Goal: Task Accomplishment & Management: Manage account settings

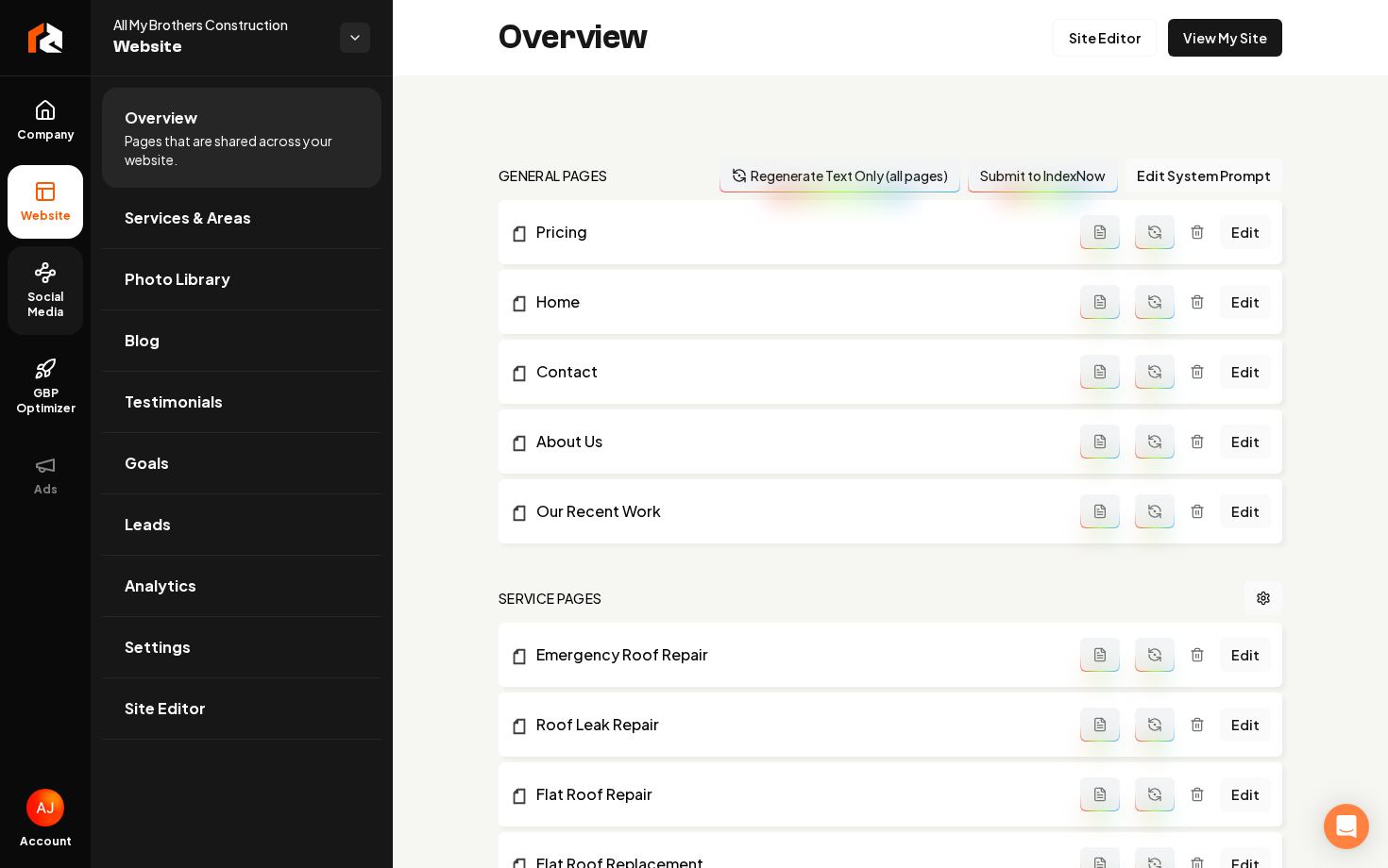
click at [60, 261] on link "Social Media" at bounding box center [45, 291] width 76 height 88
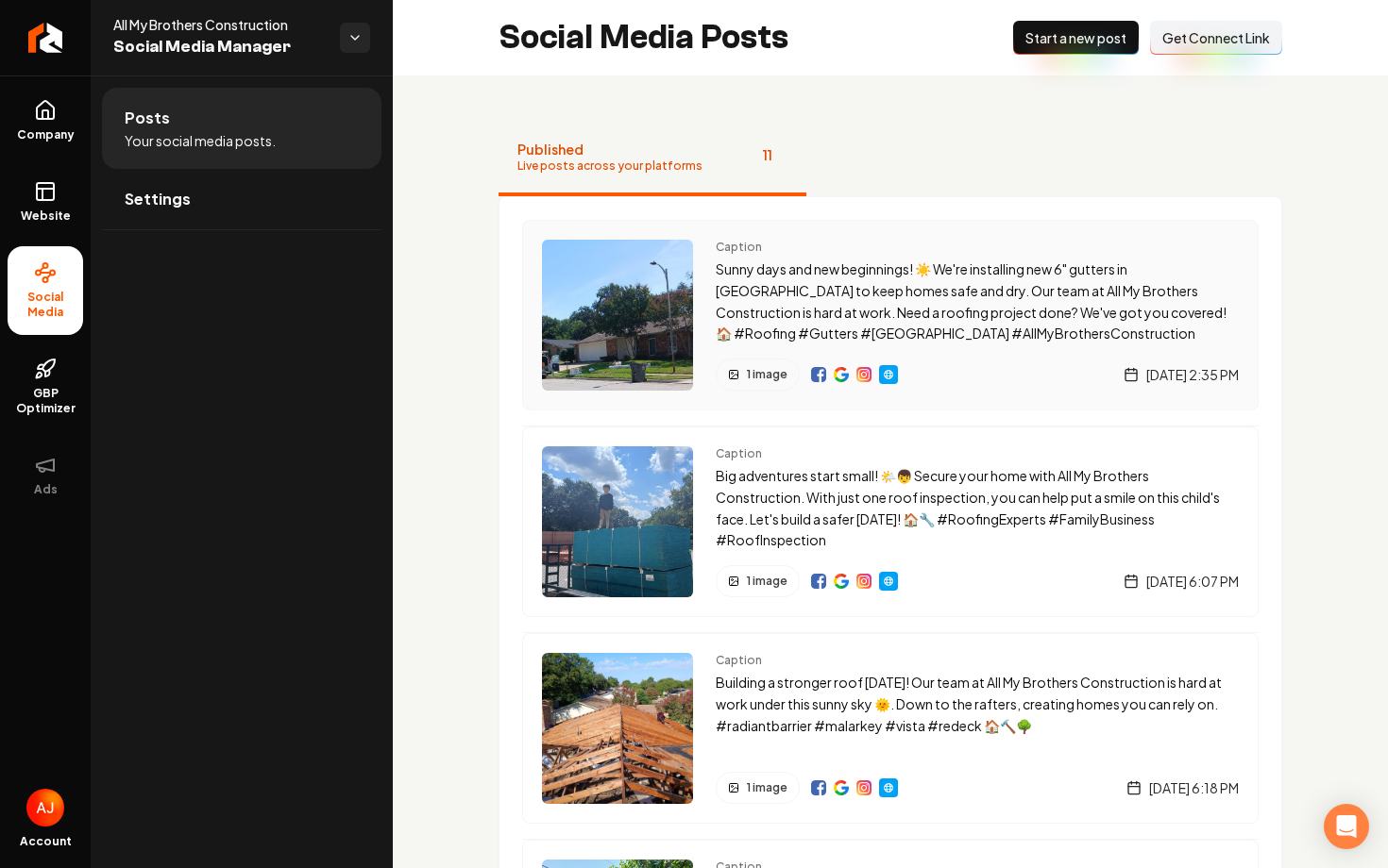
click at [812, 380] on img "Main content area" at bounding box center [818, 375] width 15 height 15
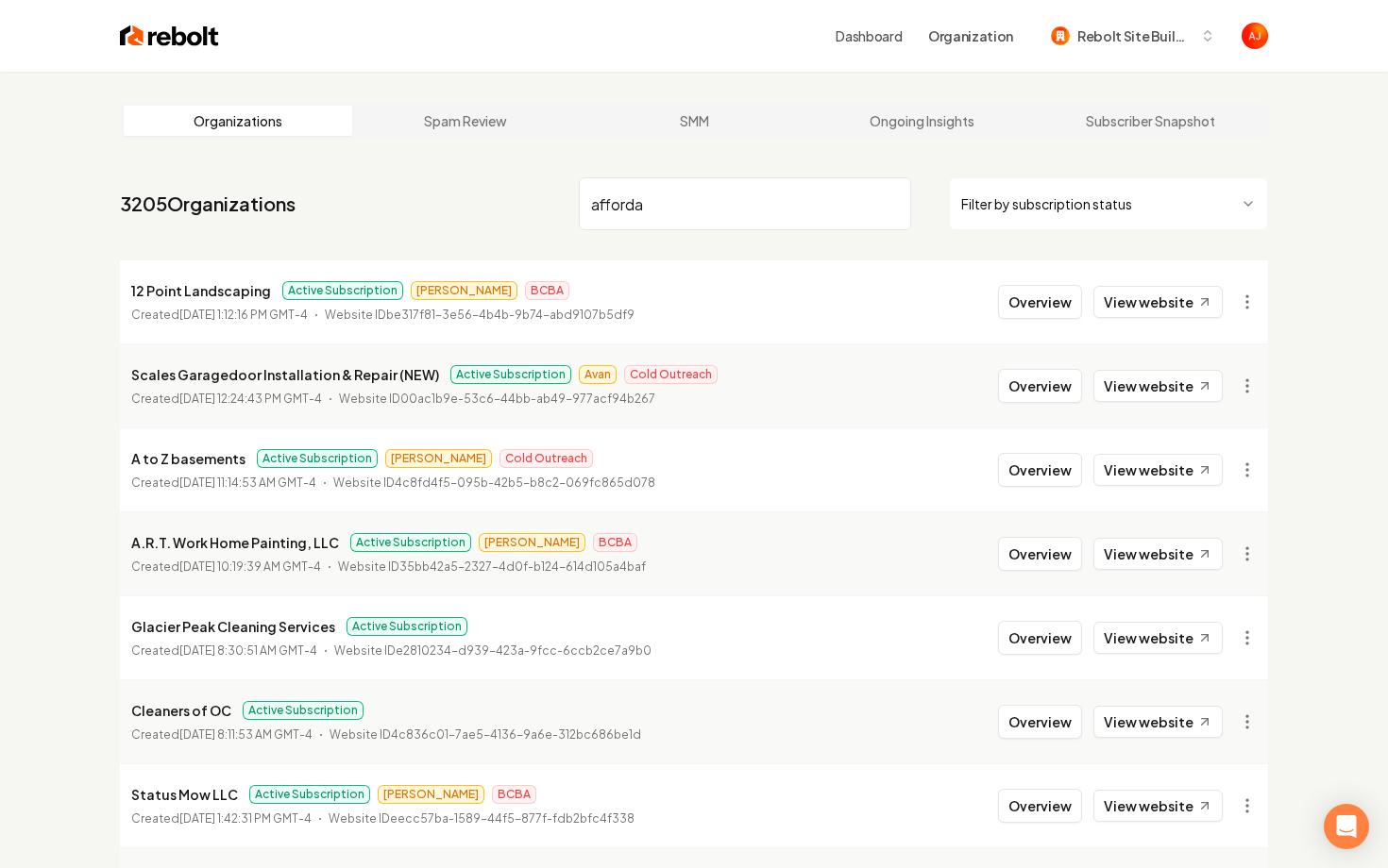
type input "afforda"
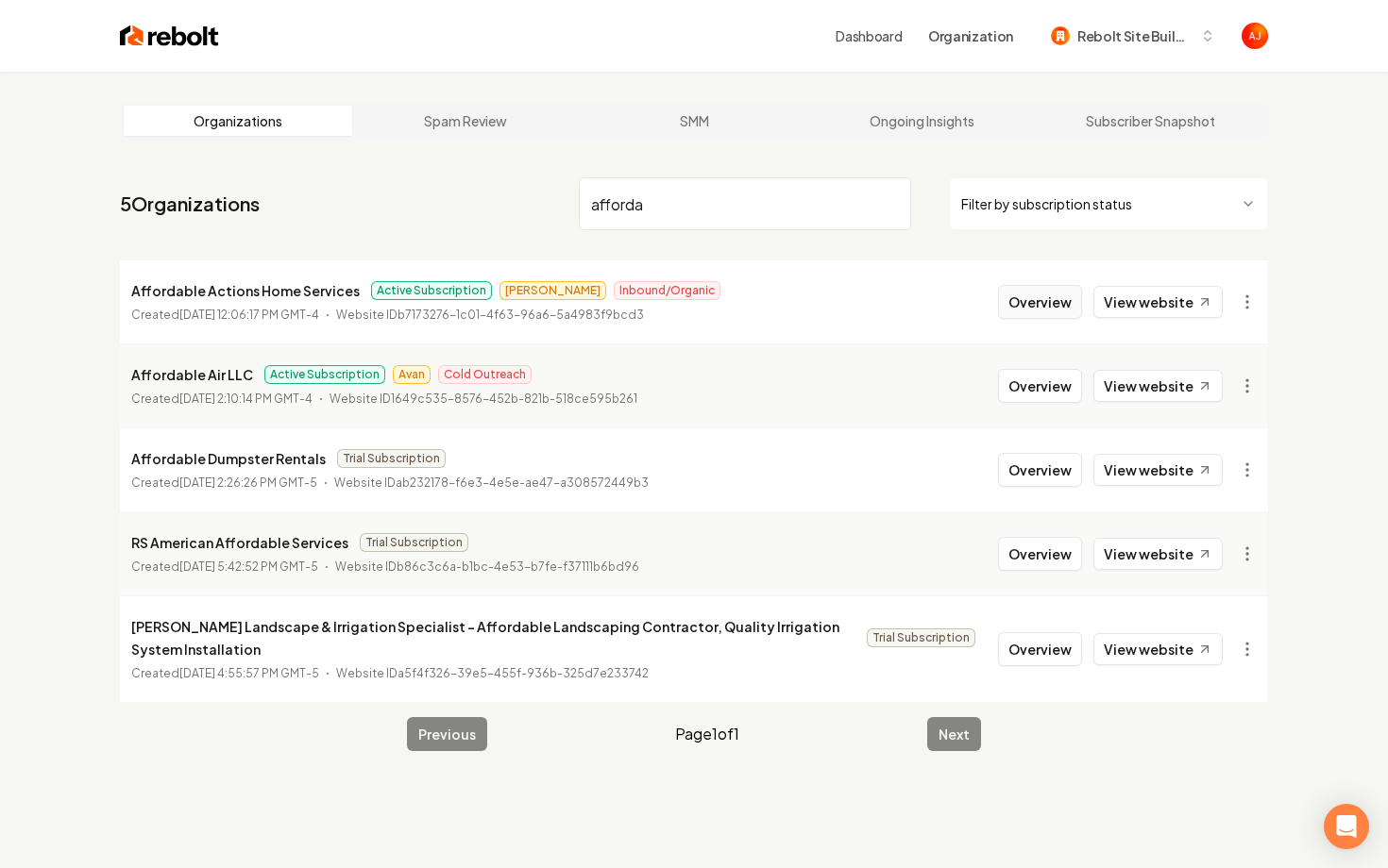
click at [1031, 303] on button "Overview" at bounding box center [1039, 302] width 84 height 34
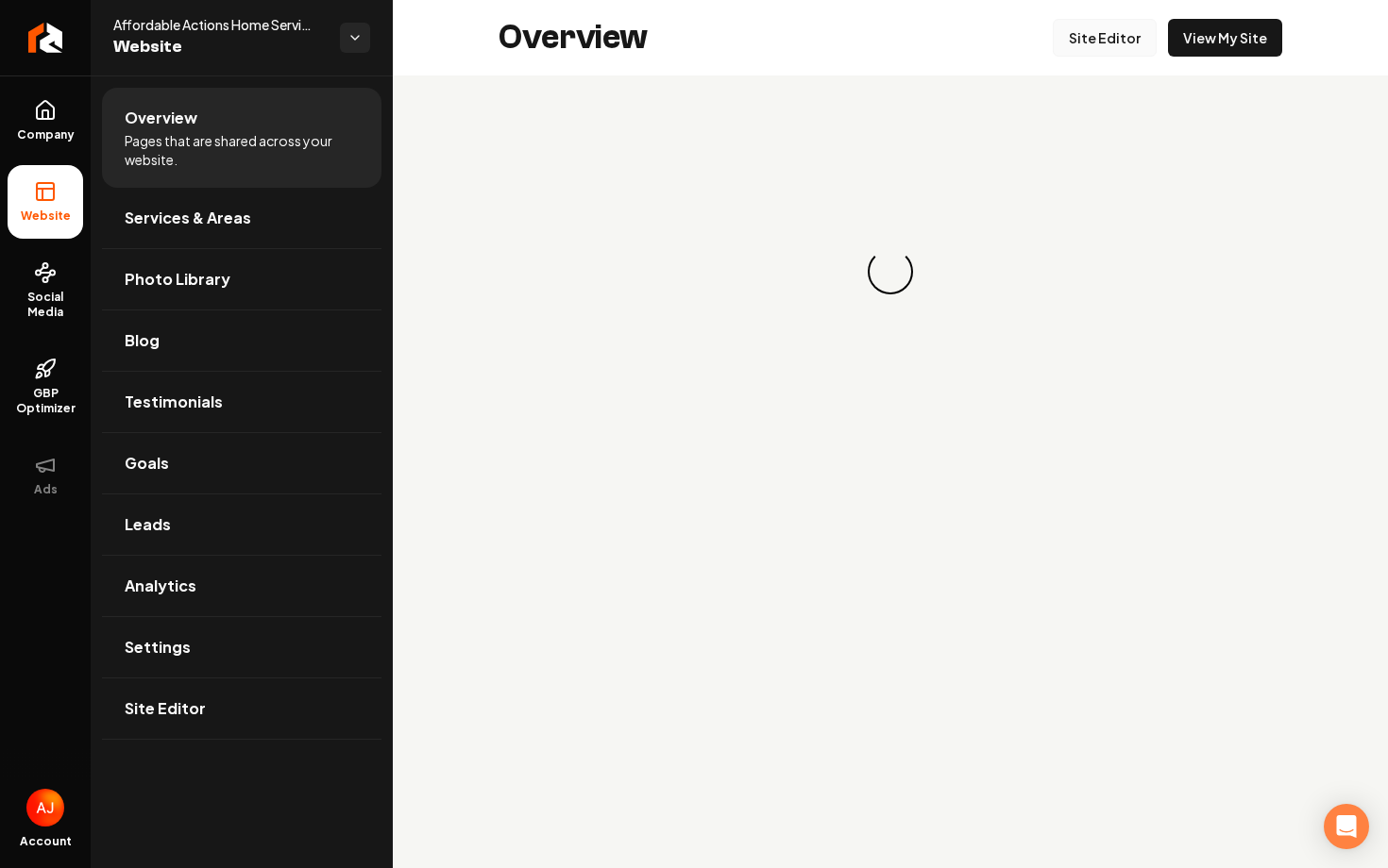
click at [1109, 34] on link "Site Editor" at bounding box center [1105, 37] width 104 height 37
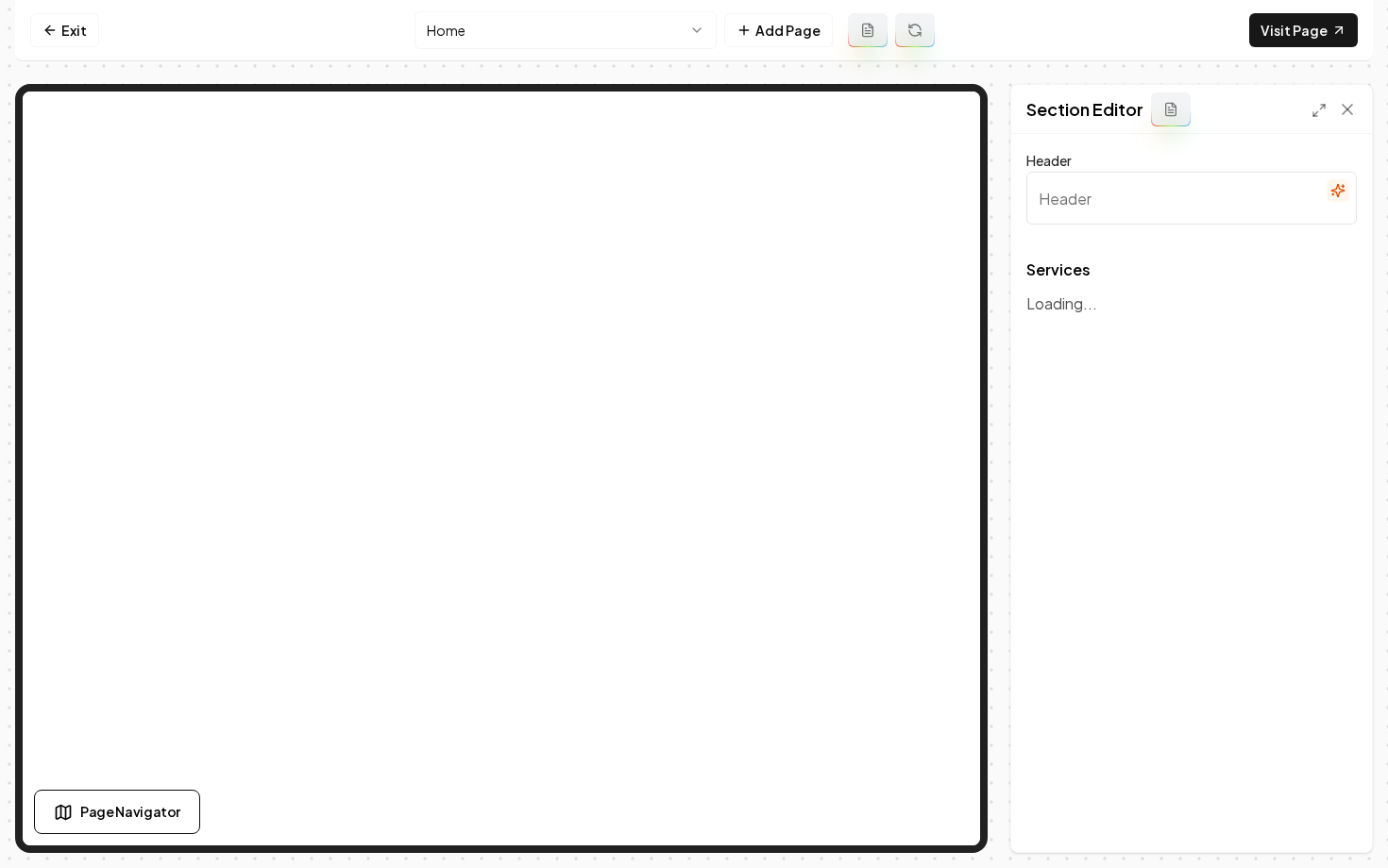
type input "Expert Home Improvement Services"
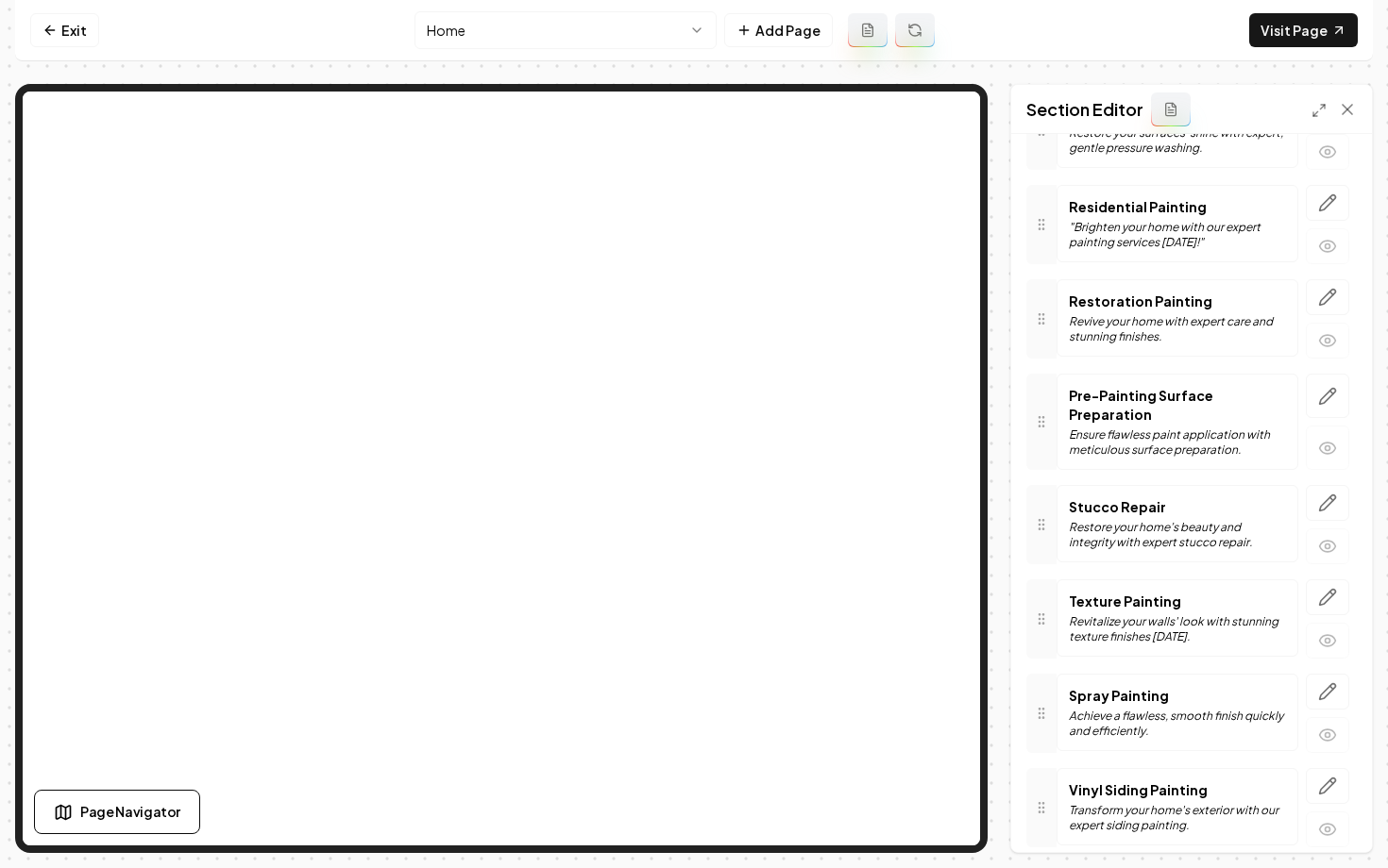
scroll to position [2204, 0]
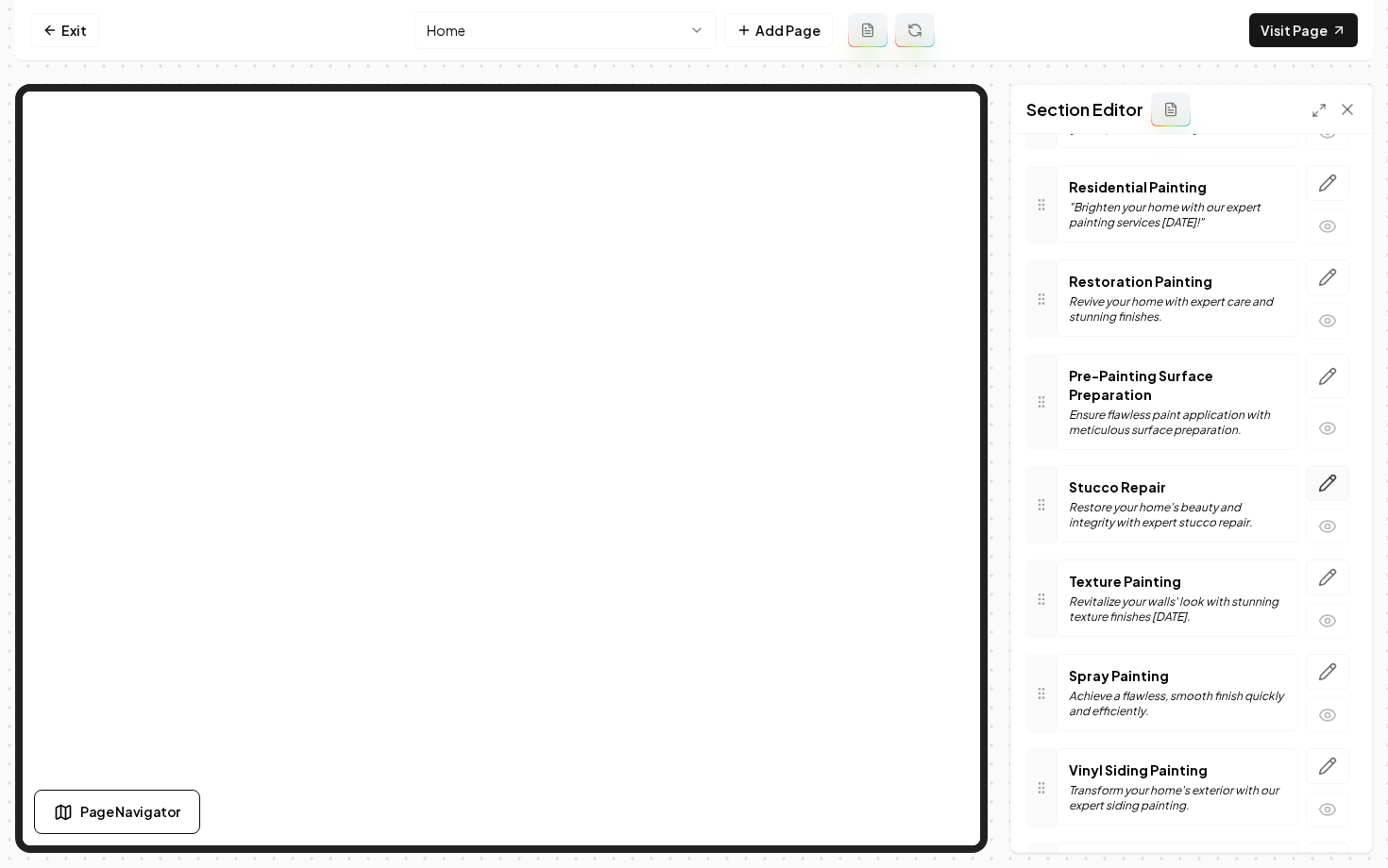
click at [1326, 476] on icon "button" at bounding box center [1328, 484] width 16 height 16
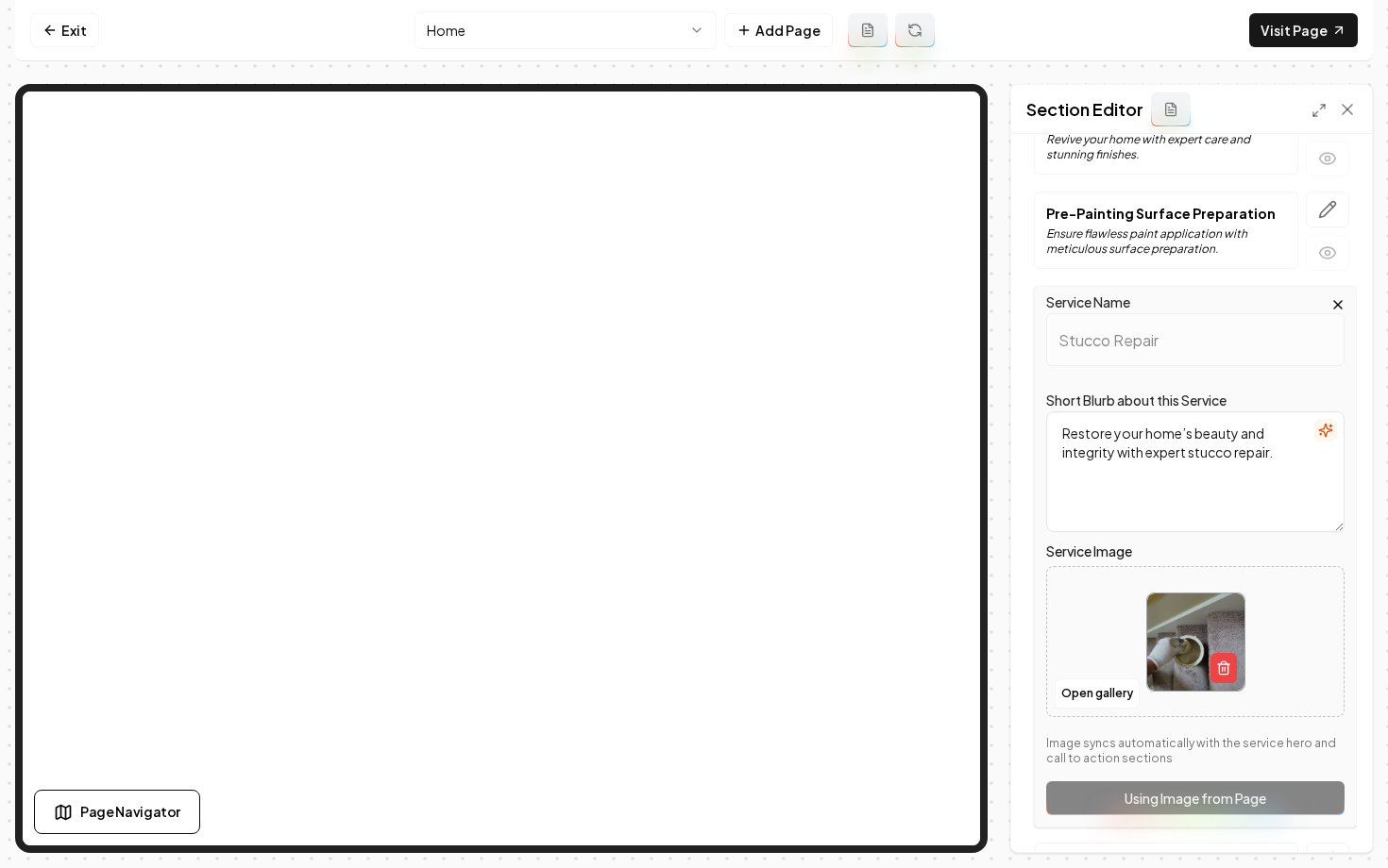
scroll to position [2429, 0]
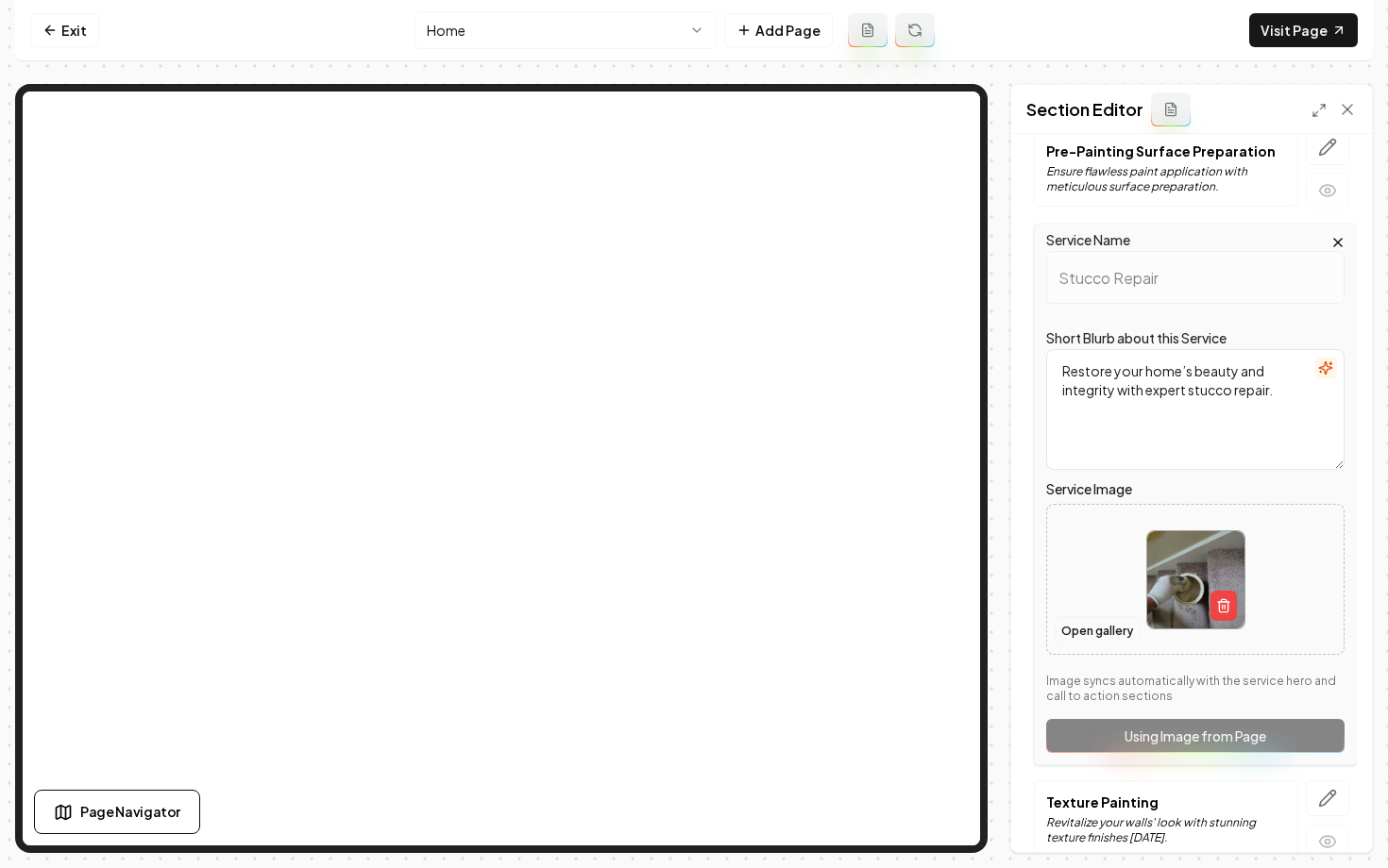
click at [1097, 632] on button "Open gallery" at bounding box center [1097, 631] width 85 height 30
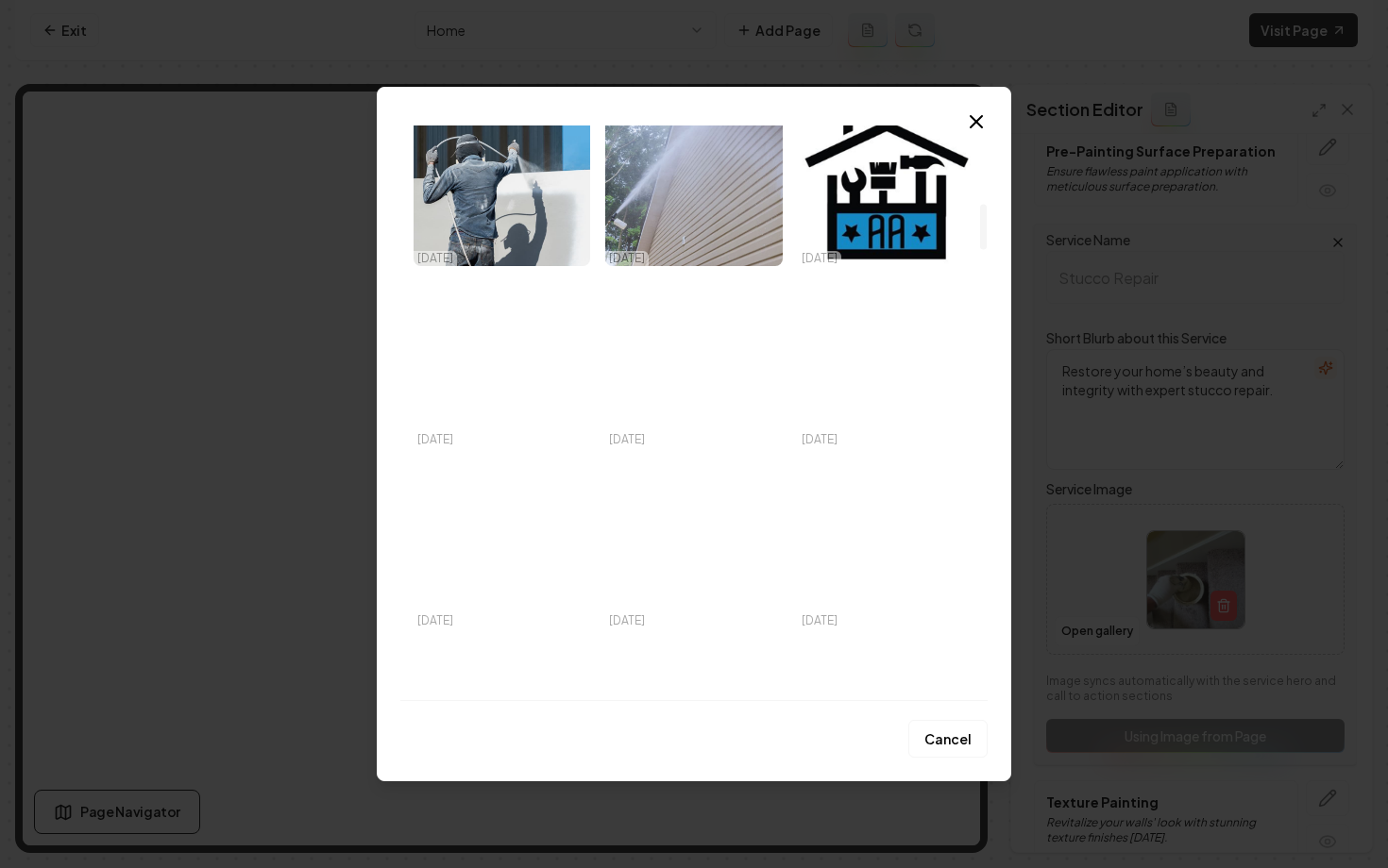
scroll to position [993, 0]
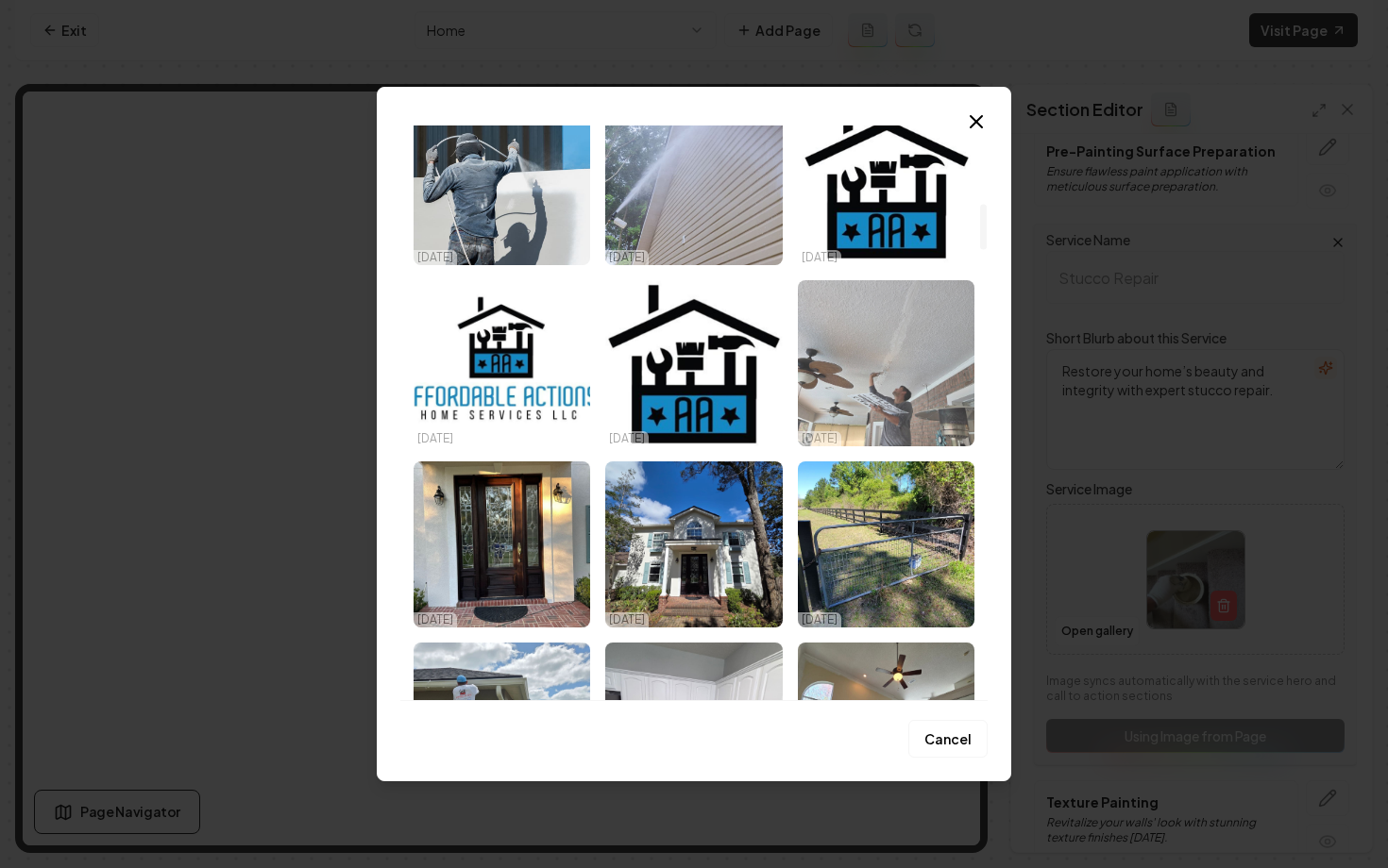
click at [916, 374] on img "Select image image_68cadf595c7cd75eb8c2dfb6.jpeg" at bounding box center [886, 363] width 177 height 166
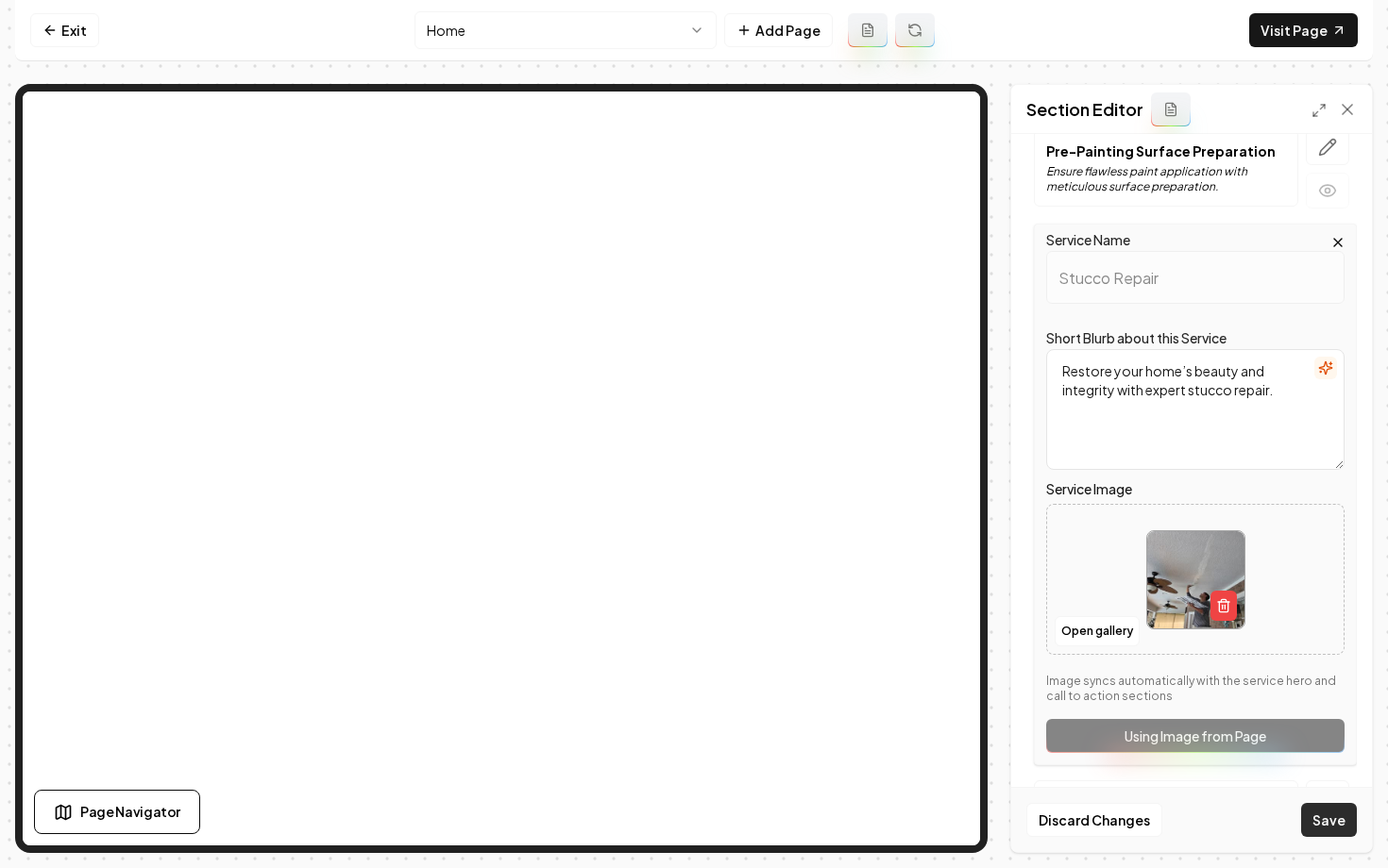
click at [1341, 829] on button "Save" at bounding box center [1328, 820] width 56 height 34
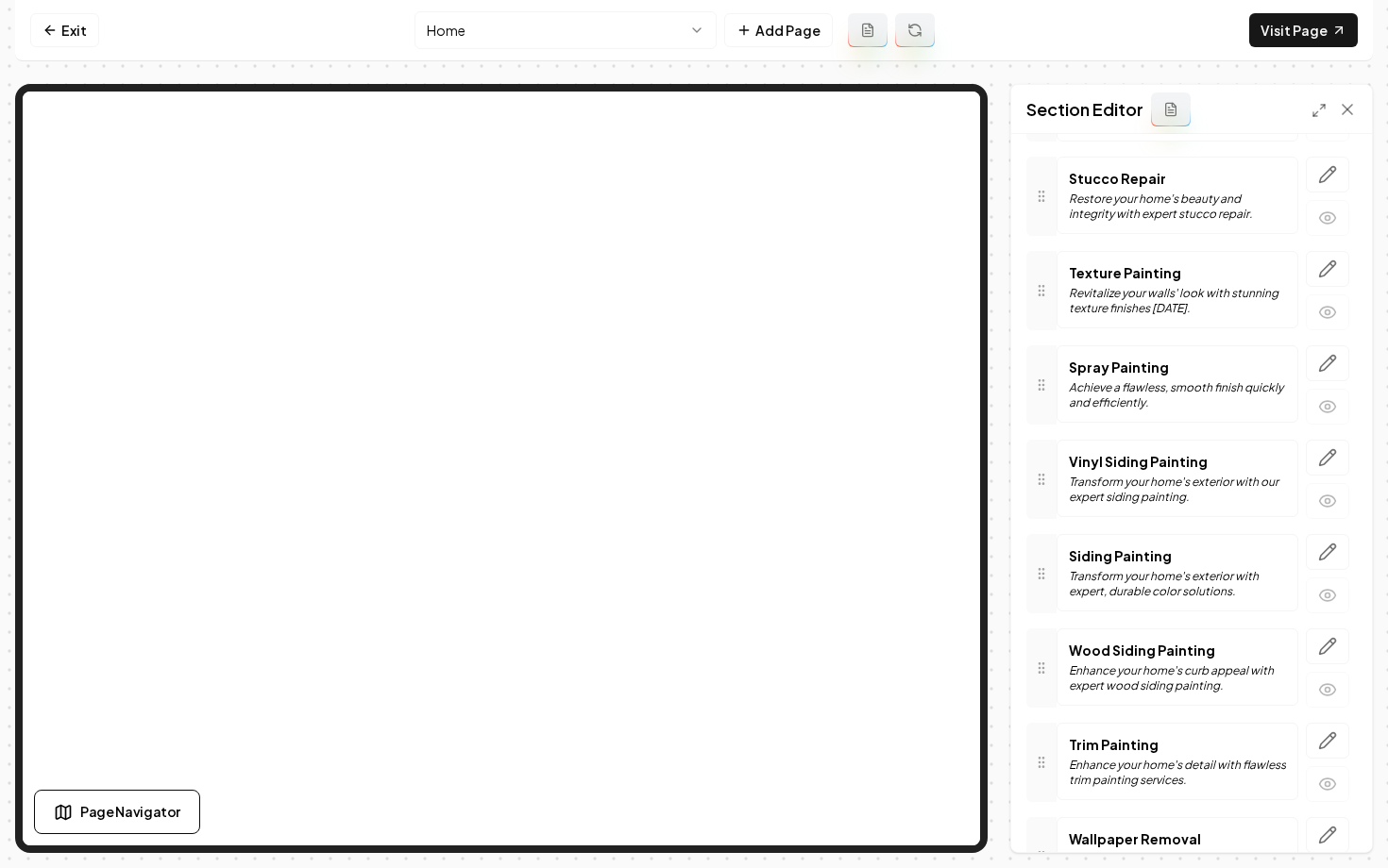
scroll to position [2138, 0]
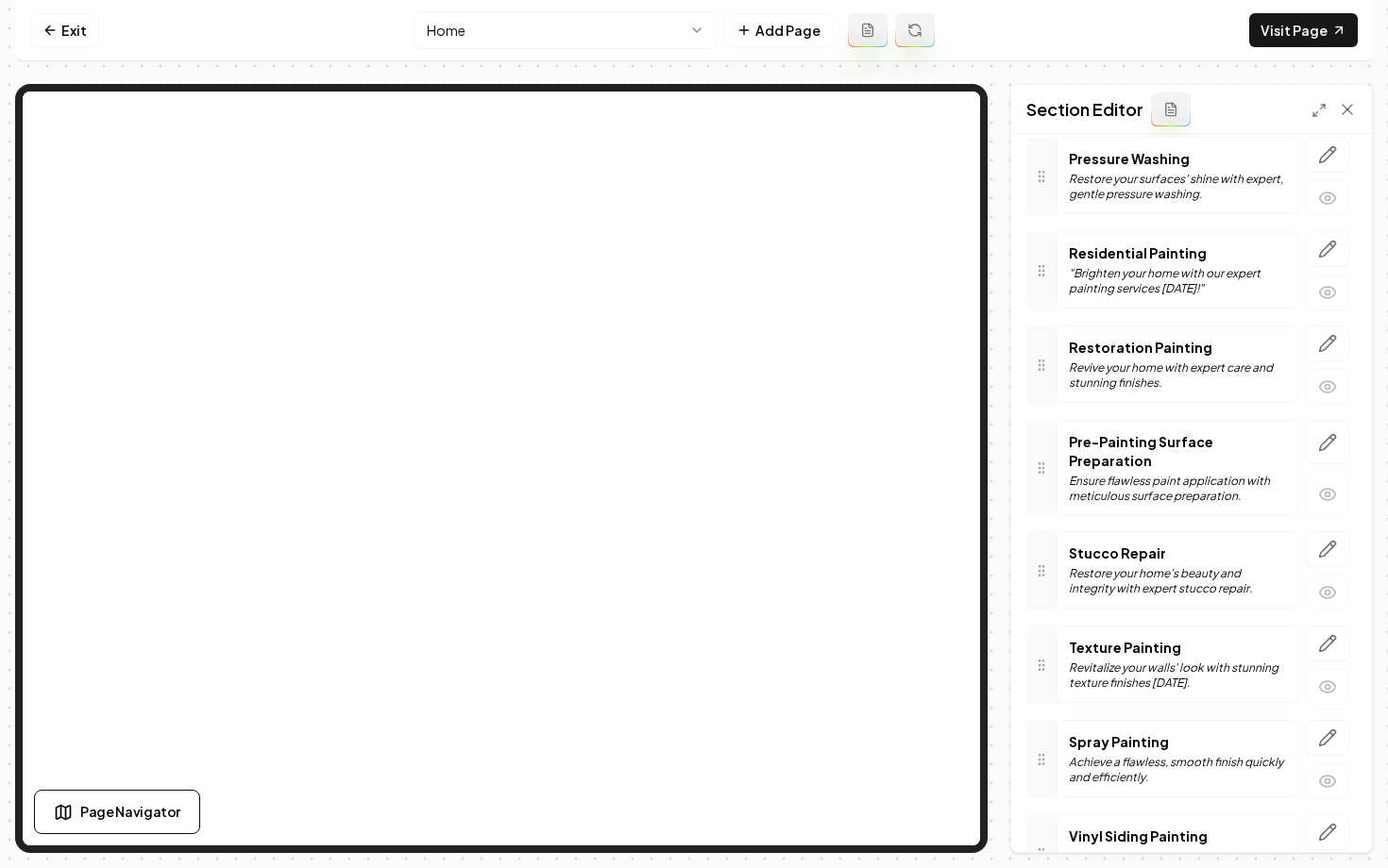
click at [1048, 461] on icon at bounding box center [1041, 468] width 15 height 15
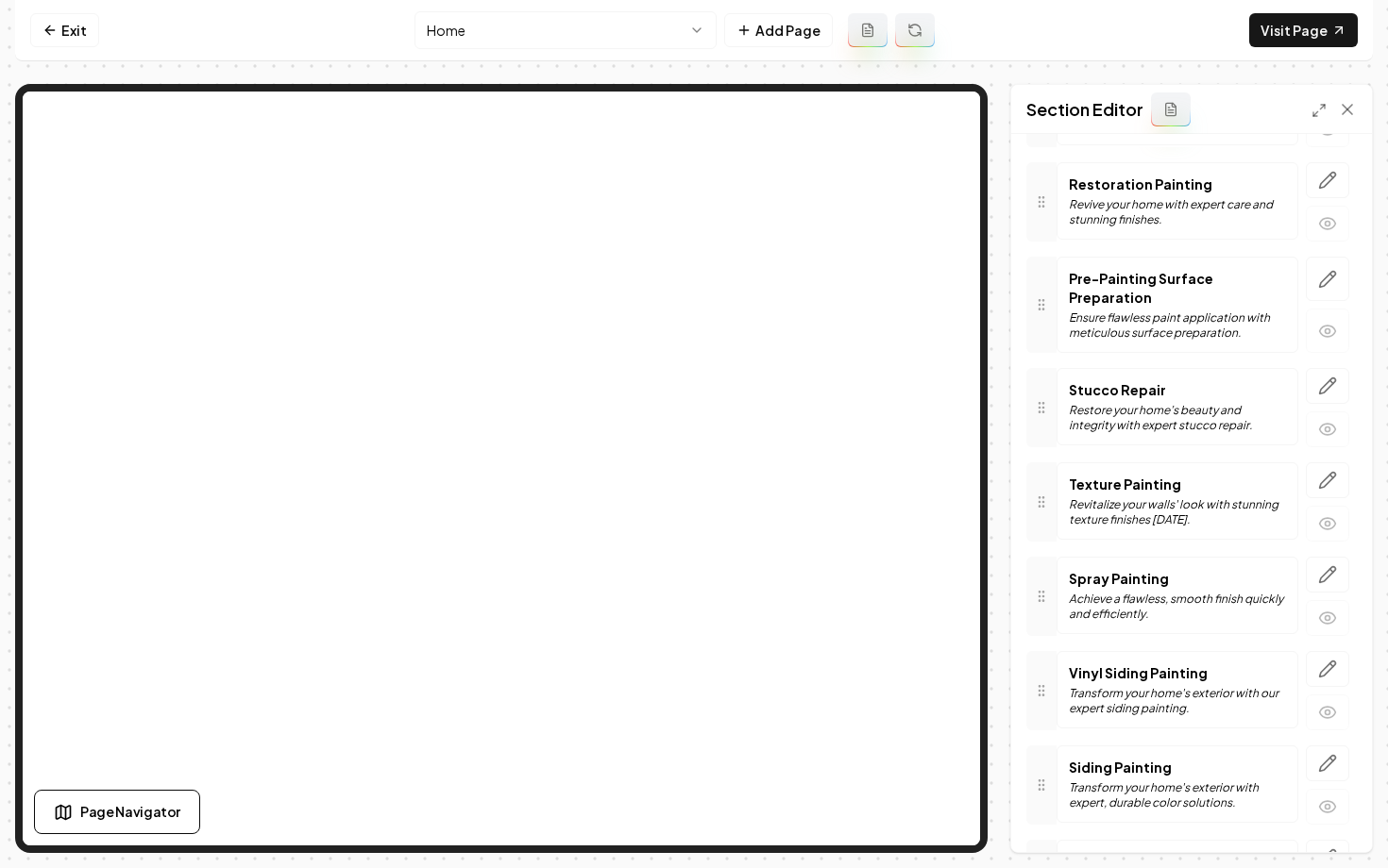
scroll to position [2239, 0]
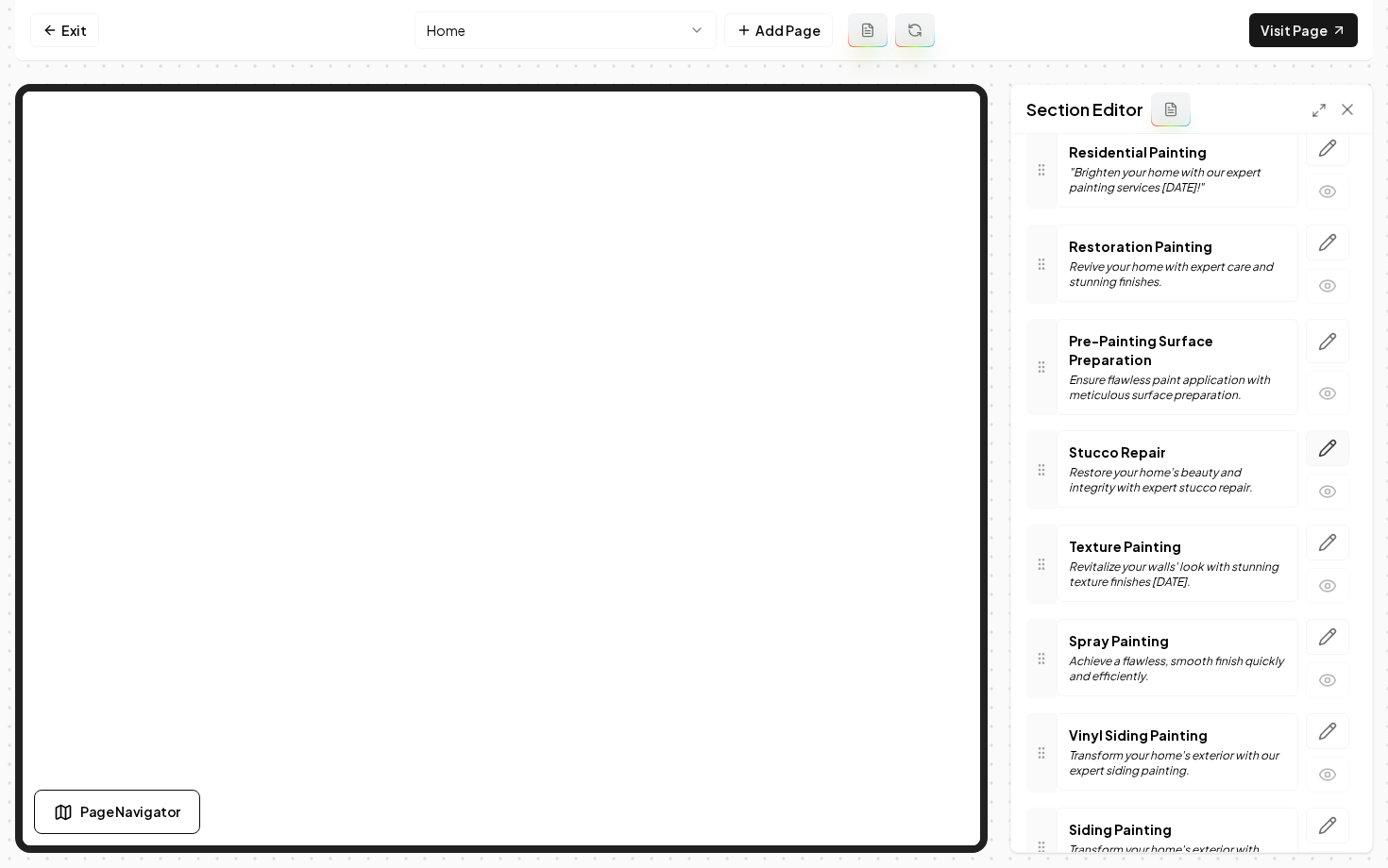
click at [1319, 439] on icon "button" at bounding box center [1327, 448] width 19 height 19
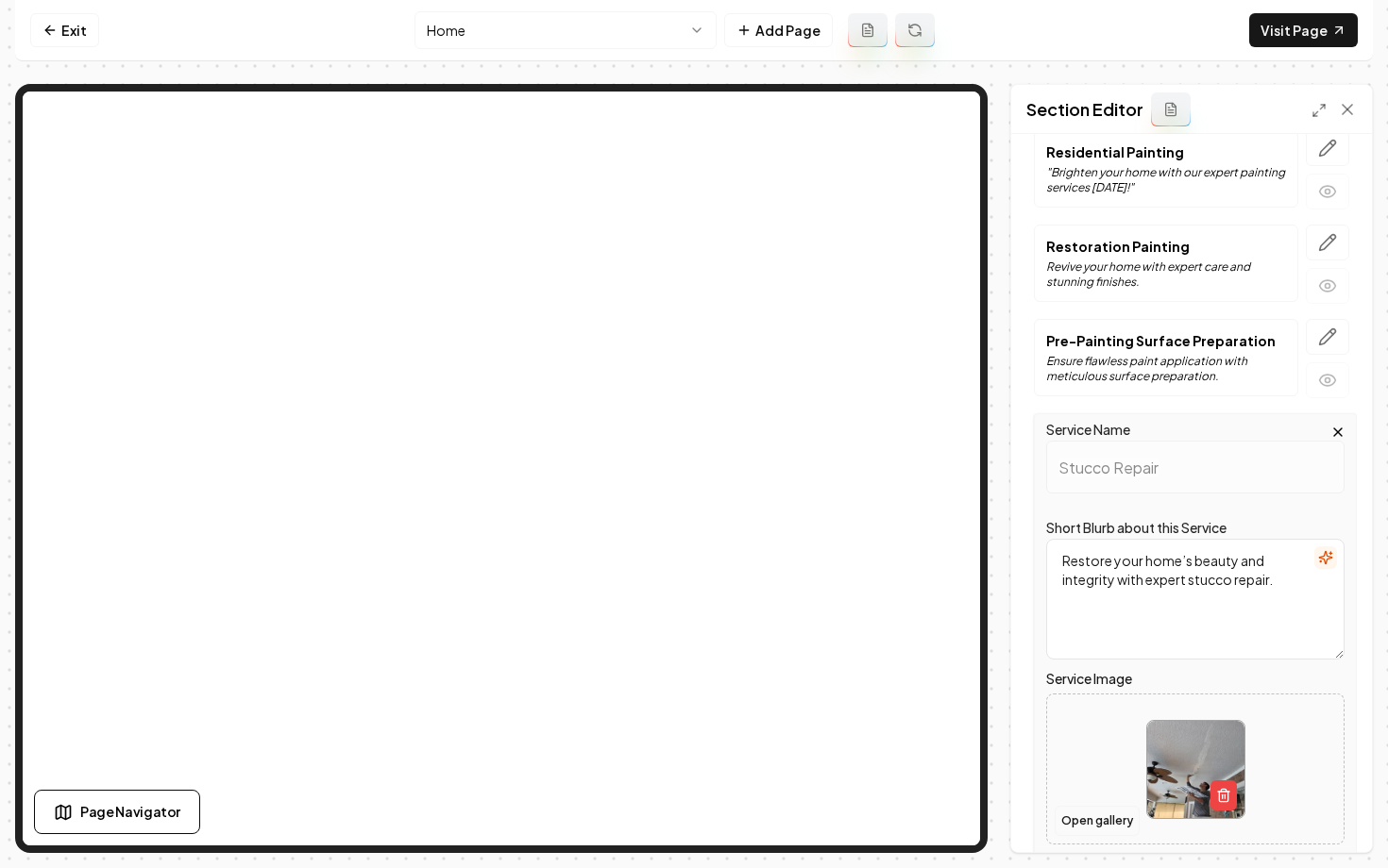
click at [1095, 824] on button "Open gallery" at bounding box center [1097, 821] width 85 height 30
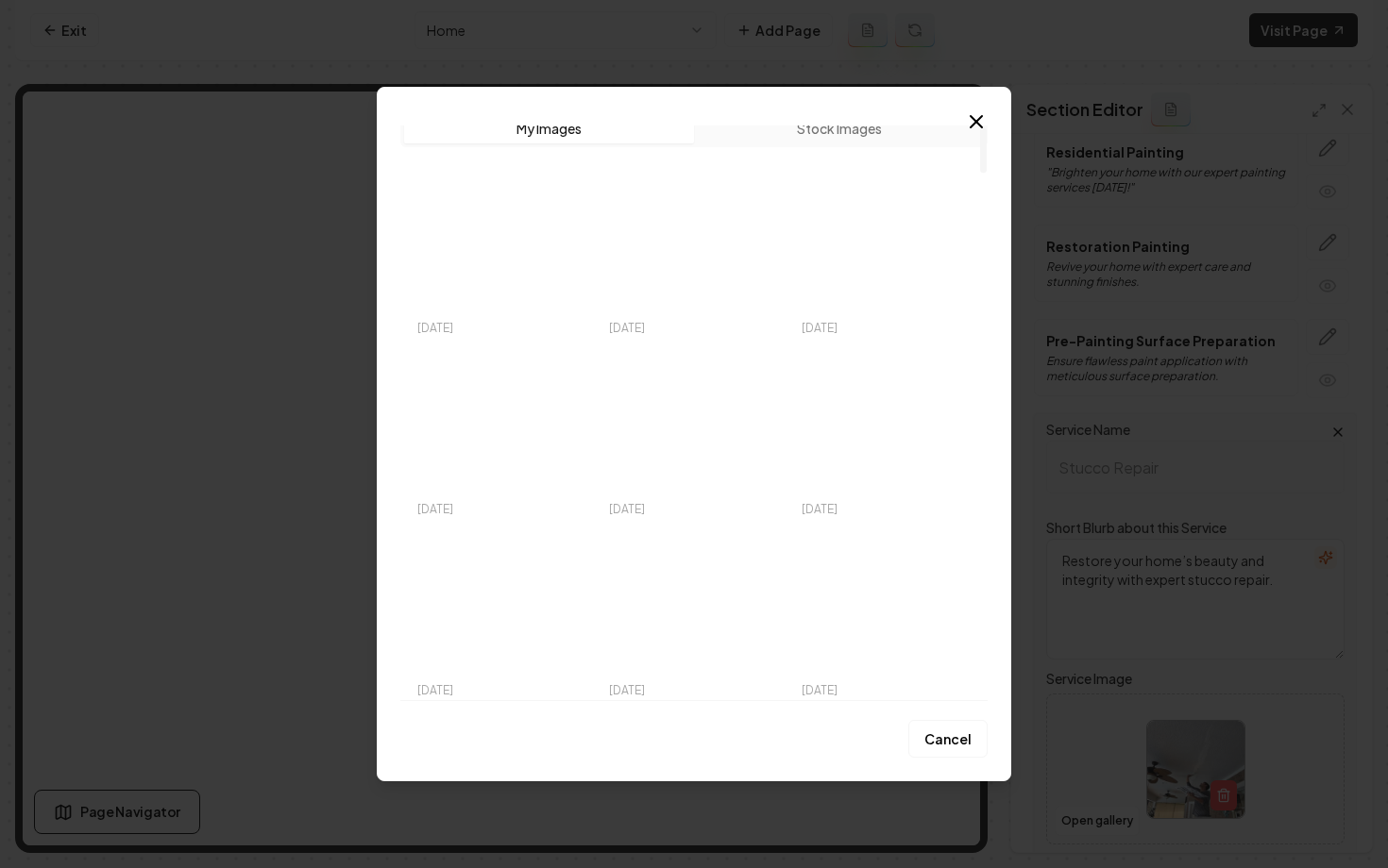
scroll to position [35, 0]
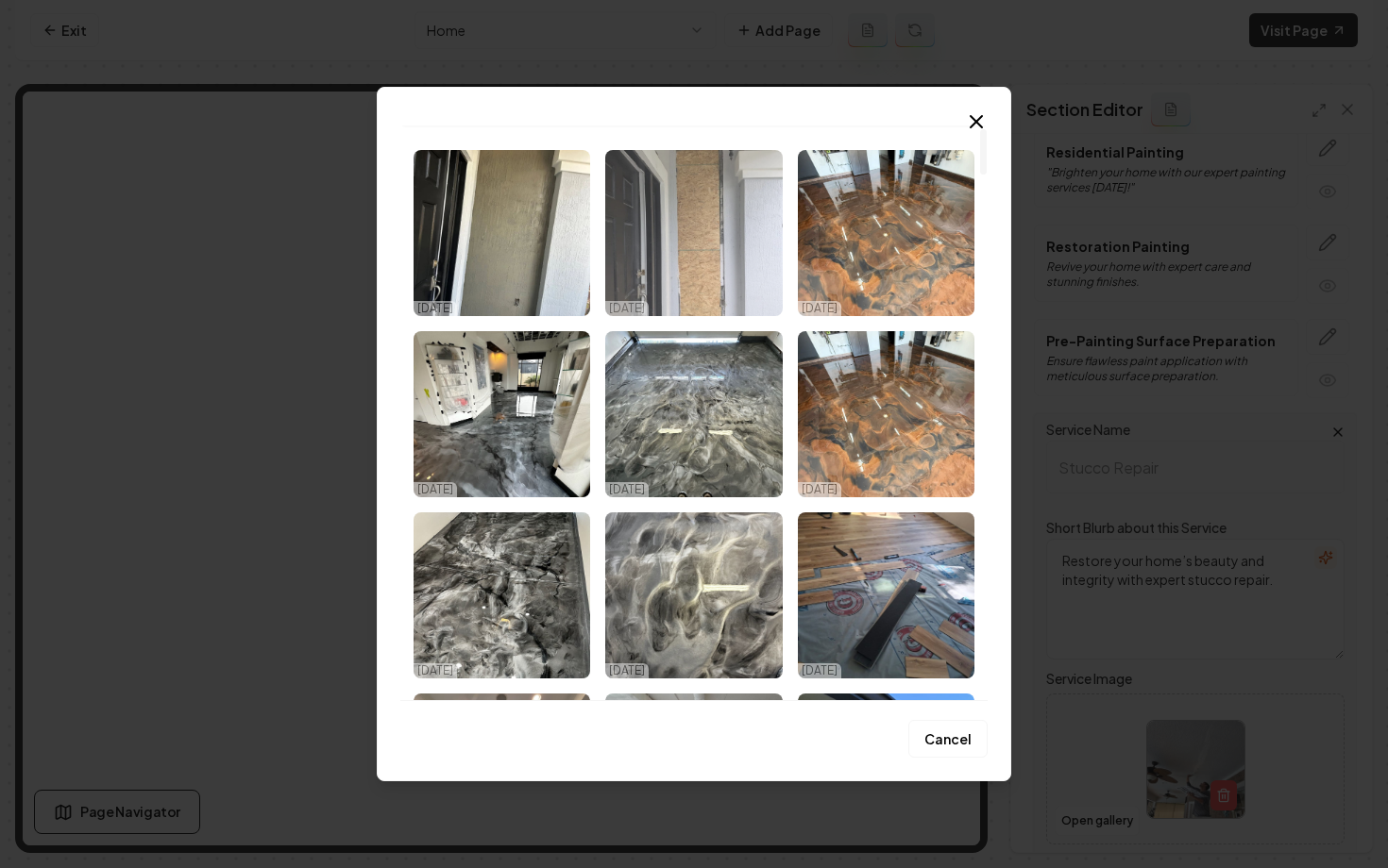
click at [697, 176] on img "Select image image_68d6ed345c7cd75eb8ff69c4.webp" at bounding box center [694, 233] width 177 height 166
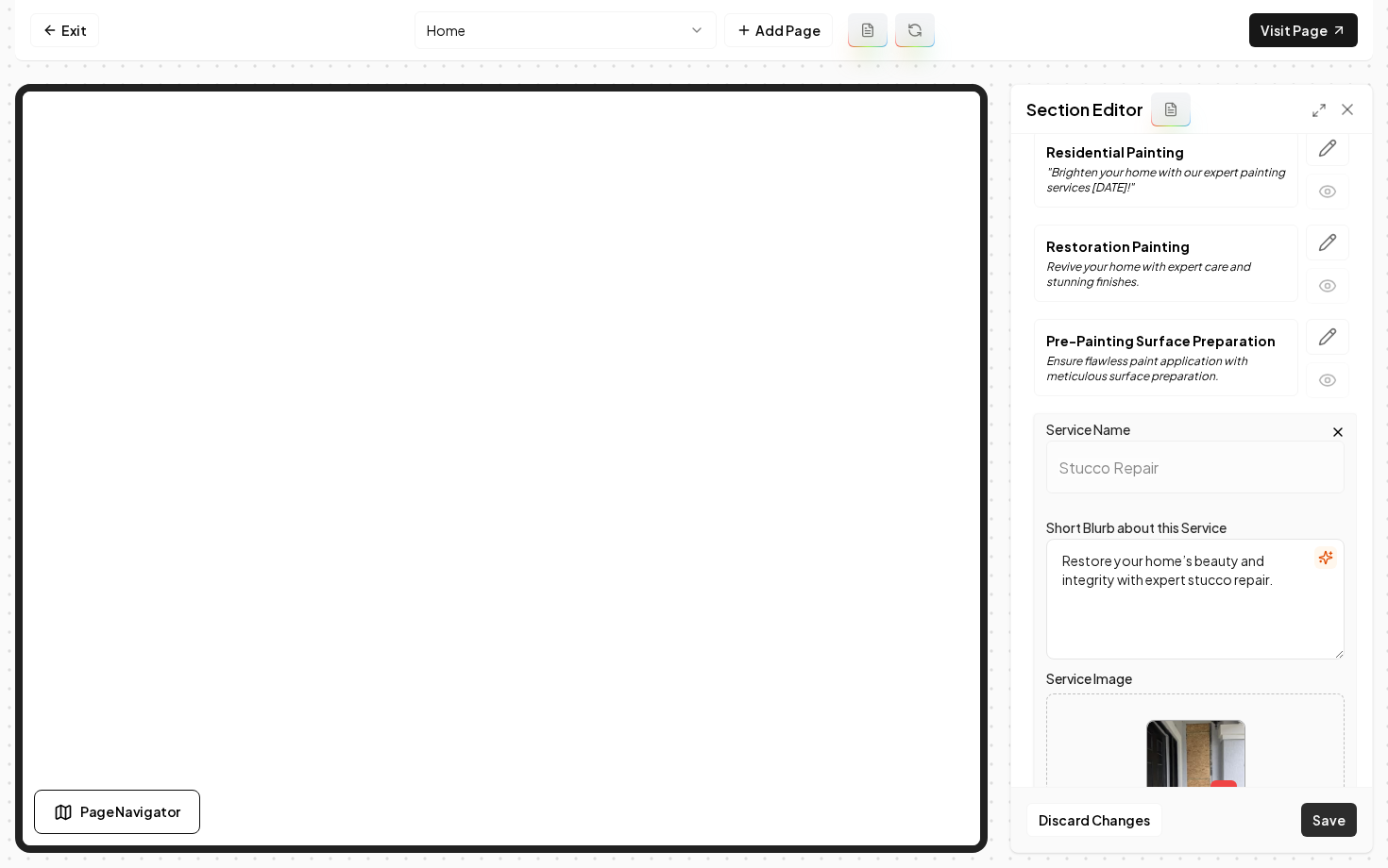
click at [1324, 820] on button "Save" at bounding box center [1328, 820] width 56 height 34
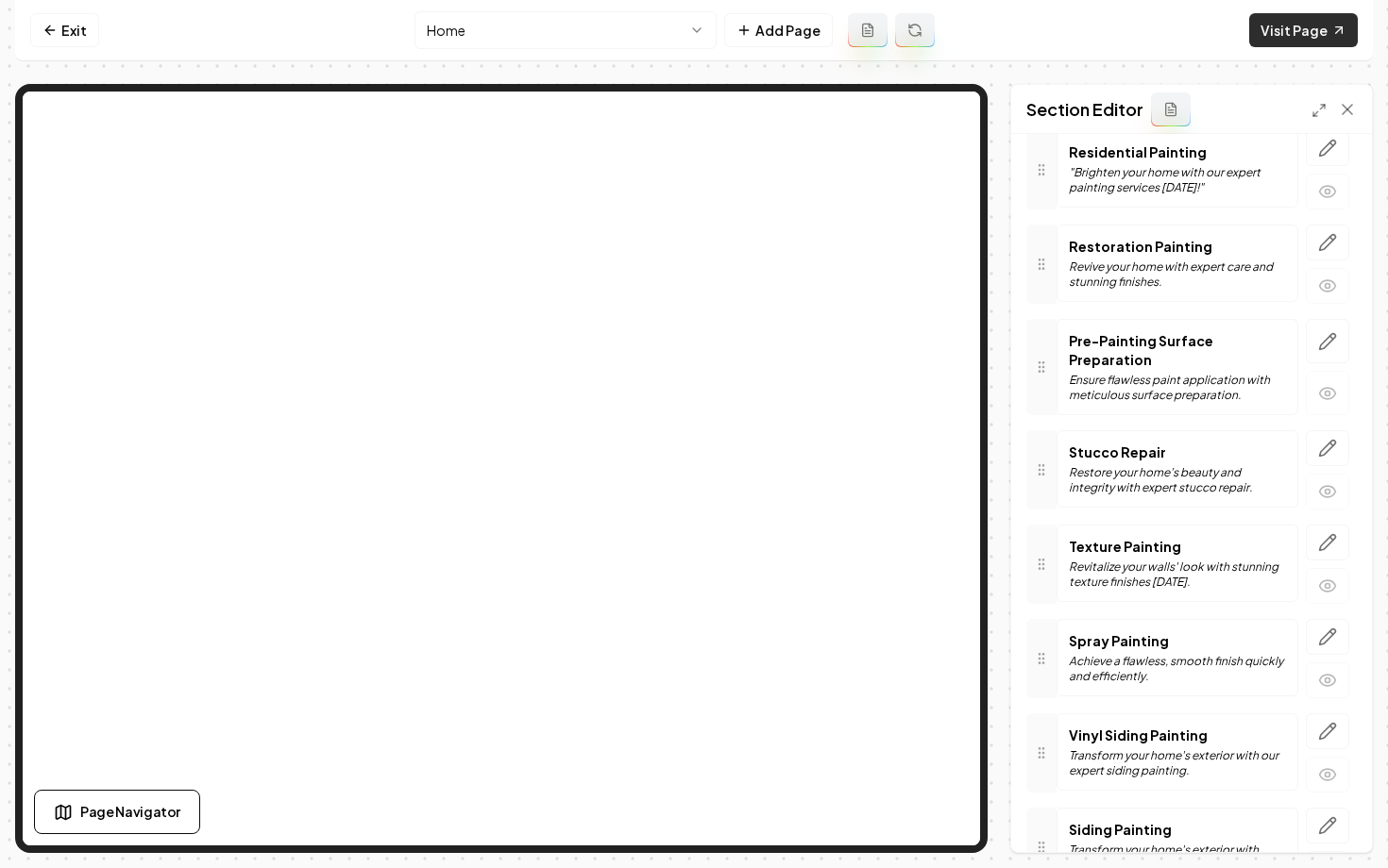
click at [1303, 29] on link "Visit Page" at bounding box center [1302, 29] width 108 height 34
click at [54, 42] on link "Exit" at bounding box center [65, 29] width 69 height 34
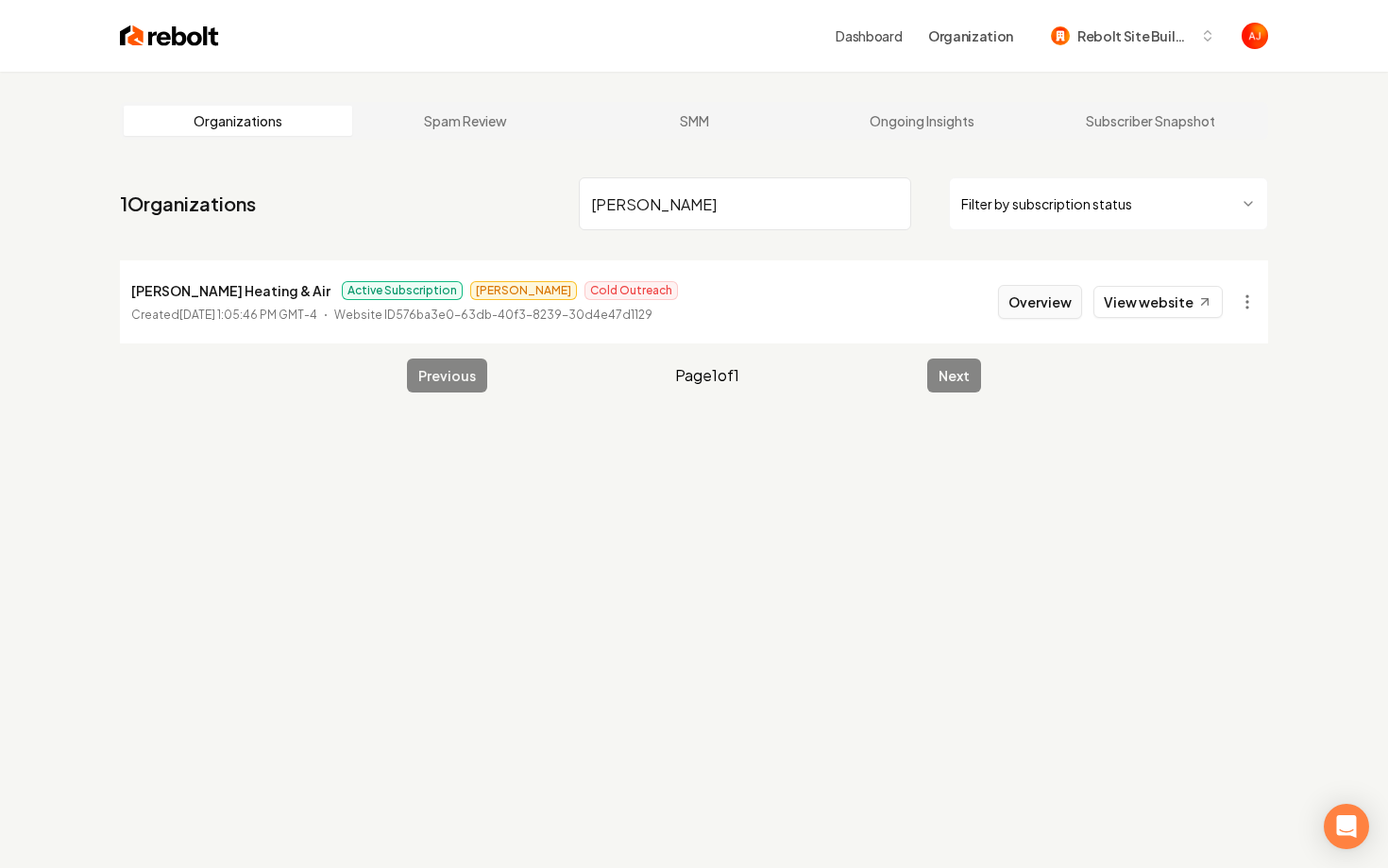
type input "BALCOM"
click at [1015, 310] on button "Overview" at bounding box center [1039, 302] width 84 height 34
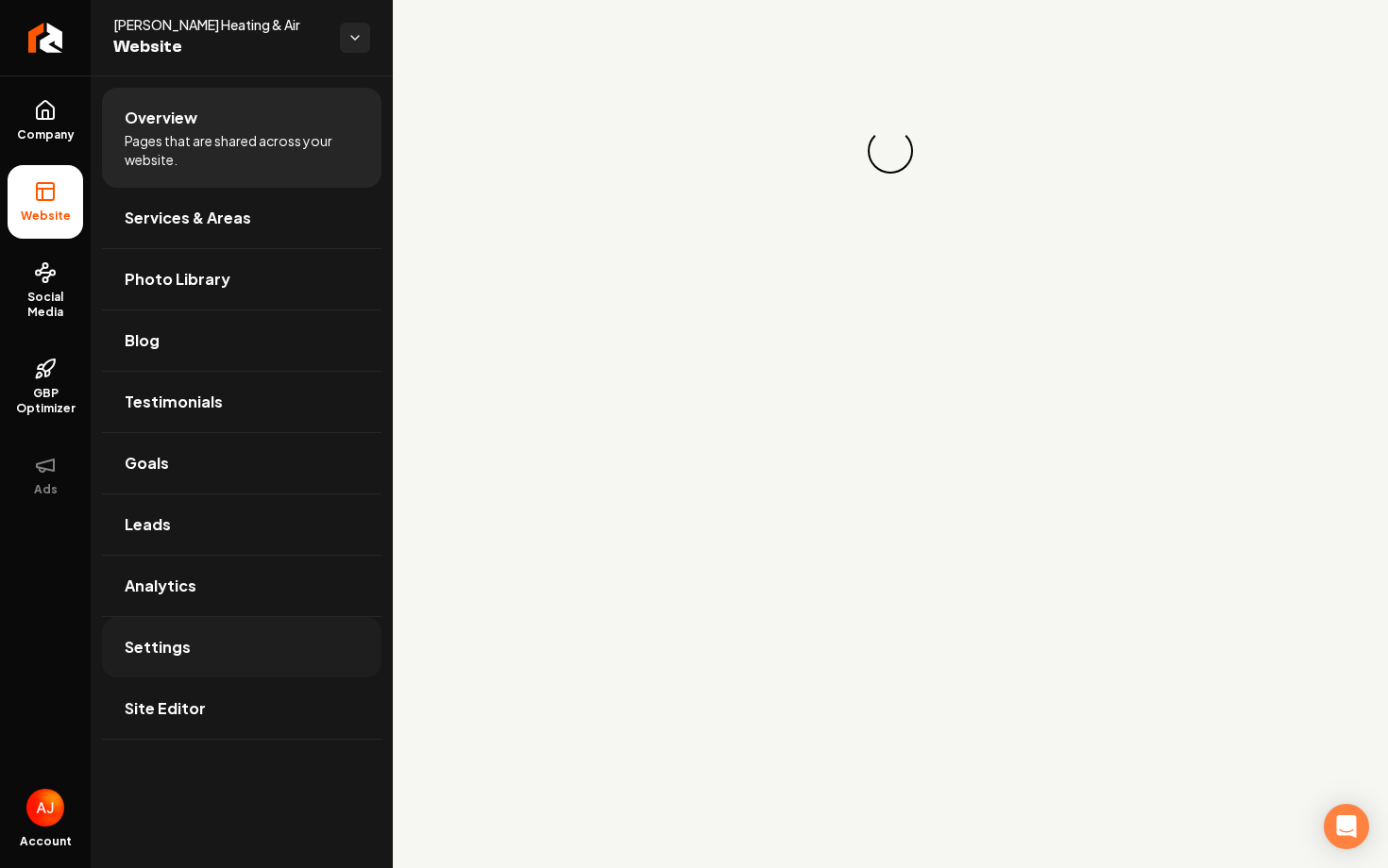
click at [217, 670] on link "Settings" at bounding box center [242, 647] width 279 height 60
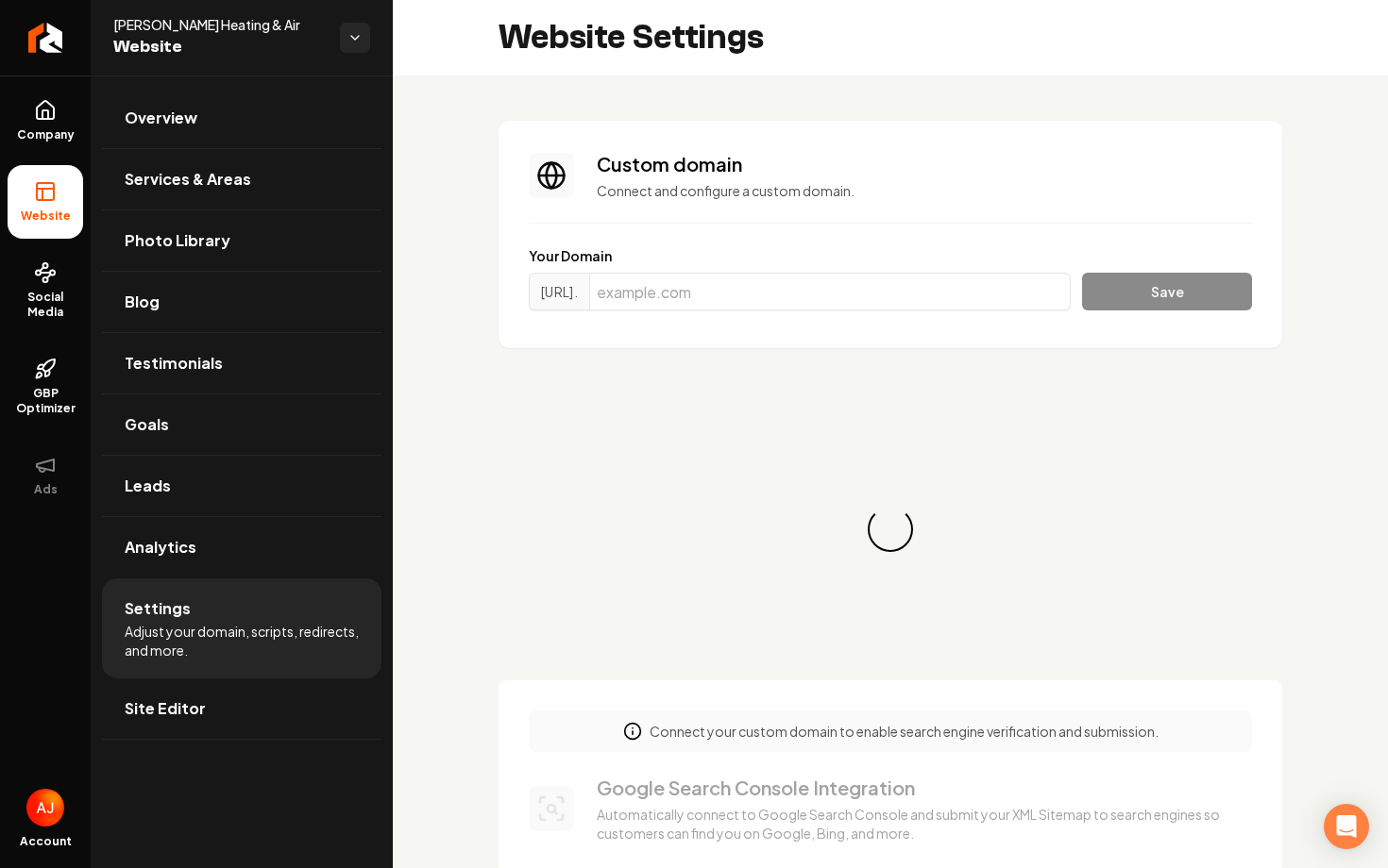
scroll to position [170, 0]
click at [672, 302] on input "Main content area" at bounding box center [830, 292] width 482 height 37
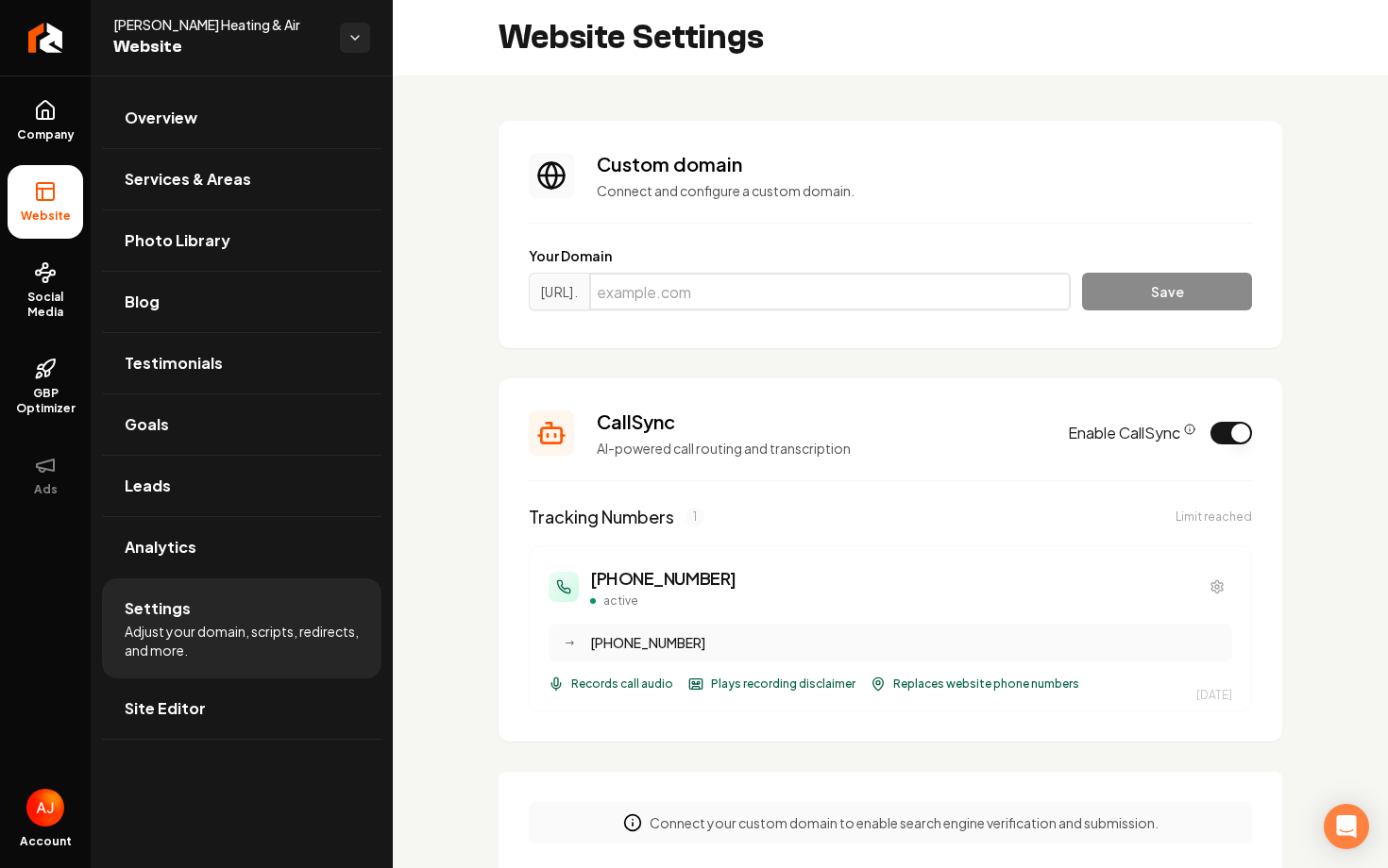
paste input "balcomair.com"
type input "balcomair.com"
click at [1189, 296] on button "Save" at bounding box center [1167, 292] width 170 height 37
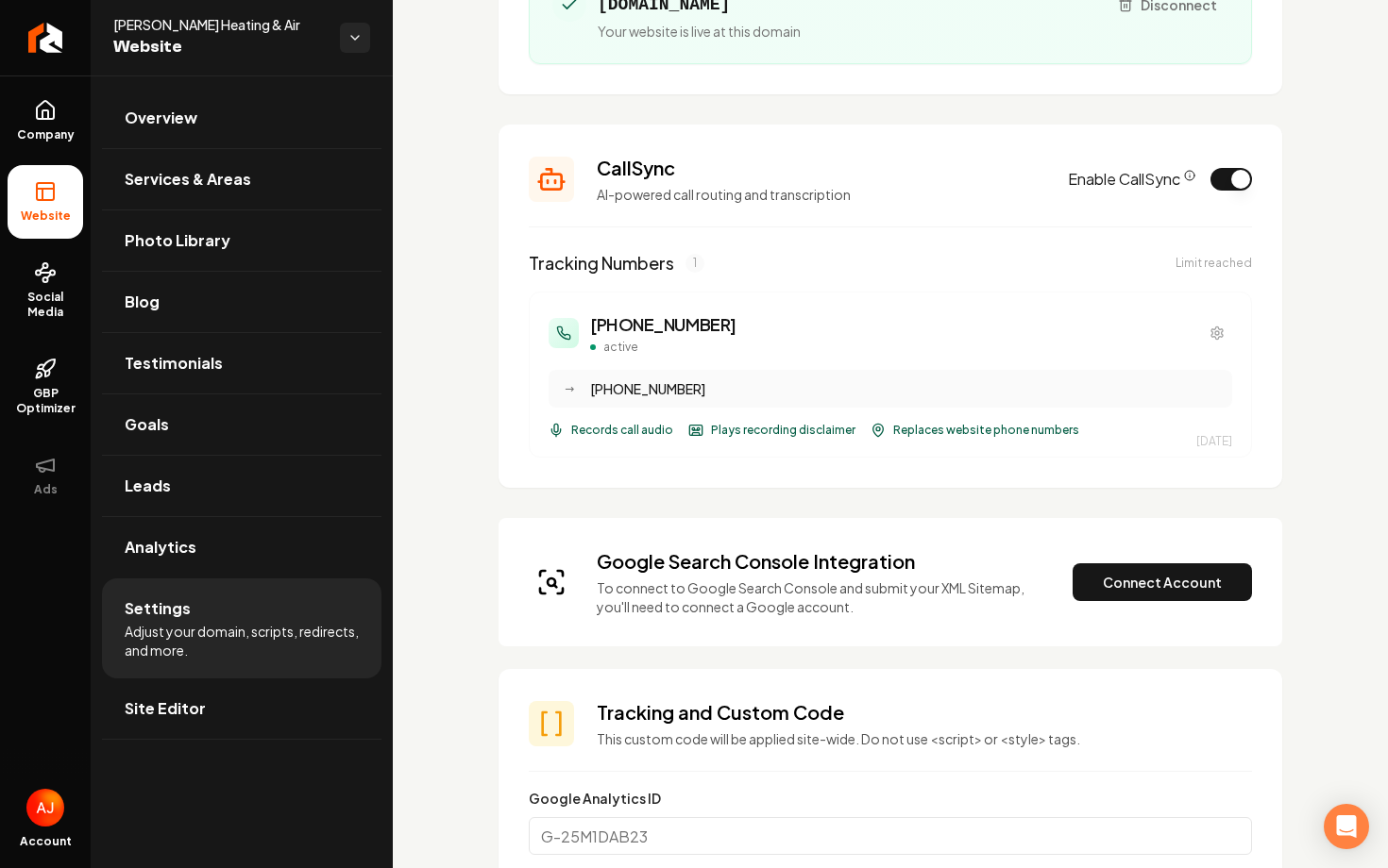
scroll to position [321, 0]
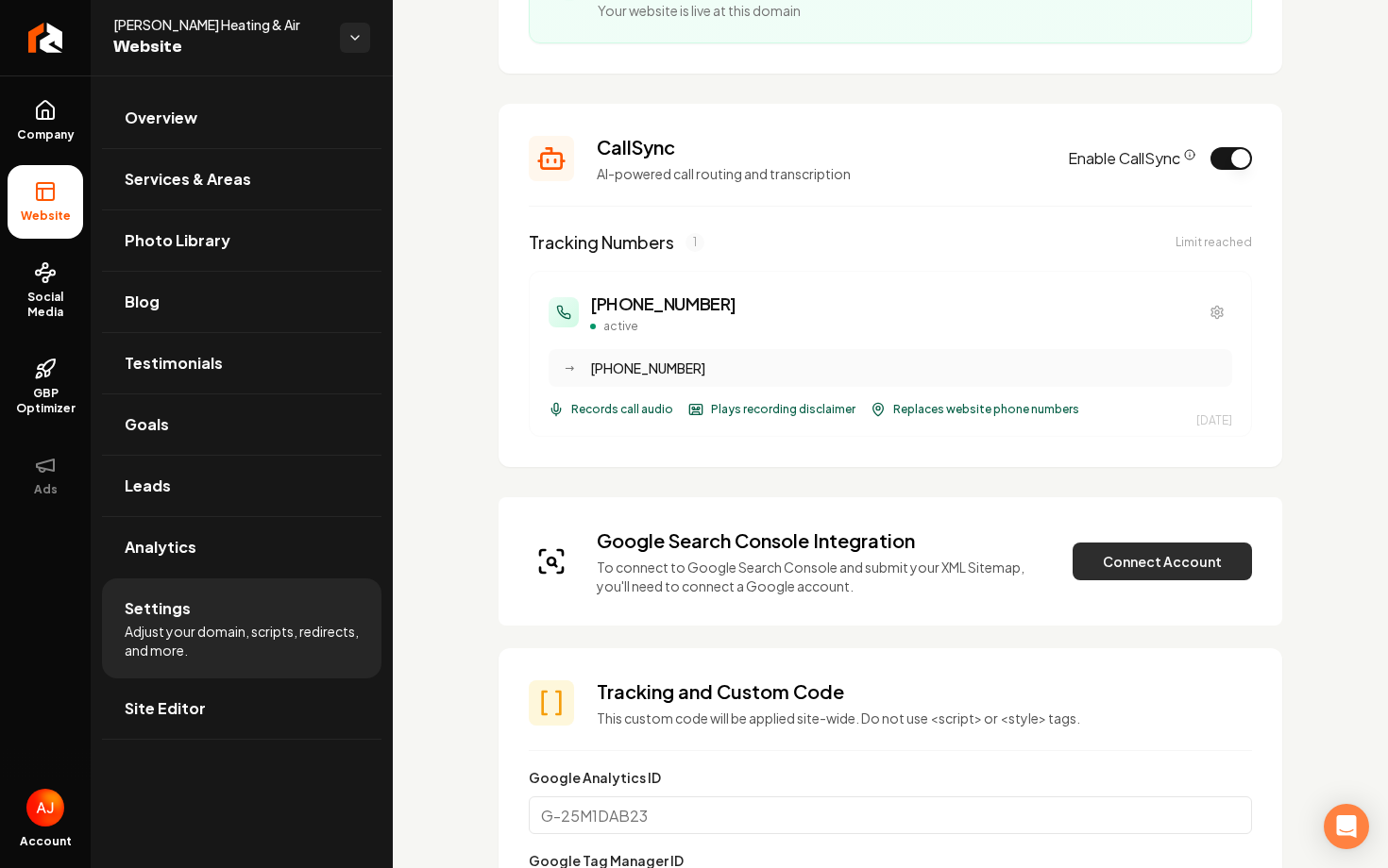
click at [1107, 574] on button "Connect Account" at bounding box center [1162, 561] width 179 height 37
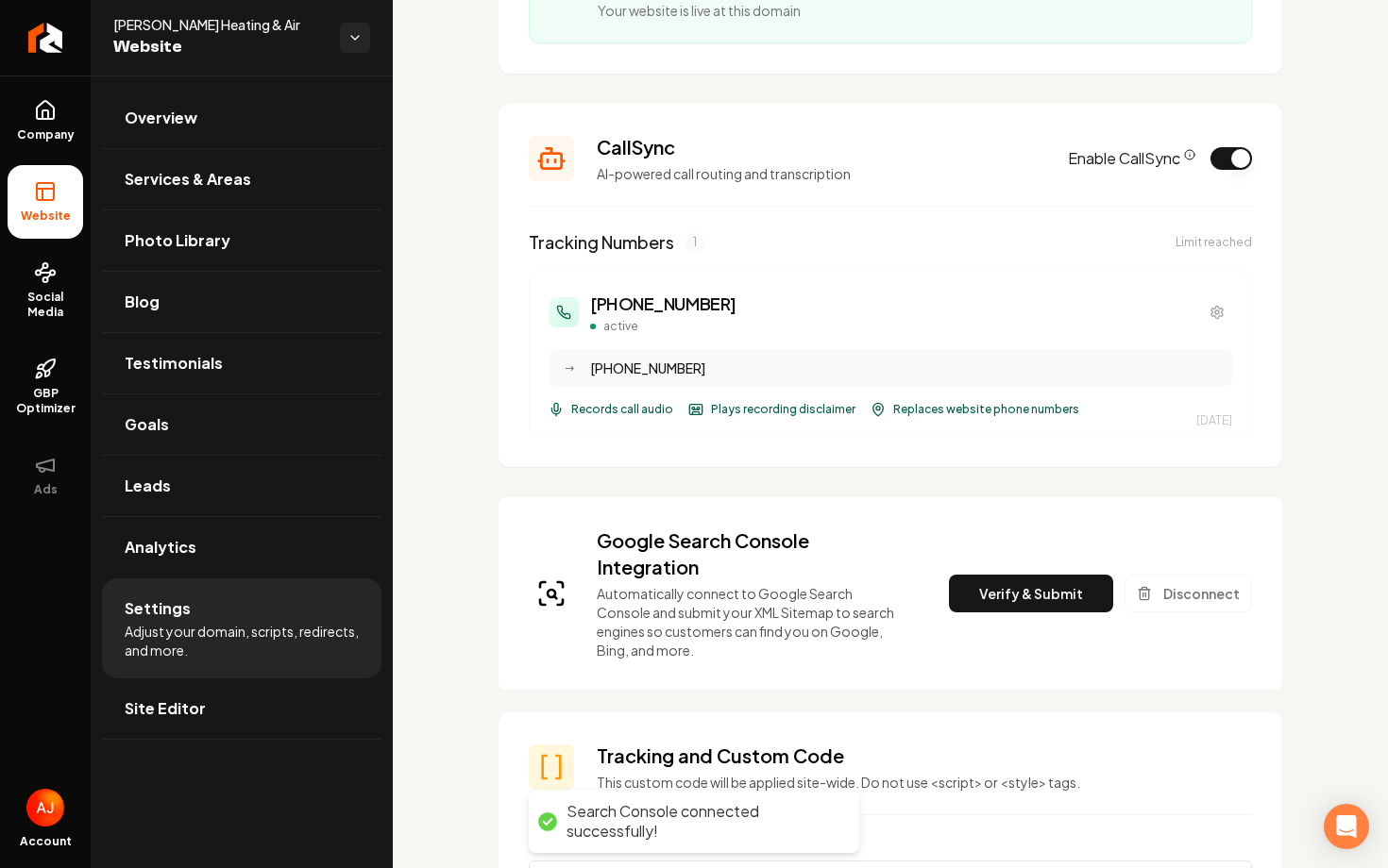
click at [1035, 586] on button "Verify & Submit" at bounding box center [1030, 594] width 164 height 37
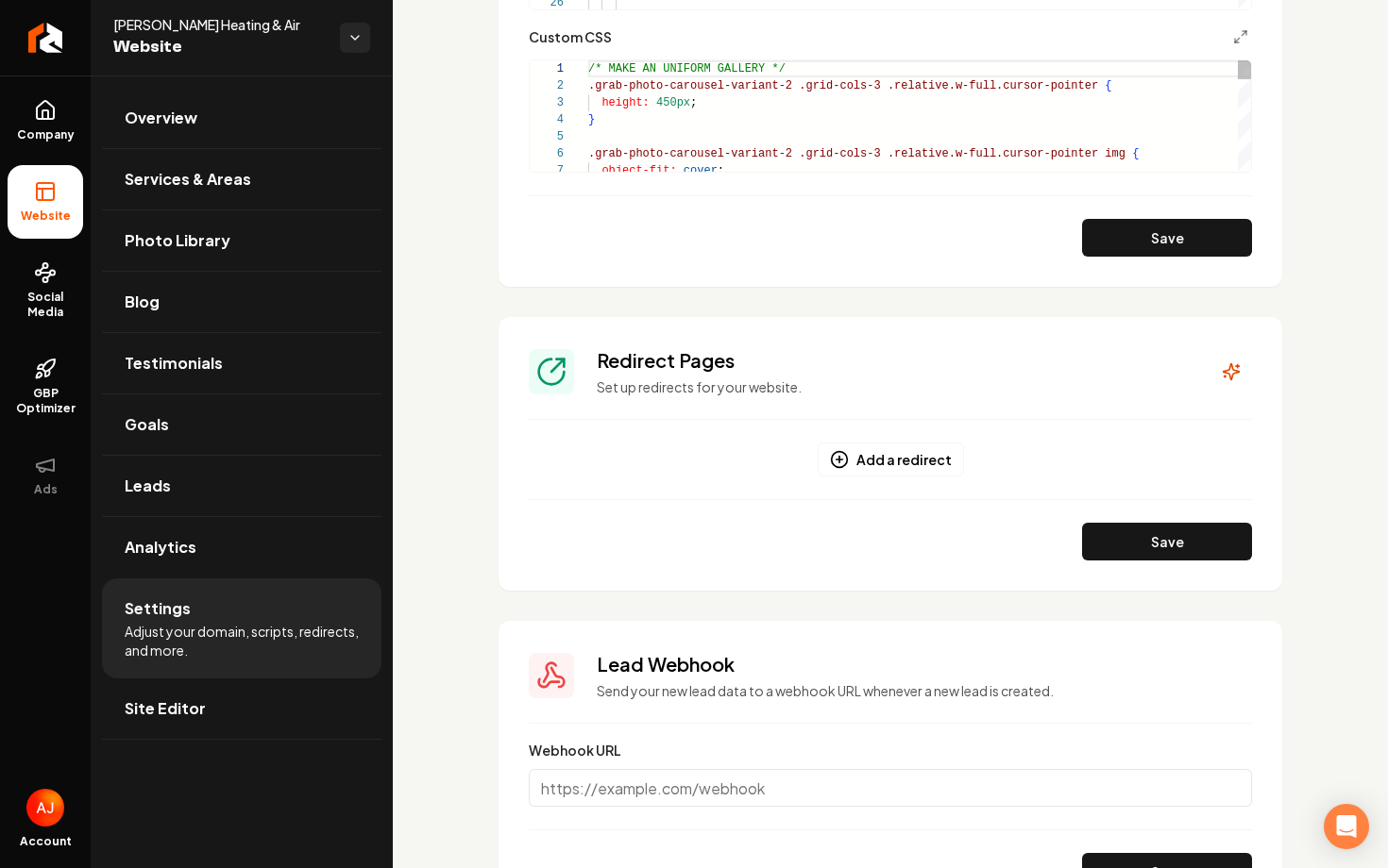
scroll to position [2041, 0]
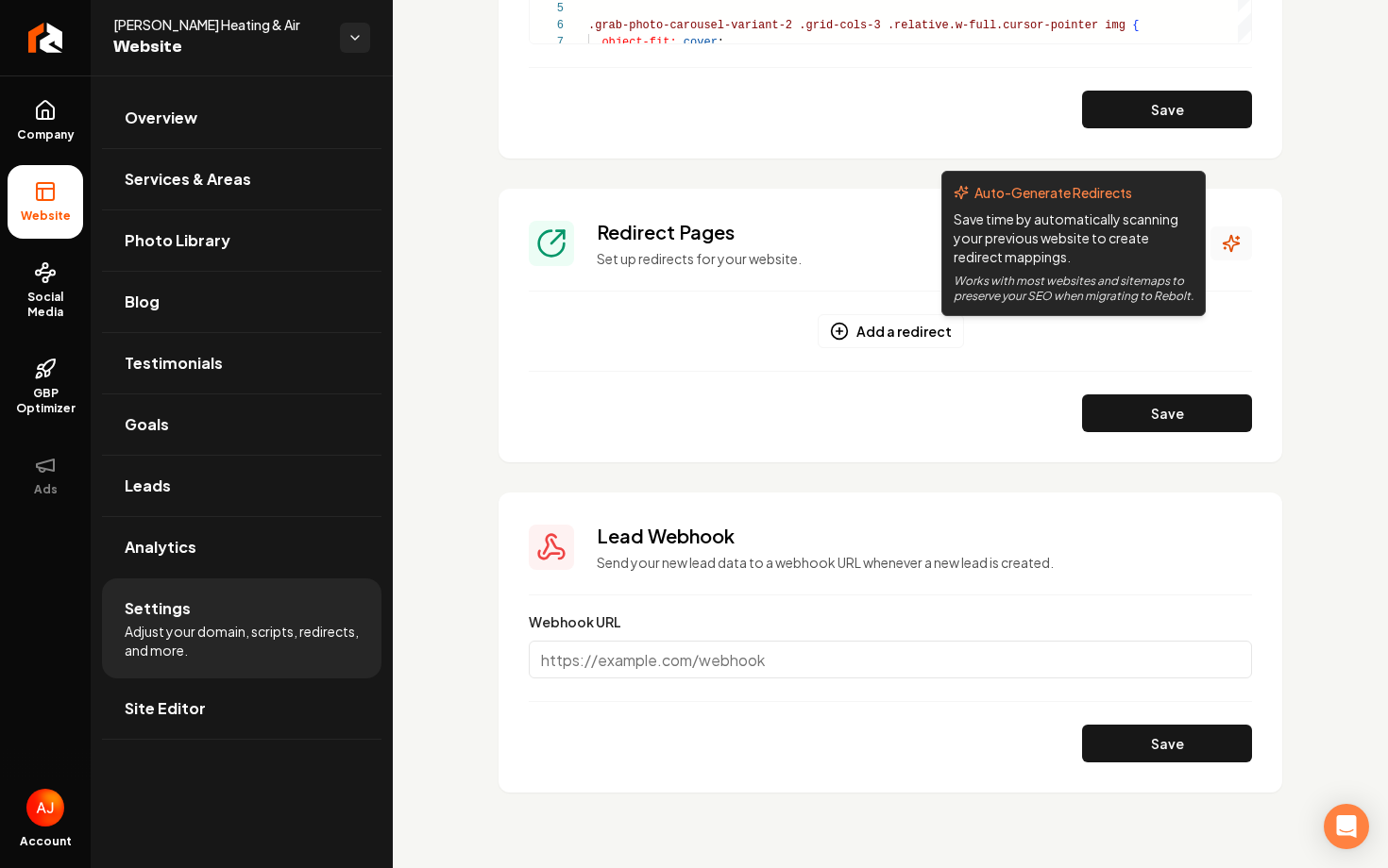
click at [1230, 251] on icon "Main content area" at bounding box center [1232, 244] width 16 height 16
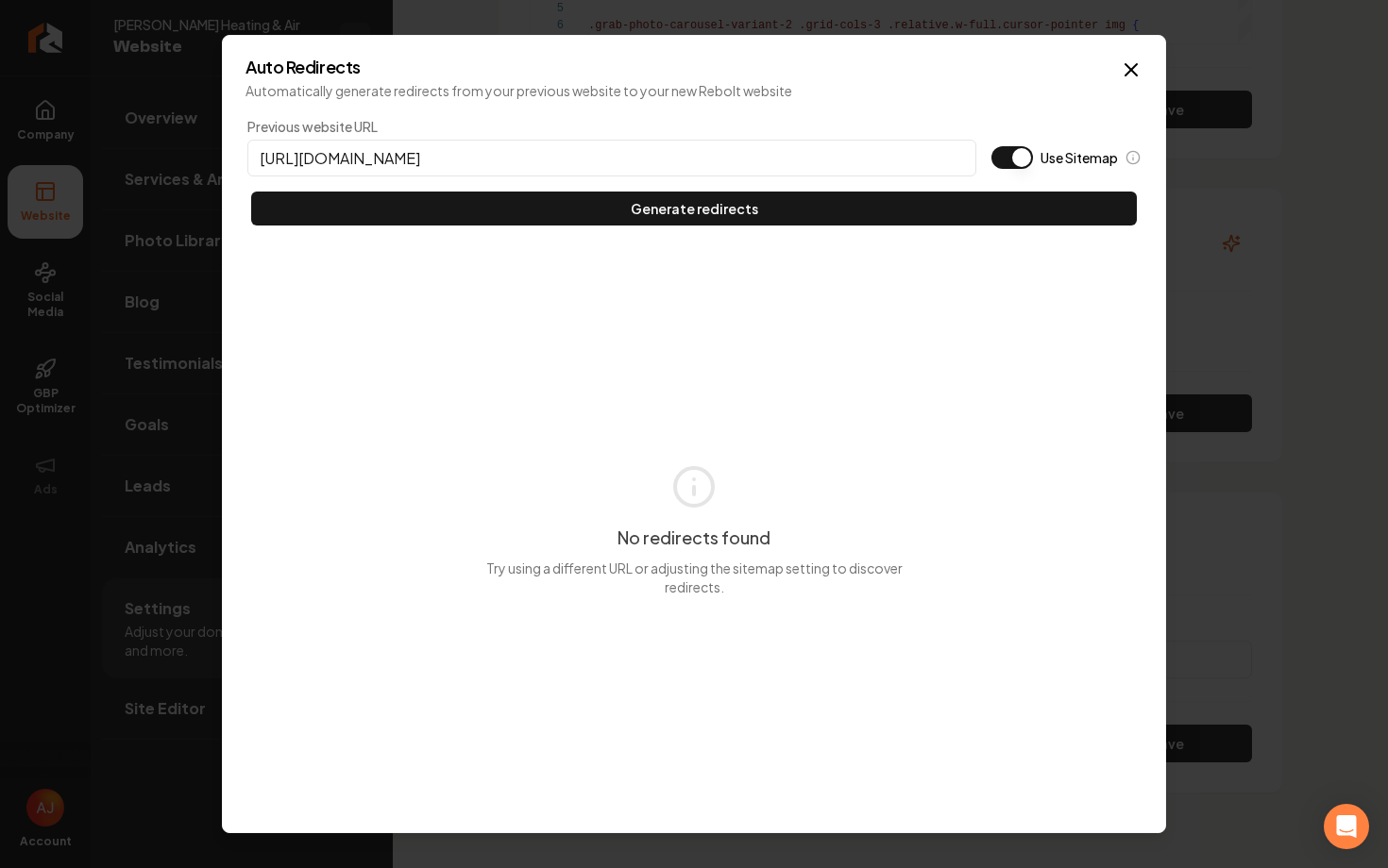
type input "https://balcomair.com"
click at [1003, 161] on button "Use Sitemap" at bounding box center [1012, 157] width 41 height 23
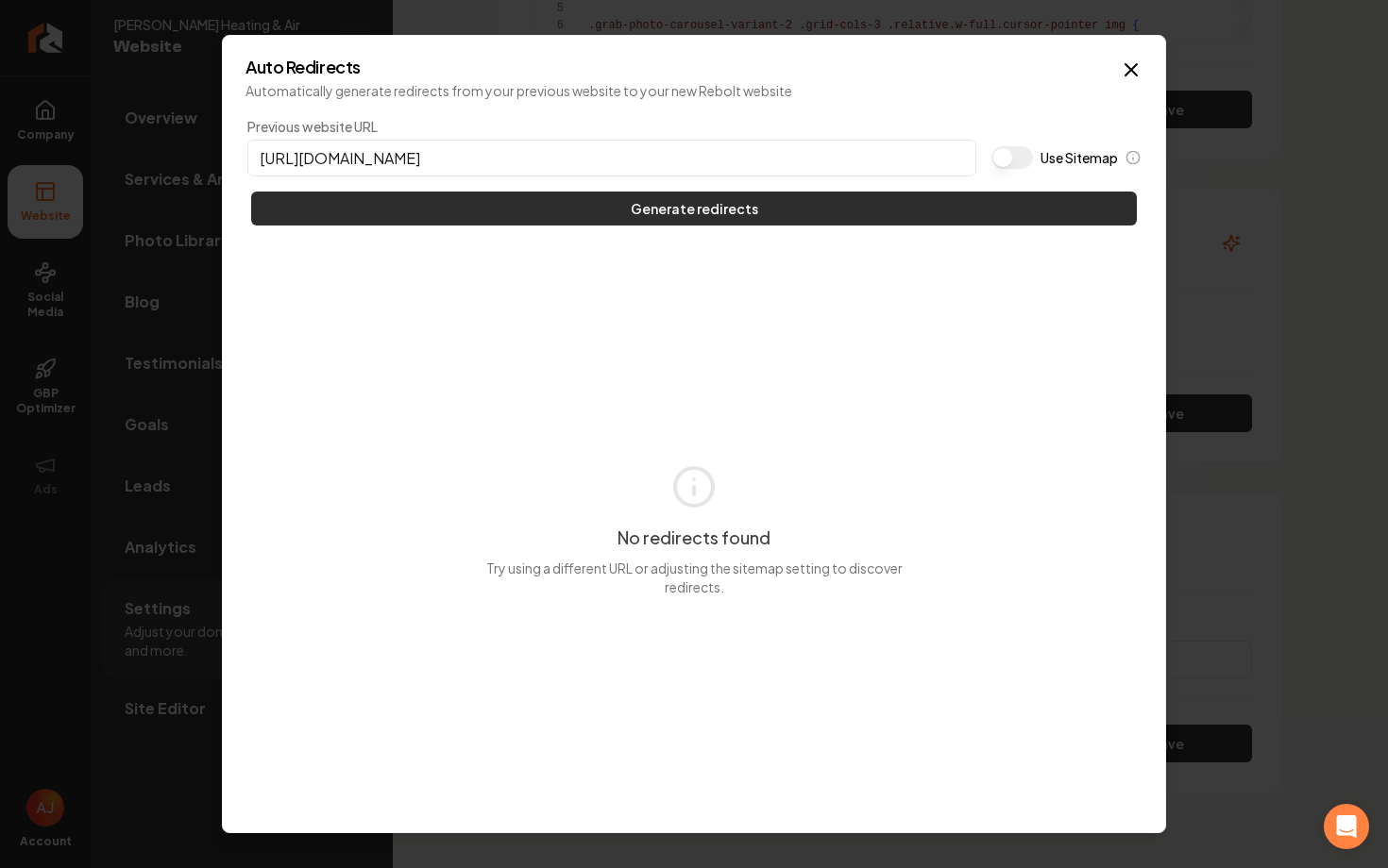
click at [1000, 207] on button "Generate redirects" at bounding box center [693, 208] width 886 height 34
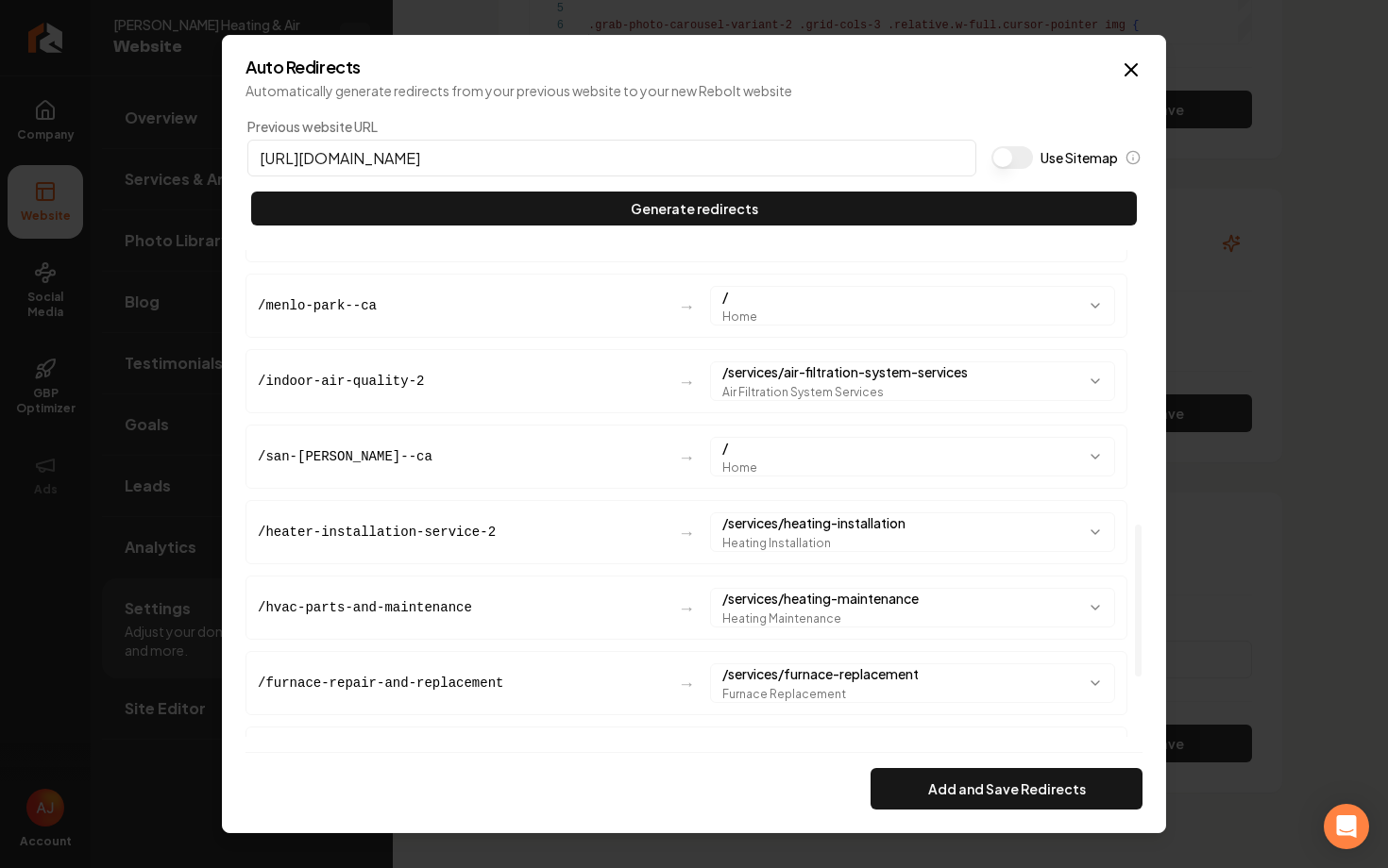
scroll to position [1071, 0]
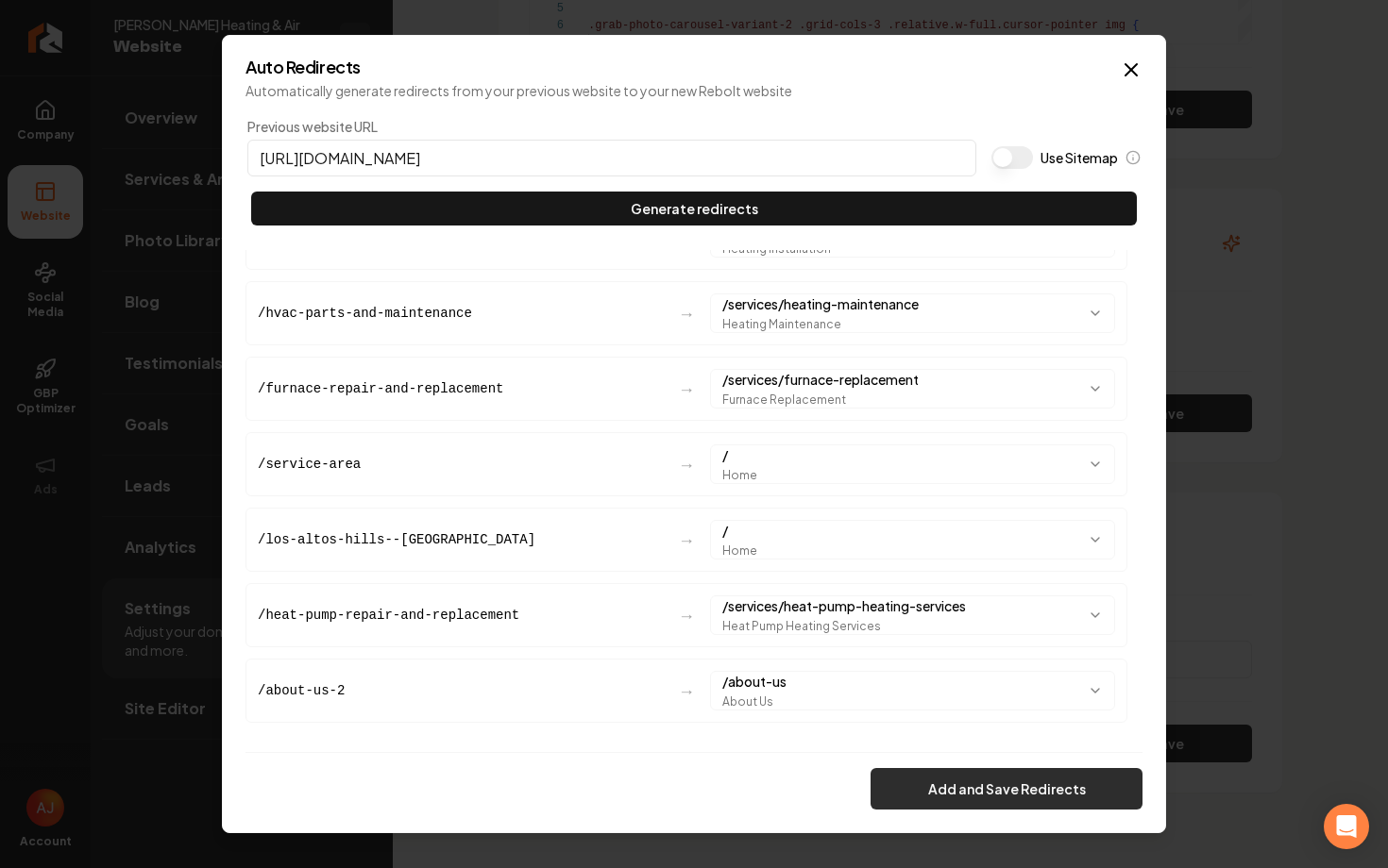
click at [937, 799] on button "Add and Save Redirects" at bounding box center [1006, 789] width 272 height 41
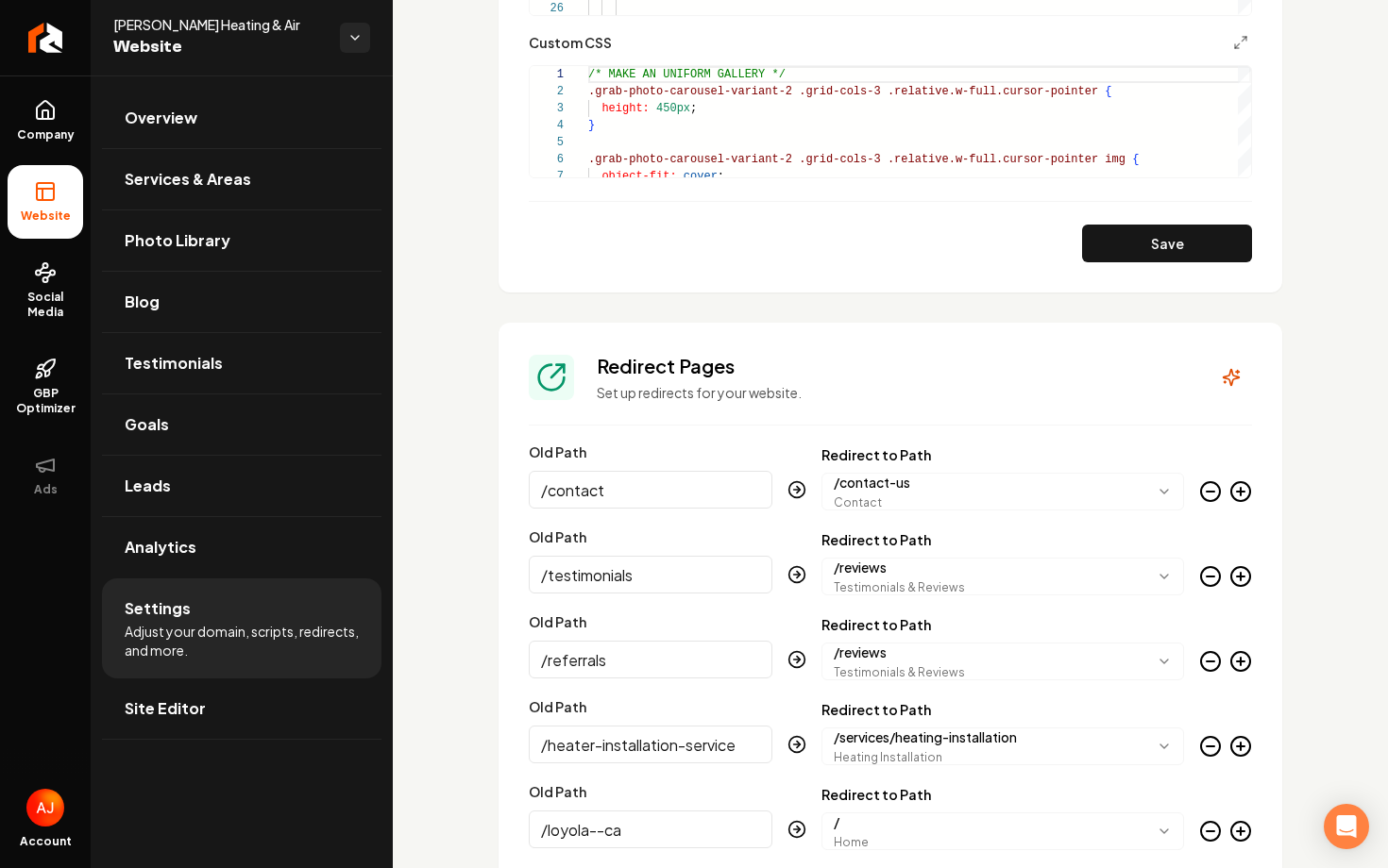
scroll to position [2175, 0]
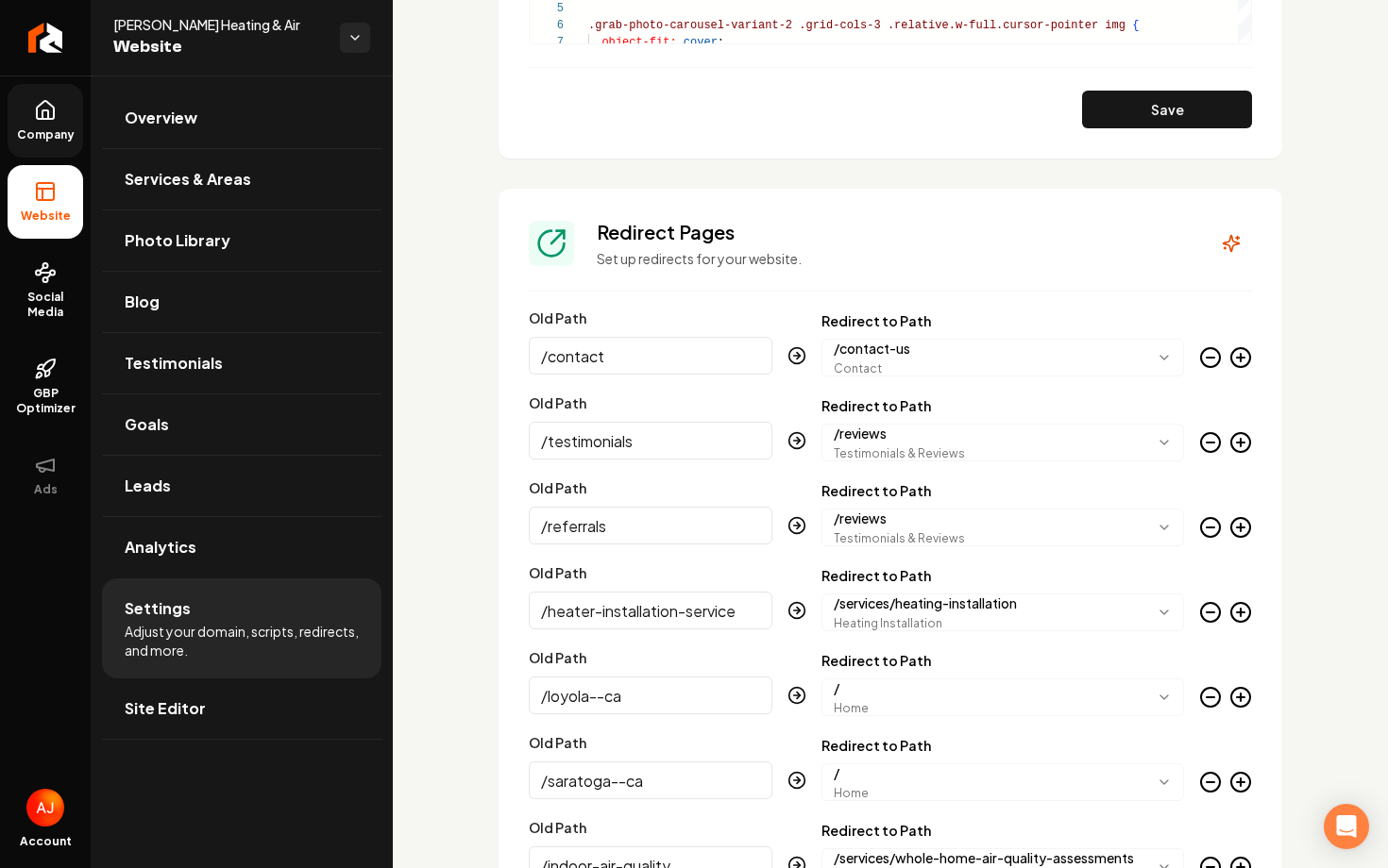
click at [37, 97] on link "Company" at bounding box center [45, 120] width 76 height 74
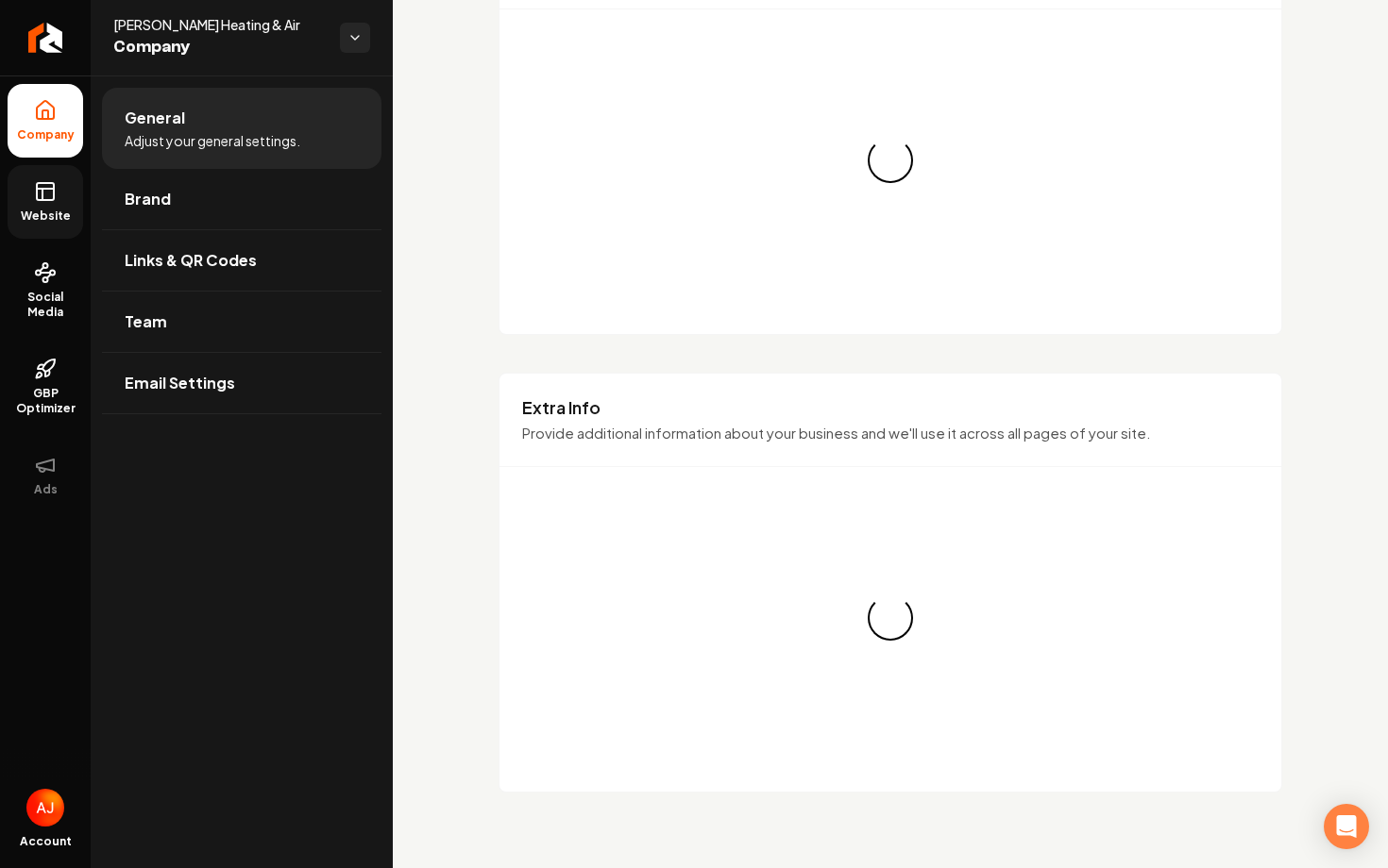
click at [51, 210] on span "Website" at bounding box center [45, 215] width 65 height 15
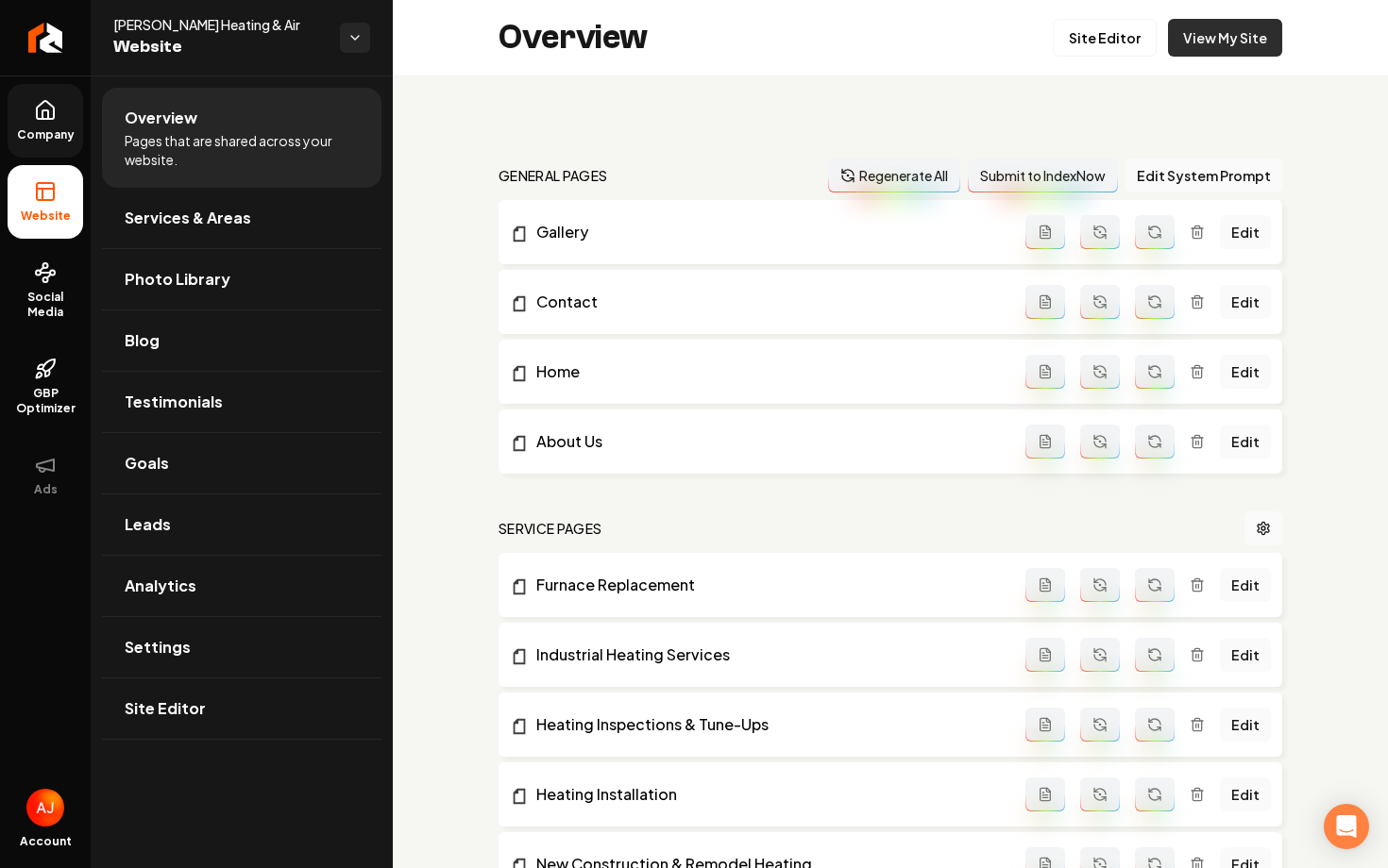
click at [1233, 35] on link "View My Site" at bounding box center [1225, 37] width 114 height 37
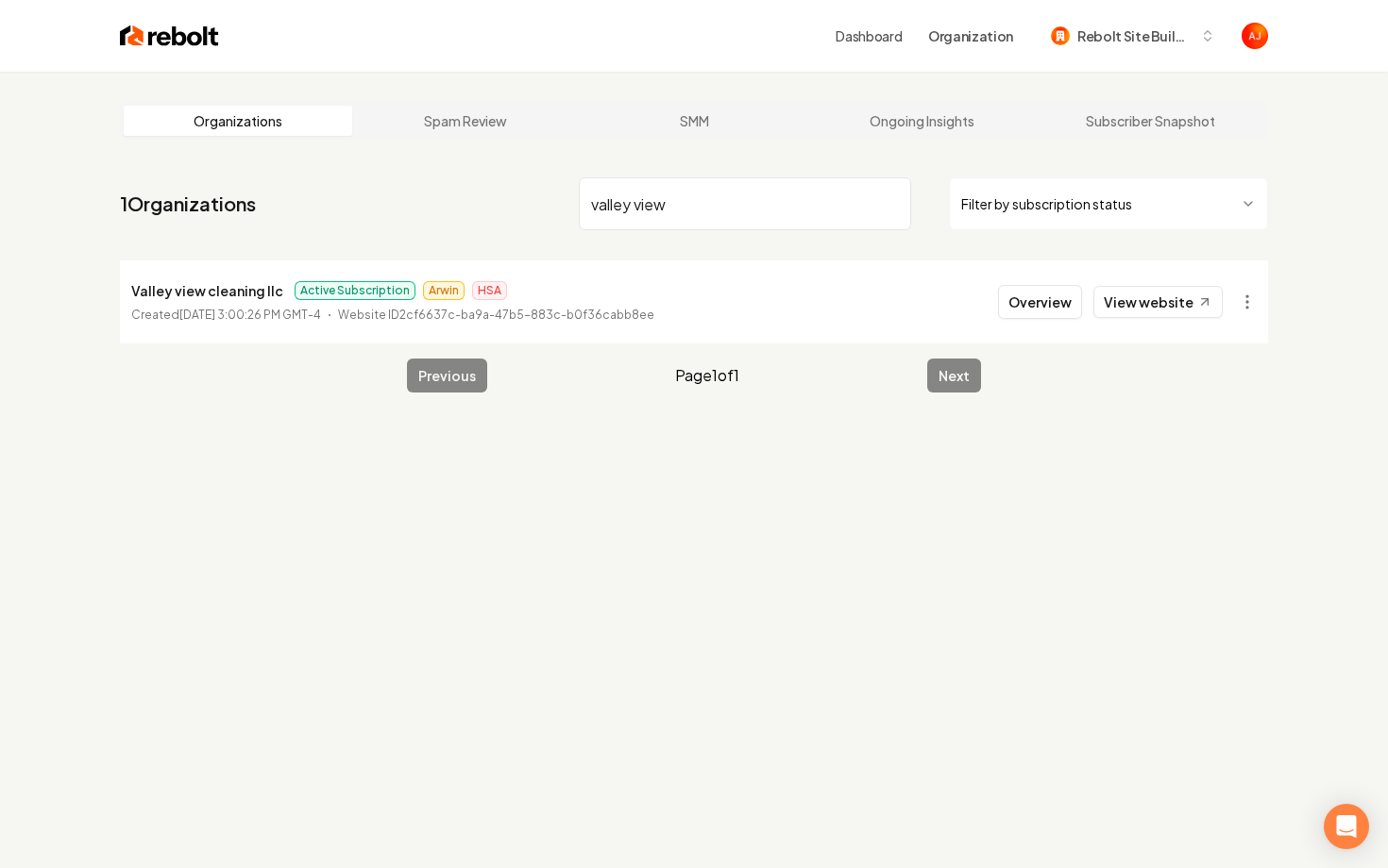
type input "valley view"
drag, startPoint x: 710, startPoint y: 214, endPoint x: 569, endPoint y: 190, distance: 143.0
click at [569, 190] on nav "1 Organizations valley view Filter by subscription status" at bounding box center [694, 211] width 1148 height 84
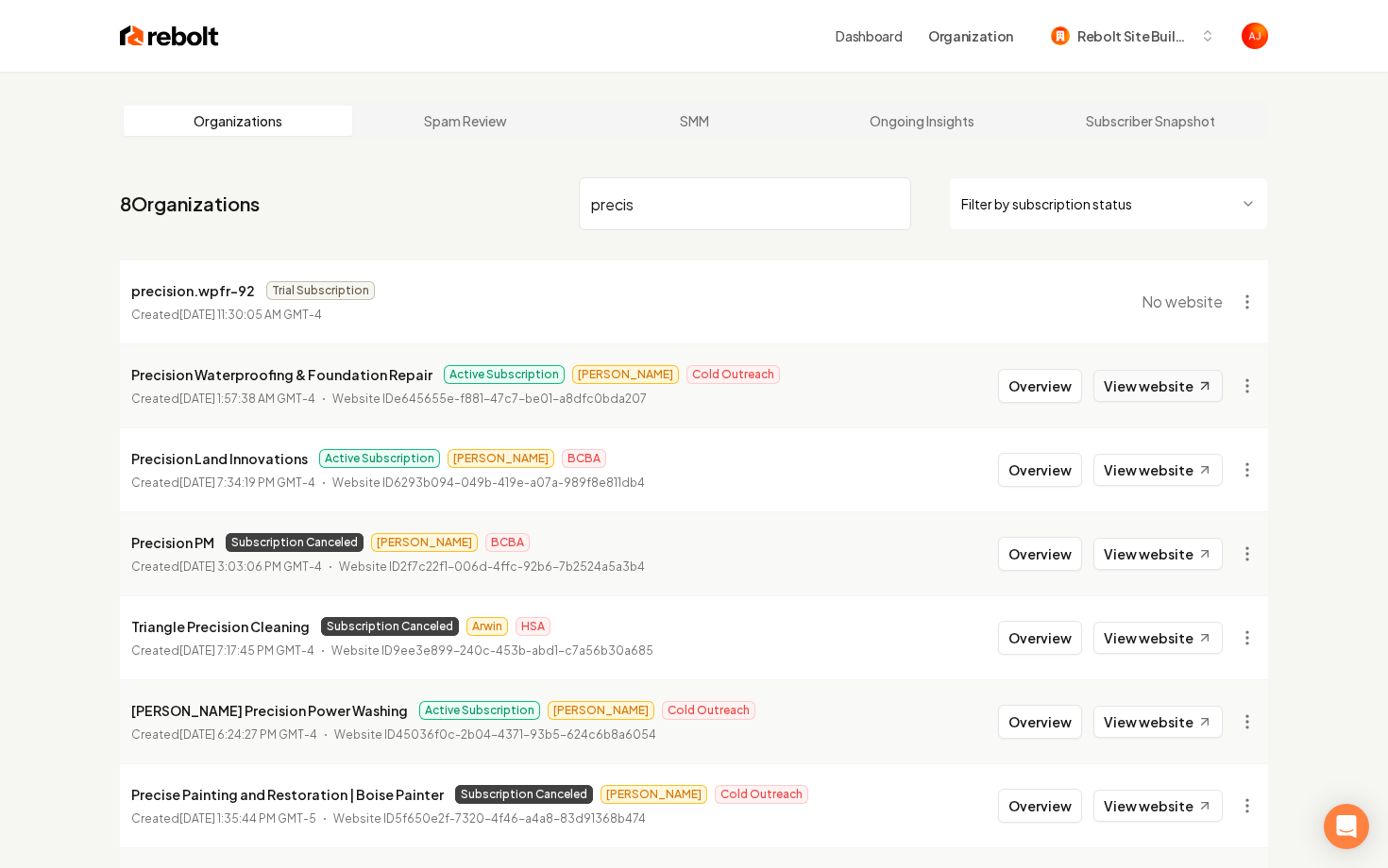
click at [1136, 399] on link "View website" at bounding box center [1158, 385] width 130 height 32
drag, startPoint x: 686, startPoint y: 205, endPoint x: 467, endPoint y: 205, distance: 219.0
click at [467, 205] on nav "8 Organizations precis Filter by subscription status" at bounding box center [694, 211] width 1148 height 84
type input "f"
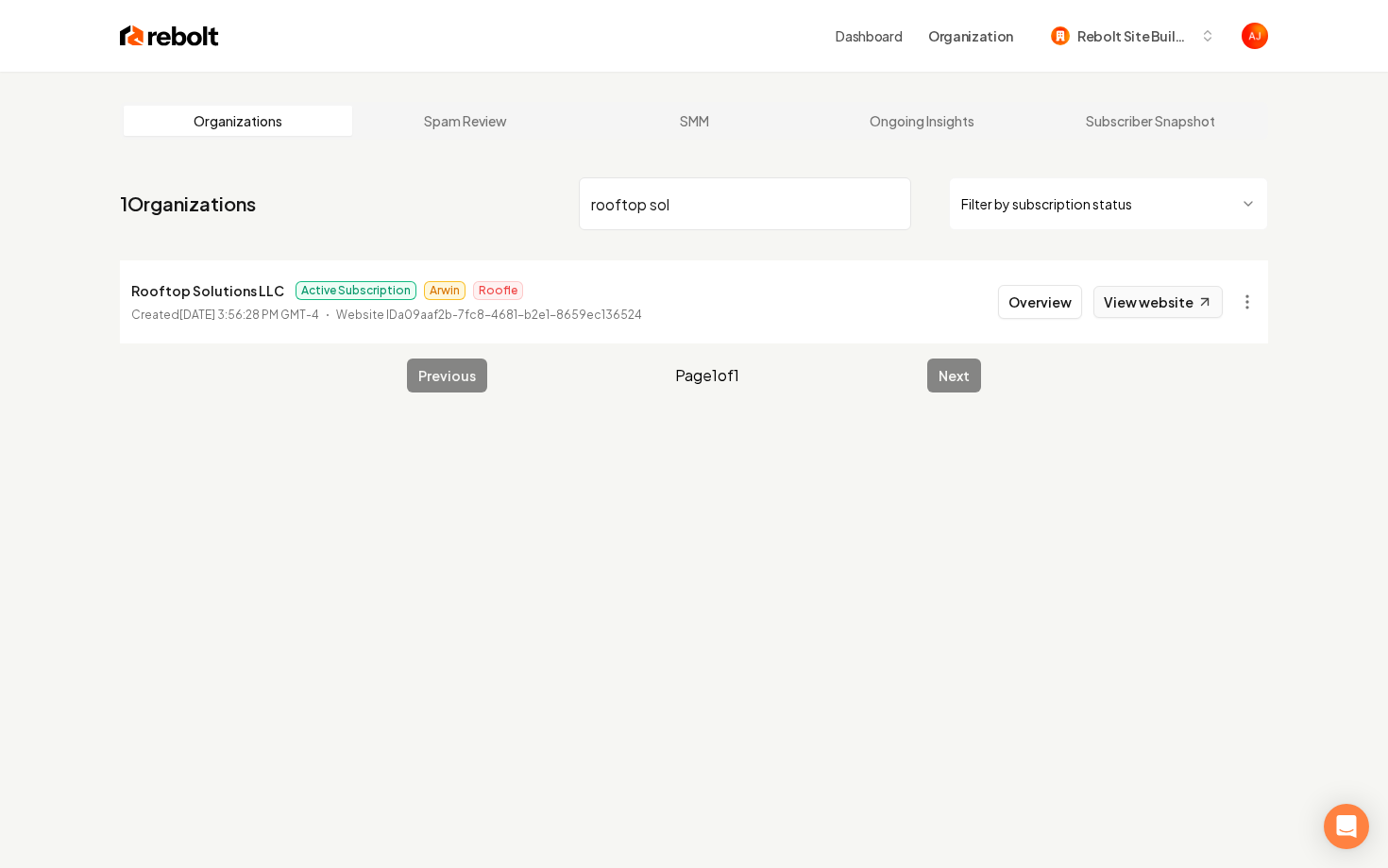
click at [1112, 301] on link "View website" at bounding box center [1158, 302] width 130 height 32
drag, startPoint x: 711, startPoint y: 206, endPoint x: 369, endPoint y: 203, distance: 342.0
click at [369, 203] on nav "1 Organizations rooftop sol Filter by subscription status" at bounding box center [694, 211] width 1148 height 84
type input "fish"
click at [1111, 297] on link "View website" at bounding box center [1158, 302] width 130 height 32
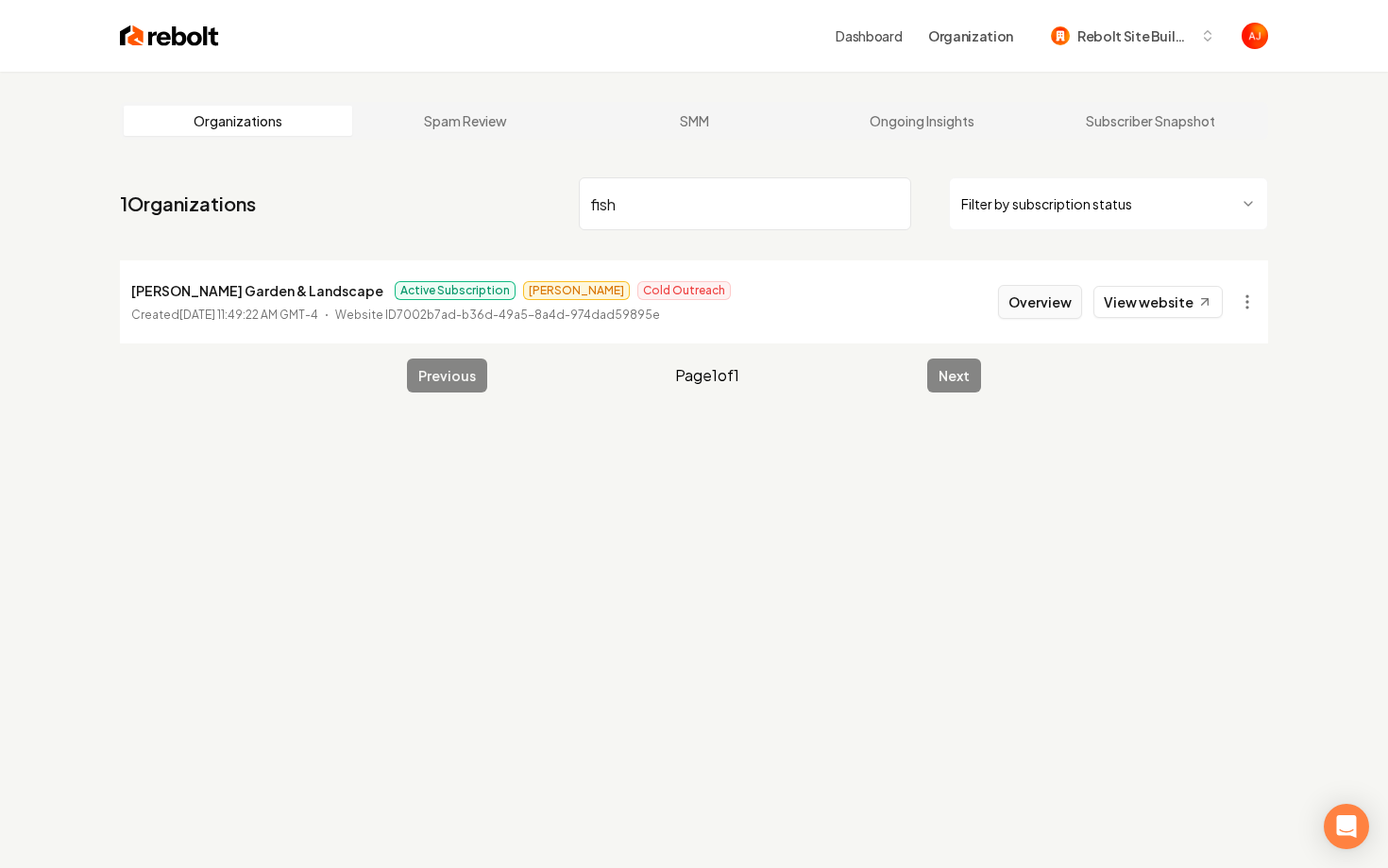
click at [1033, 303] on button "Overview" at bounding box center [1039, 302] width 84 height 34
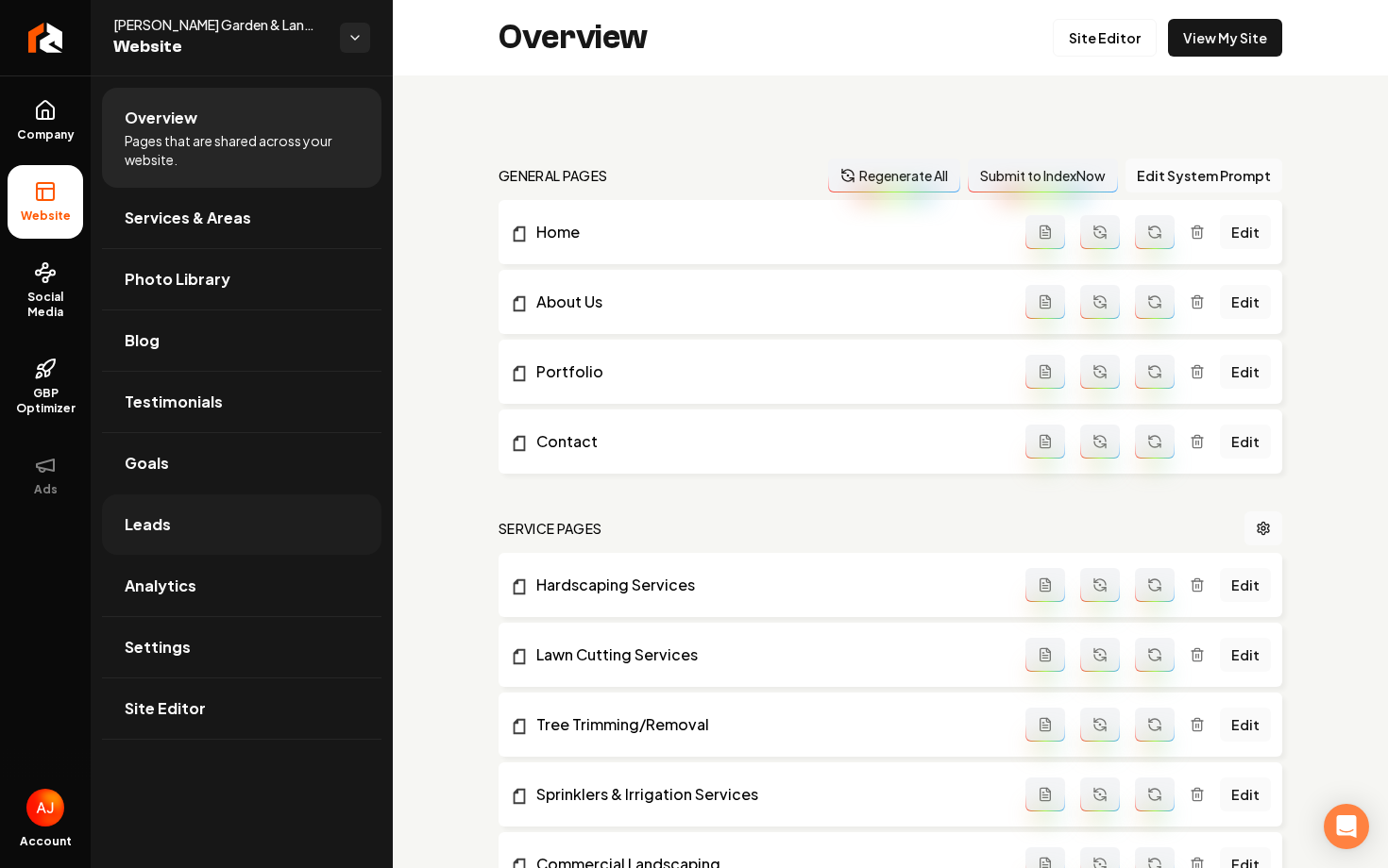
click at [183, 526] on link "Leads" at bounding box center [242, 524] width 279 height 60
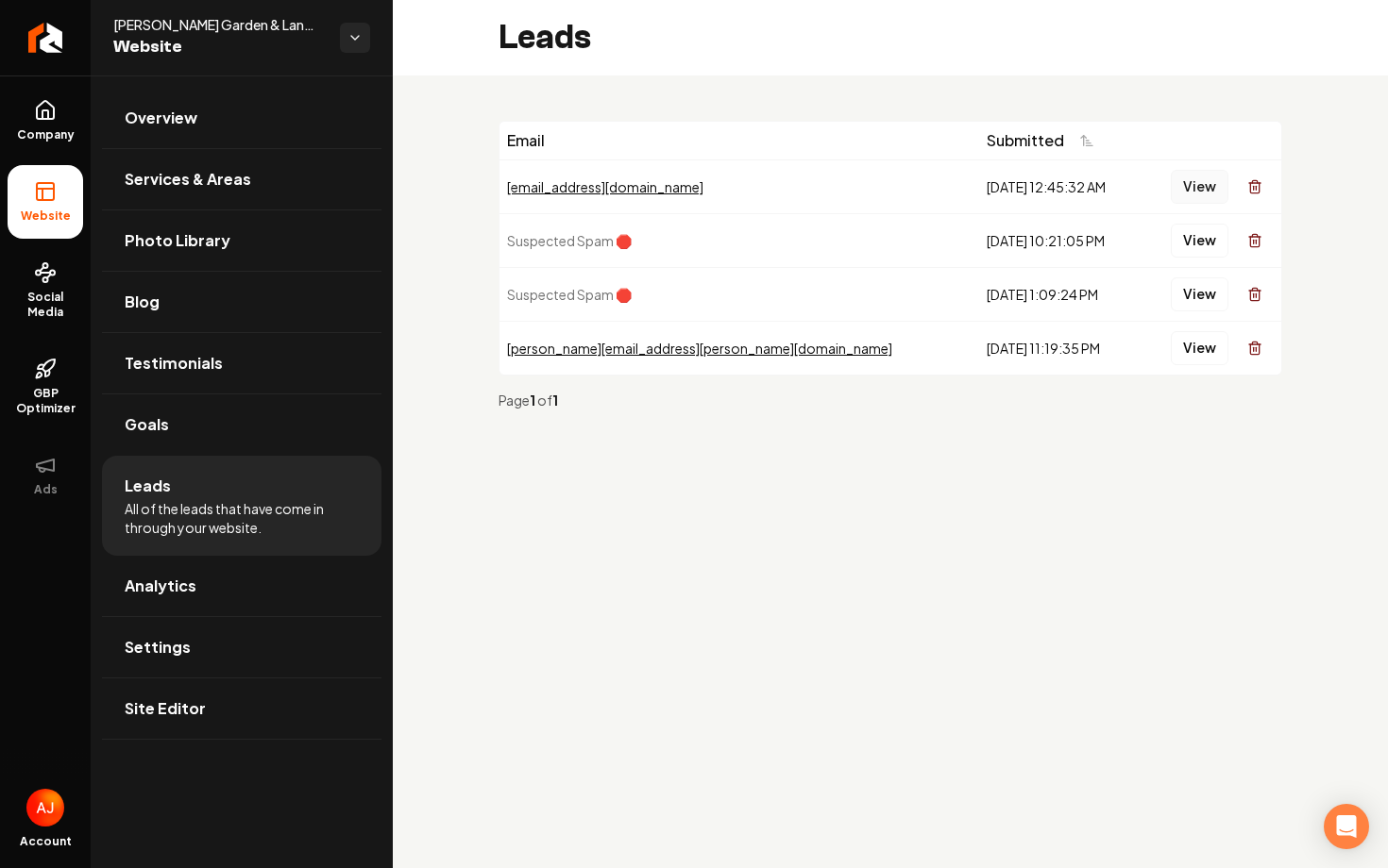
click at [1207, 188] on button "View" at bounding box center [1199, 187] width 58 height 34
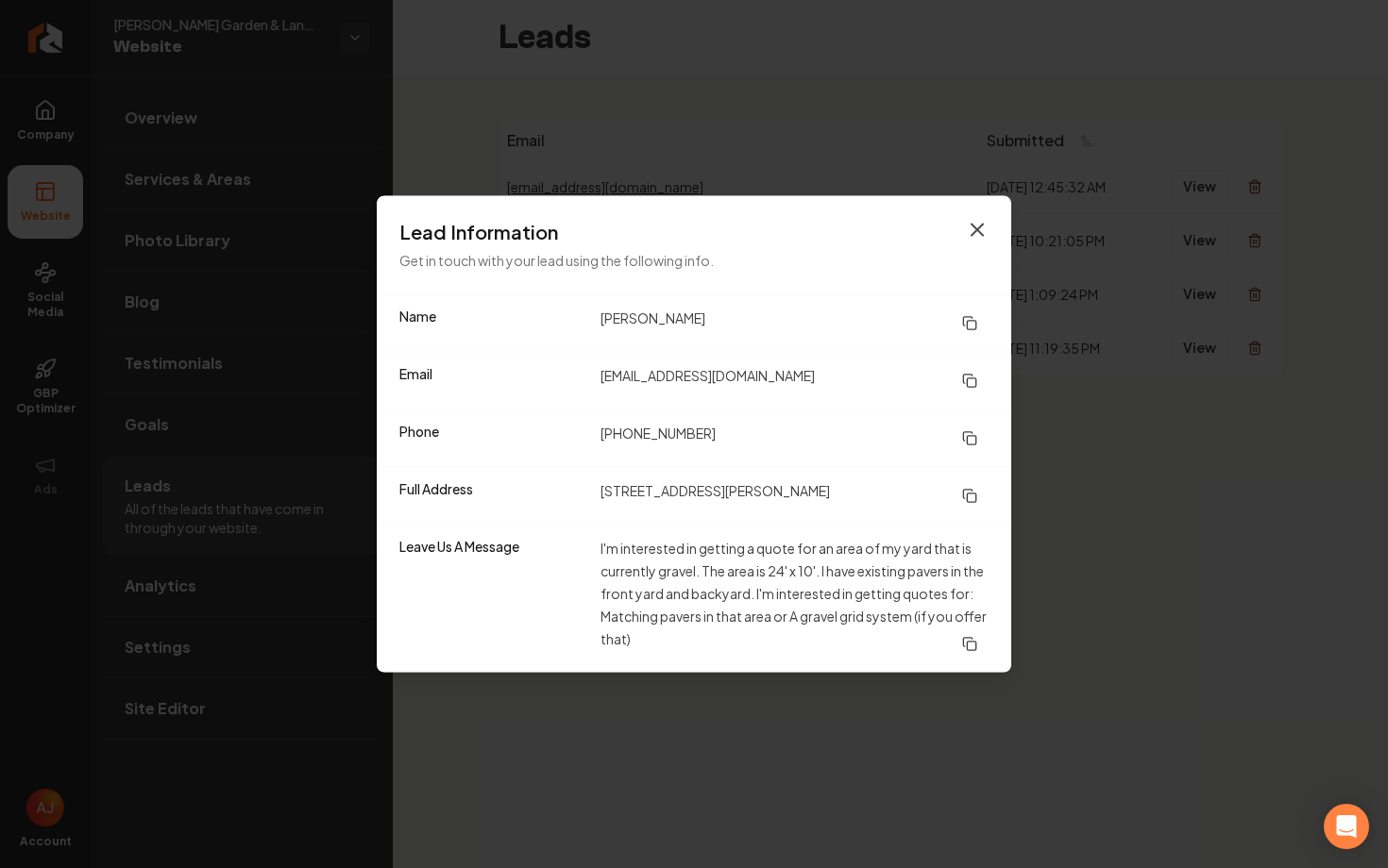
click at [976, 233] on icon "button" at bounding box center [976, 230] width 23 height 23
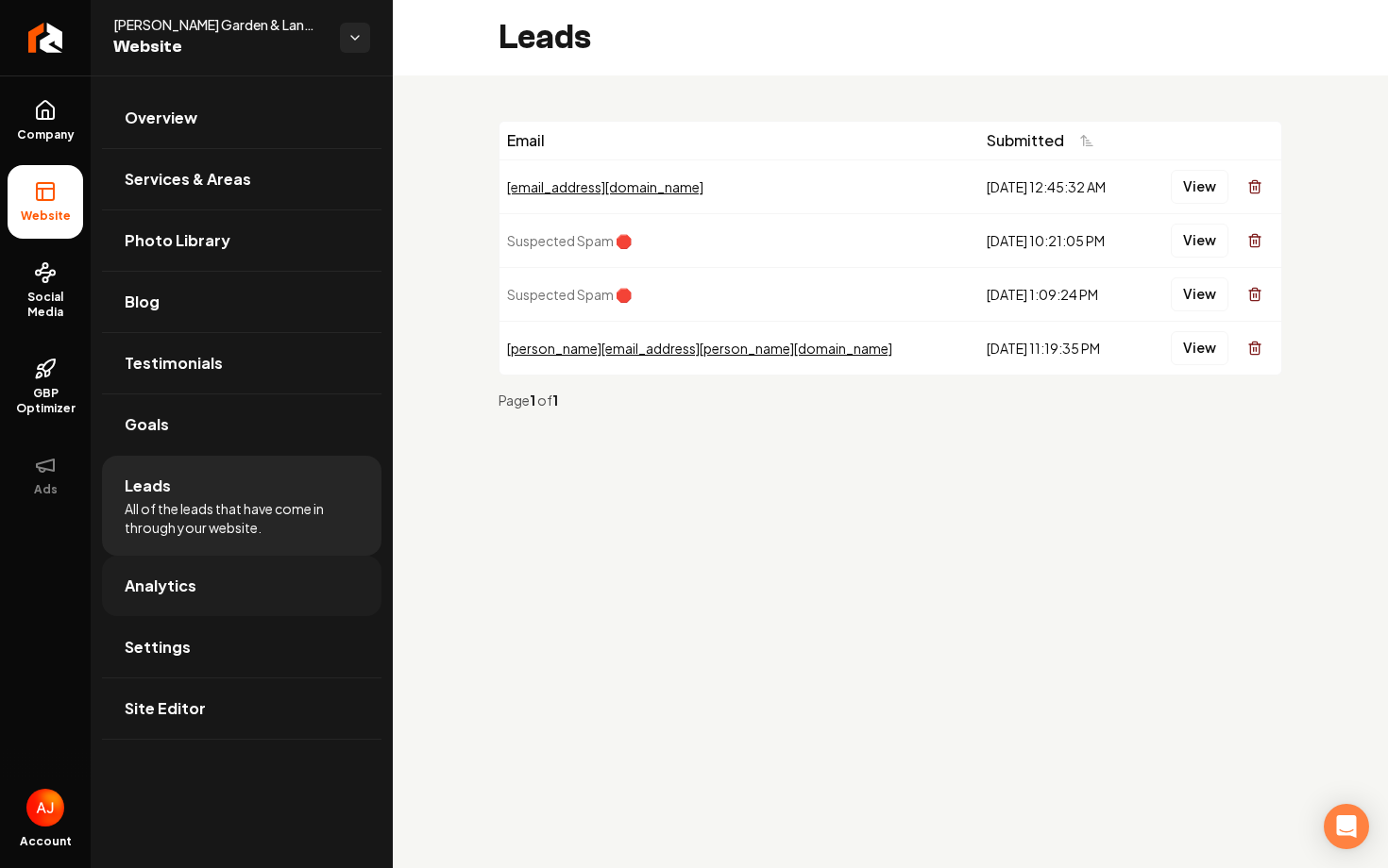
click at [244, 599] on link "Analytics" at bounding box center [242, 586] width 279 height 60
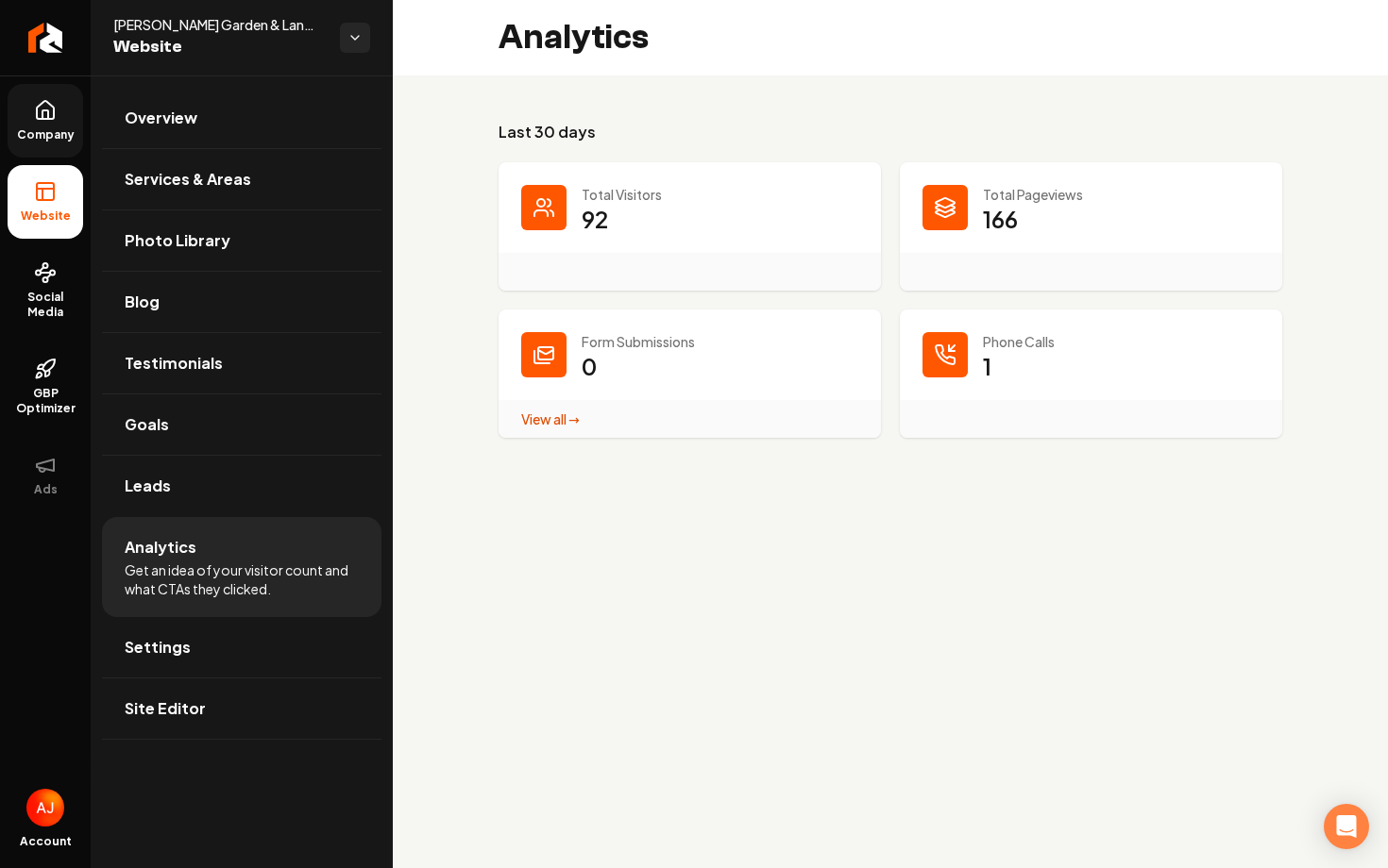
click at [63, 135] on span "Company" at bounding box center [46, 135] width 73 height 15
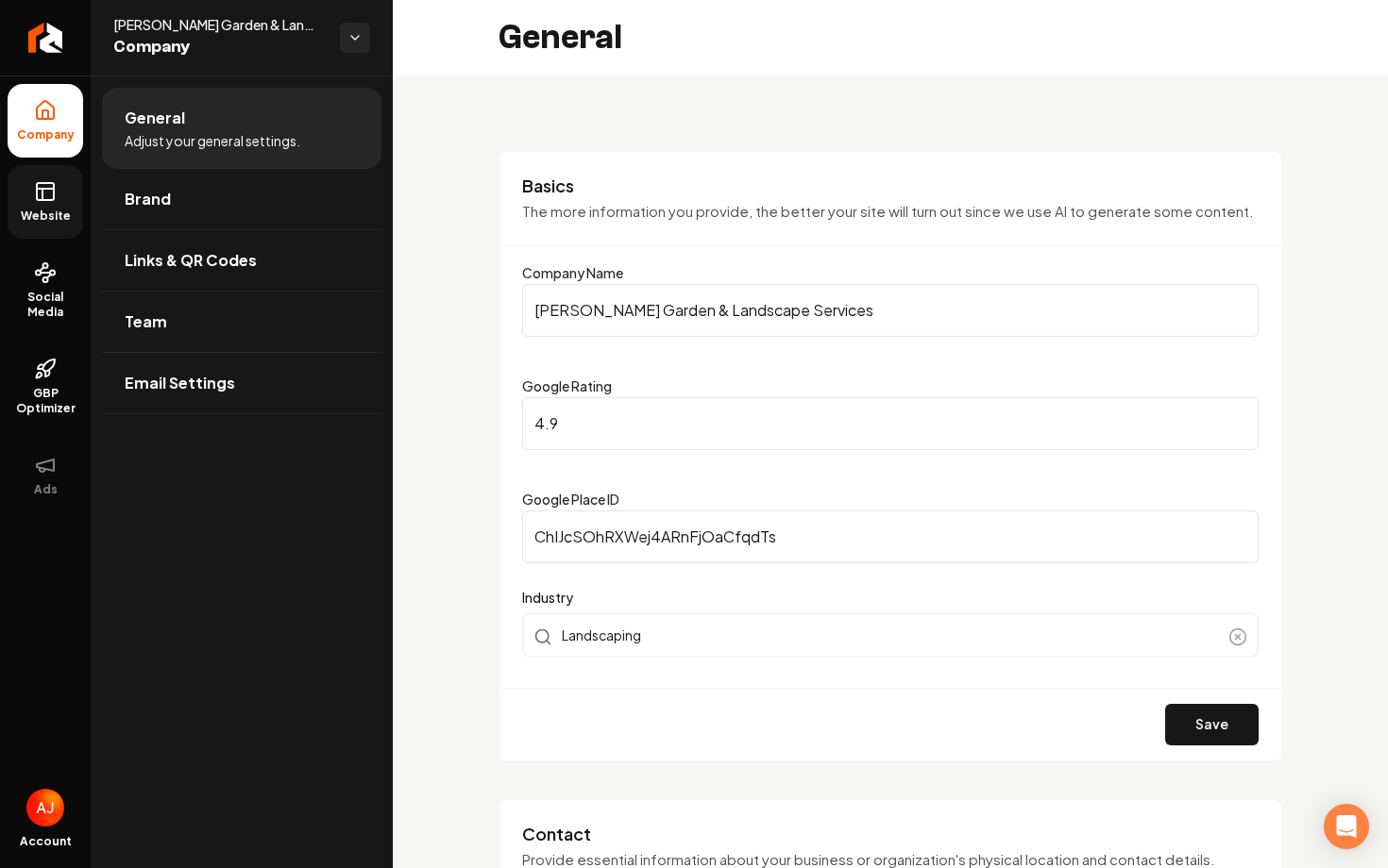
click at [55, 222] on span "Website" at bounding box center [45, 215] width 65 height 15
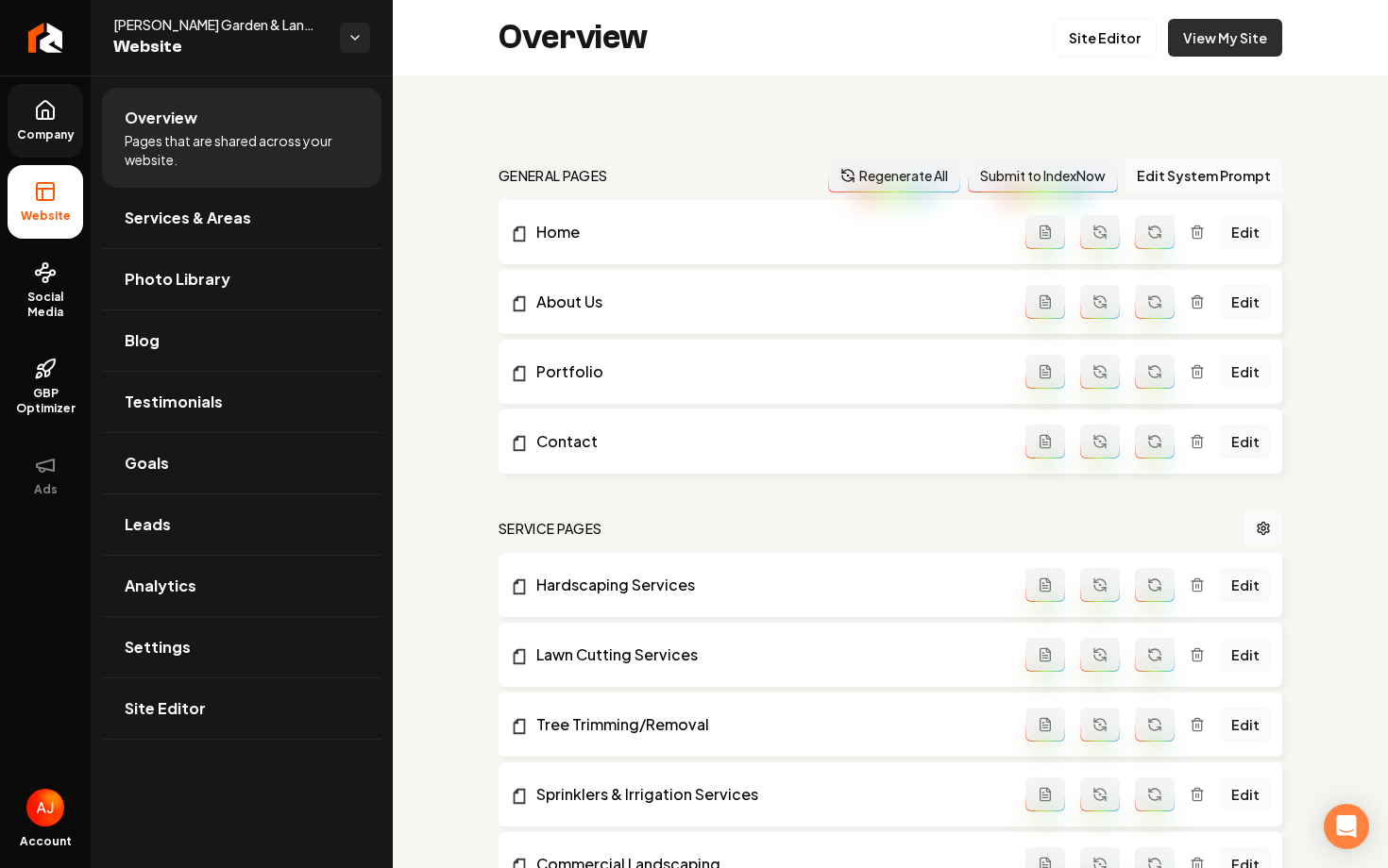
click at [1208, 55] on link "View My Site" at bounding box center [1225, 37] width 114 height 37
click at [1235, 41] on link "View My Site" at bounding box center [1225, 37] width 114 height 37
click at [47, 301] on span "Social Media" at bounding box center [45, 305] width 76 height 30
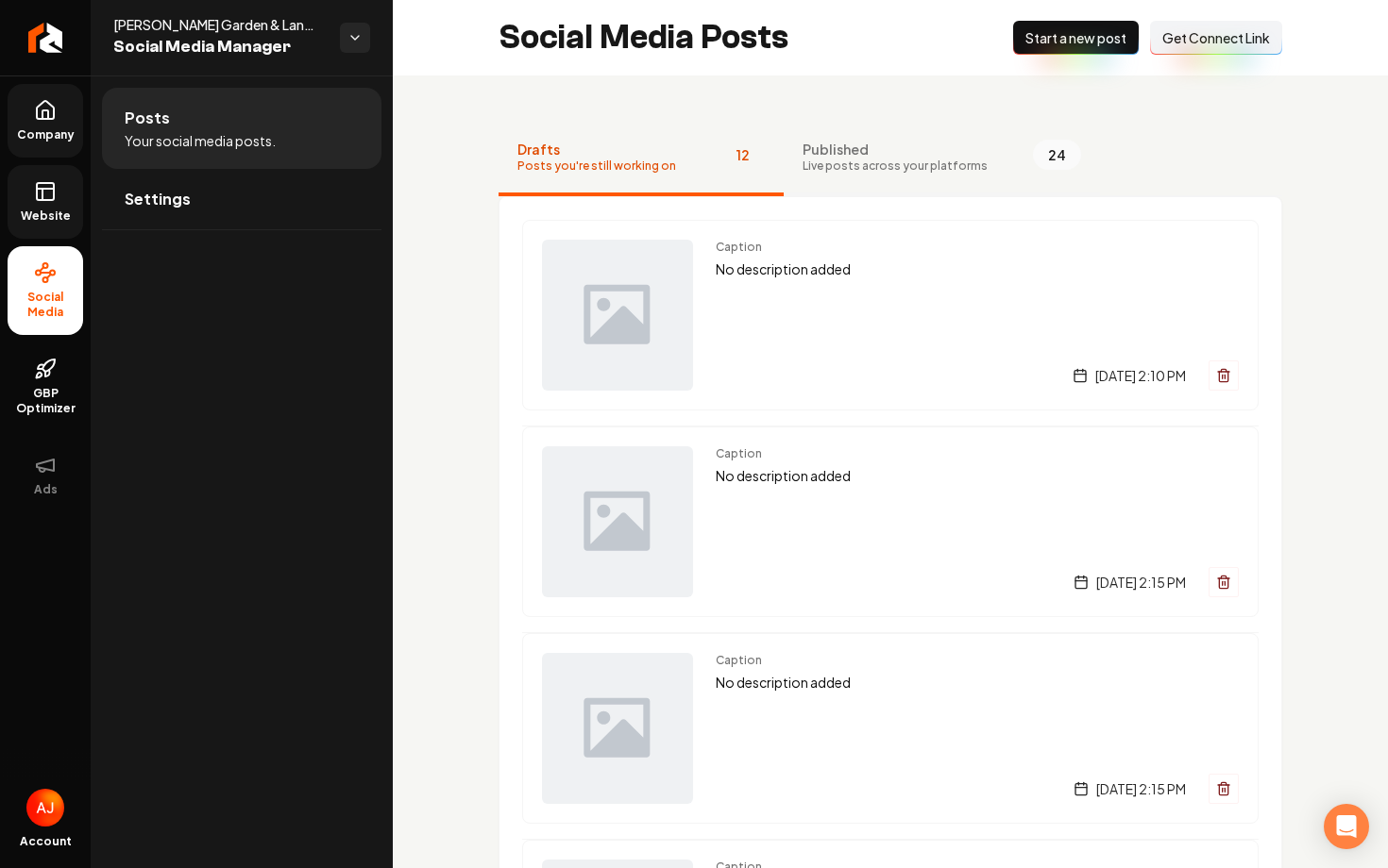
click at [886, 178] on button "Published Live posts across your platforms 24" at bounding box center [942, 158] width 317 height 76
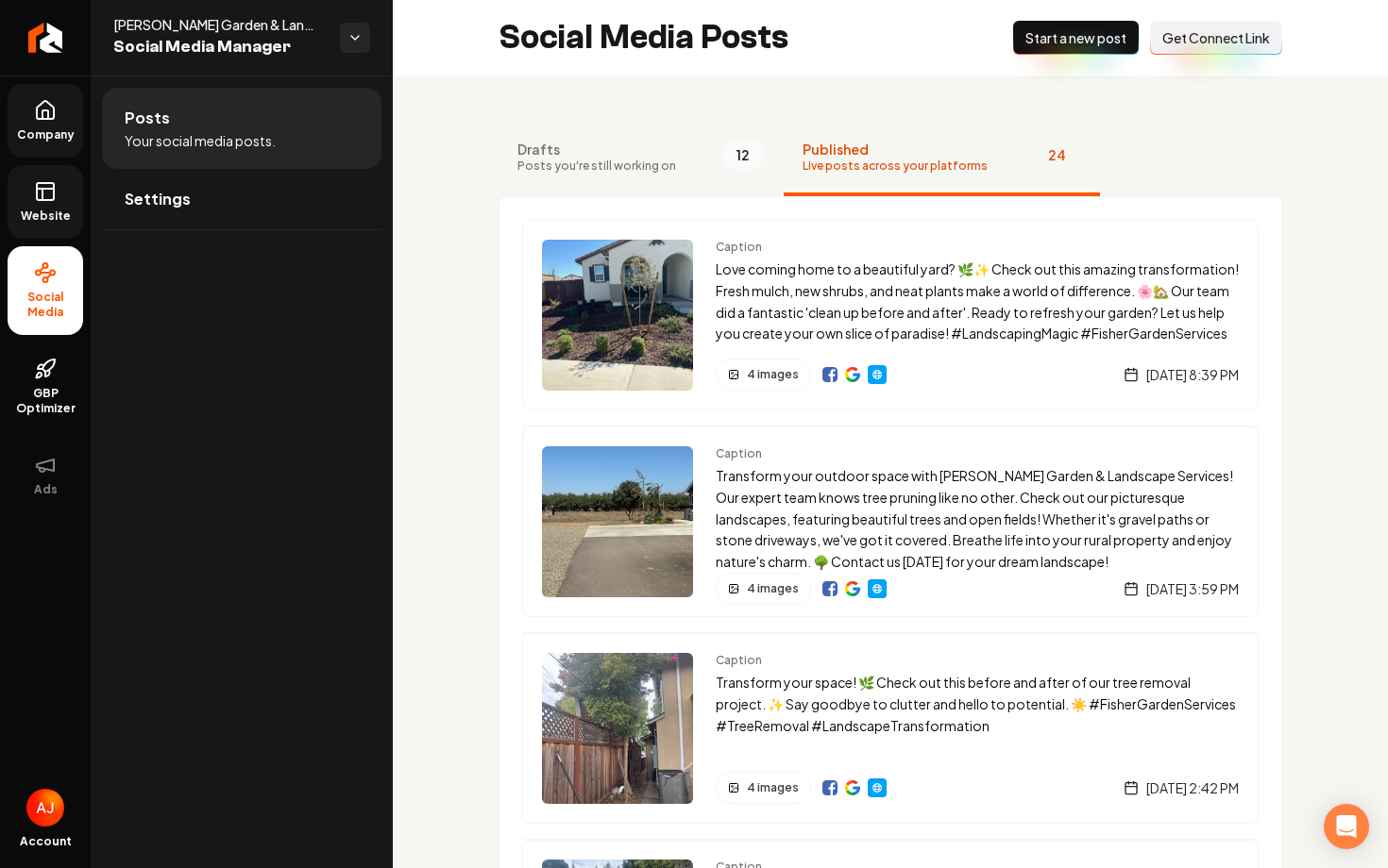
click at [78, 211] on link "Website" at bounding box center [45, 202] width 76 height 74
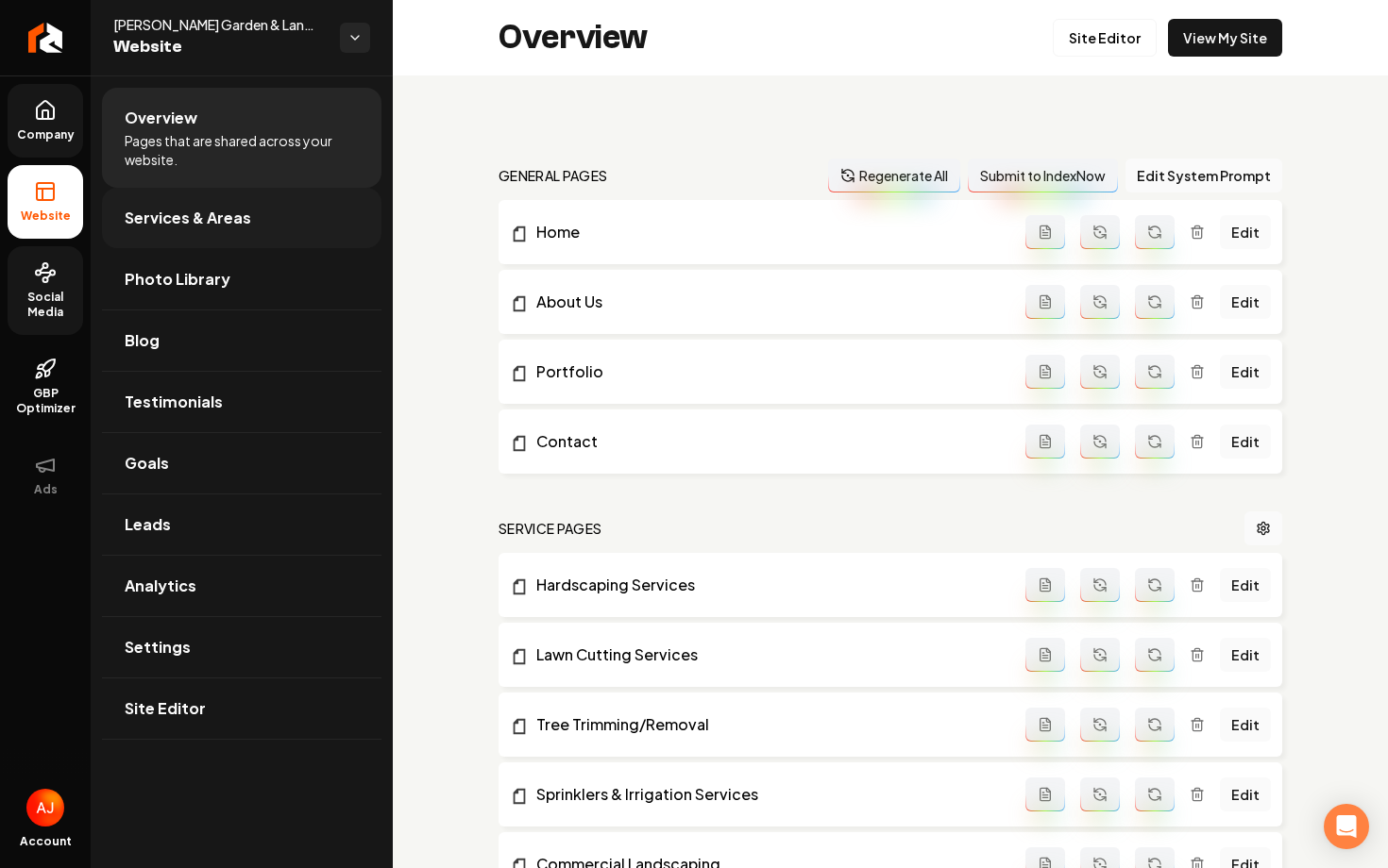
click at [200, 225] on span "Services & Areas" at bounding box center [188, 217] width 127 height 23
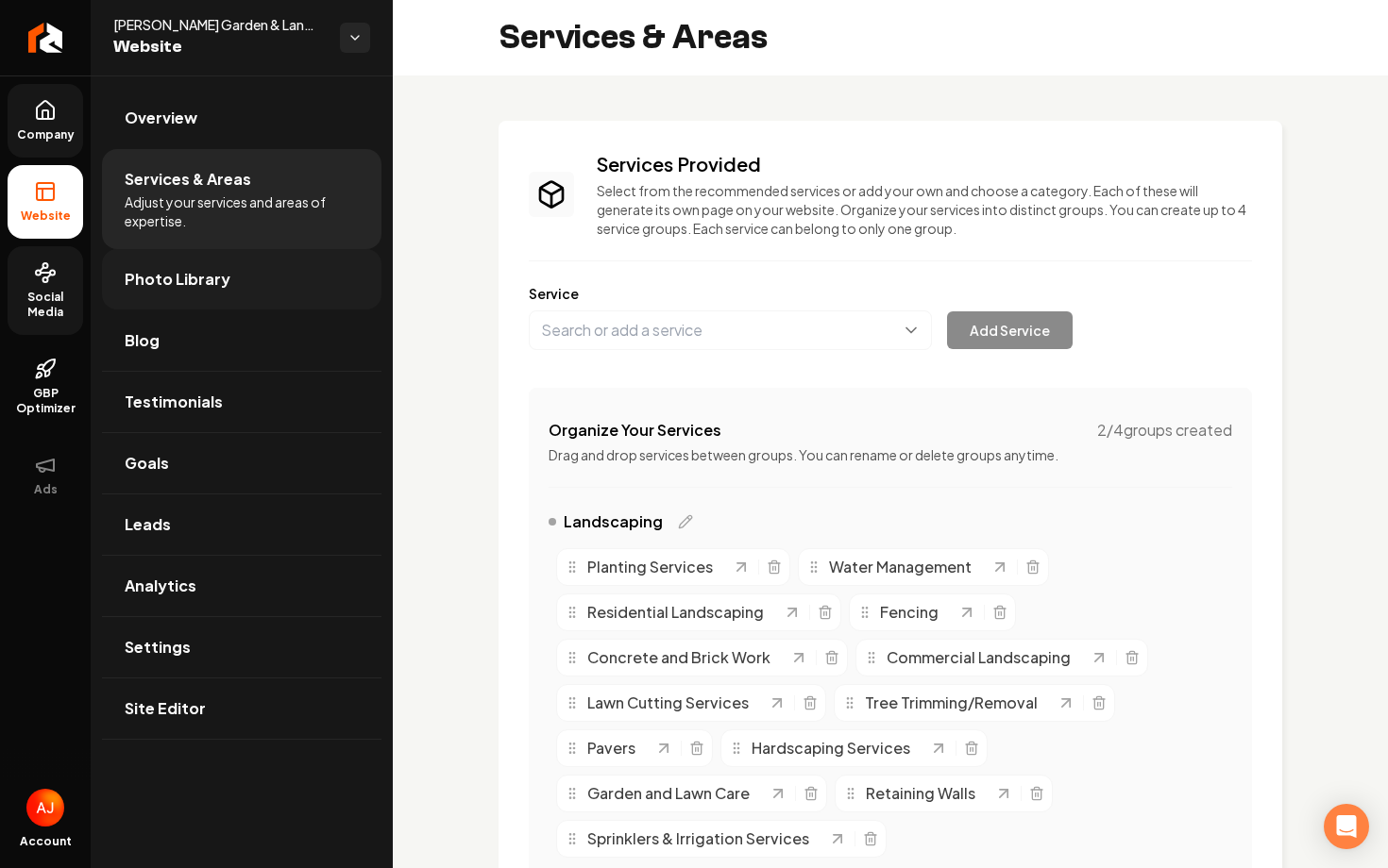
click at [213, 285] on span "Photo Library" at bounding box center [178, 279] width 106 height 23
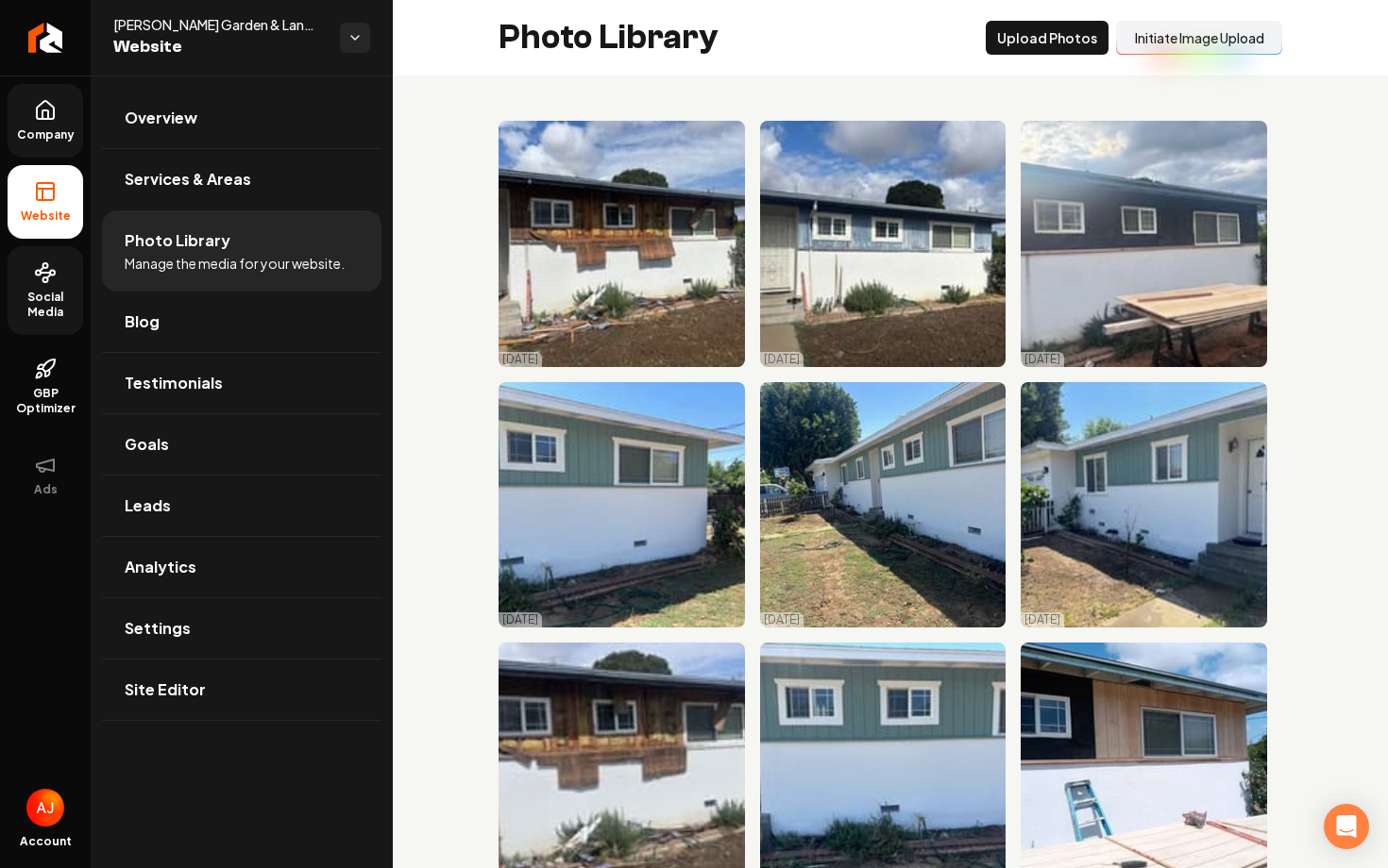
click at [45, 304] on span "Social Media" at bounding box center [45, 305] width 76 height 30
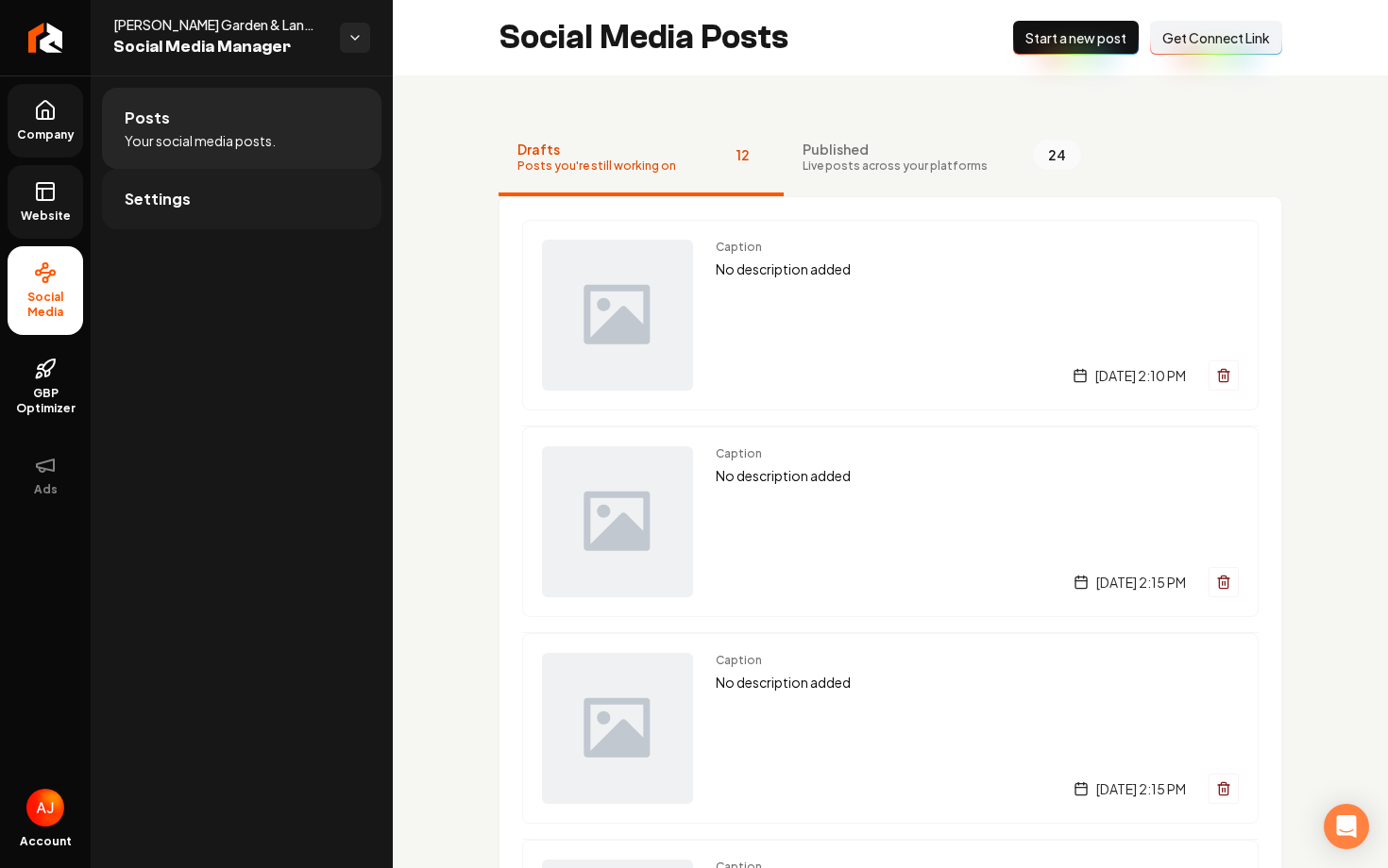
click at [229, 210] on link "Settings" at bounding box center [242, 199] width 279 height 60
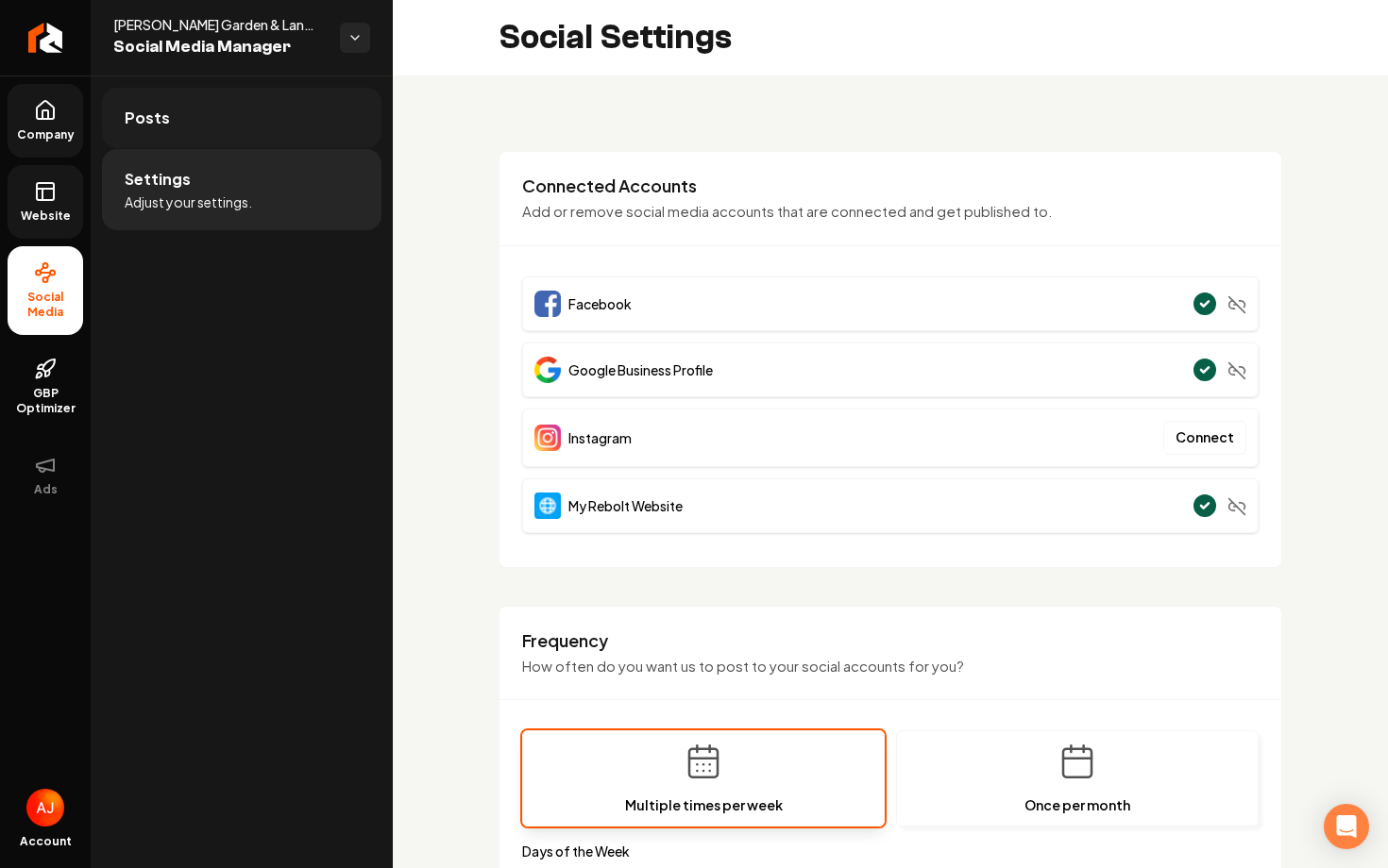
click at [185, 137] on link "Posts" at bounding box center [242, 117] width 279 height 60
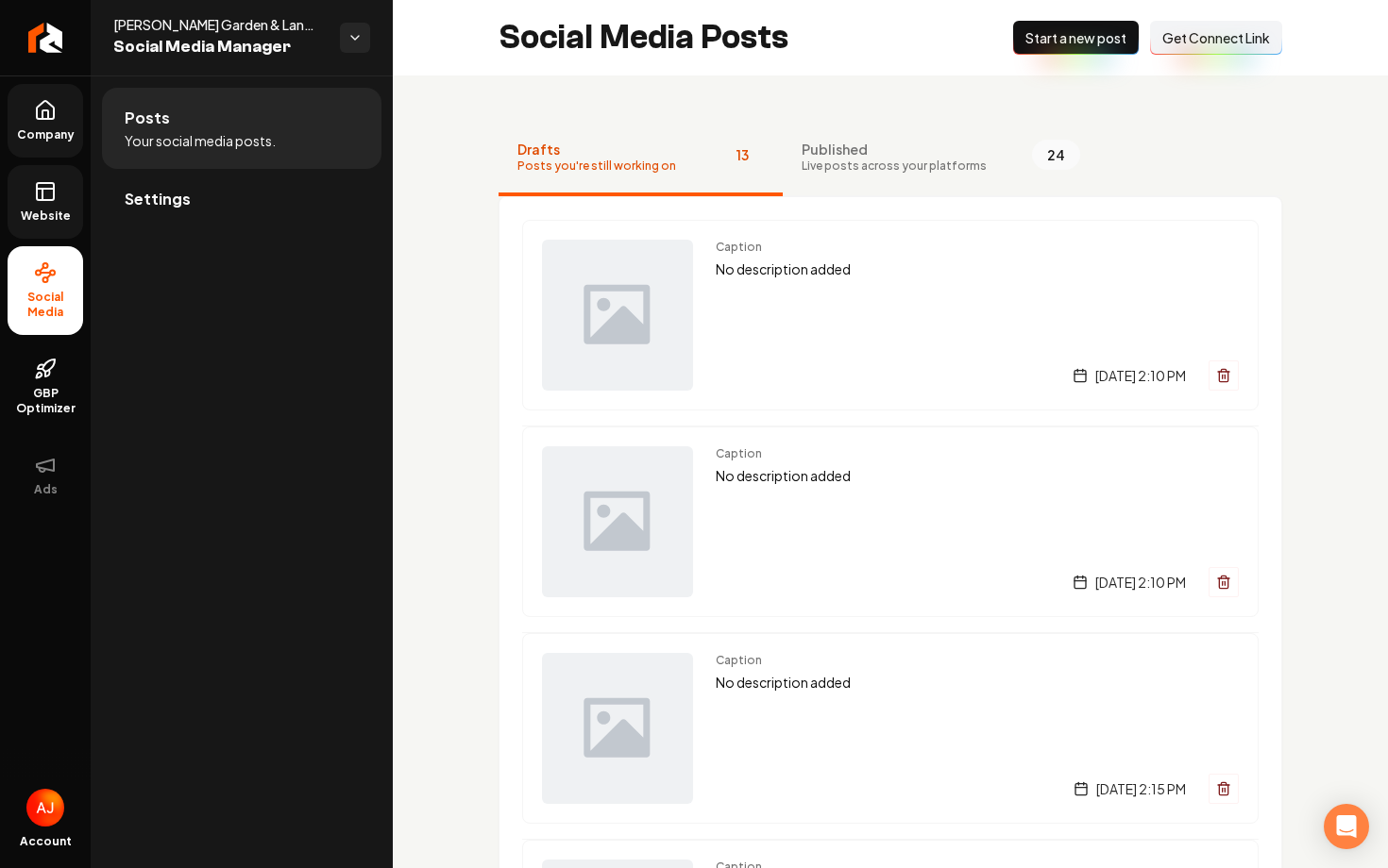
click at [1178, 47] on button "Connect Link Get Connect Link" at bounding box center [1216, 37] width 132 height 34
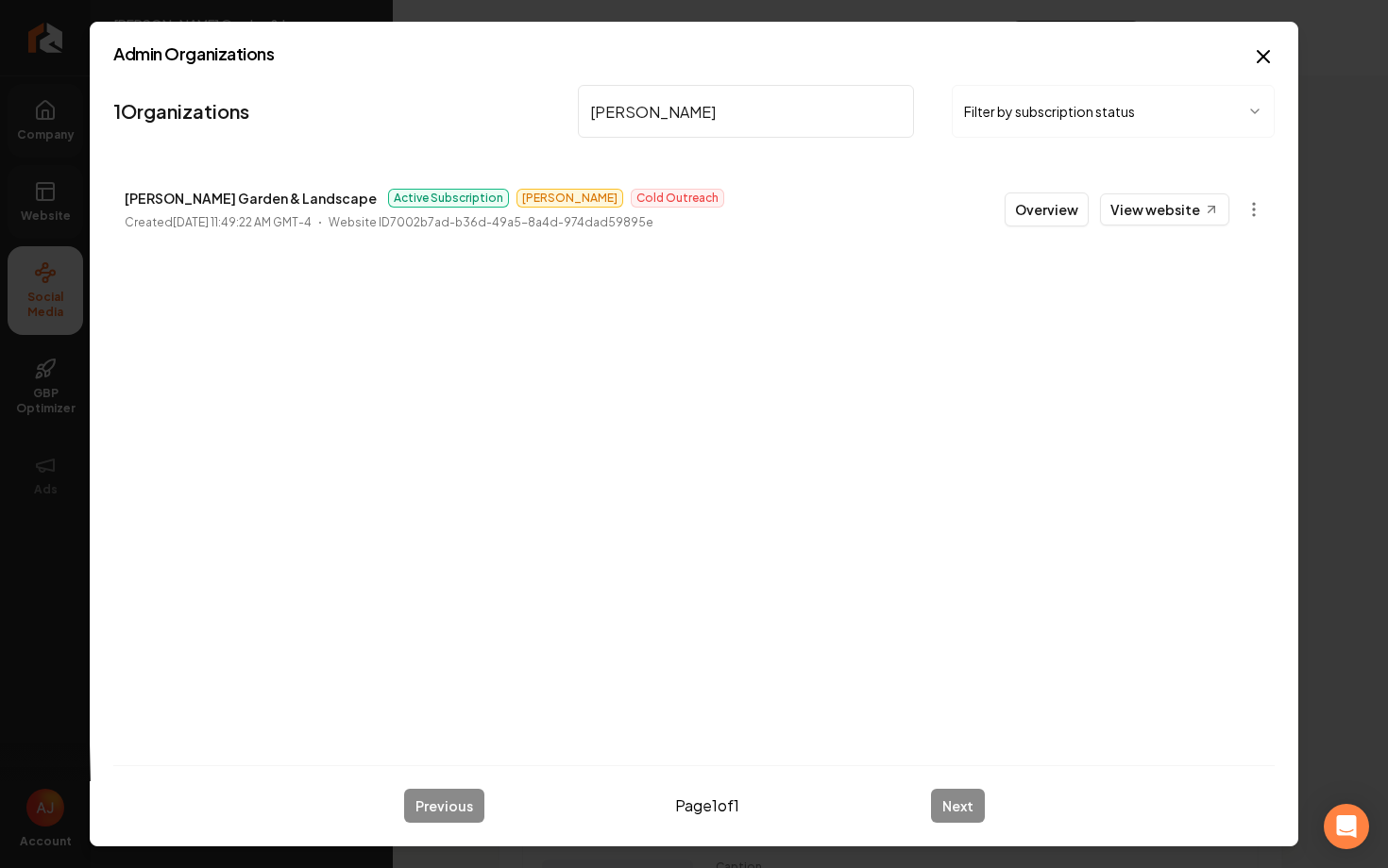
type input "fisher"
click at [1026, 207] on button "Overview" at bounding box center [1046, 209] width 84 height 34
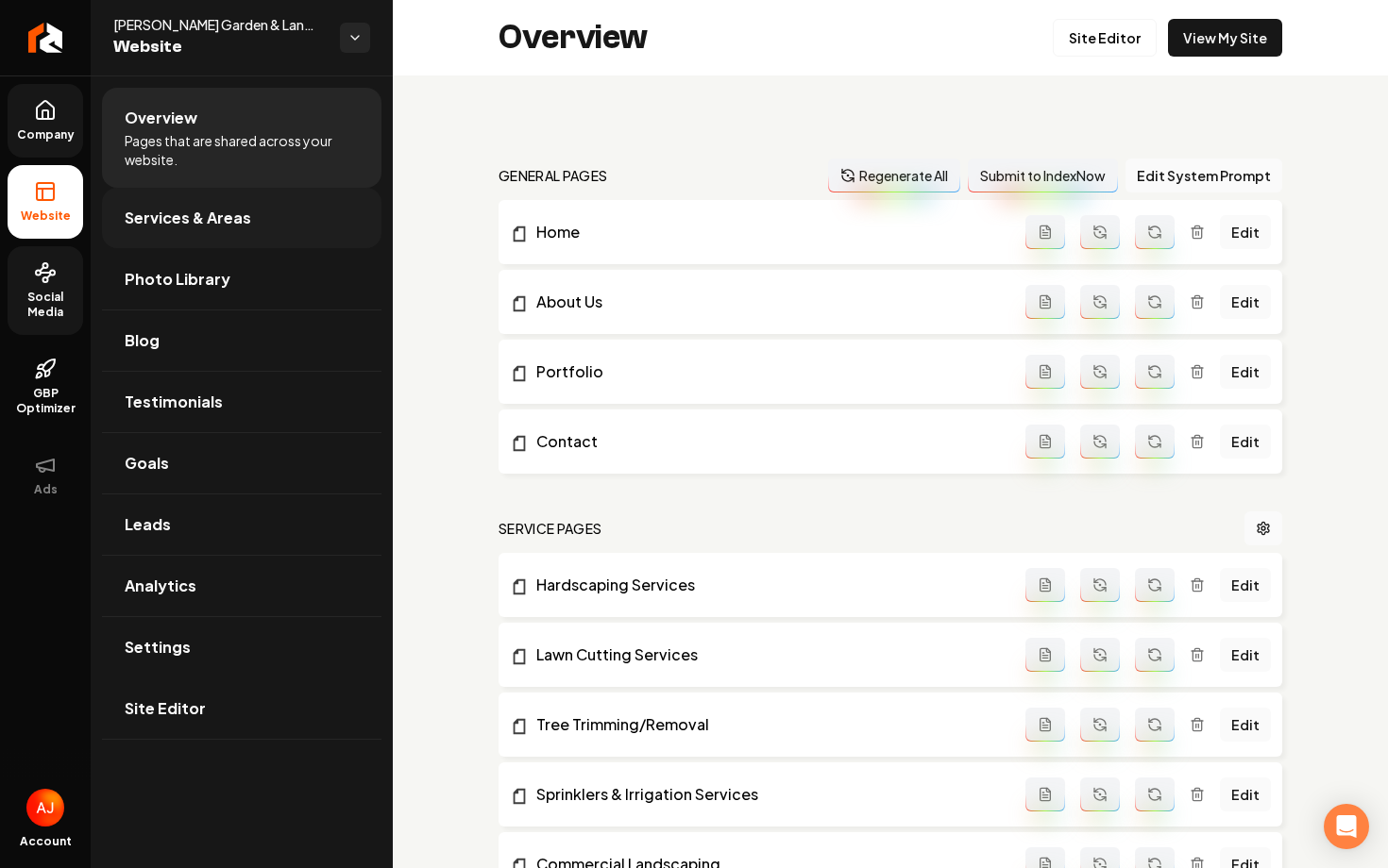
click at [179, 223] on span "Services & Areas" at bounding box center [188, 217] width 127 height 23
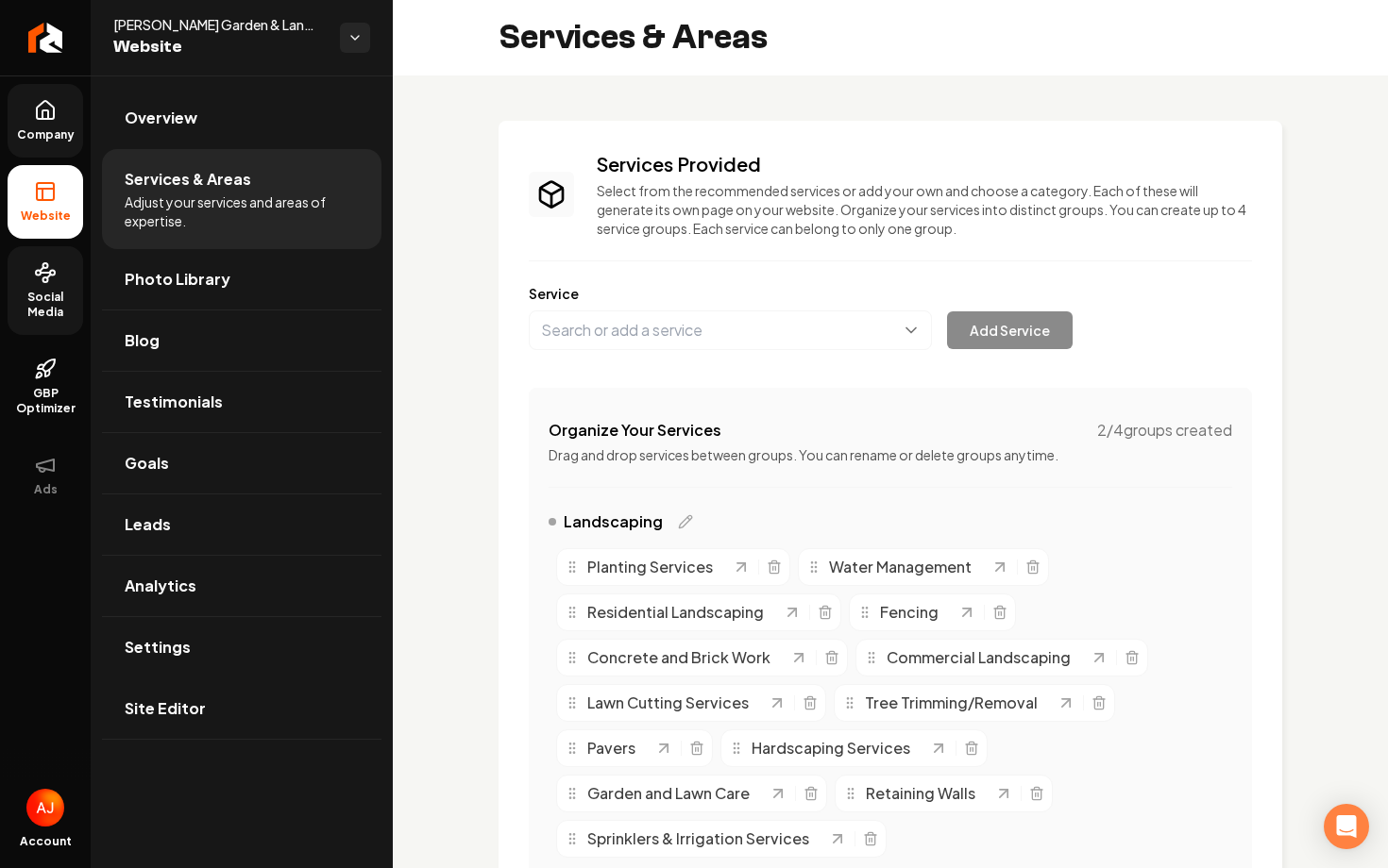
click at [59, 284] on link "Social Media" at bounding box center [45, 291] width 76 height 88
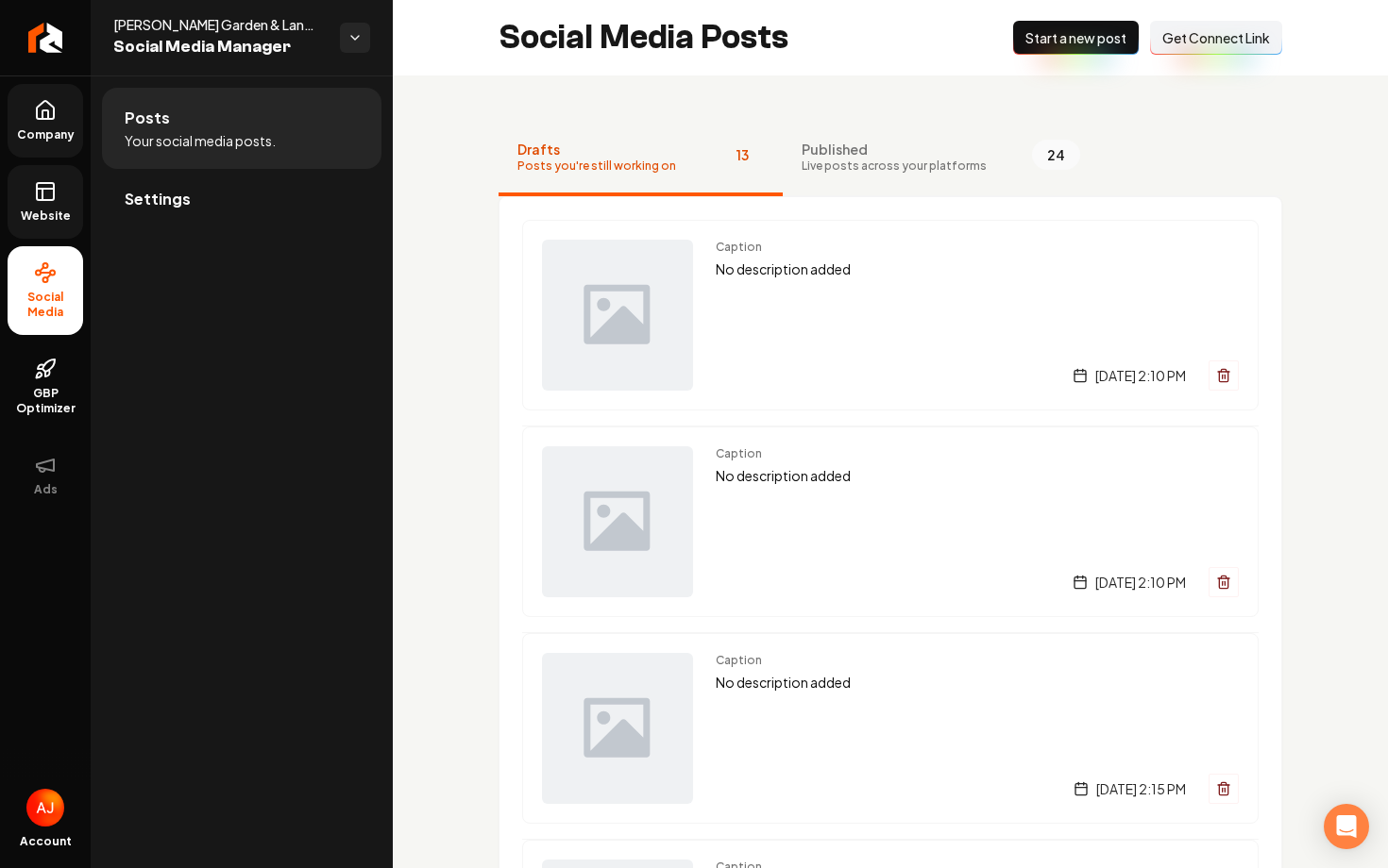
click at [1185, 36] on span "Get Connect Link" at bounding box center [1215, 37] width 107 height 19
click at [181, 203] on span "Settings" at bounding box center [157, 199] width 66 height 23
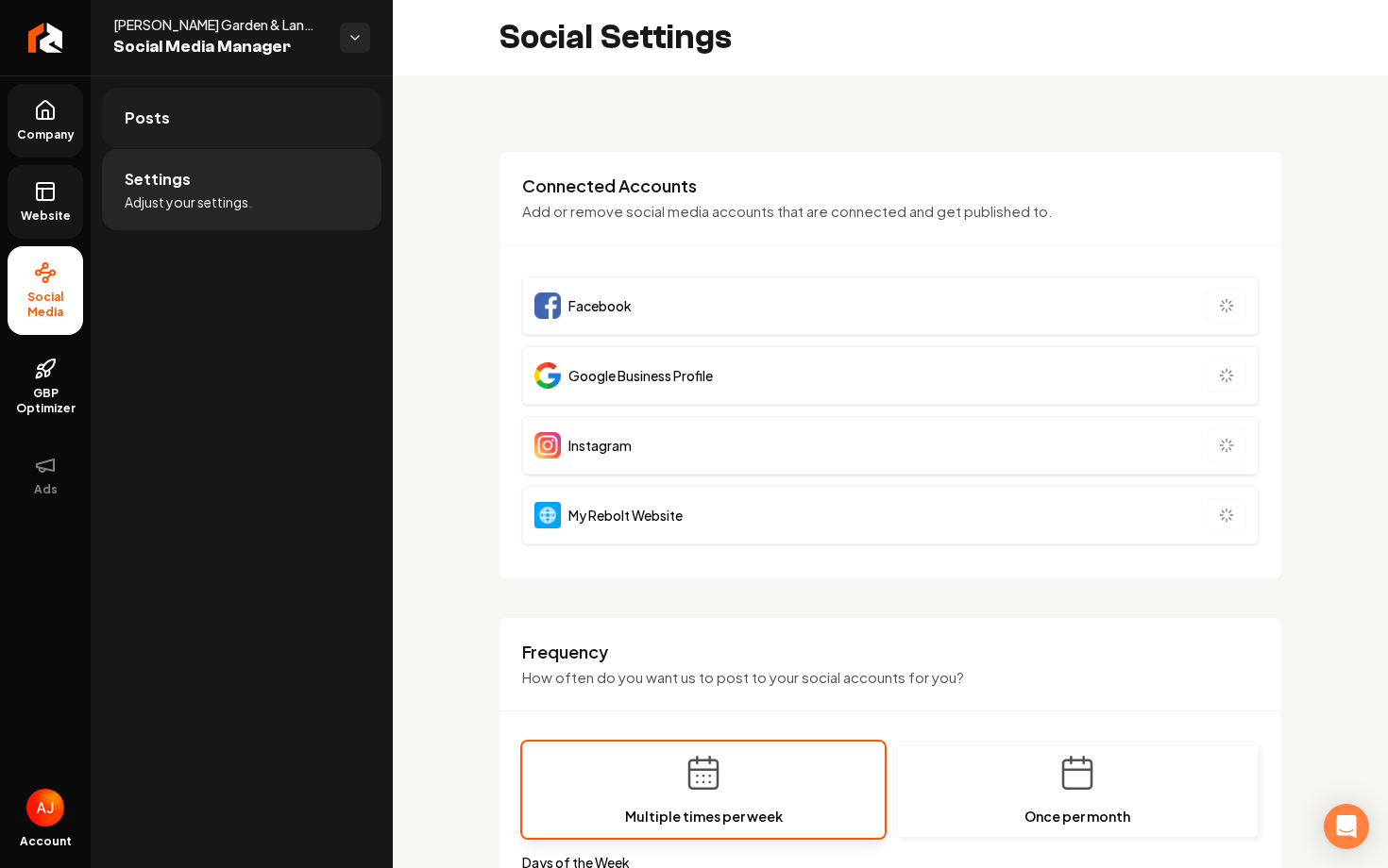
click at [212, 139] on link "Posts" at bounding box center [242, 117] width 279 height 60
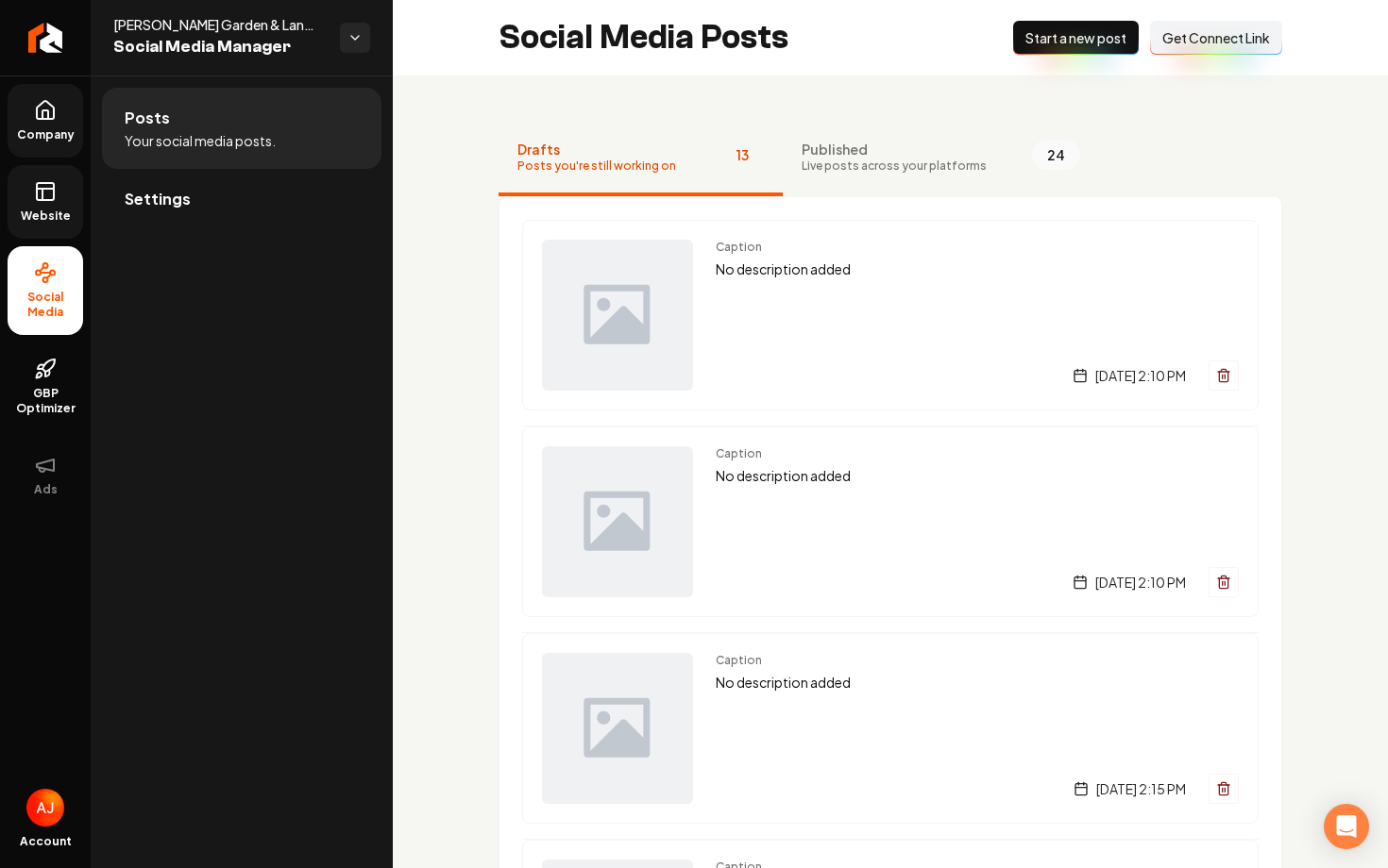
click at [1177, 37] on span "Get Connect Link" at bounding box center [1215, 37] width 107 height 19
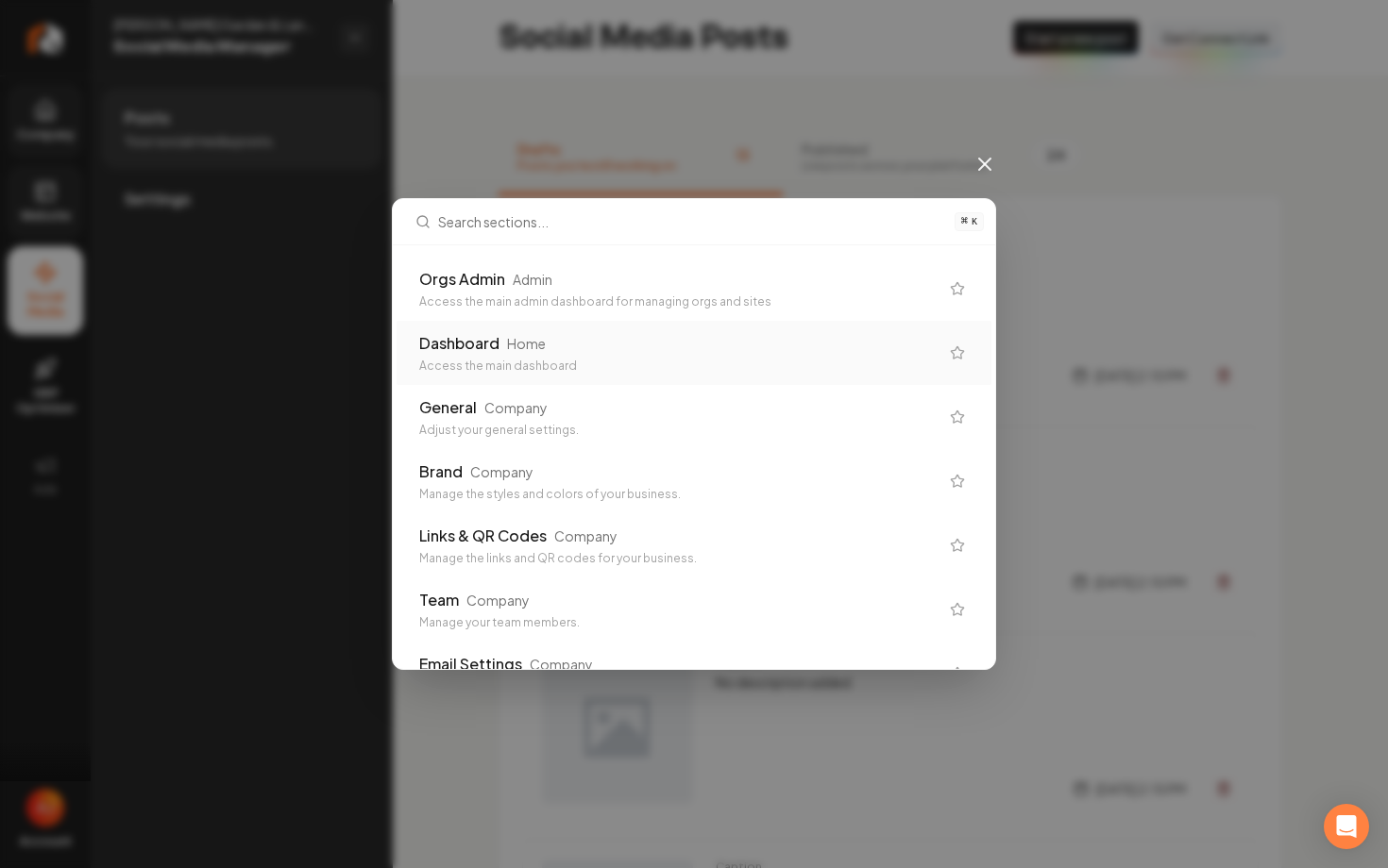
click at [972, 176] on div "⌘ K Orgs Admin Admin Access the main admin dashboard for managing orgs and site…" at bounding box center [694, 434] width 1388 height 868
click at [982, 170] on icon at bounding box center [984, 164] width 23 height 23
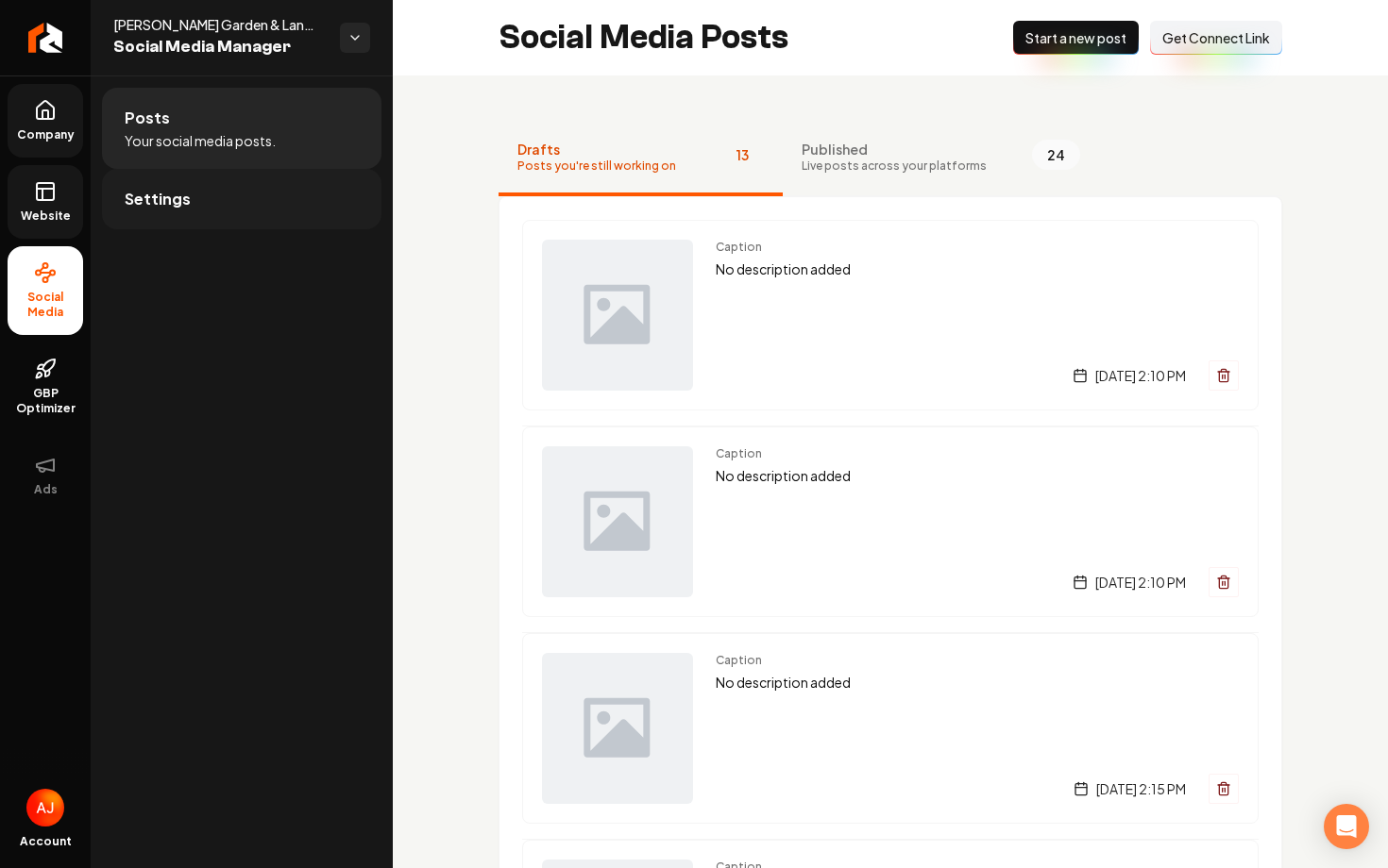
click at [235, 209] on link "Settings" at bounding box center [242, 199] width 279 height 60
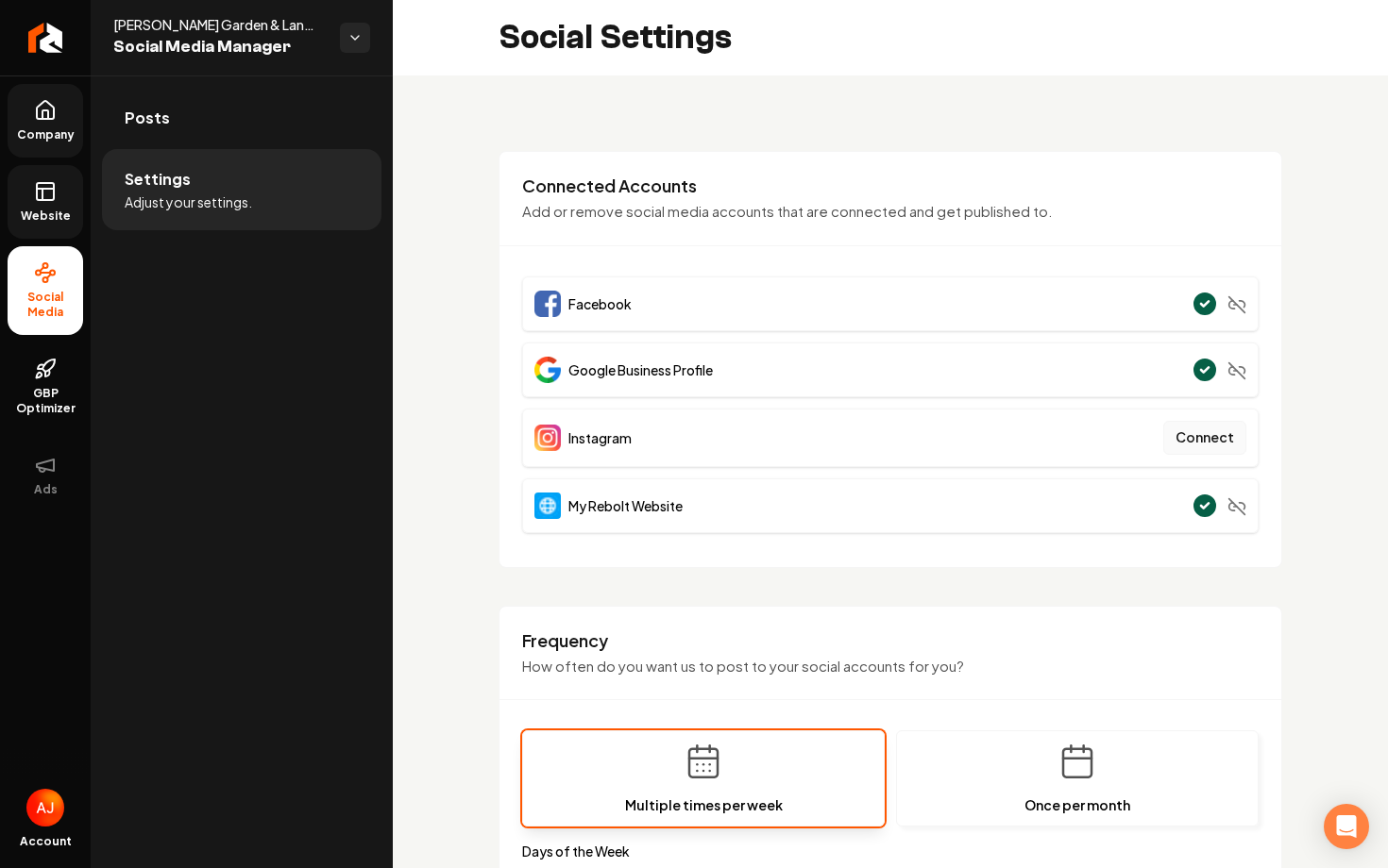
click at [1194, 435] on button "Connect" at bounding box center [1204, 437] width 84 height 34
click at [1187, 441] on button "Connect" at bounding box center [1204, 437] width 84 height 34
click at [1193, 444] on button "Connect" at bounding box center [1204, 437] width 84 height 34
click at [46, 196] on icon at bounding box center [45, 191] width 23 height 23
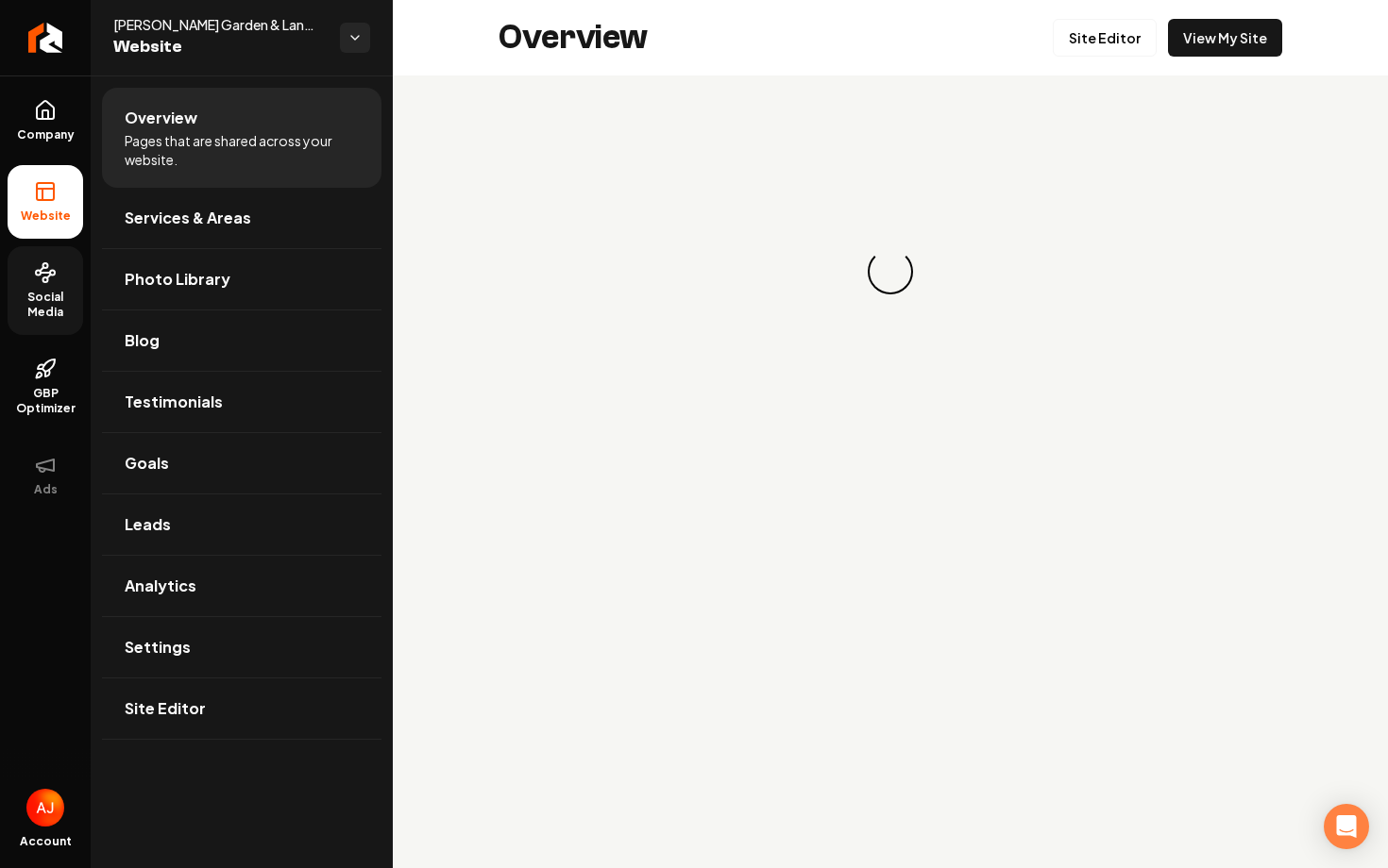
click at [33, 308] on span "Social Media" at bounding box center [45, 305] width 76 height 30
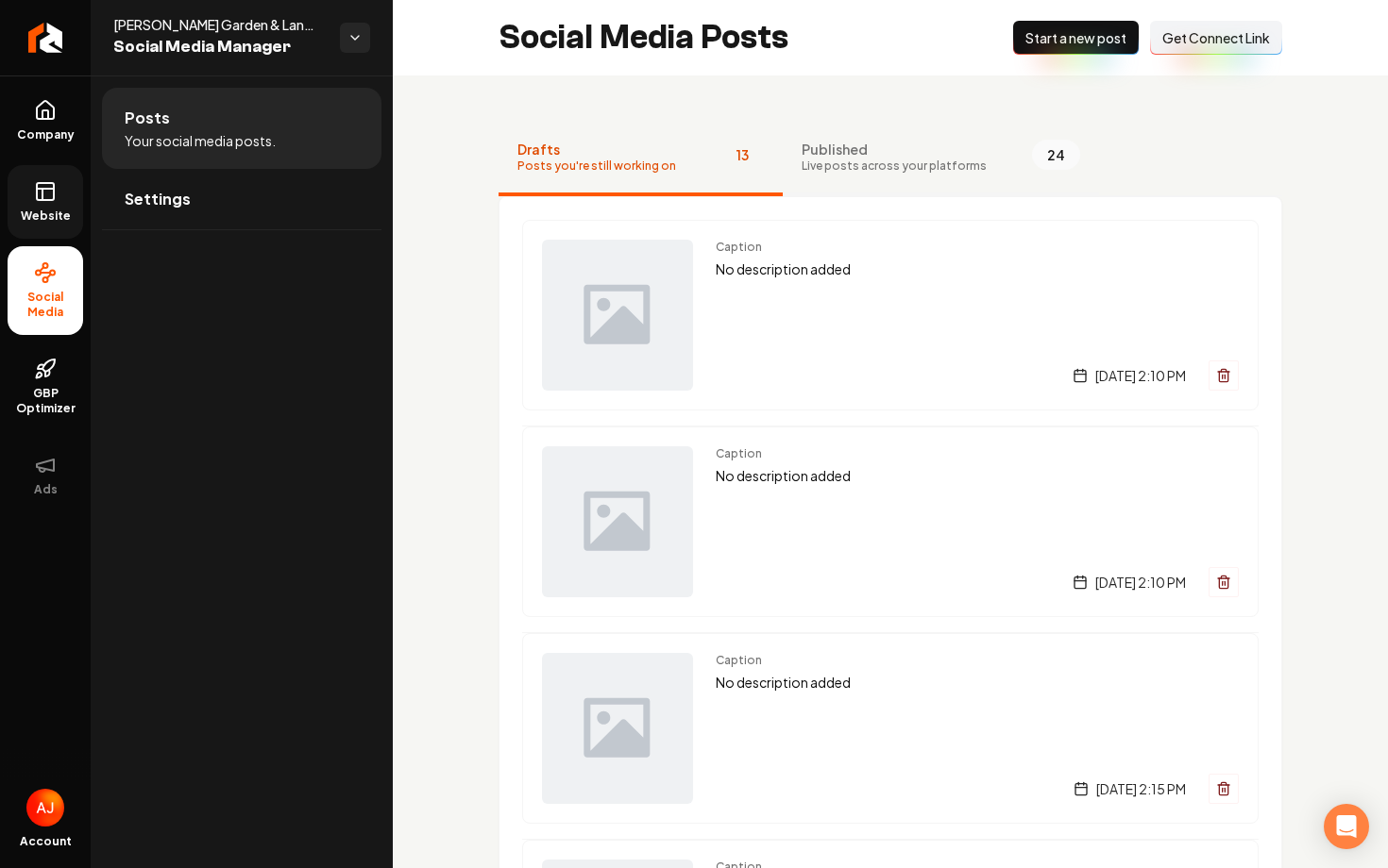
click at [869, 165] on span "Live posts across your platforms" at bounding box center [894, 165] width 185 height 15
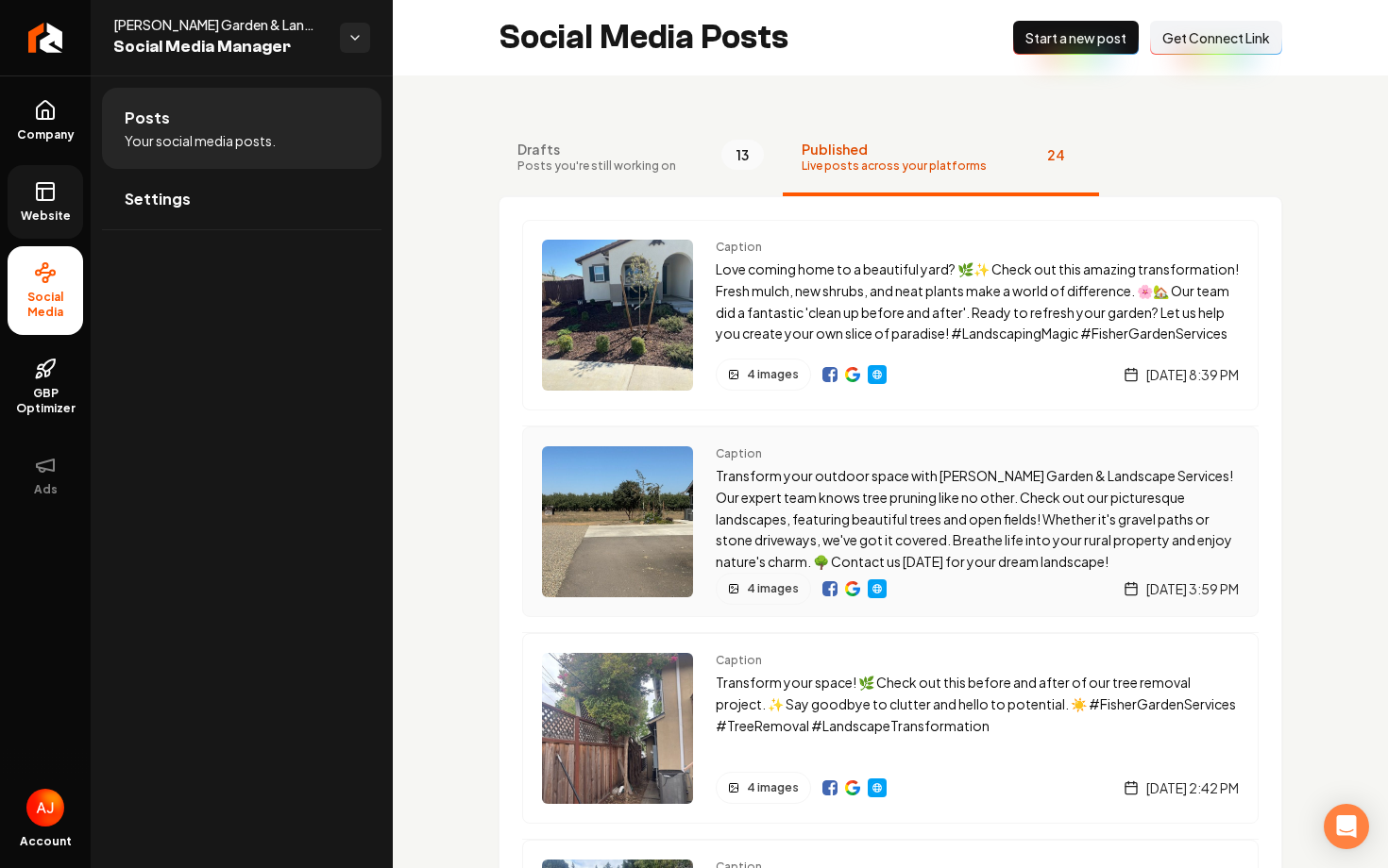
click at [852, 586] on img "Main content area" at bounding box center [851, 589] width 15 height 15
click at [826, 373] on img "Main content area" at bounding box center [829, 375] width 15 height 15
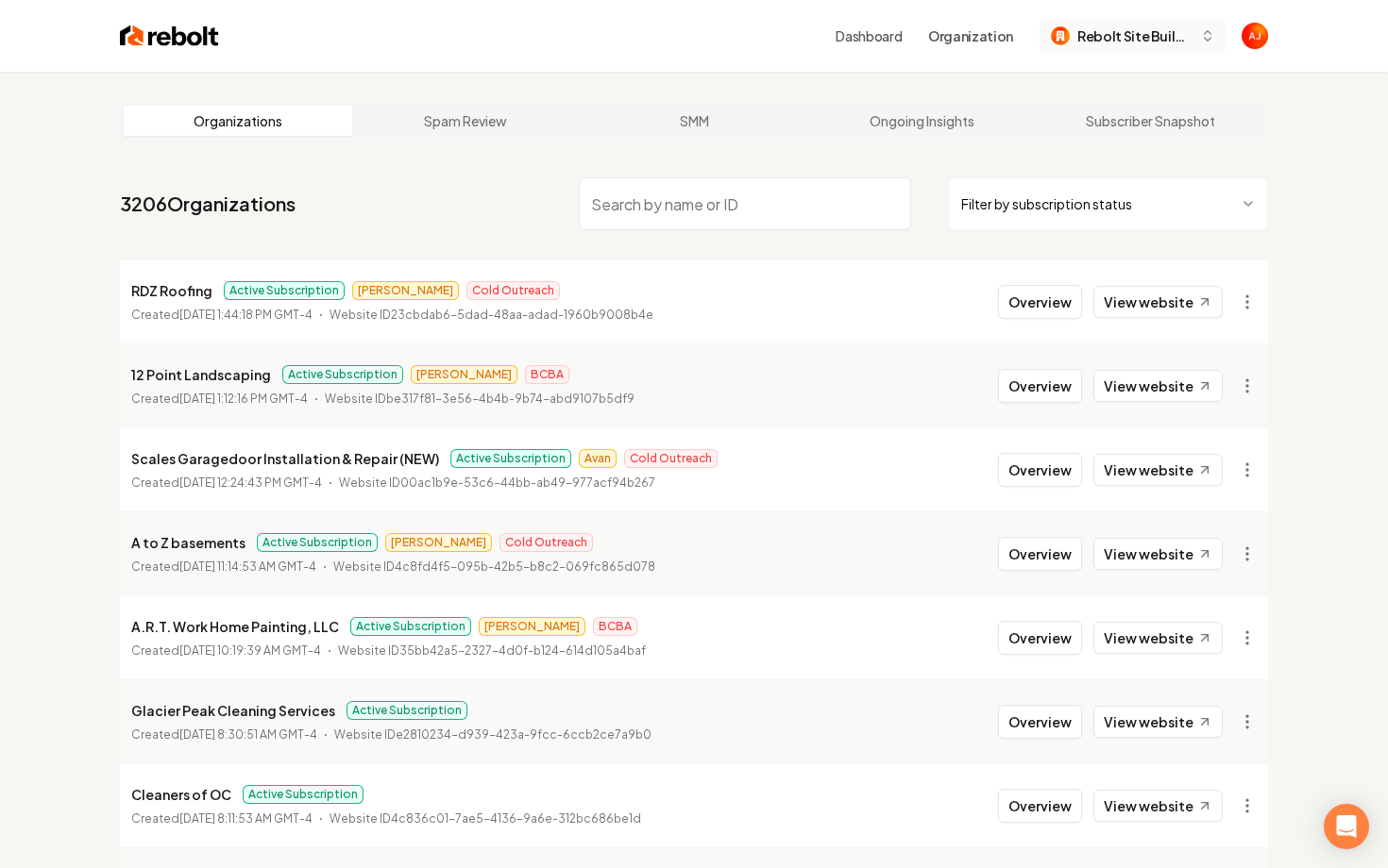
click at [1119, 37] on span "Rebolt Site Builder" at bounding box center [1134, 36] width 115 height 20
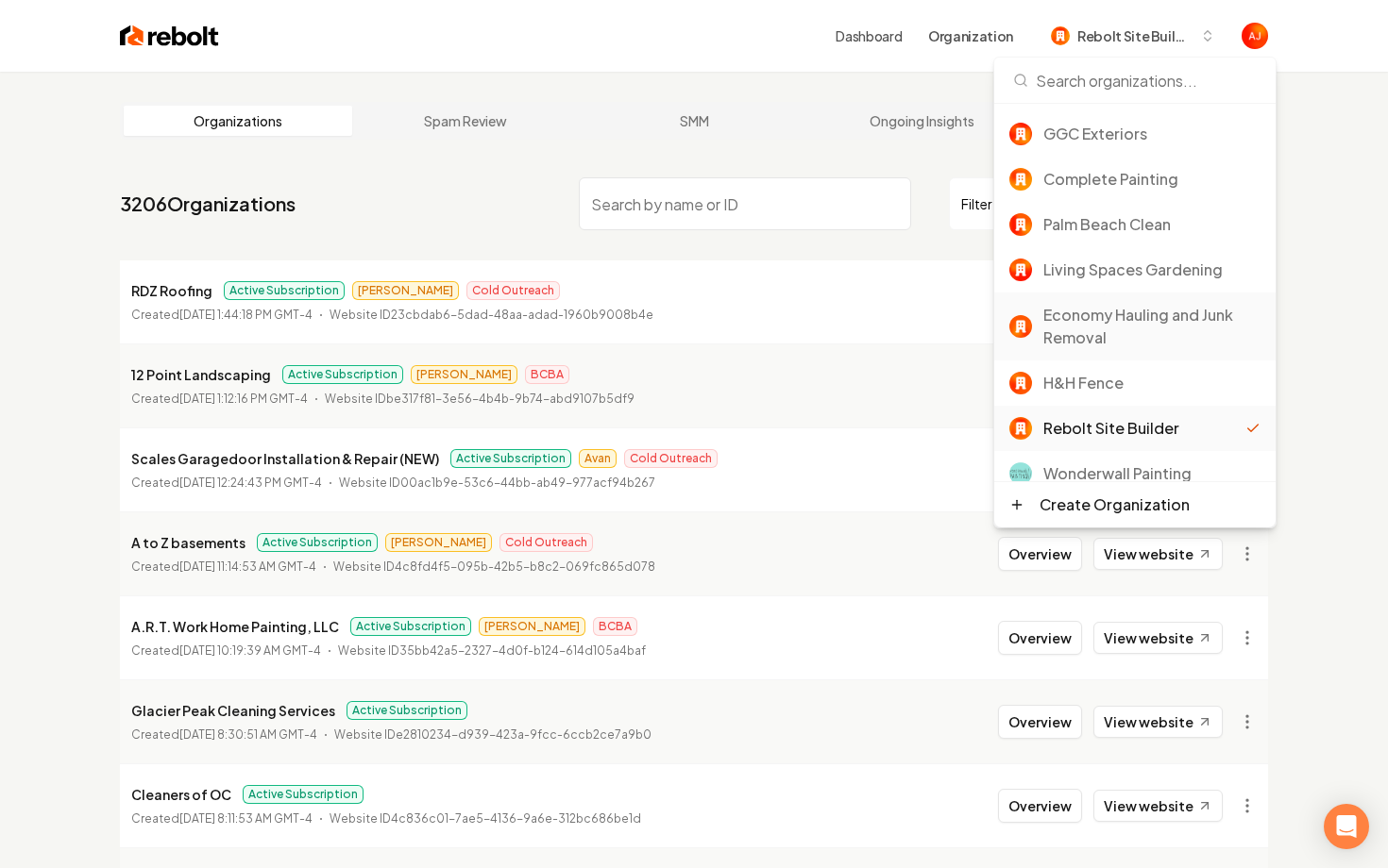
click at [1072, 343] on div "Economy Hauling and Junk Removal" at bounding box center [1151, 326] width 217 height 45
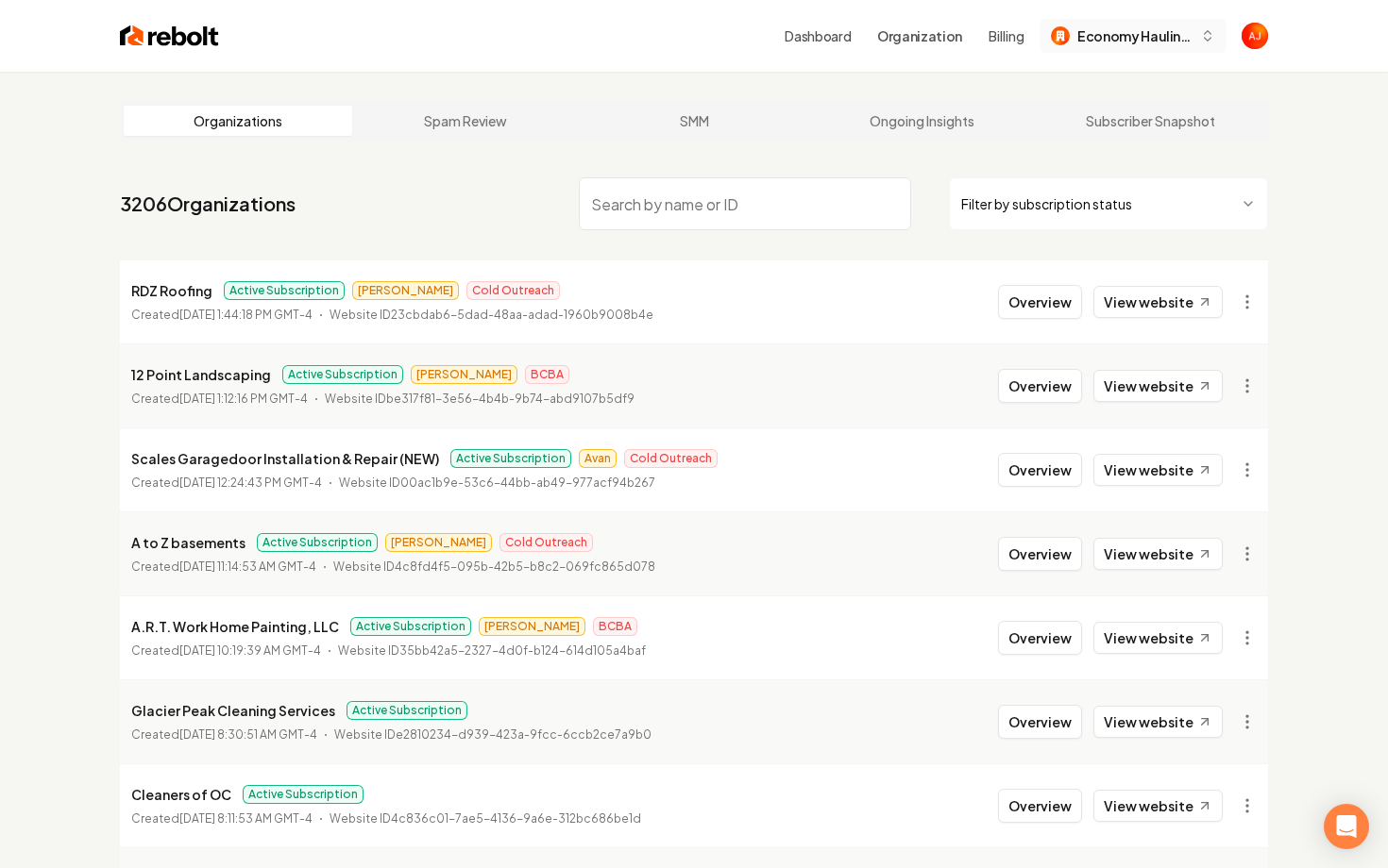
click at [1103, 37] on span "Economy Hauling and Junk Removal" at bounding box center [1134, 36] width 115 height 20
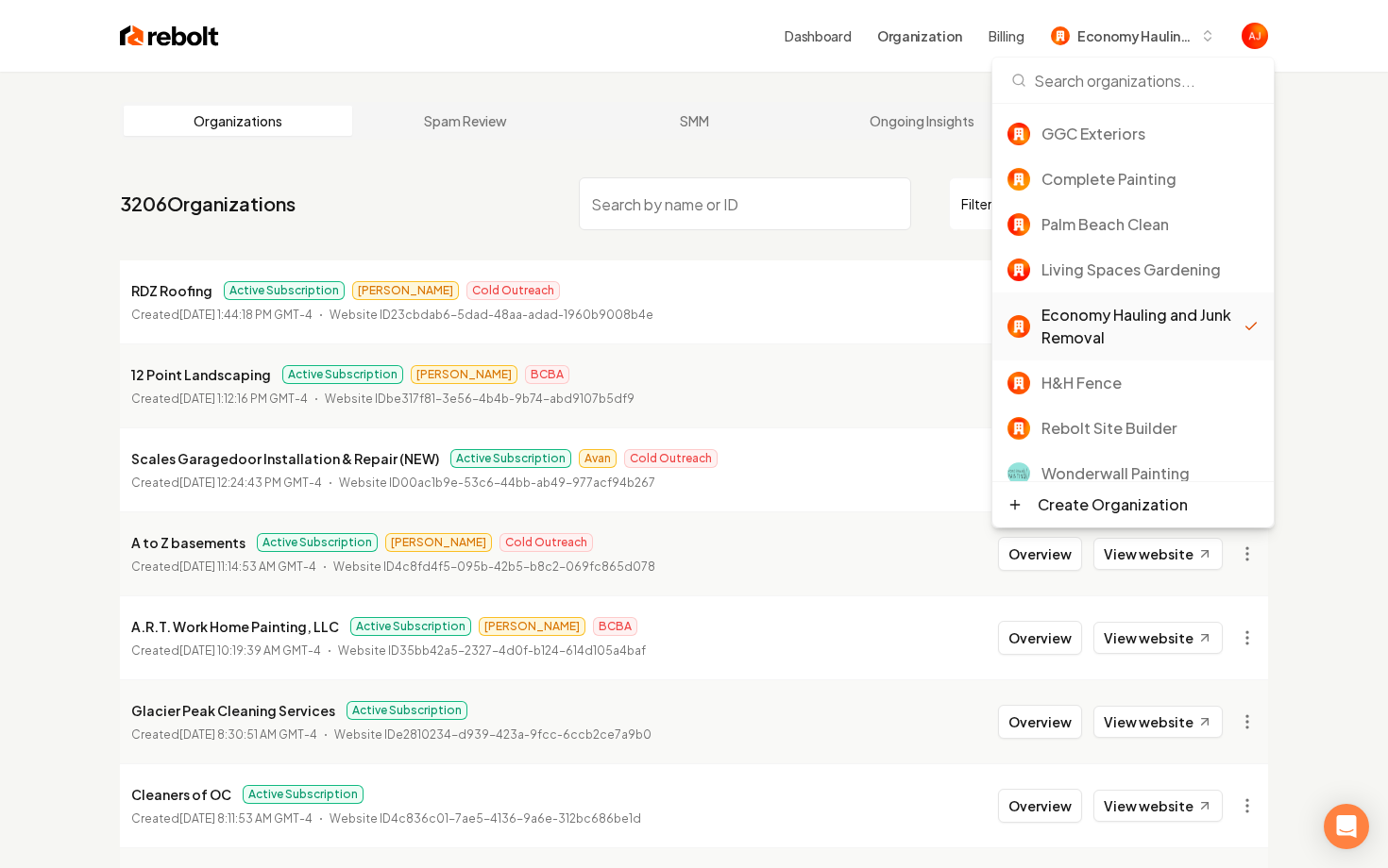
click at [528, 215] on nav "3206 Organizations Filter by subscription status" at bounding box center [694, 211] width 1148 height 84
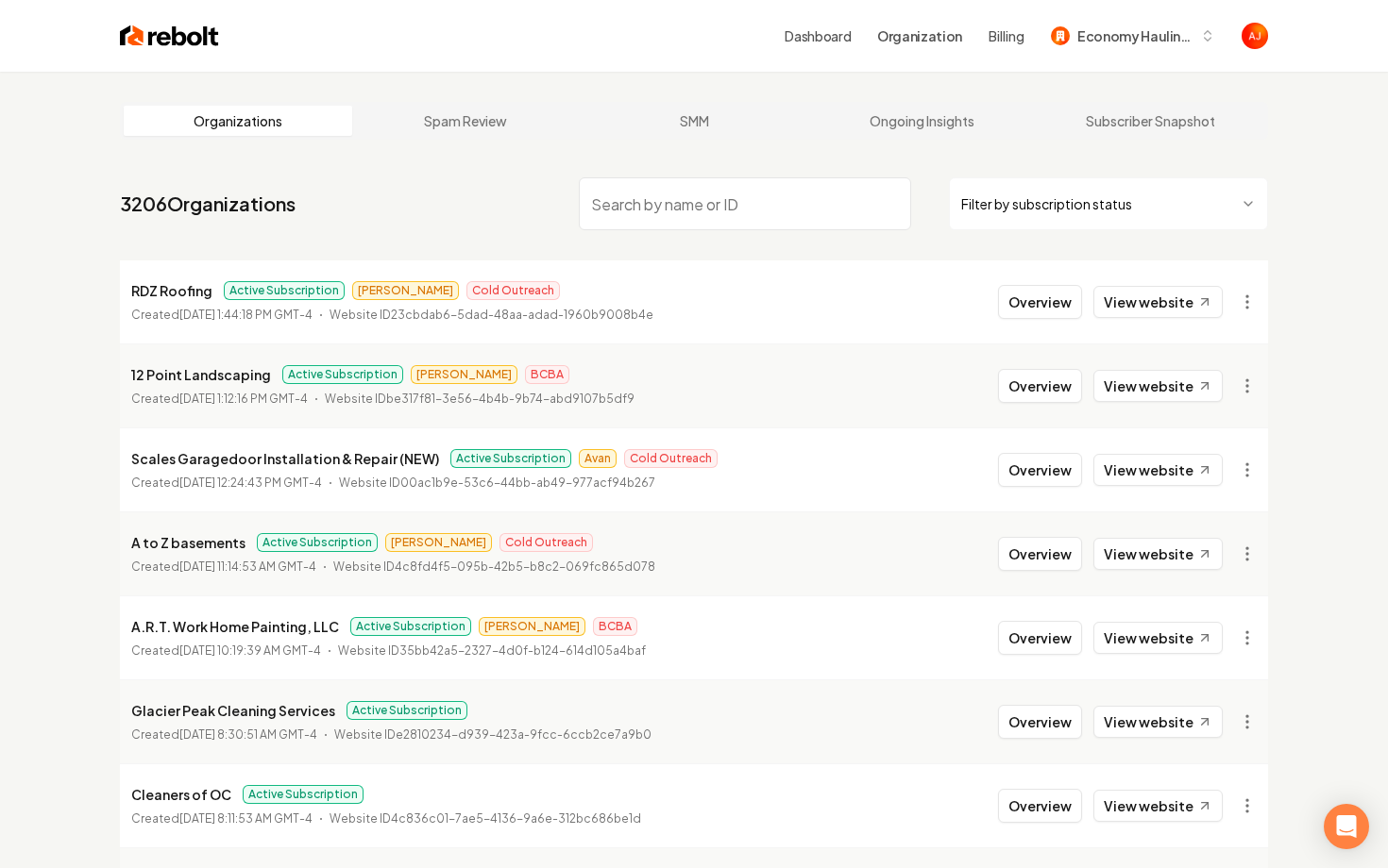
click at [661, 206] on input "search" at bounding box center [745, 204] width 332 height 53
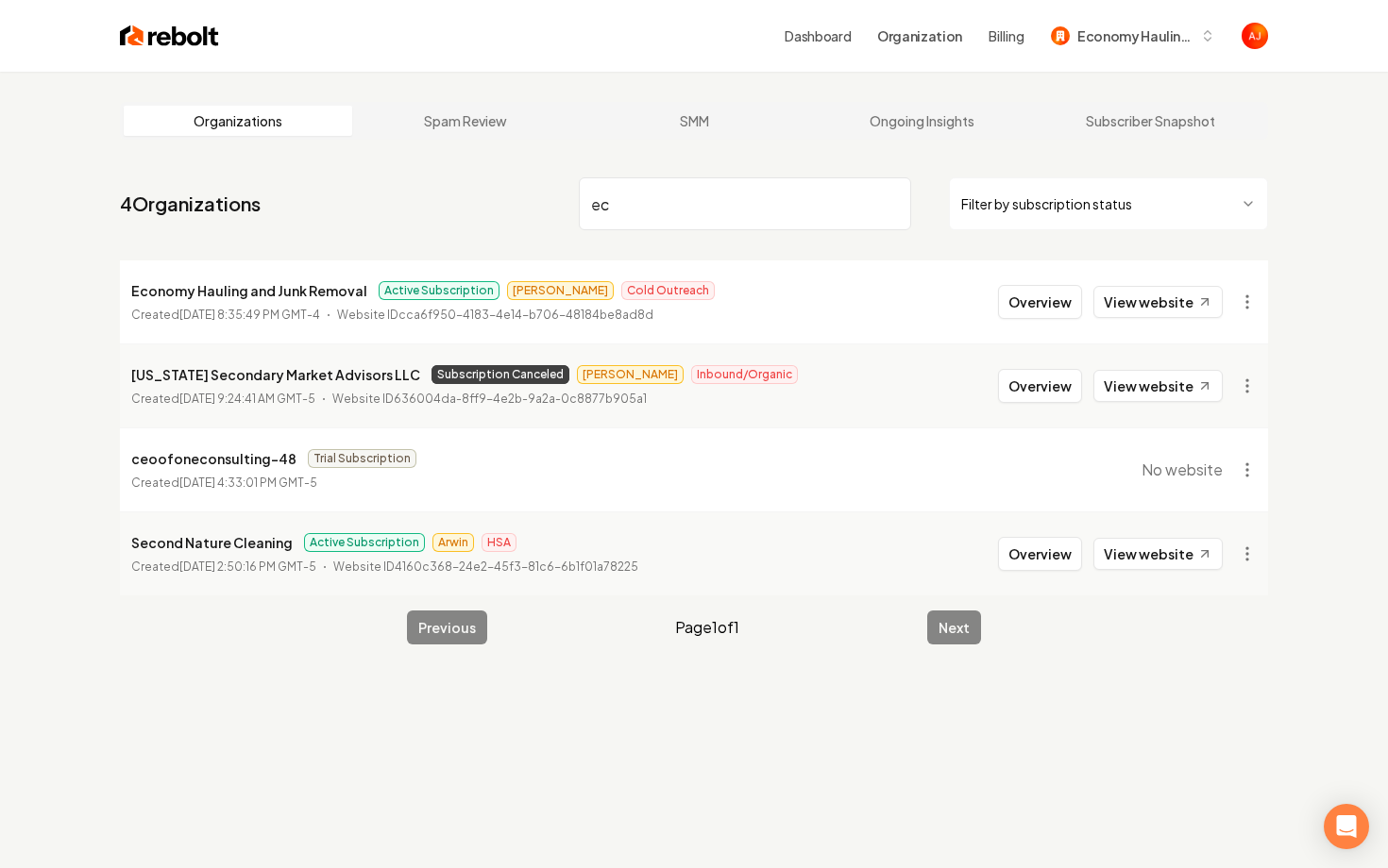
type input "e"
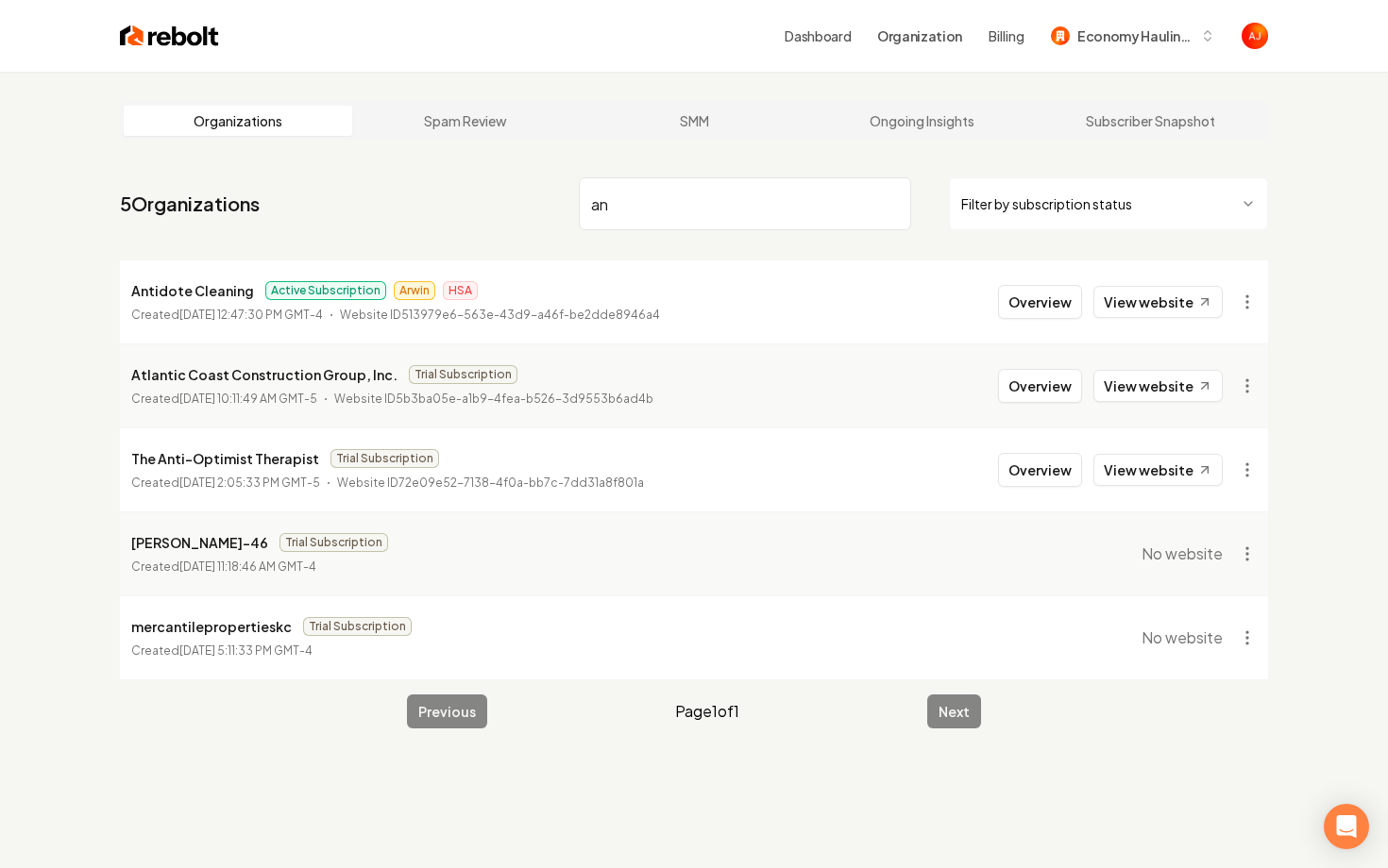
type input "a"
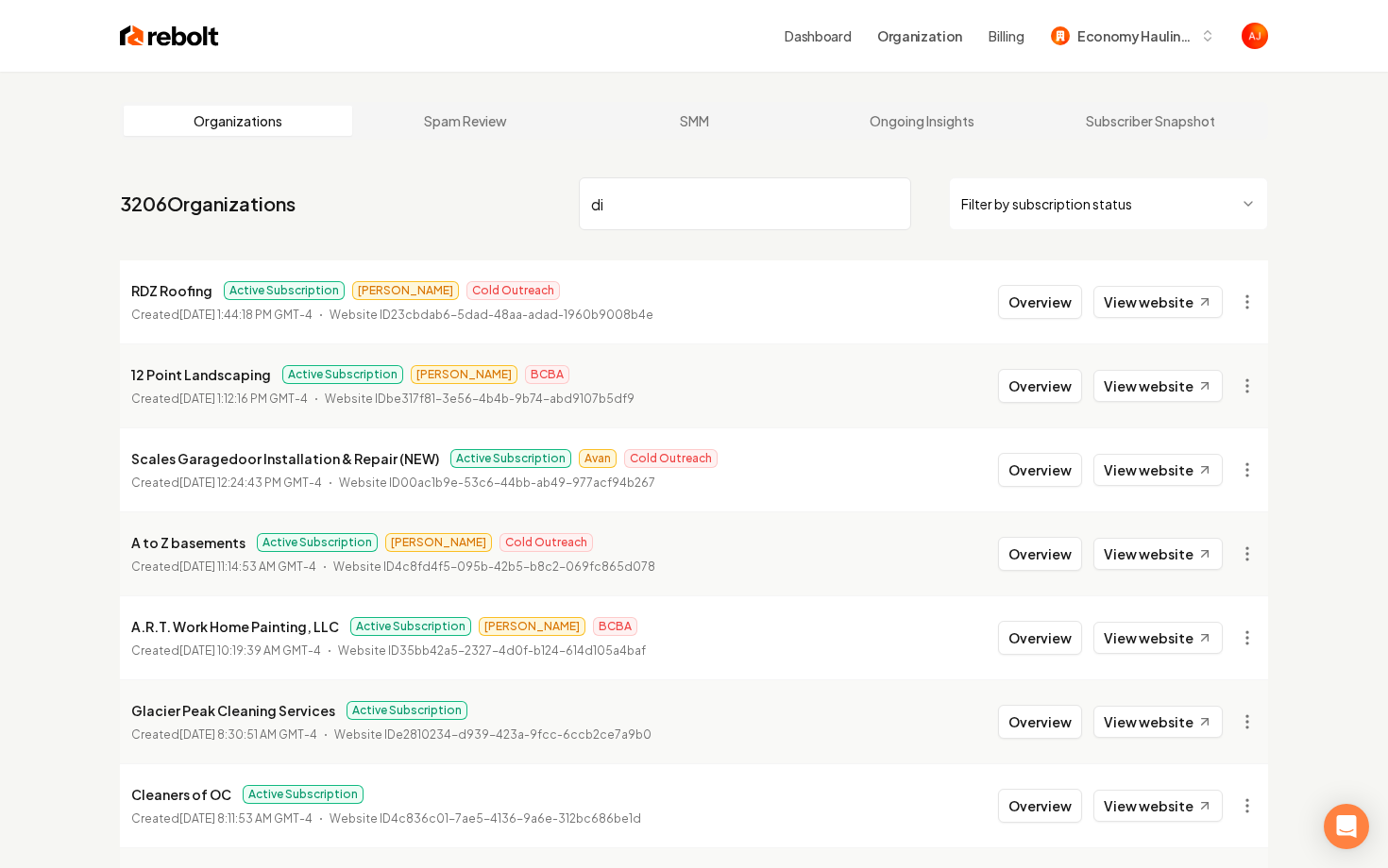
type input "d"
type input "a"
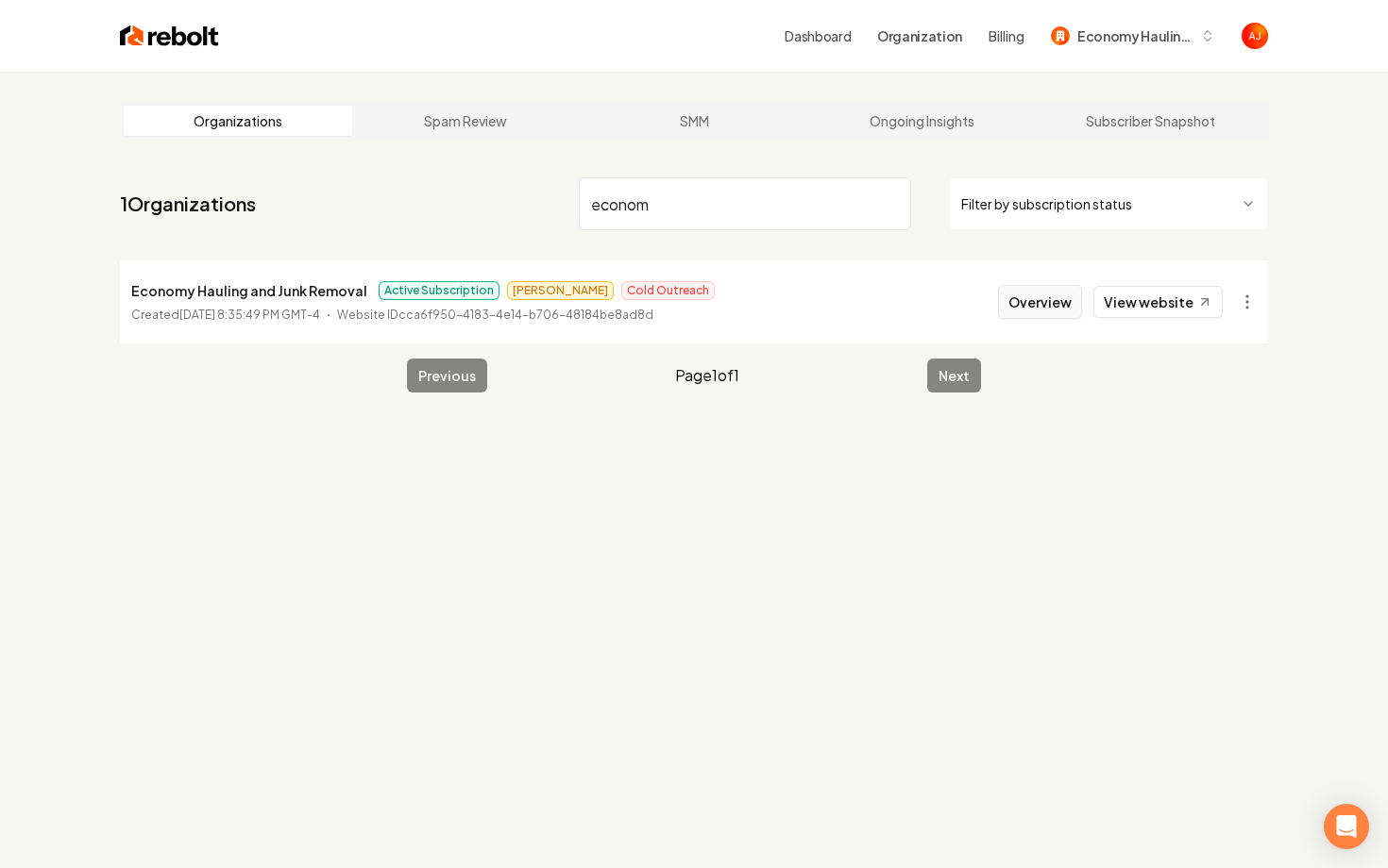
type input "econom"
click at [1029, 316] on button "Overview" at bounding box center [1039, 302] width 84 height 34
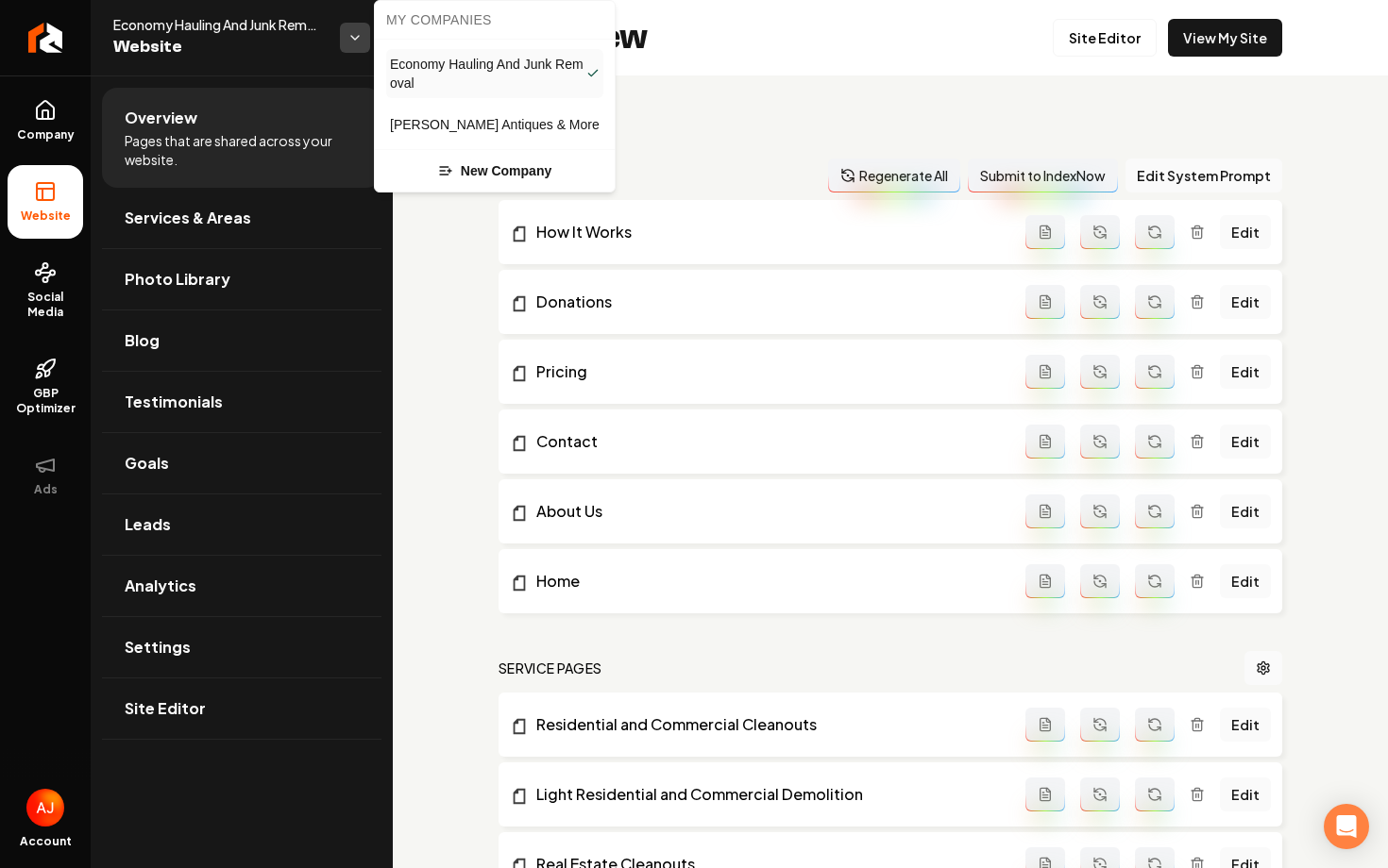
click at [347, 44] on html "Company Website Social Media GBP Optimizer Ads Account Economy Hauling And Junk…" at bounding box center [694, 434] width 1388 height 868
click at [424, 121] on span "[PERSON_NAME] Antiques & More" at bounding box center [494, 124] width 209 height 19
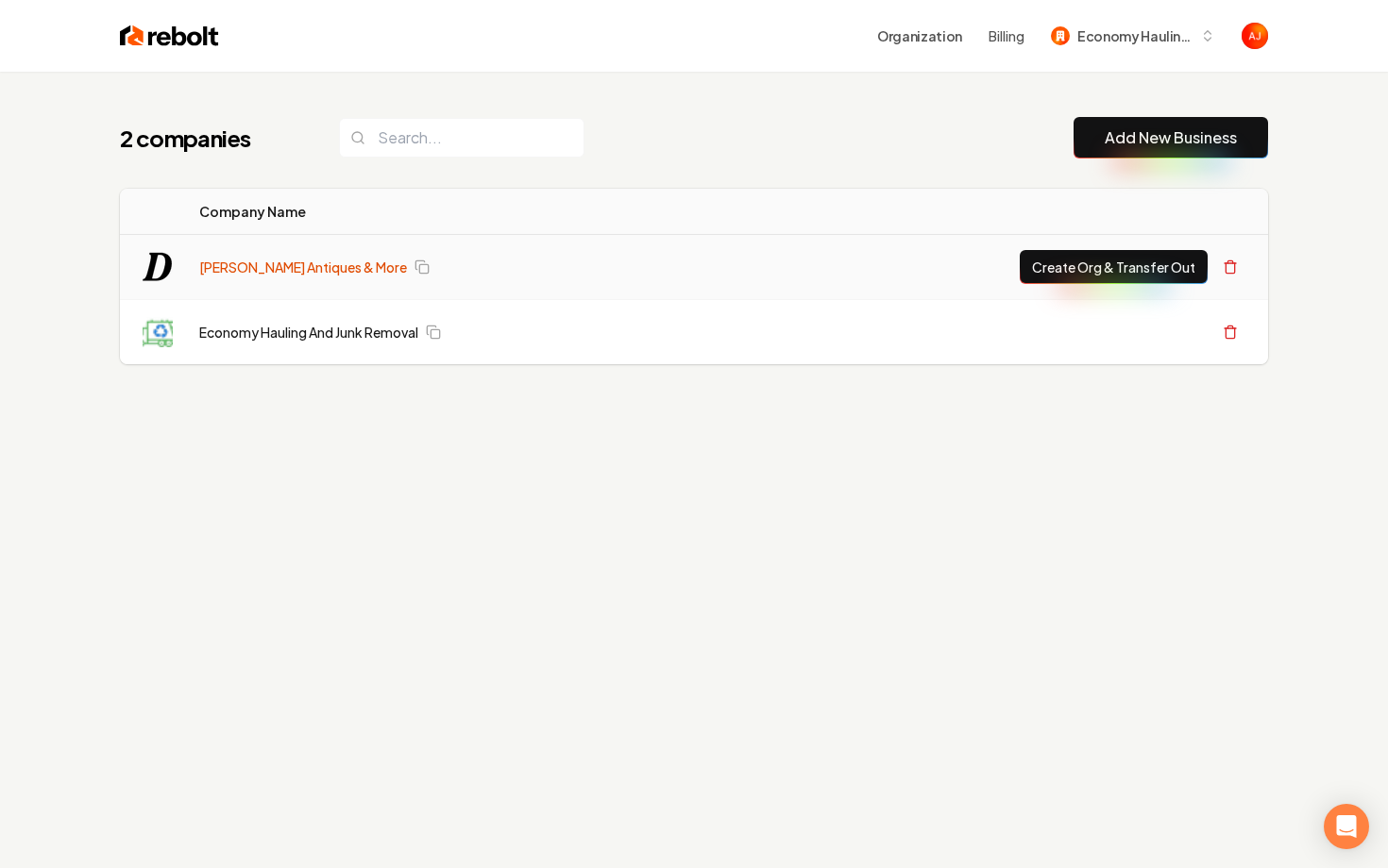
click at [247, 274] on link "[PERSON_NAME] Antiques & More" at bounding box center [303, 266] width 207 height 19
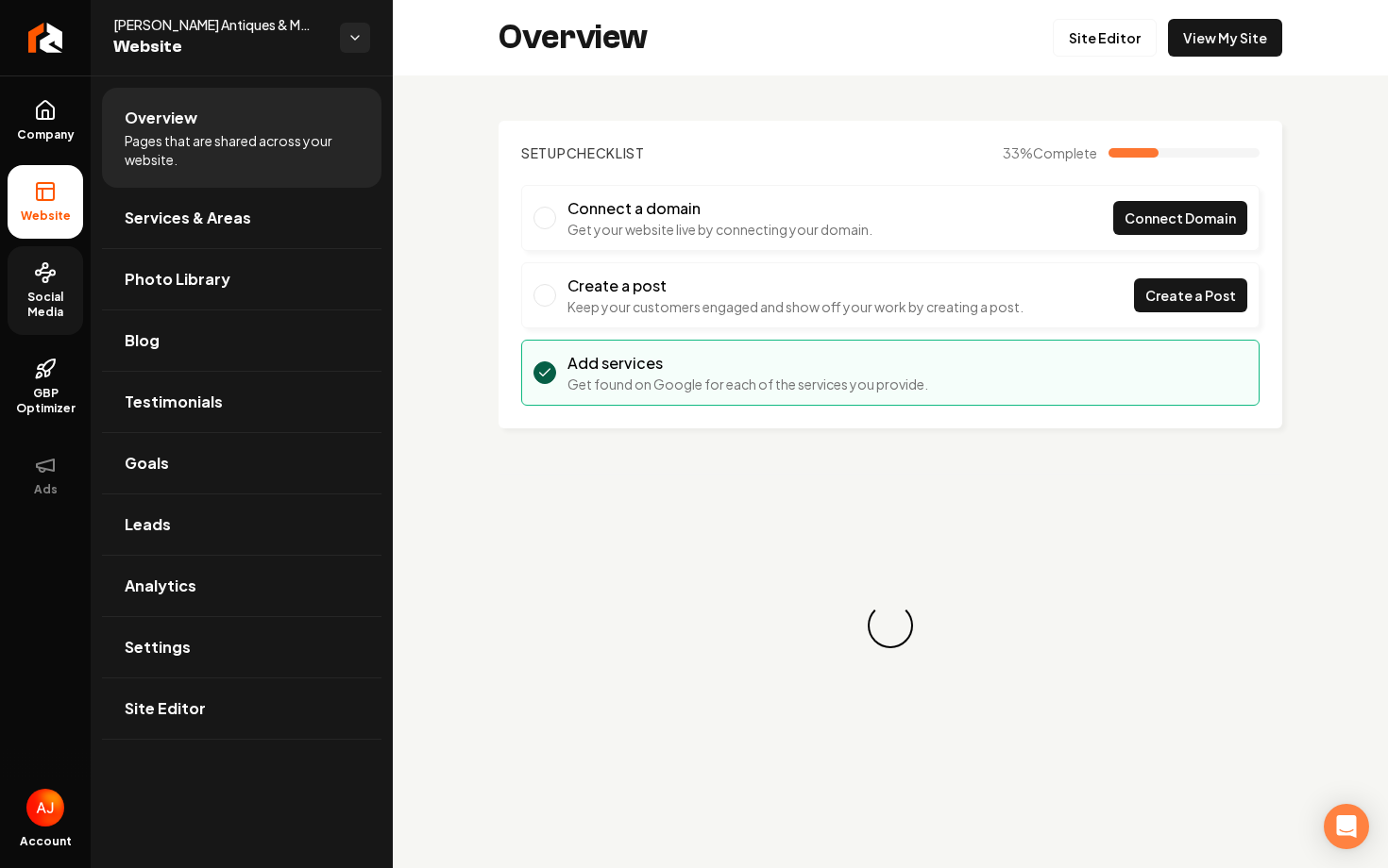
click at [41, 316] on span "Social Media" at bounding box center [45, 305] width 76 height 30
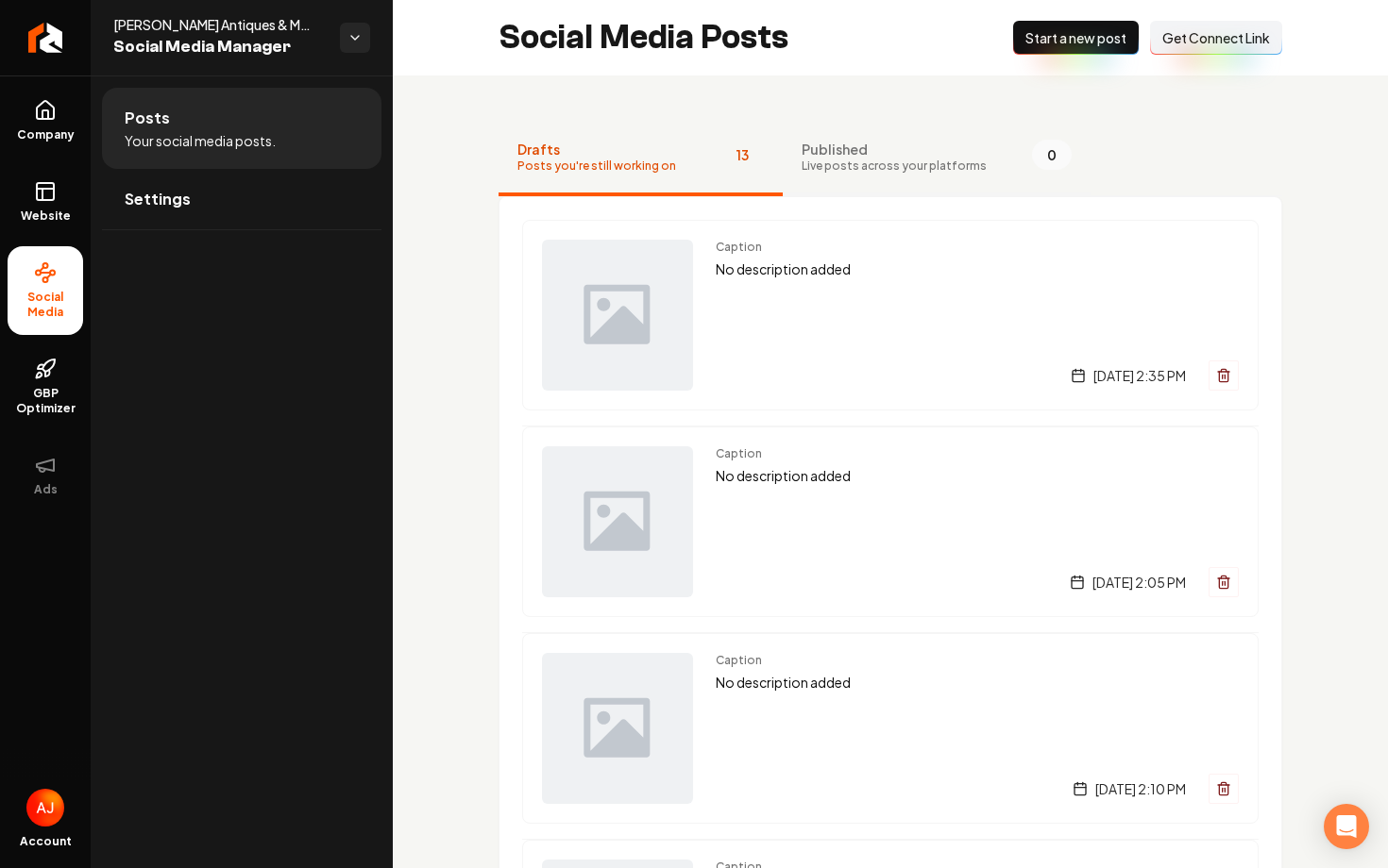
click at [846, 169] on span "Live posts across your platforms" at bounding box center [894, 165] width 185 height 15
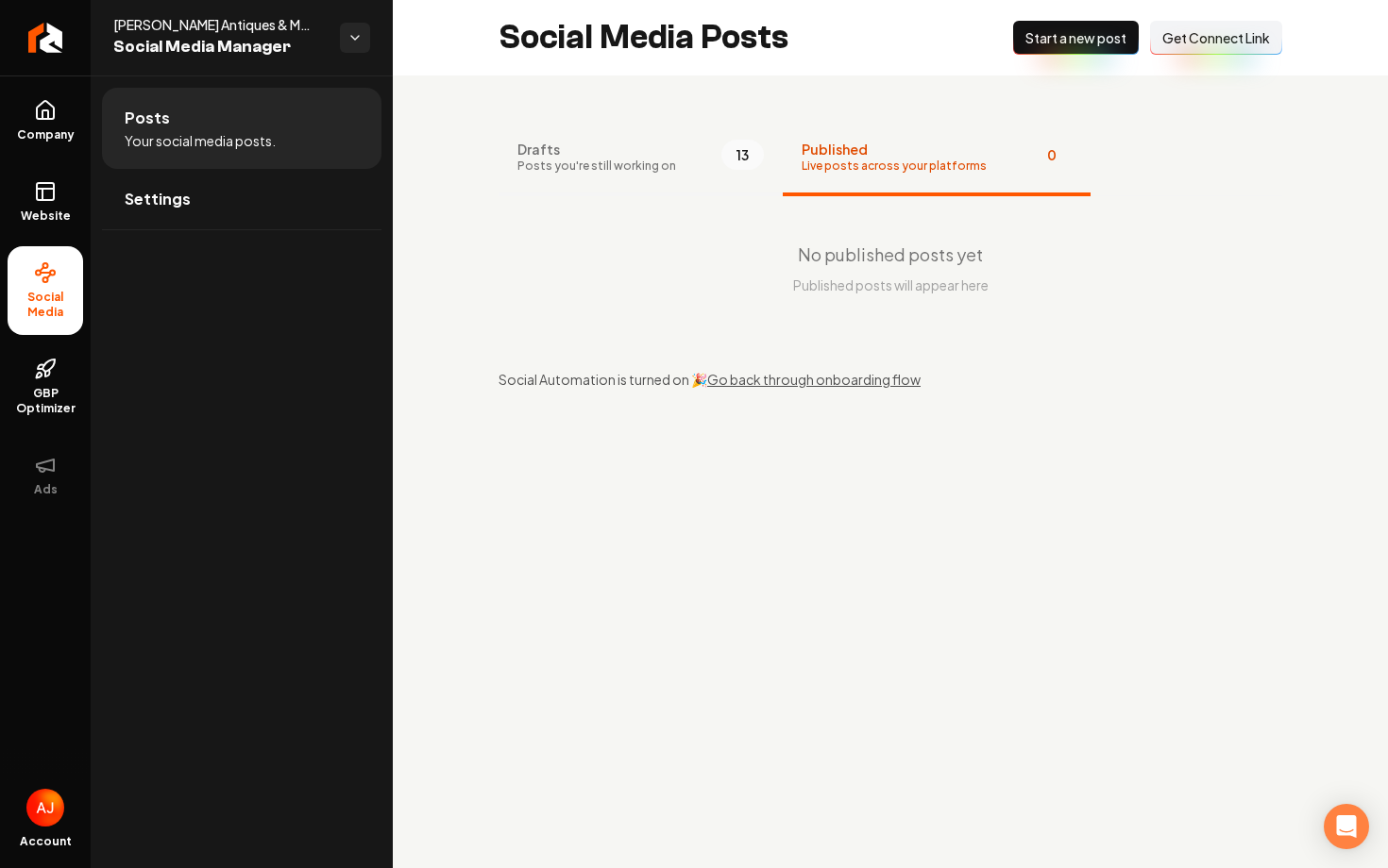
click at [640, 159] on span "Posts you're still working on" at bounding box center [596, 165] width 158 height 15
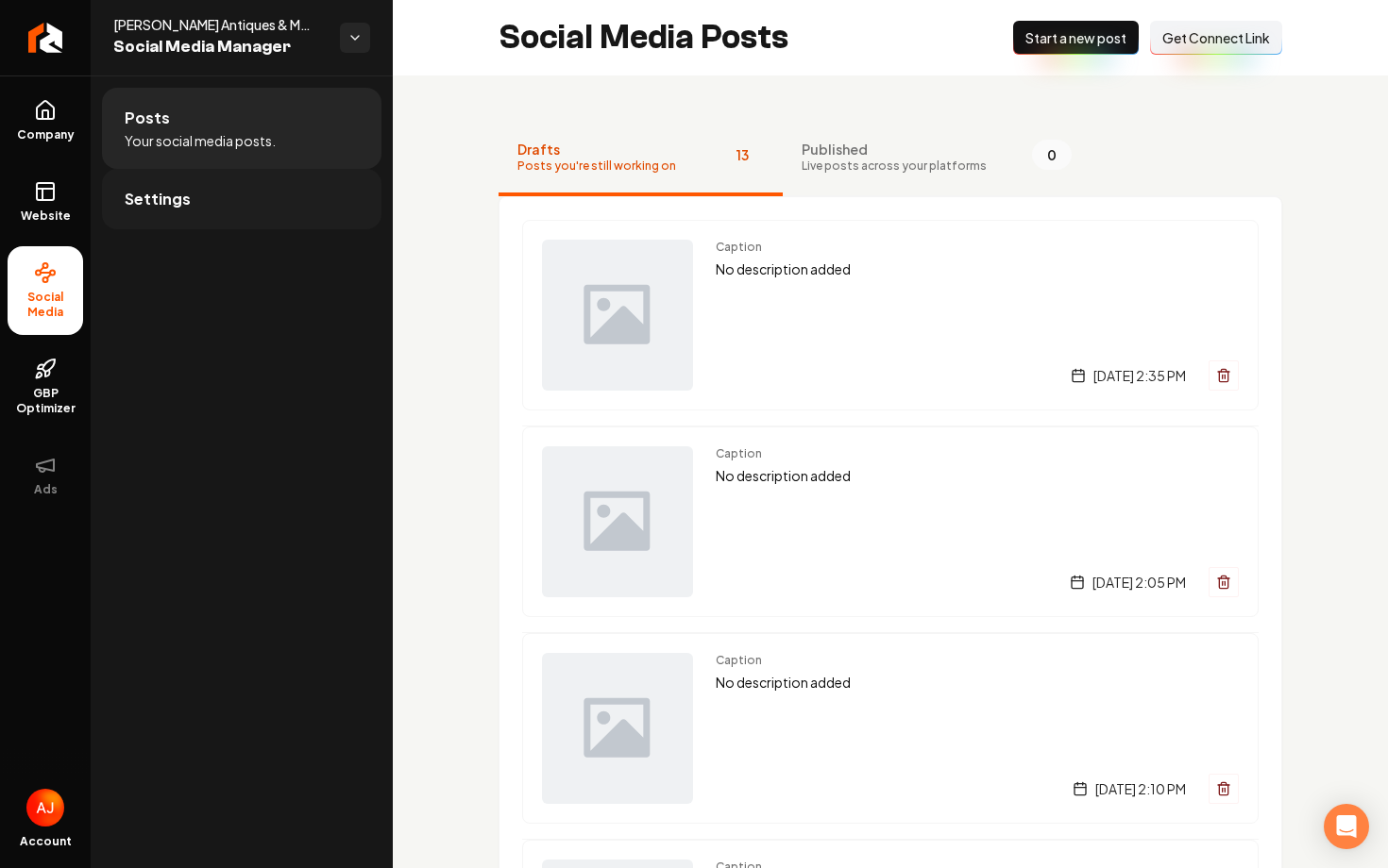
click at [206, 201] on link "Settings" at bounding box center [242, 199] width 279 height 60
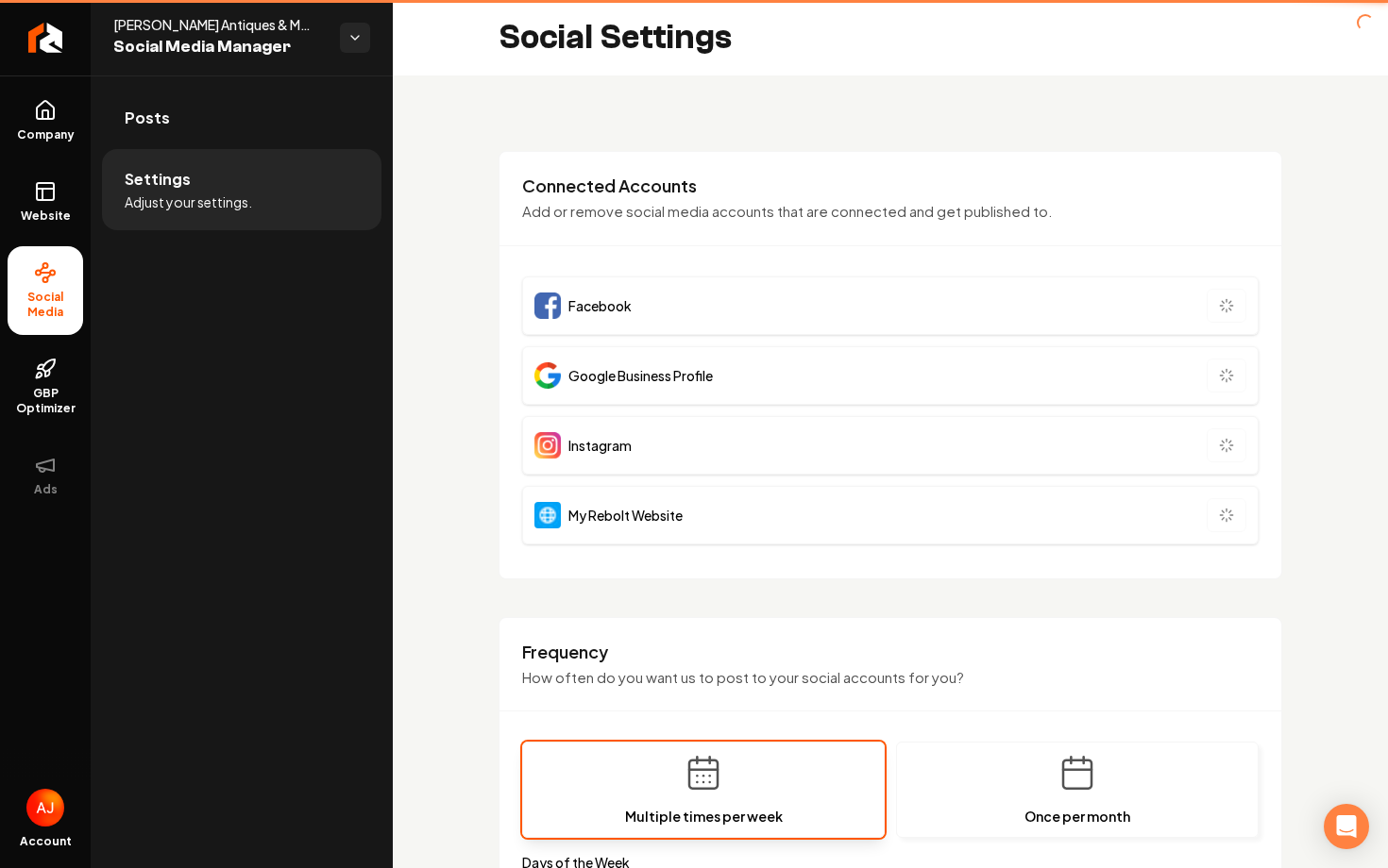
type input "**********"
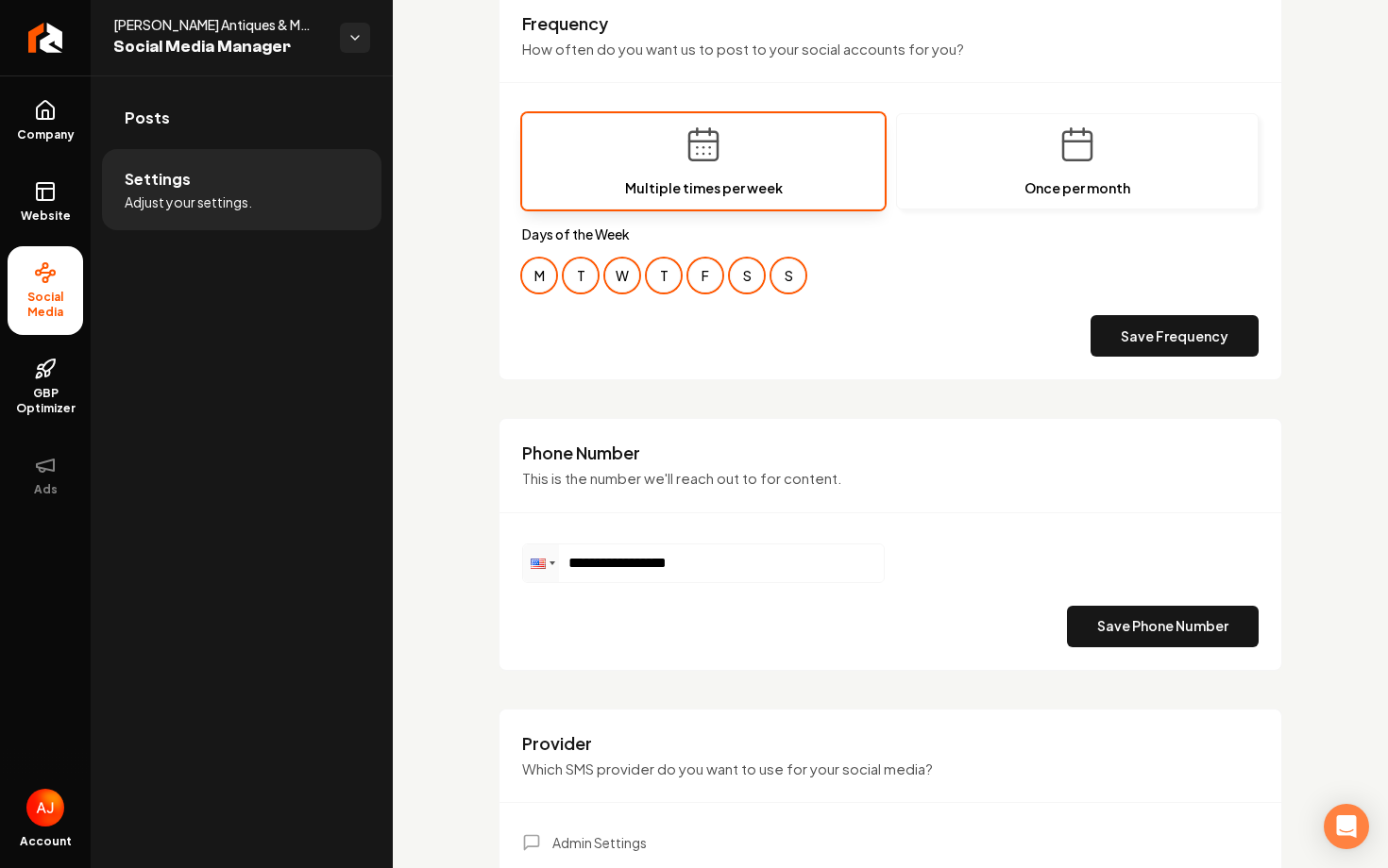
scroll to position [619, 0]
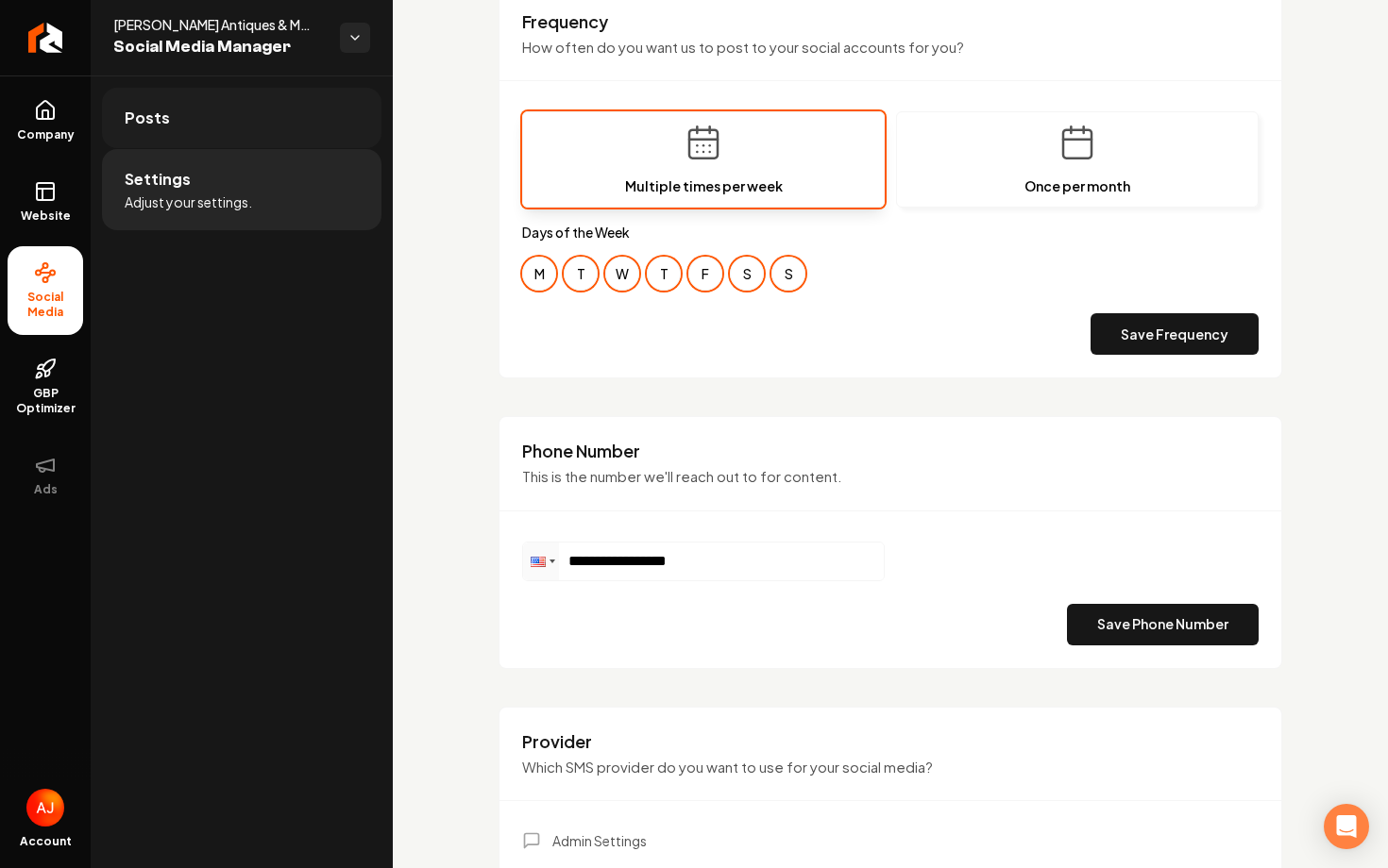
click at [162, 101] on link "Posts" at bounding box center [242, 117] width 279 height 60
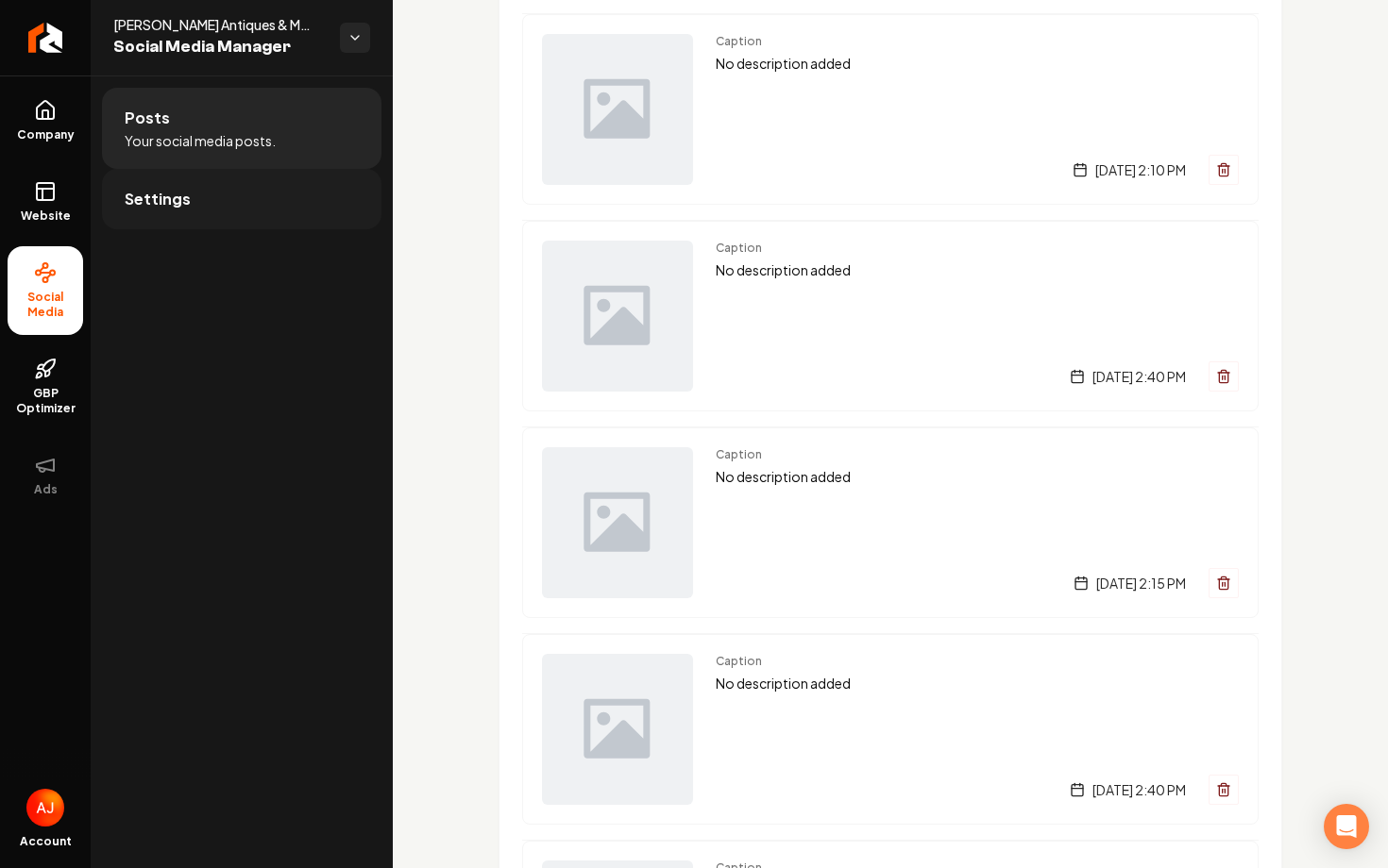
click at [229, 191] on link "Settings" at bounding box center [242, 199] width 279 height 60
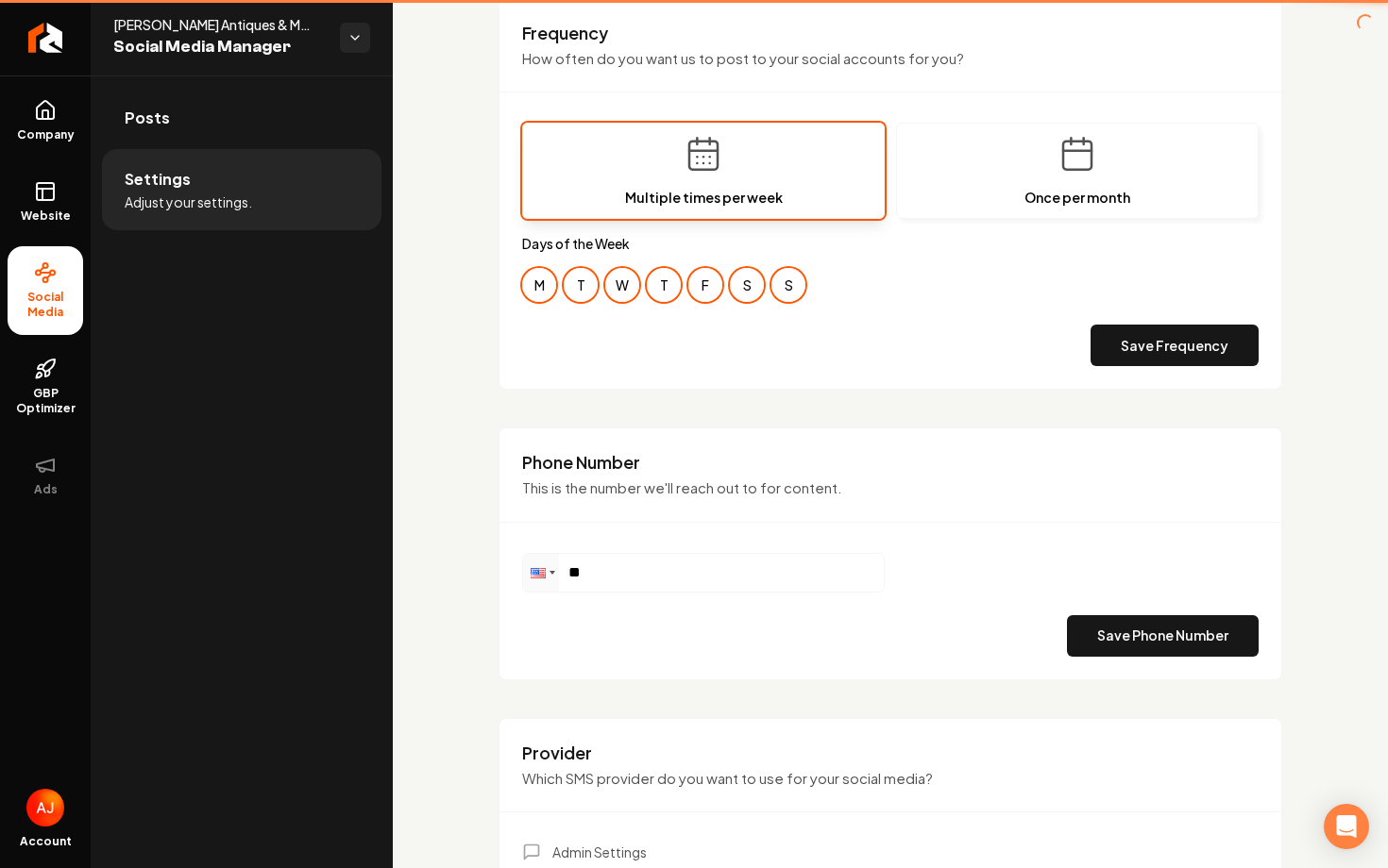
type input "**********"
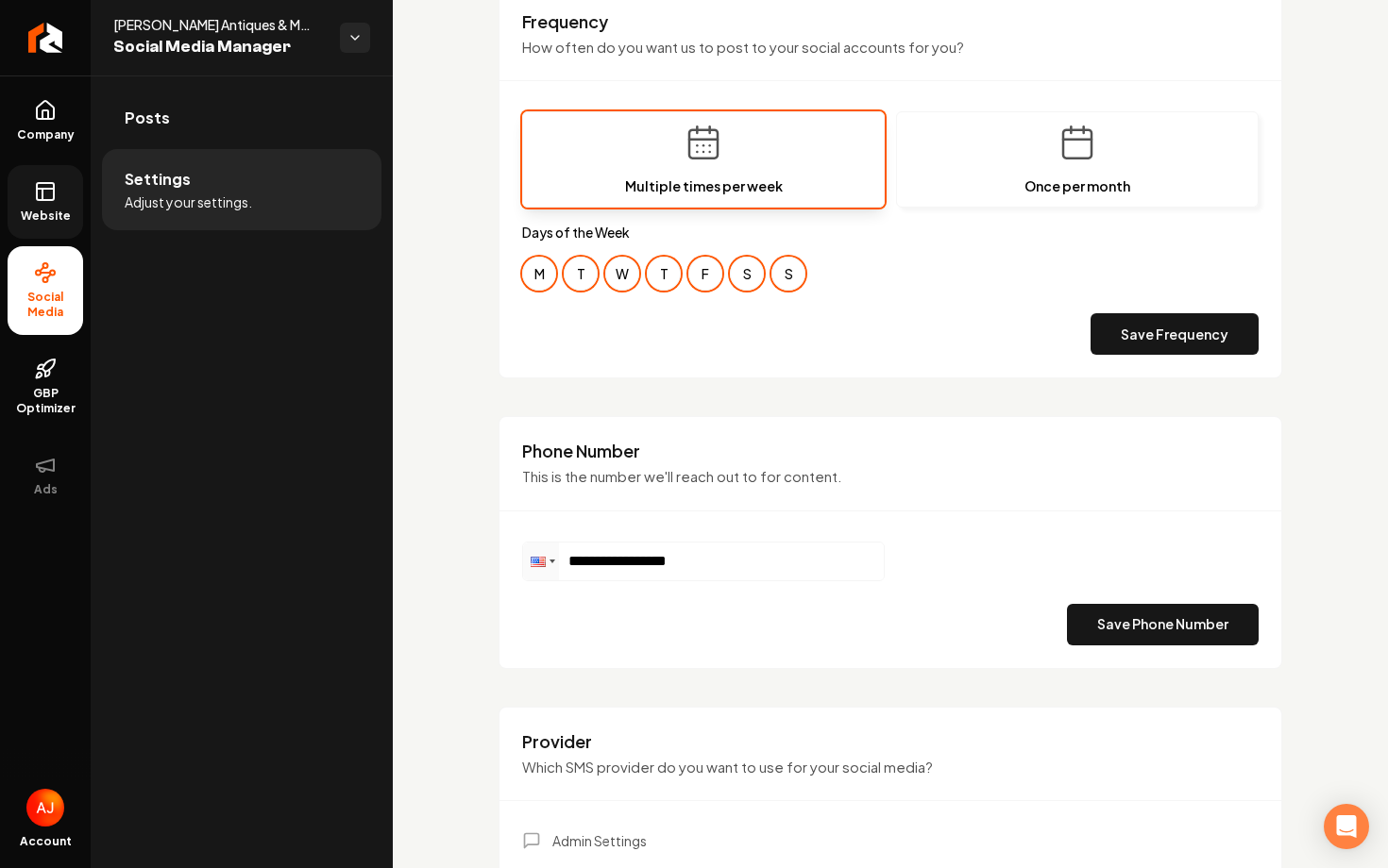
click at [61, 212] on span "Website" at bounding box center [45, 215] width 65 height 15
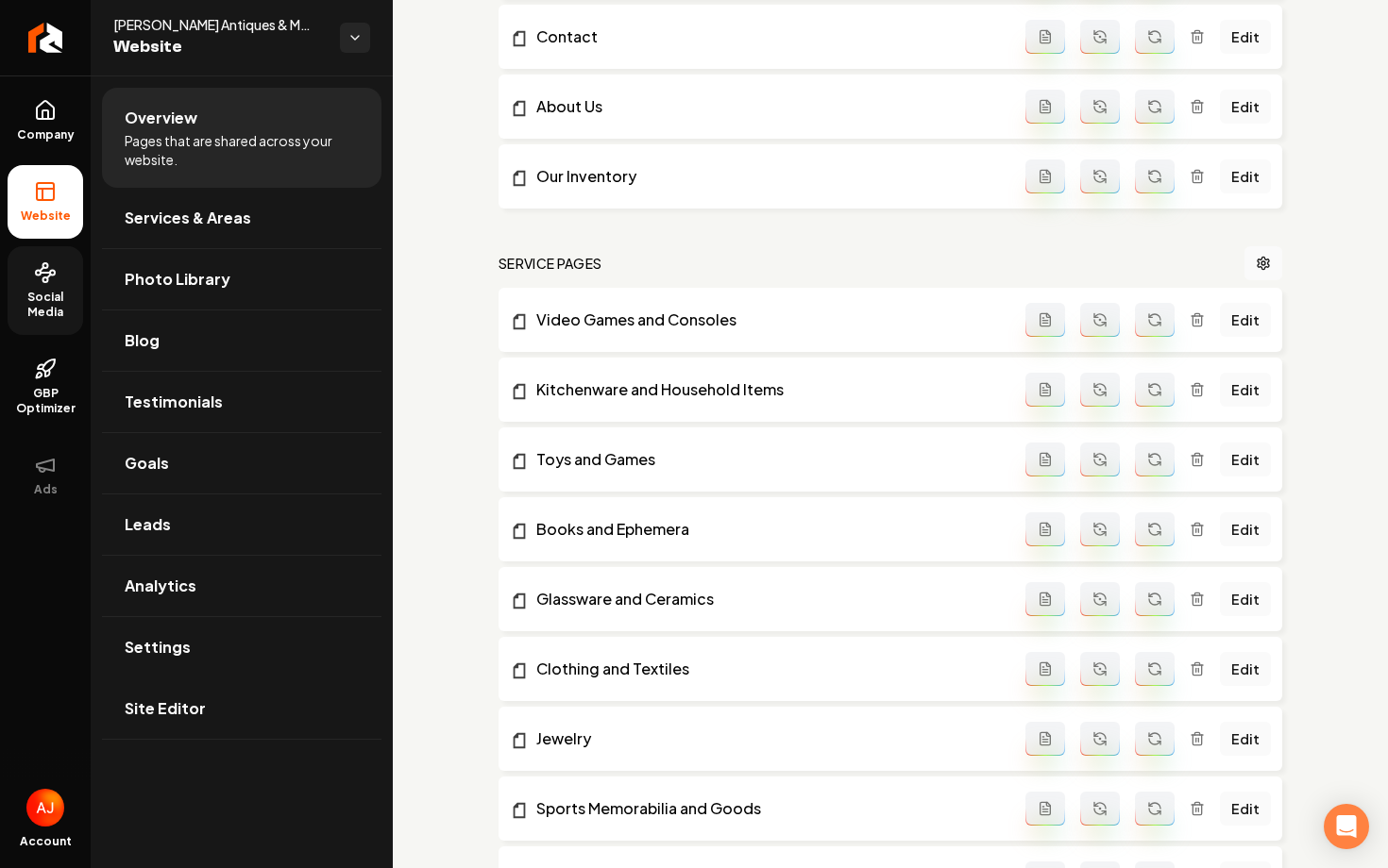
click at [55, 273] on circle at bounding box center [52, 273] width 5 height 5
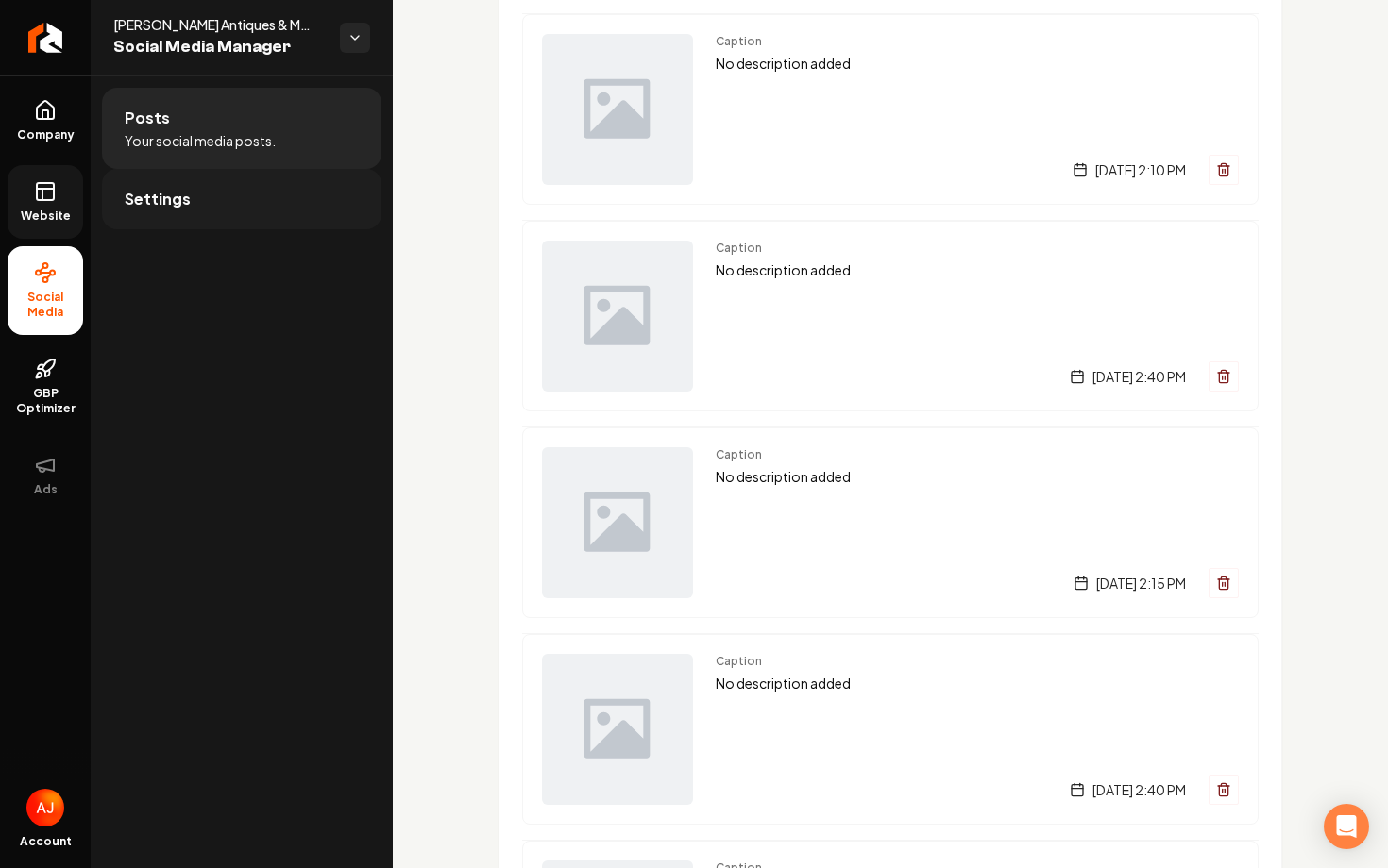
click at [193, 177] on link "Settings" at bounding box center [242, 199] width 279 height 60
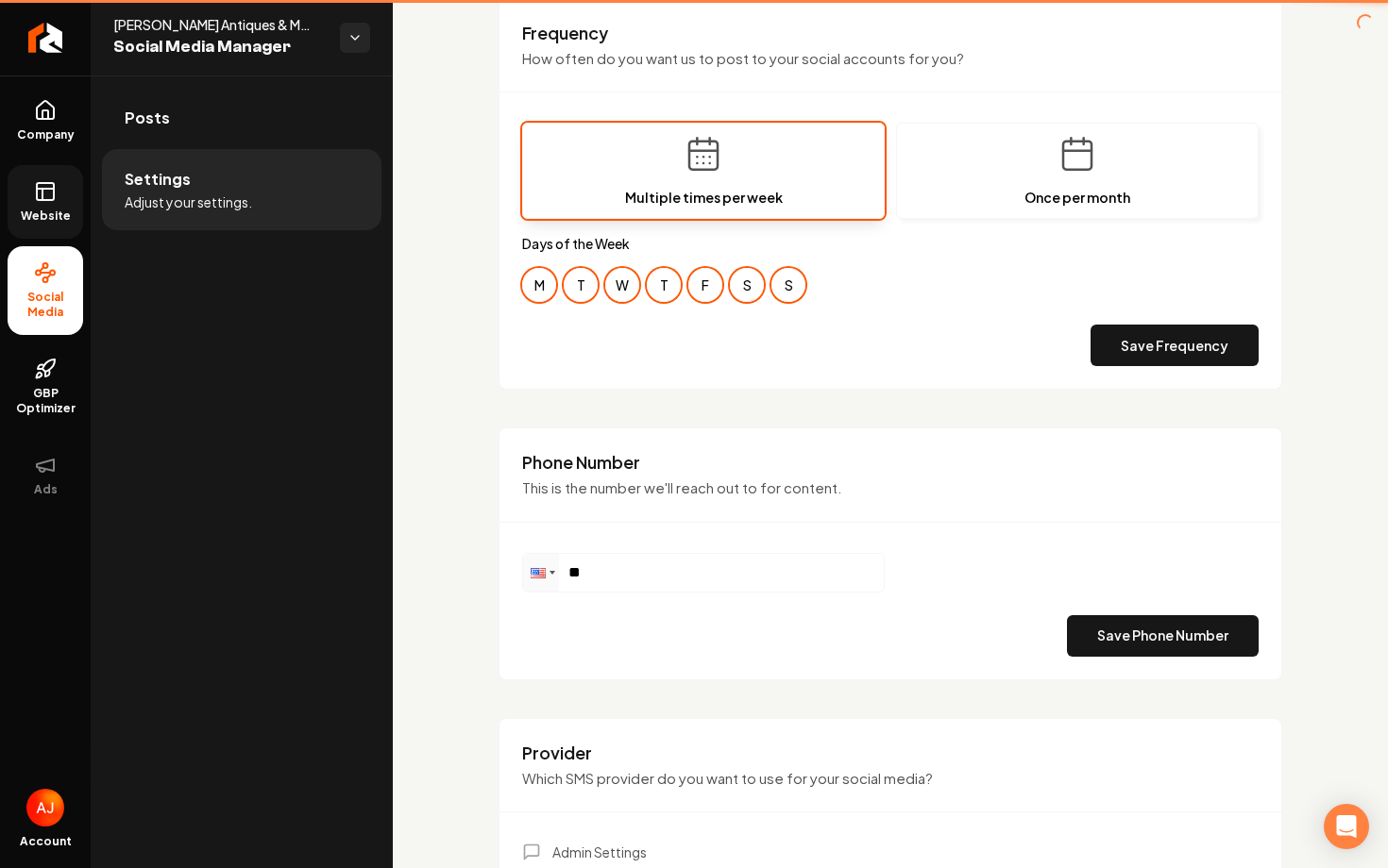
type input "**********"
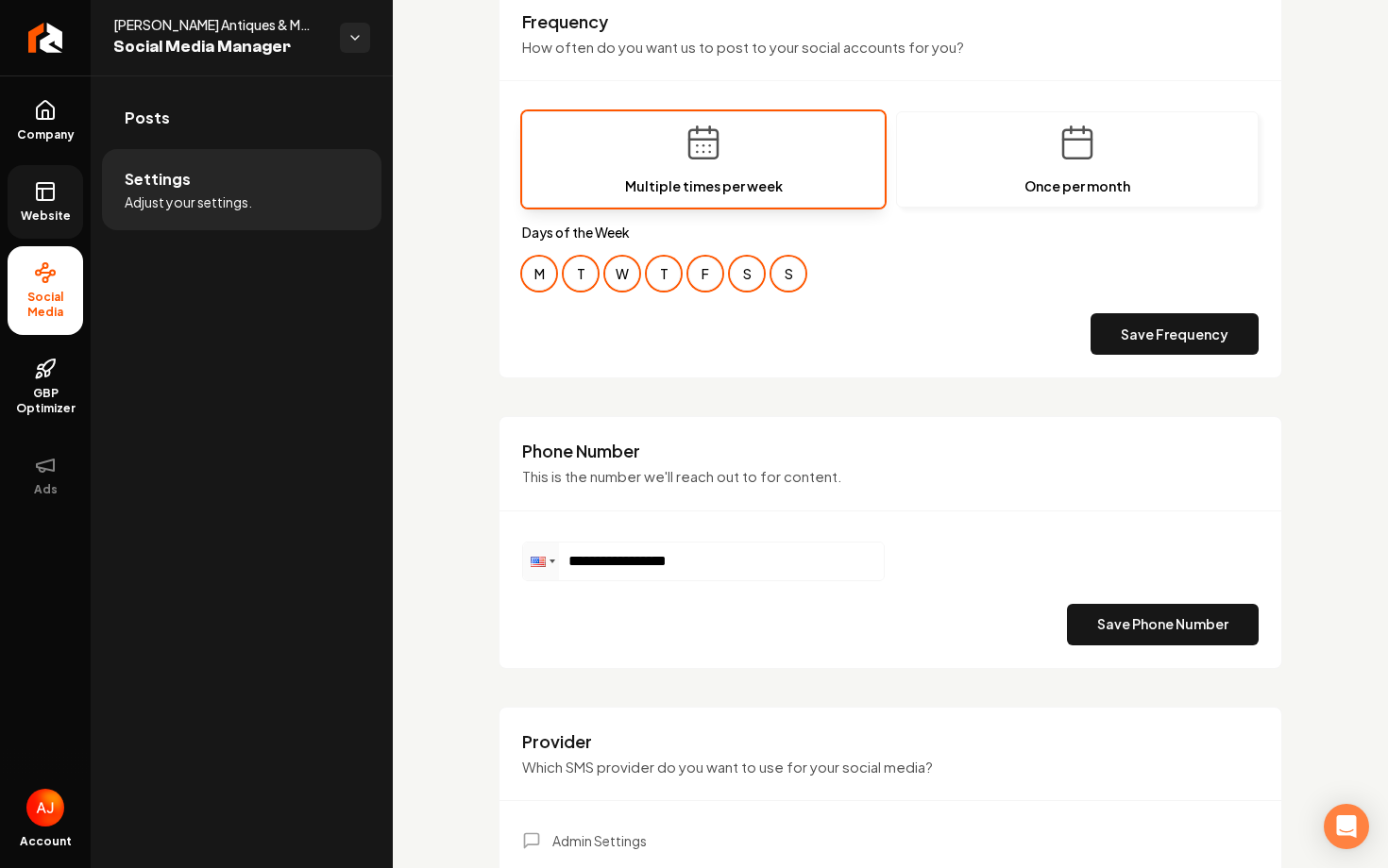
click at [425, 23] on div "**********" at bounding box center [890, 265] width 995 height 1618
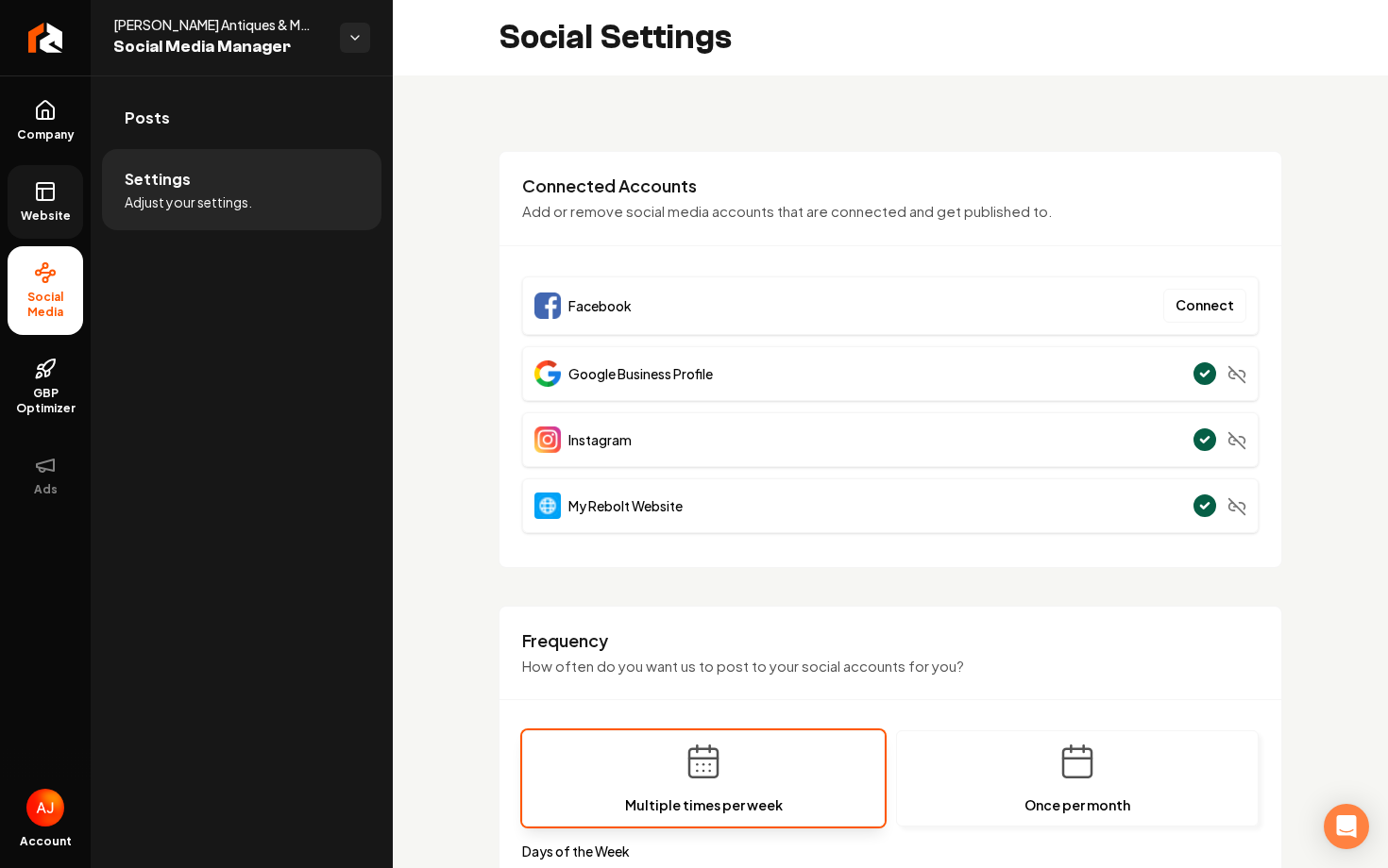
scroll to position [1, 0]
click at [268, 99] on link "Posts" at bounding box center [242, 117] width 279 height 60
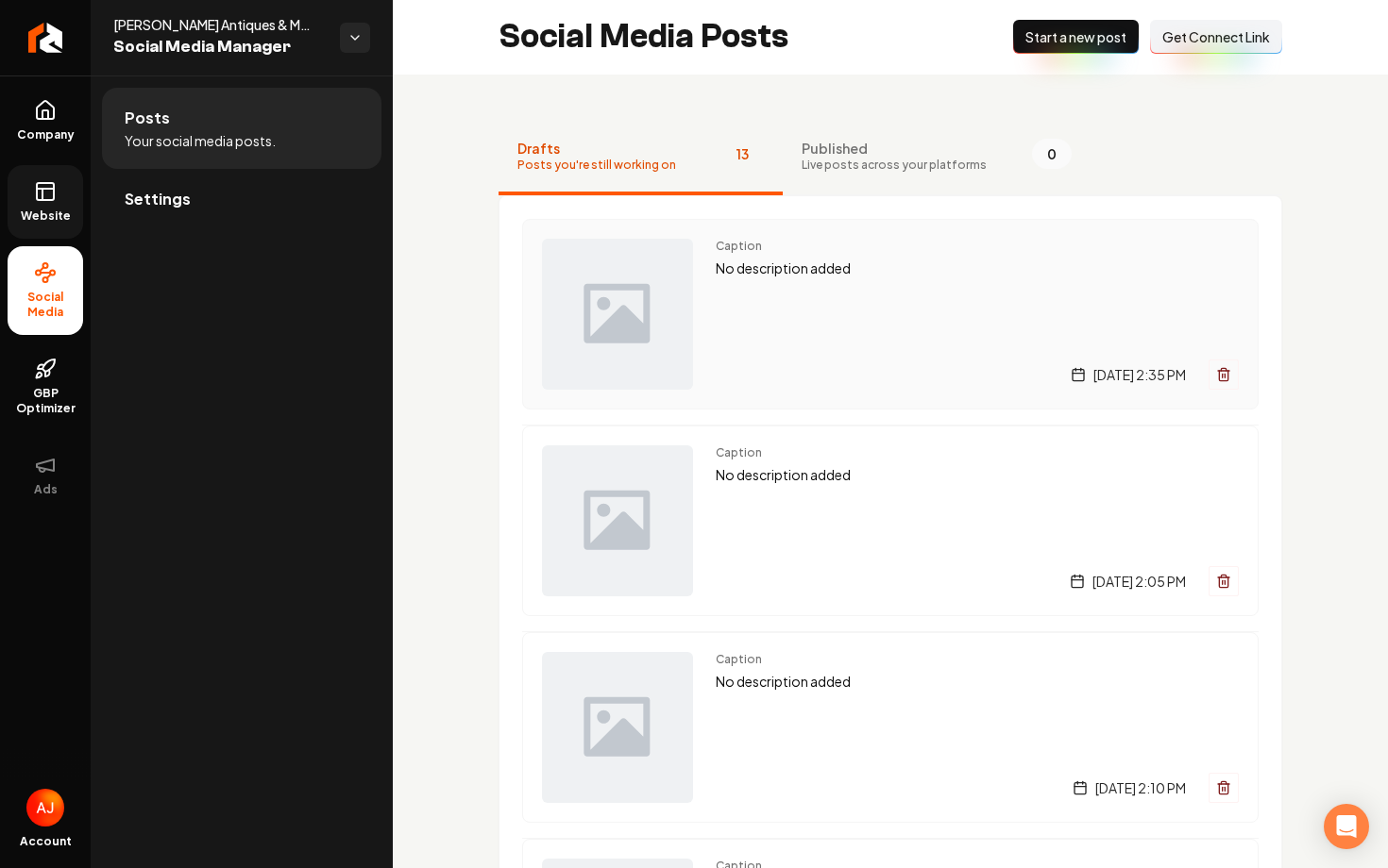
click at [856, 366] on div "[DATE] 2:35 PM" at bounding box center [977, 375] width 523 height 30
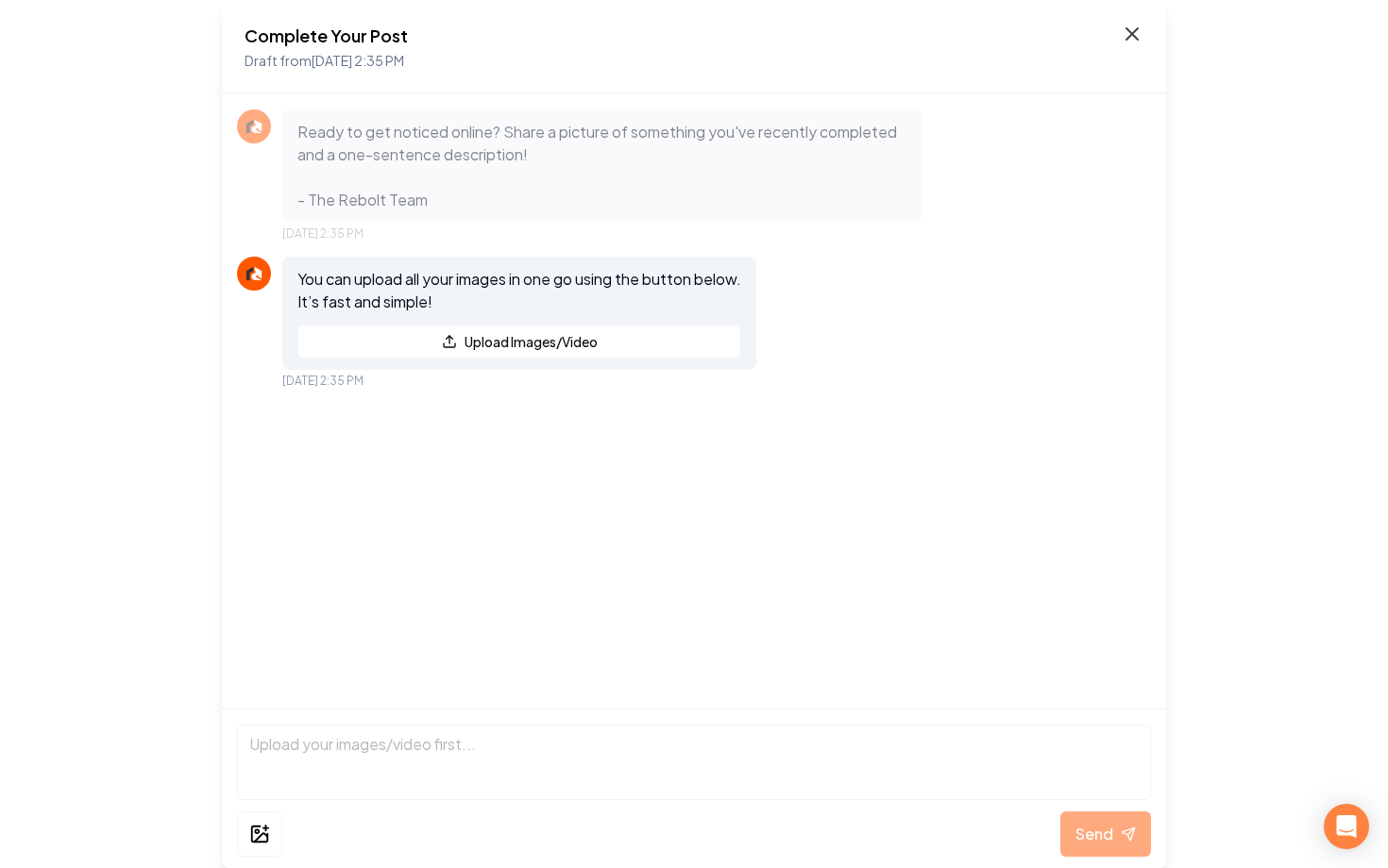
click at [1127, 40] on icon at bounding box center [1131, 33] width 23 height 23
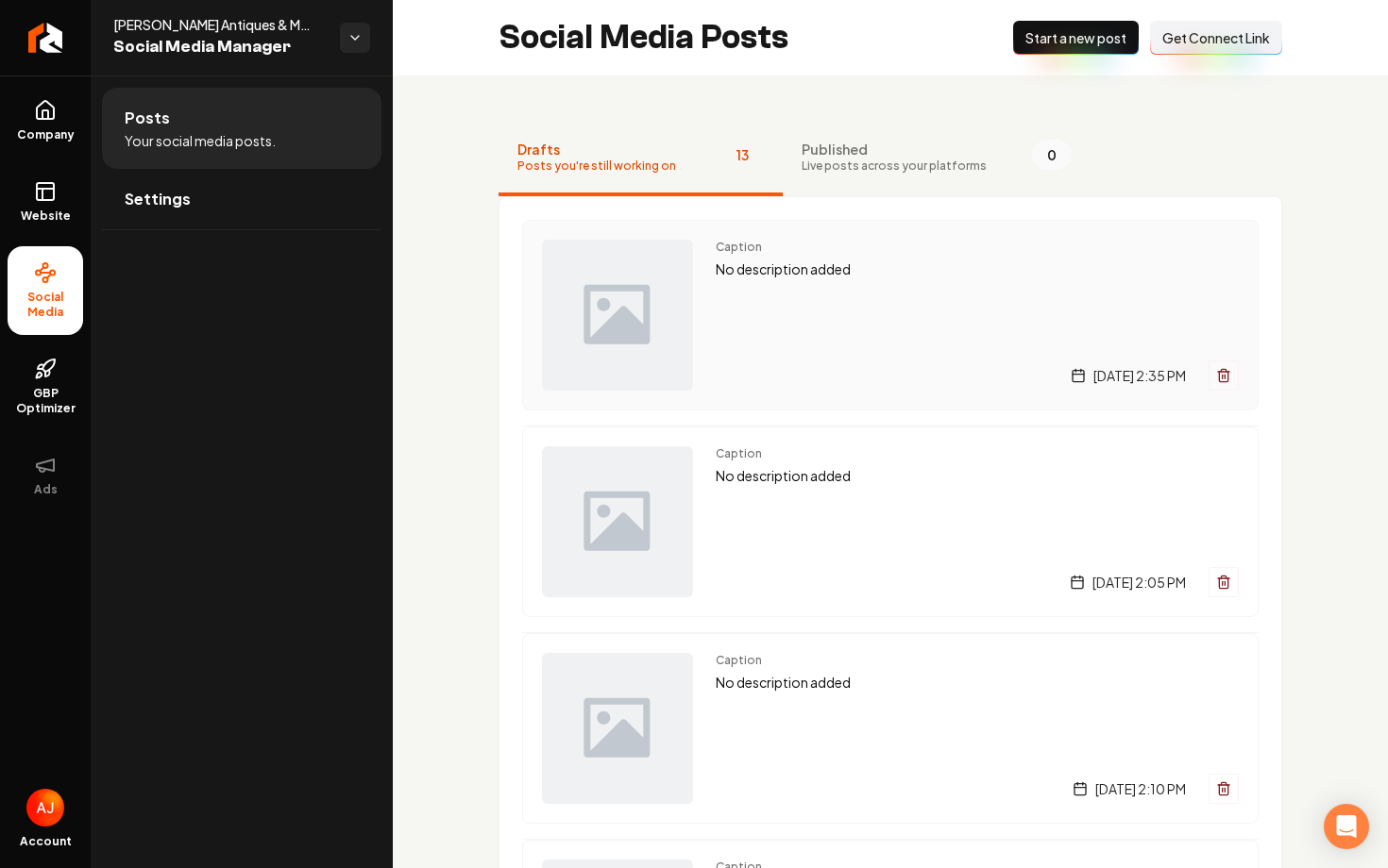
click at [967, 254] on span "Caption" at bounding box center [977, 247] width 523 height 15
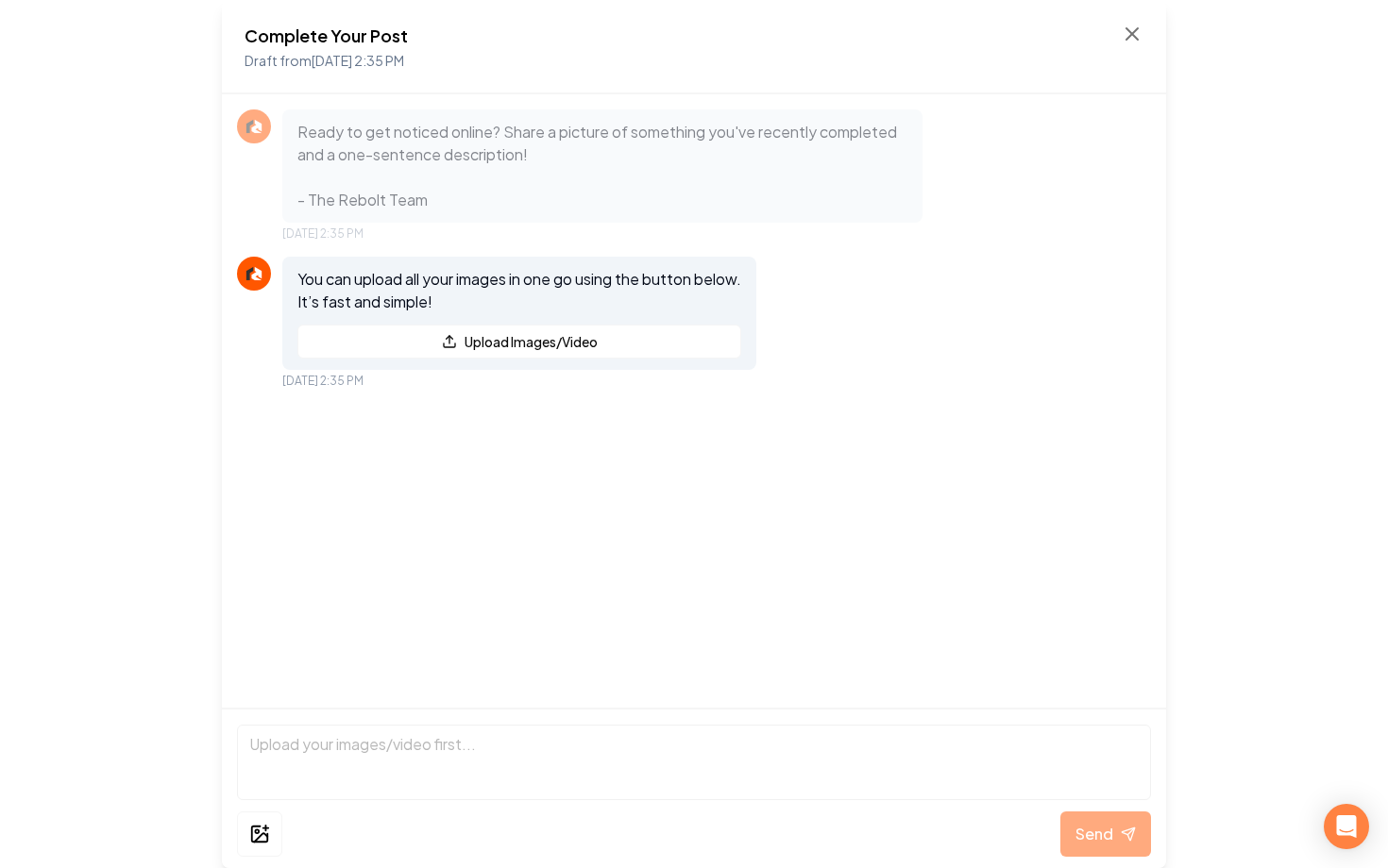
click at [1116, 32] on div "Complete Your Post Draft from Sep 29, 2025 2:35 PM" at bounding box center [694, 47] width 898 height 49
click at [1126, 32] on icon at bounding box center [1131, 33] width 23 height 23
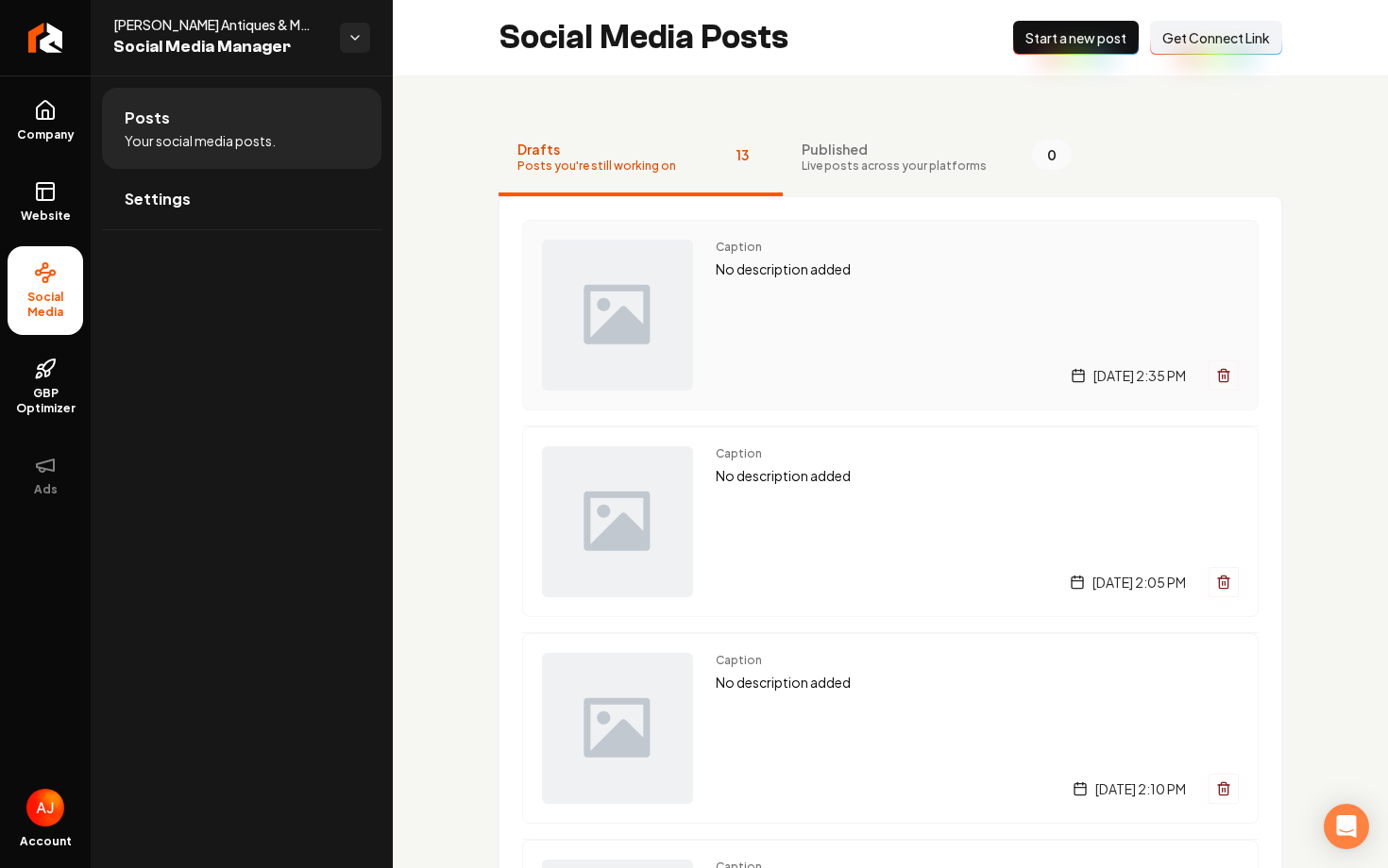
click at [806, 311] on div "Caption No description added Monday, September 29, 2025 | 2:35 PM" at bounding box center [977, 316] width 523 height 151
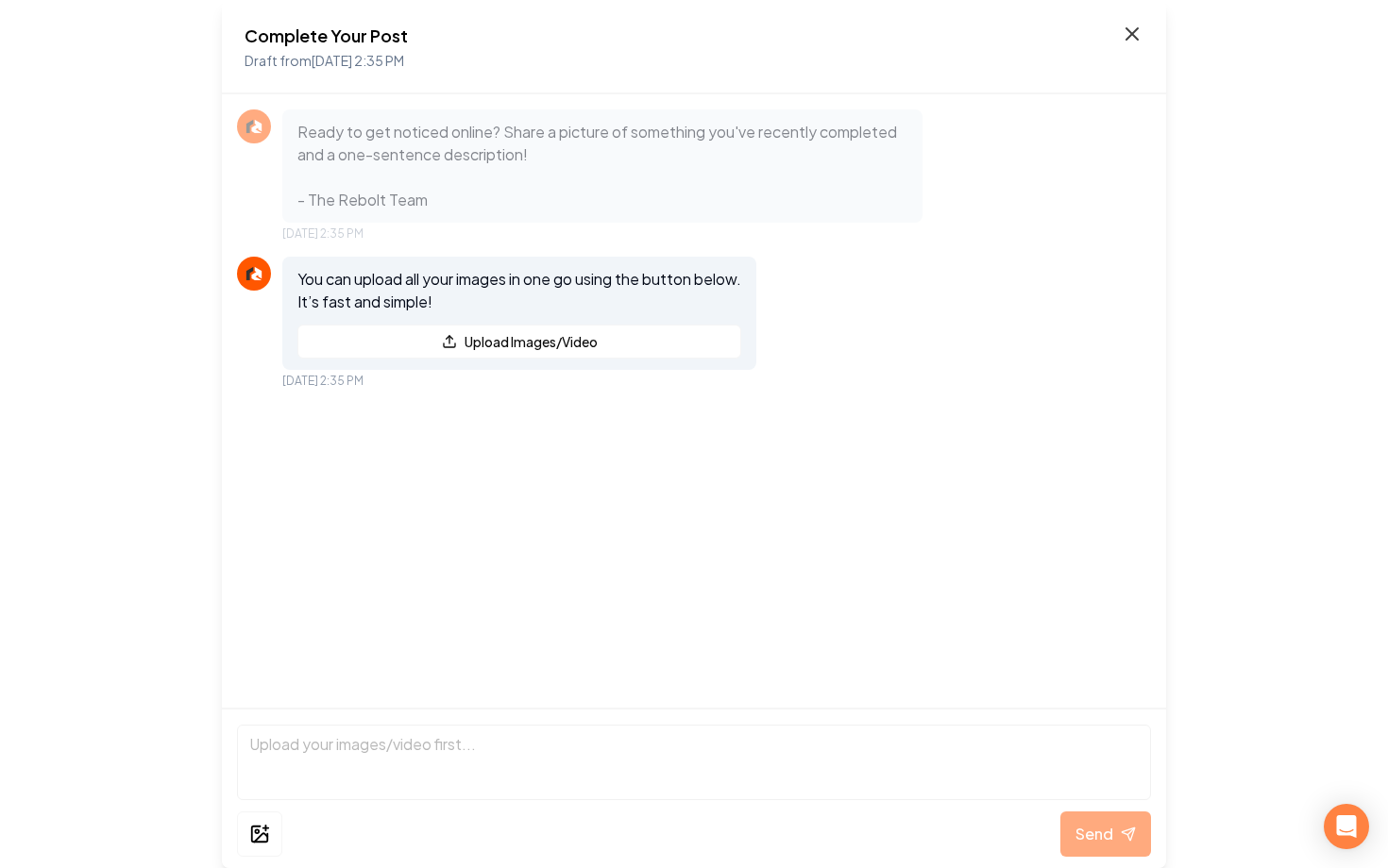
click at [1133, 36] on icon at bounding box center [1132, 34] width 12 height 12
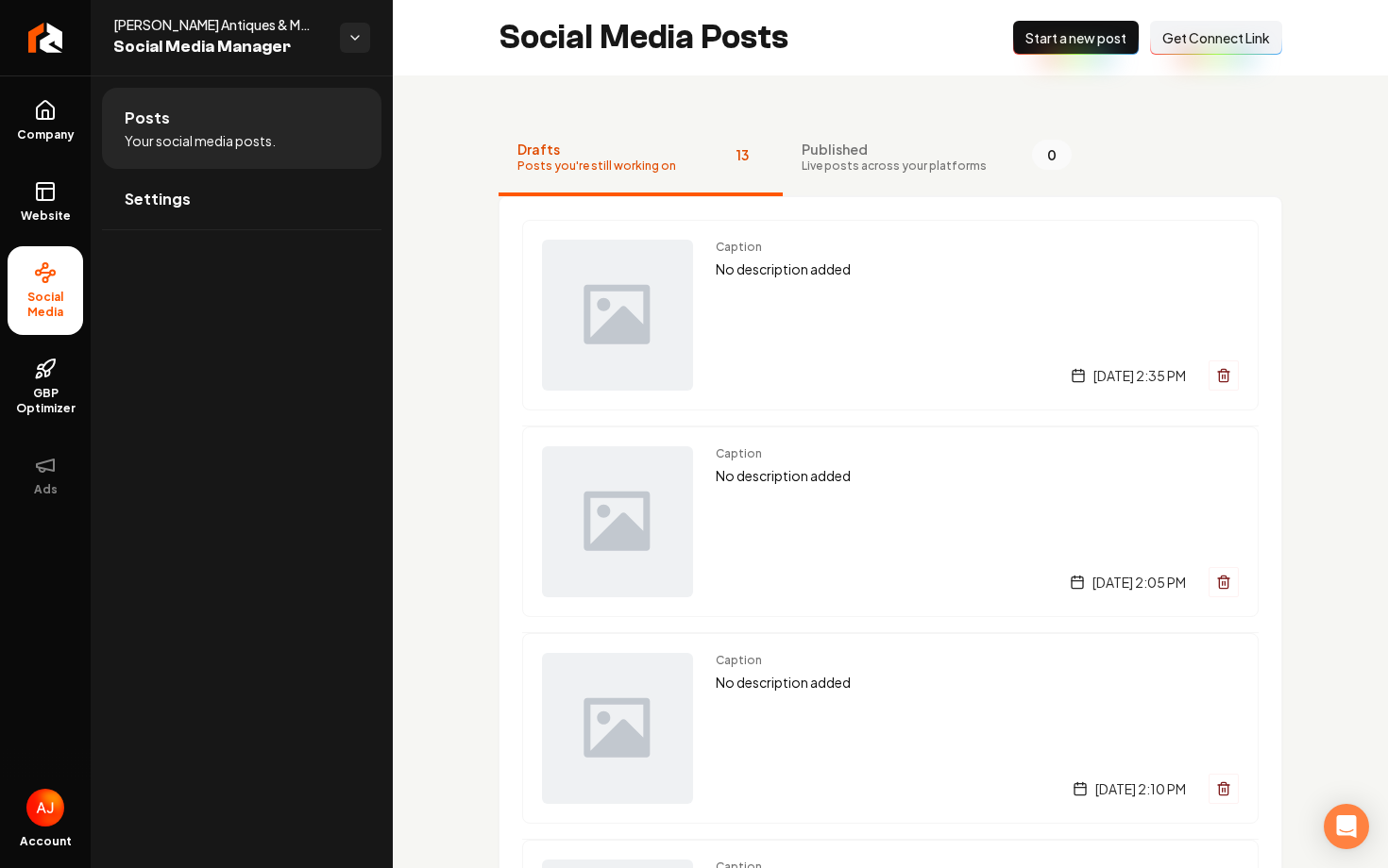
click at [333, 45] on div "Diaz Antiques & More Social Media Manager" at bounding box center [226, 37] width 226 height 45
click at [359, 45] on html "Company Website Social Media GBP Optimizer Ads Account Diaz Antiques & More Soc…" at bounding box center [694, 434] width 1388 height 868
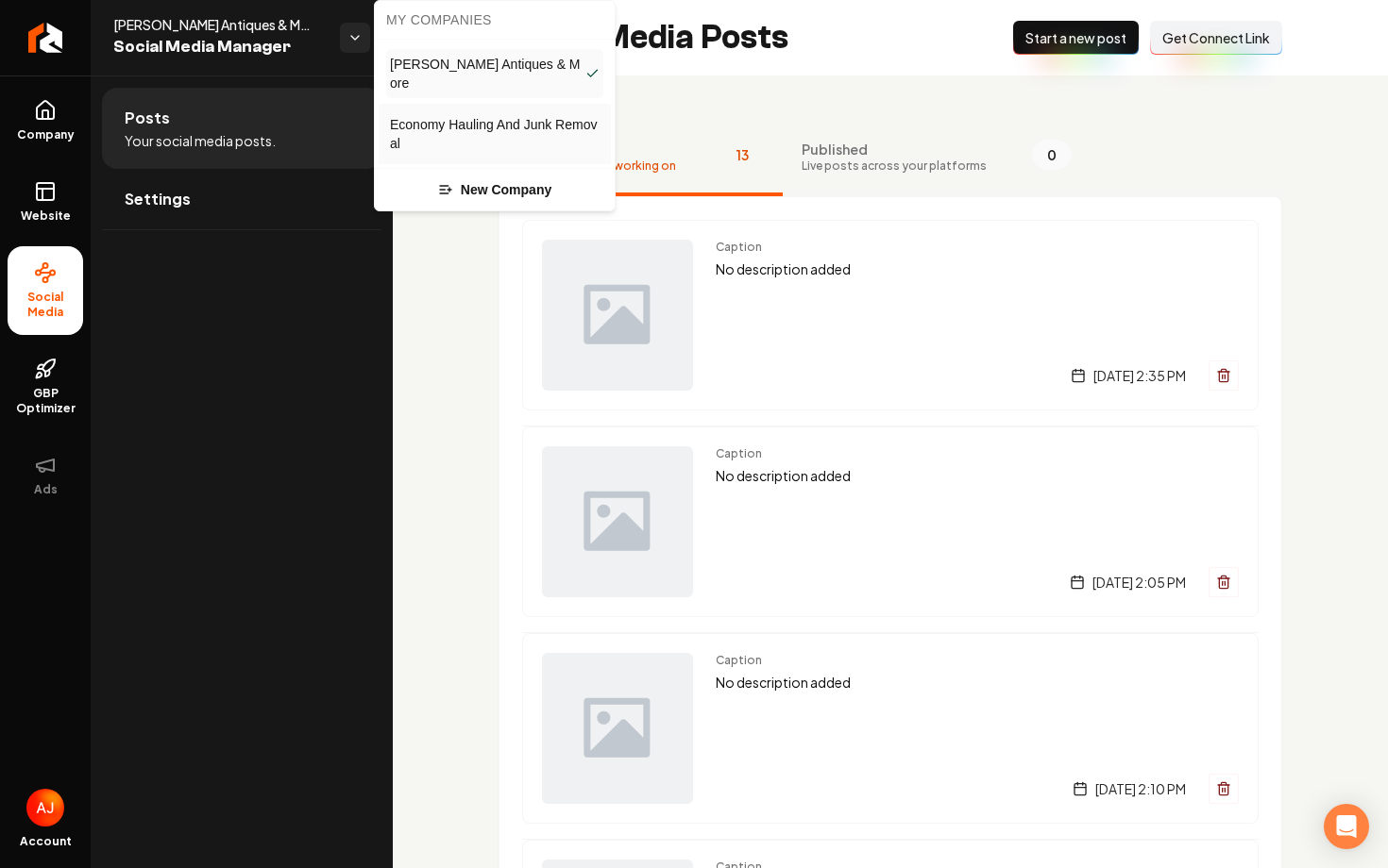
click at [436, 115] on span "Economy Hauling And Junk Removal" at bounding box center [494, 134] width 209 height 37
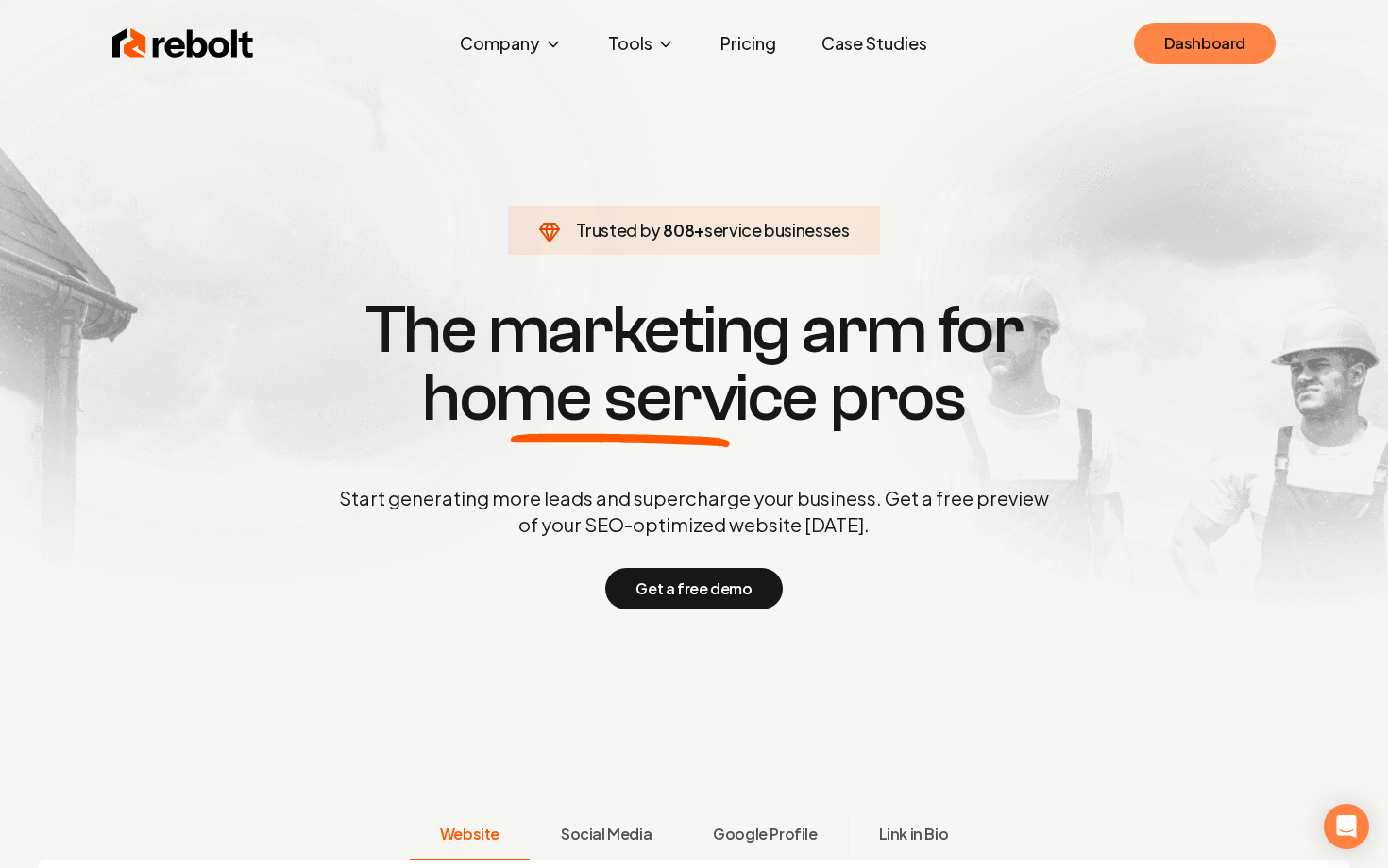
click at [1178, 42] on link "Dashboard" at bounding box center [1204, 43] width 142 height 41
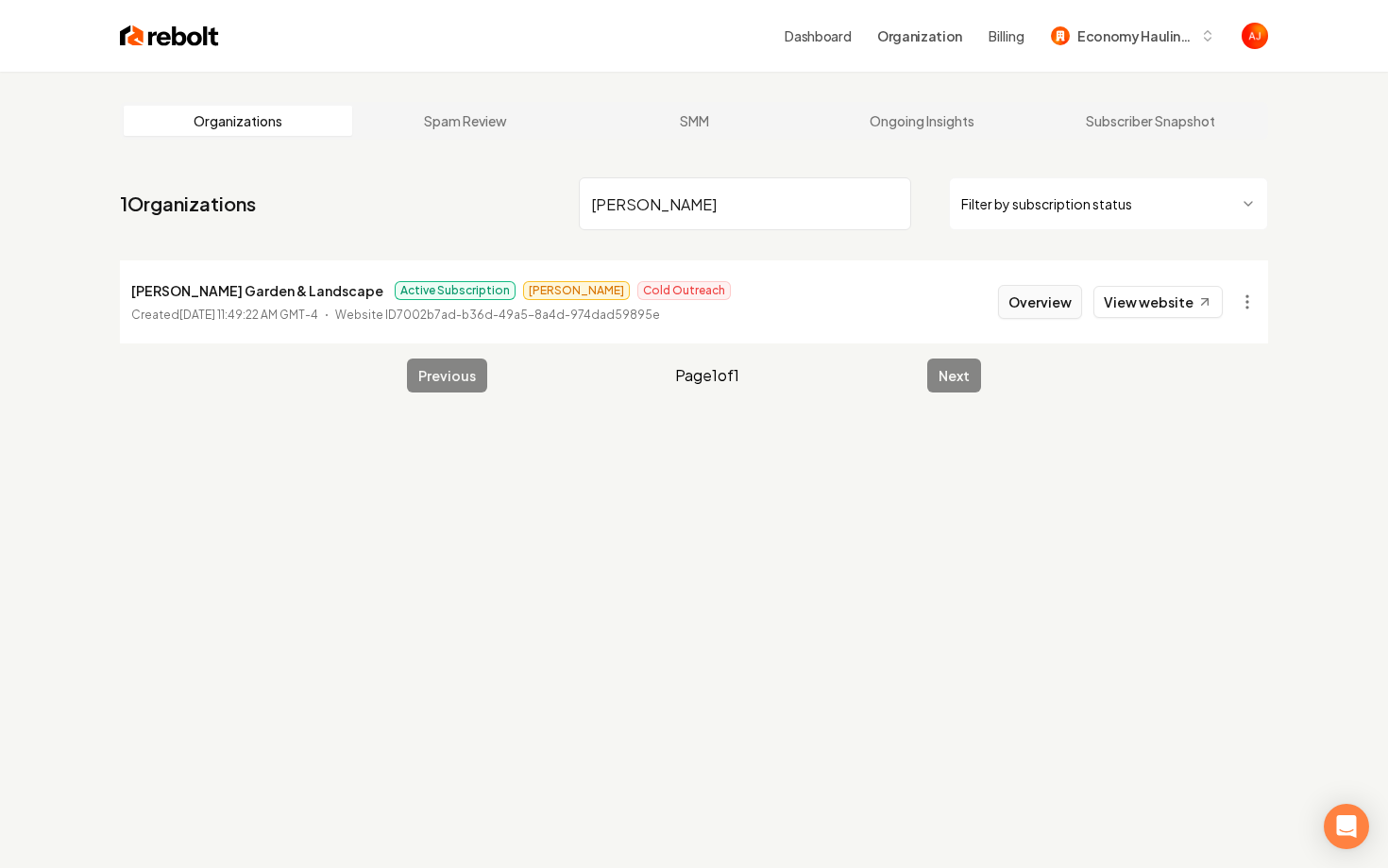
type input "fisher"
click at [1056, 309] on button "Overview" at bounding box center [1039, 302] width 84 height 34
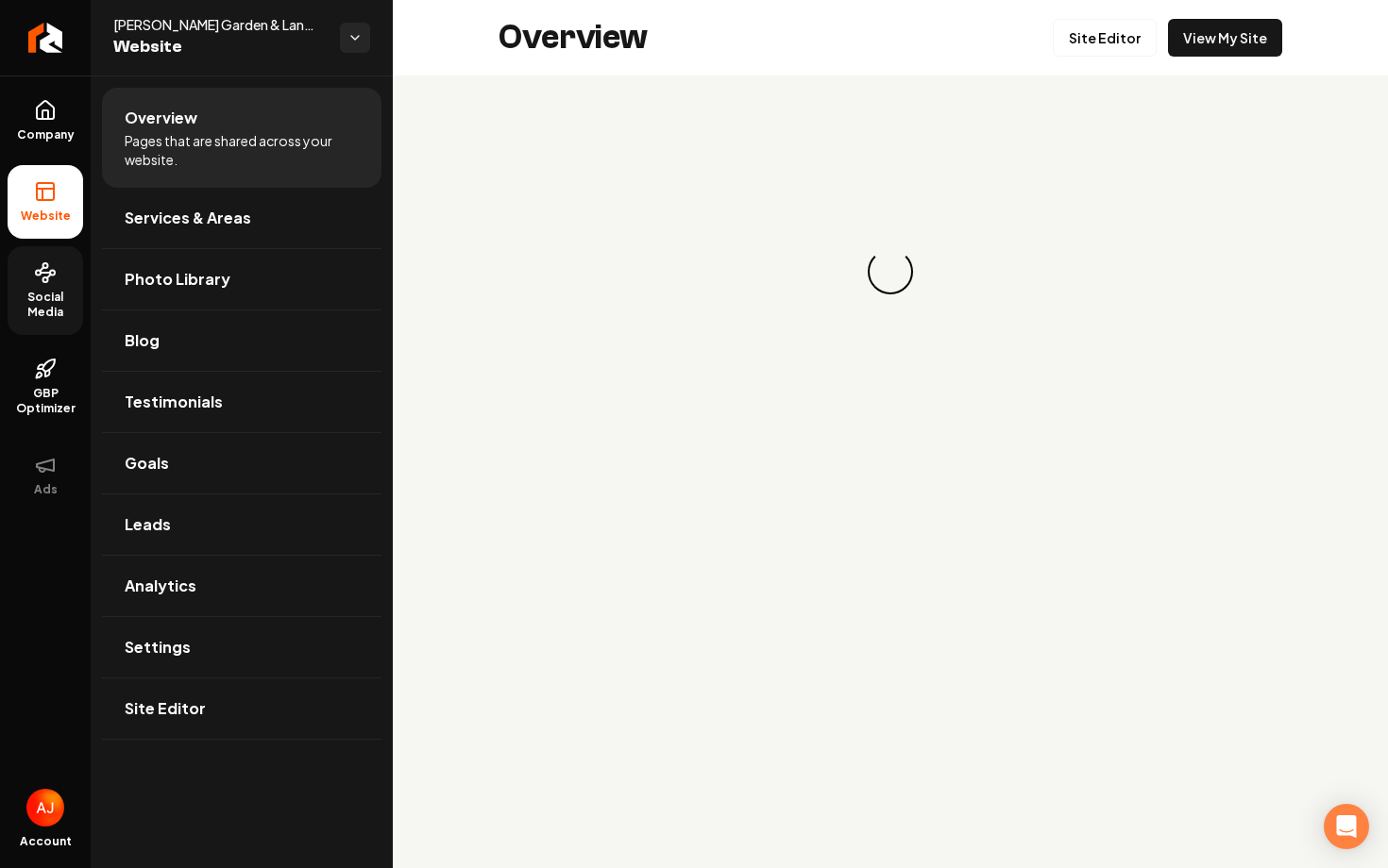
click at [66, 315] on span "Social Media" at bounding box center [45, 305] width 76 height 30
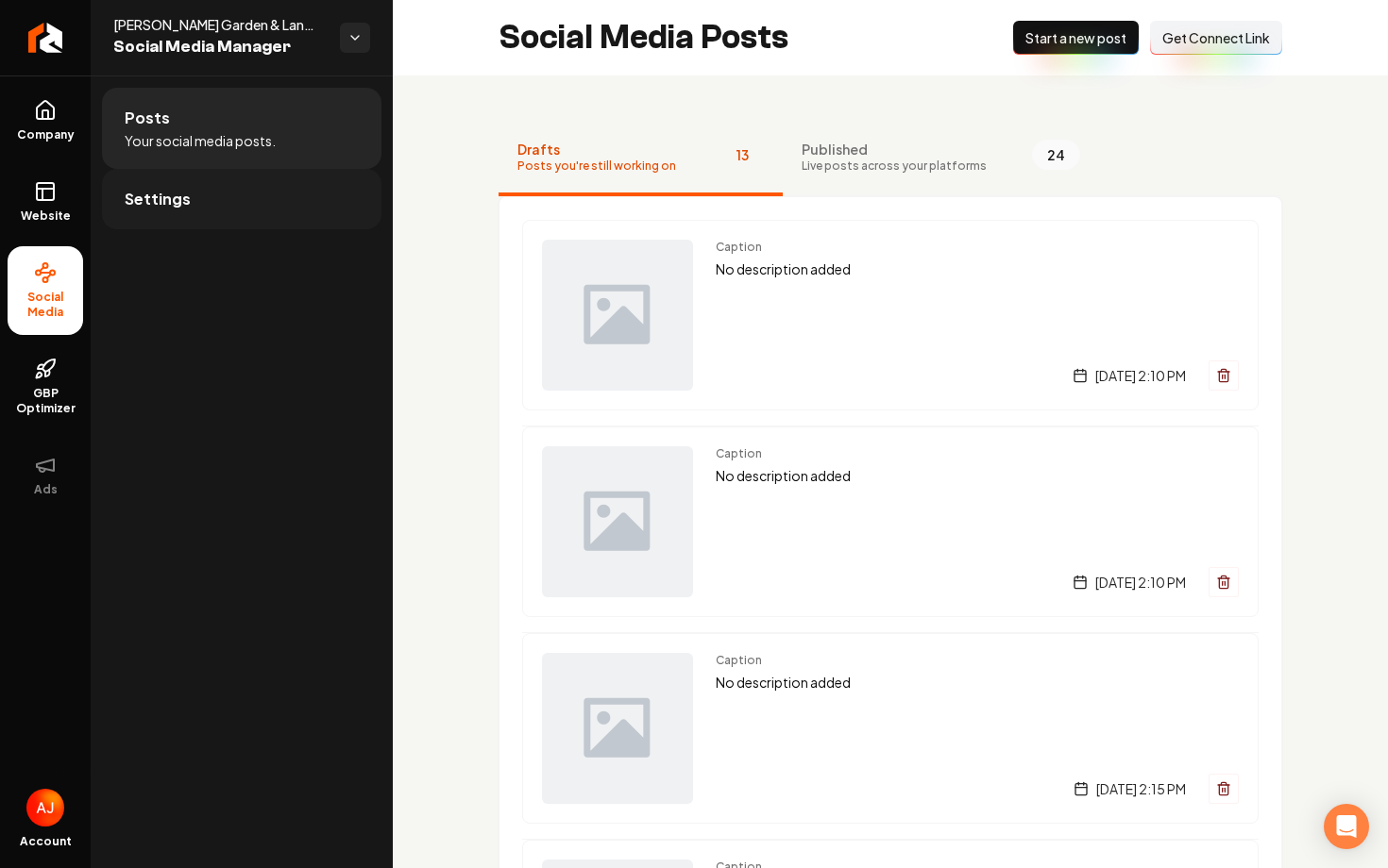
click at [327, 203] on link "Settings" at bounding box center [242, 199] width 279 height 60
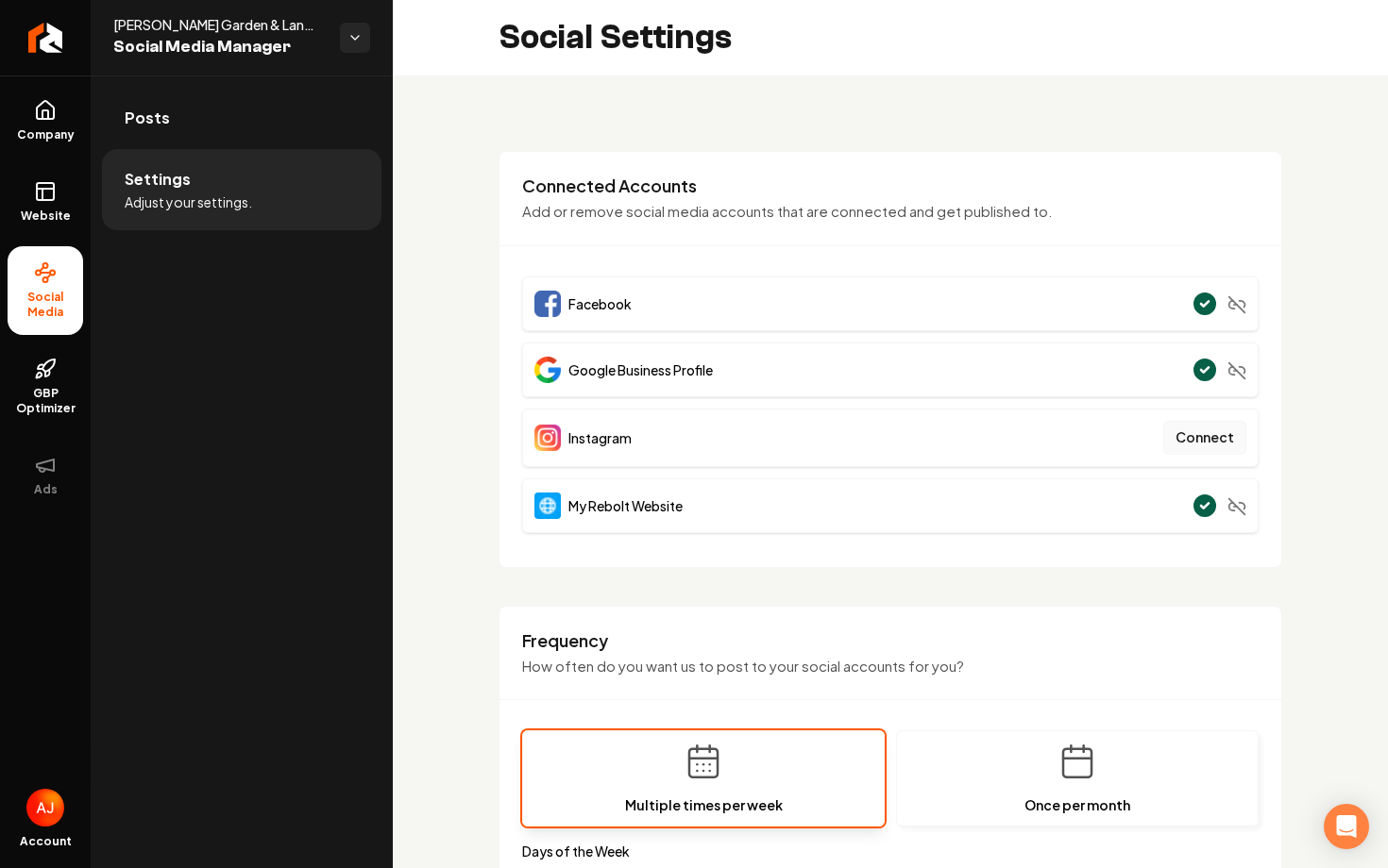
click at [1187, 439] on button "Connect" at bounding box center [1204, 437] width 84 height 34
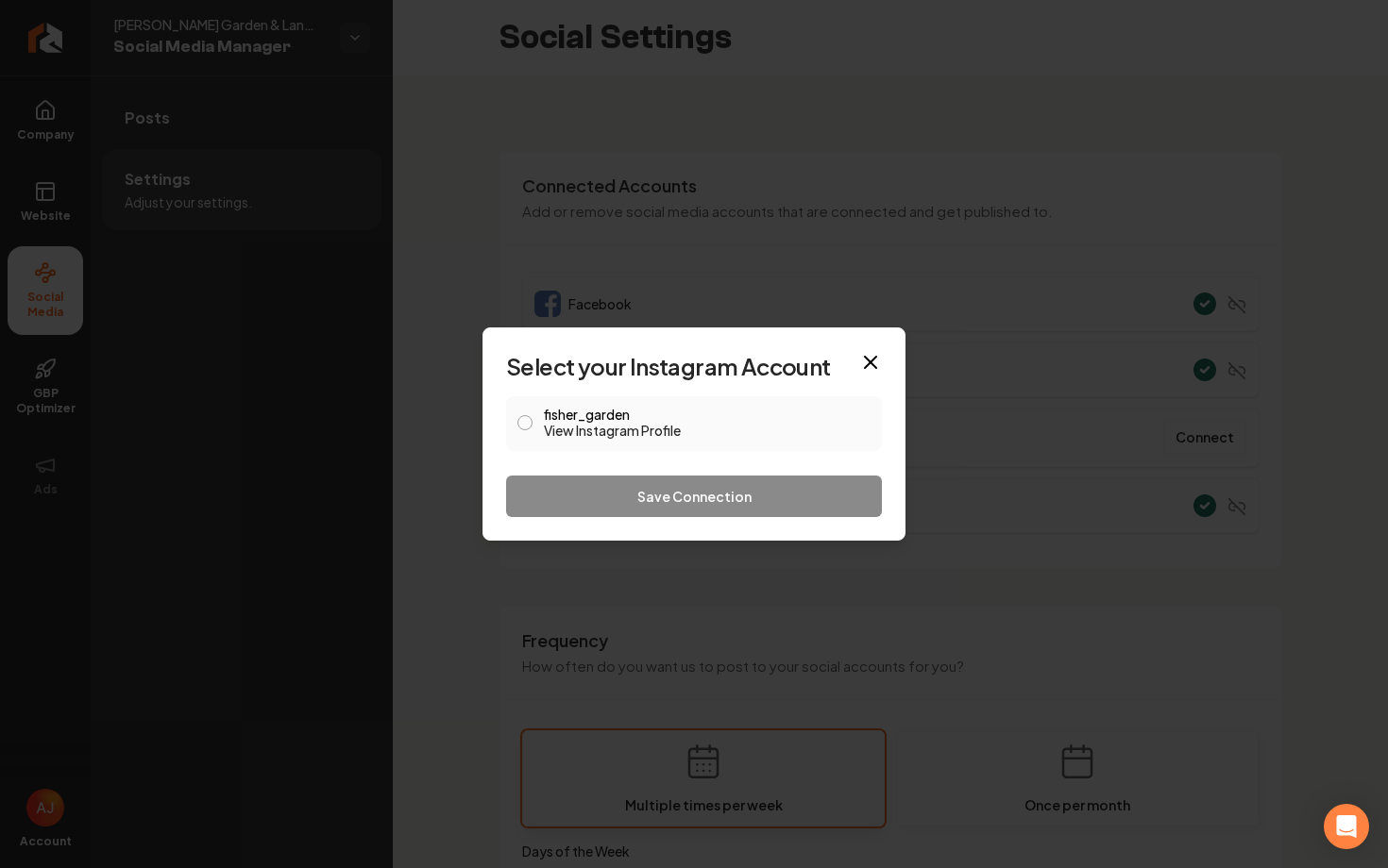
click at [520, 428] on button "fisher_garden View Instagram Profile" at bounding box center [524, 423] width 15 height 15
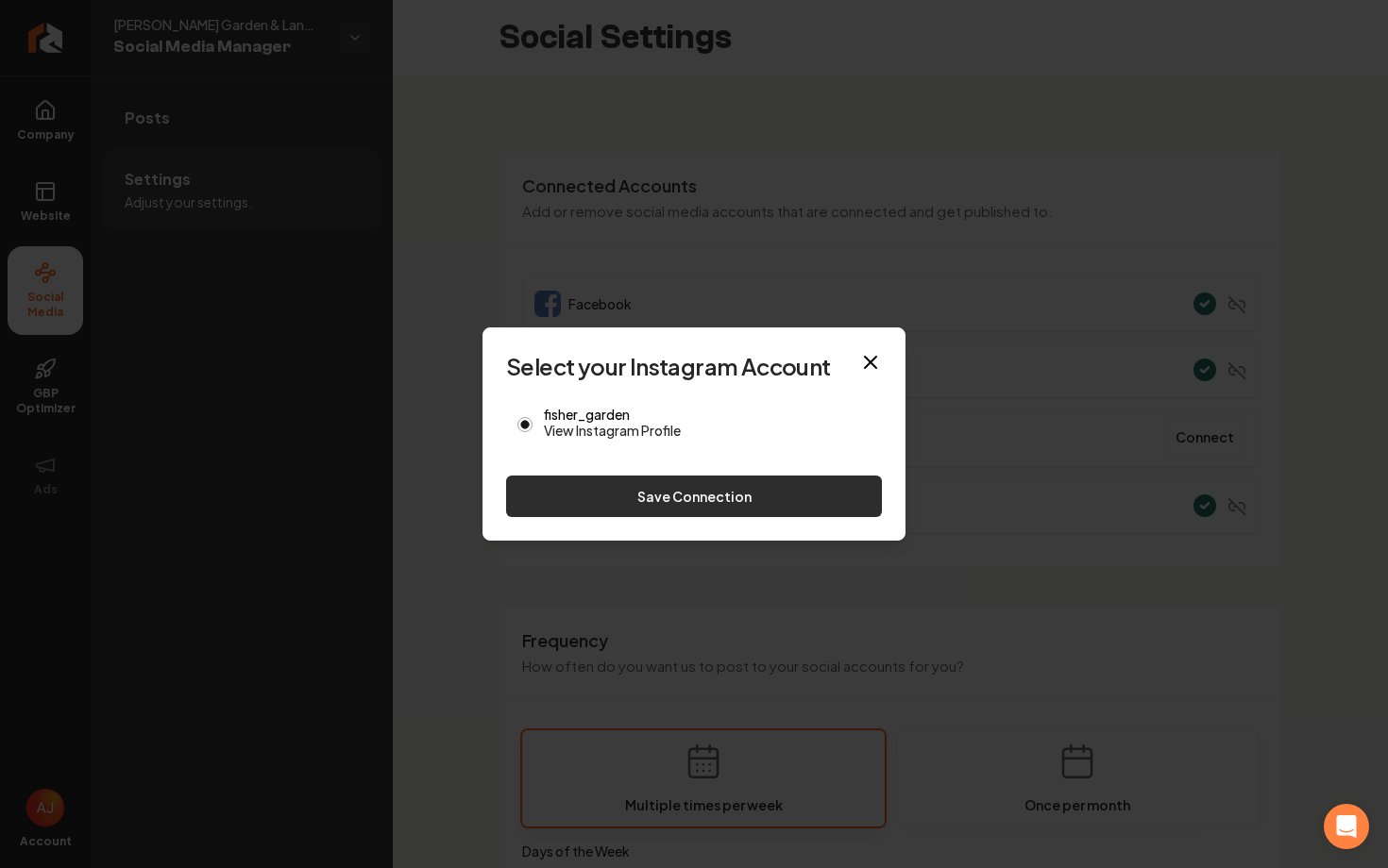
click at [598, 497] on button "Save Connection" at bounding box center [694, 496] width 376 height 41
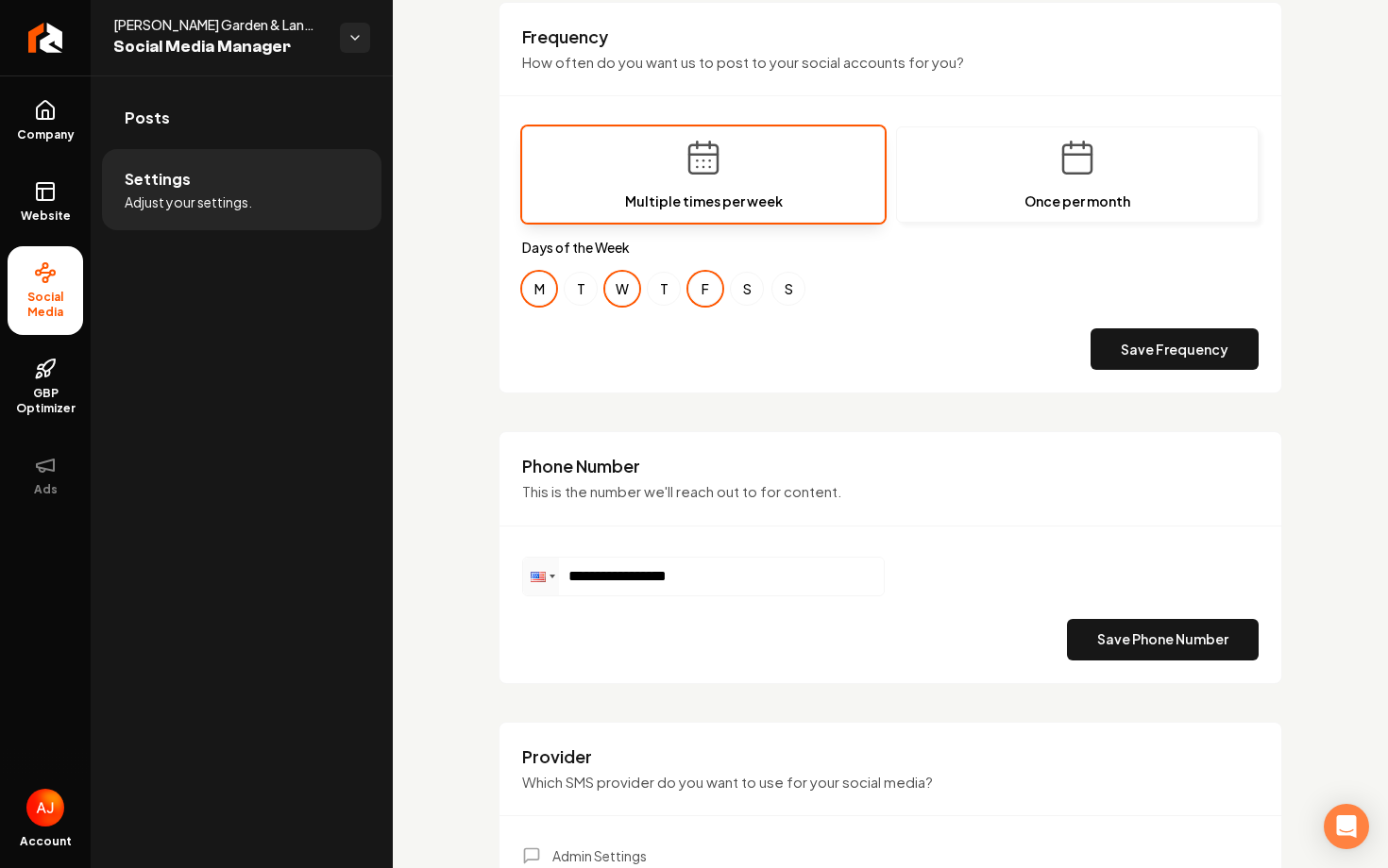
scroll to position [607, 0]
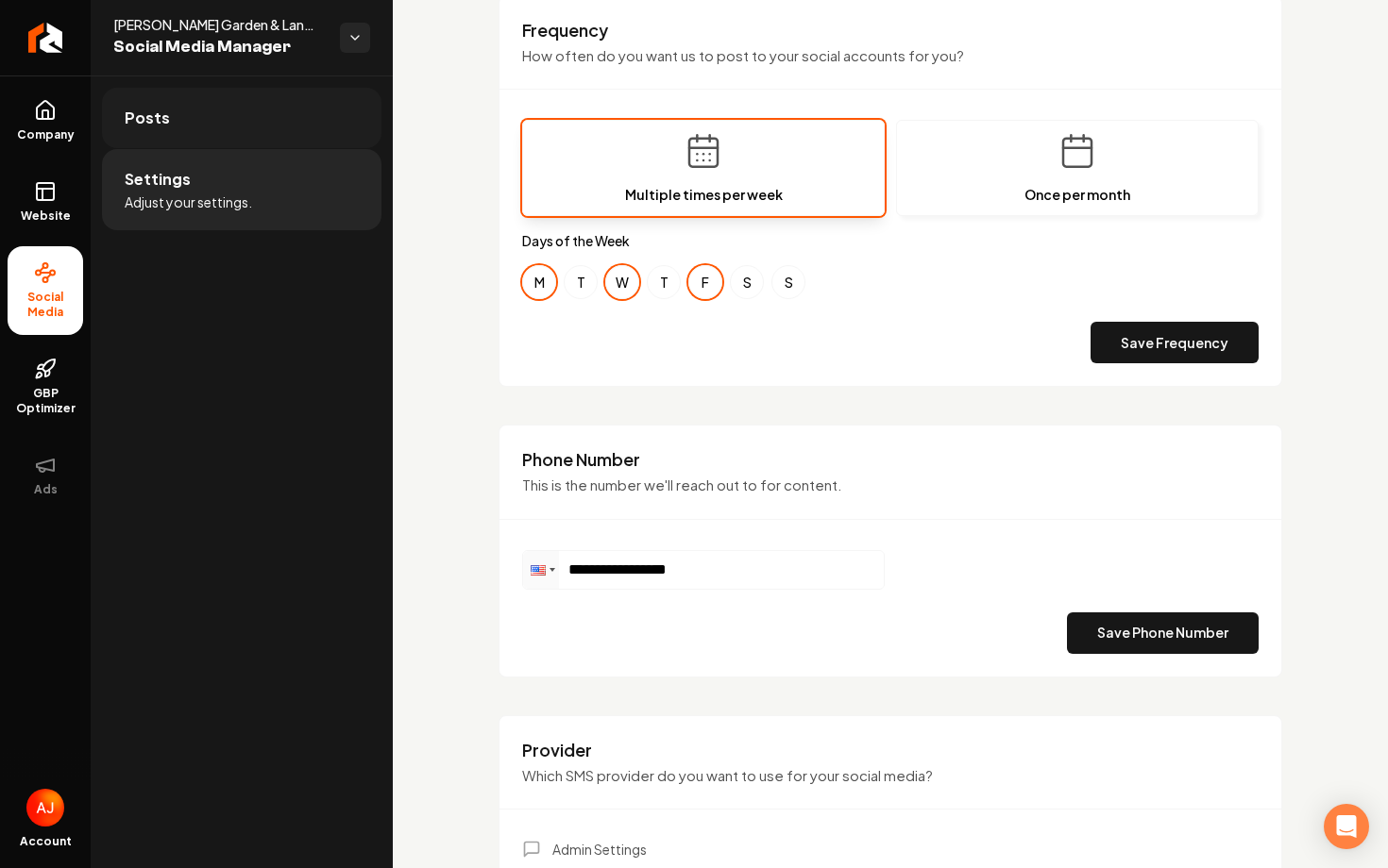
click at [239, 116] on link "Posts" at bounding box center [242, 117] width 279 height 60
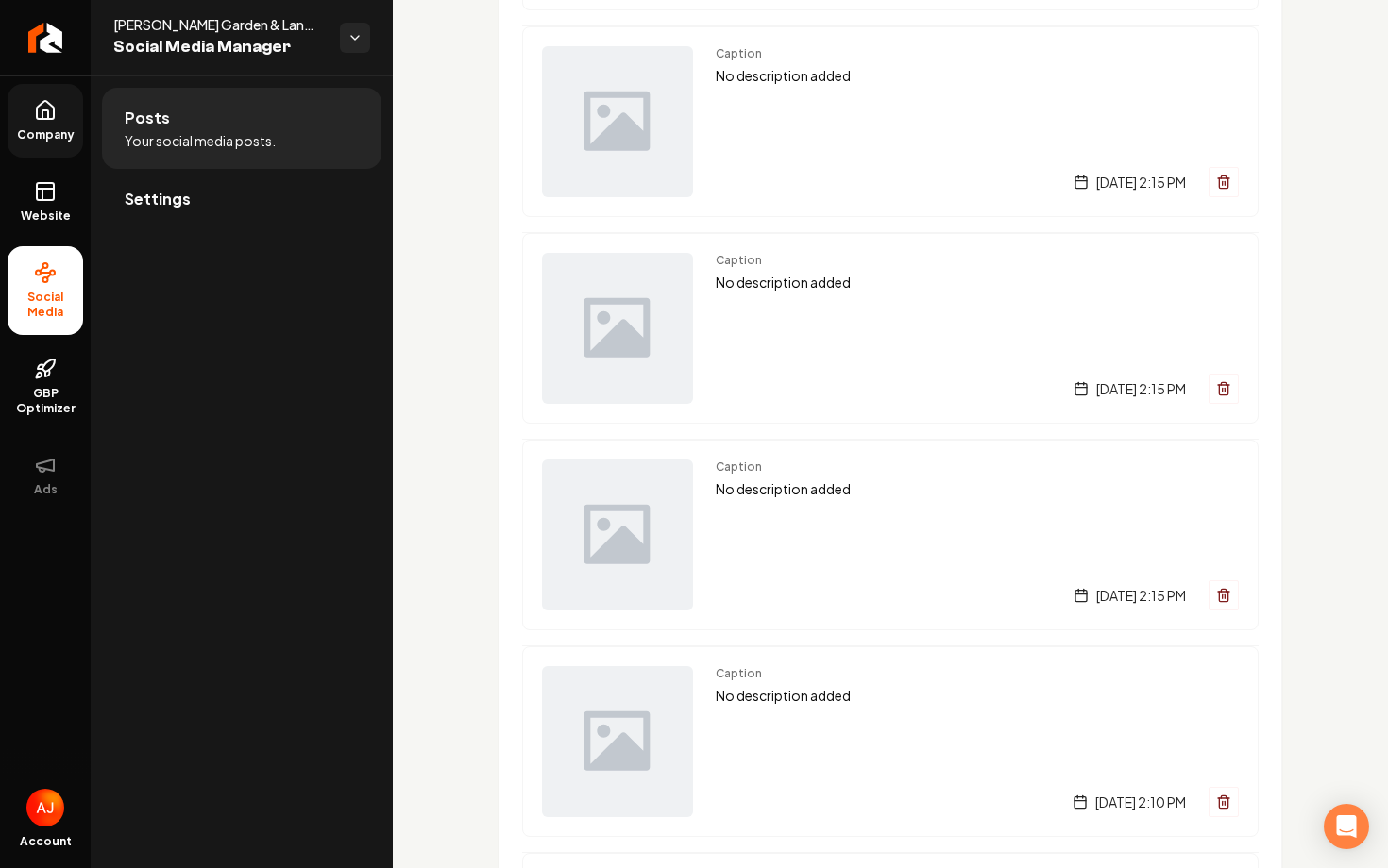
click at [56, 135] on span "Company" at bounding box center [46, 135] width 73 height 15
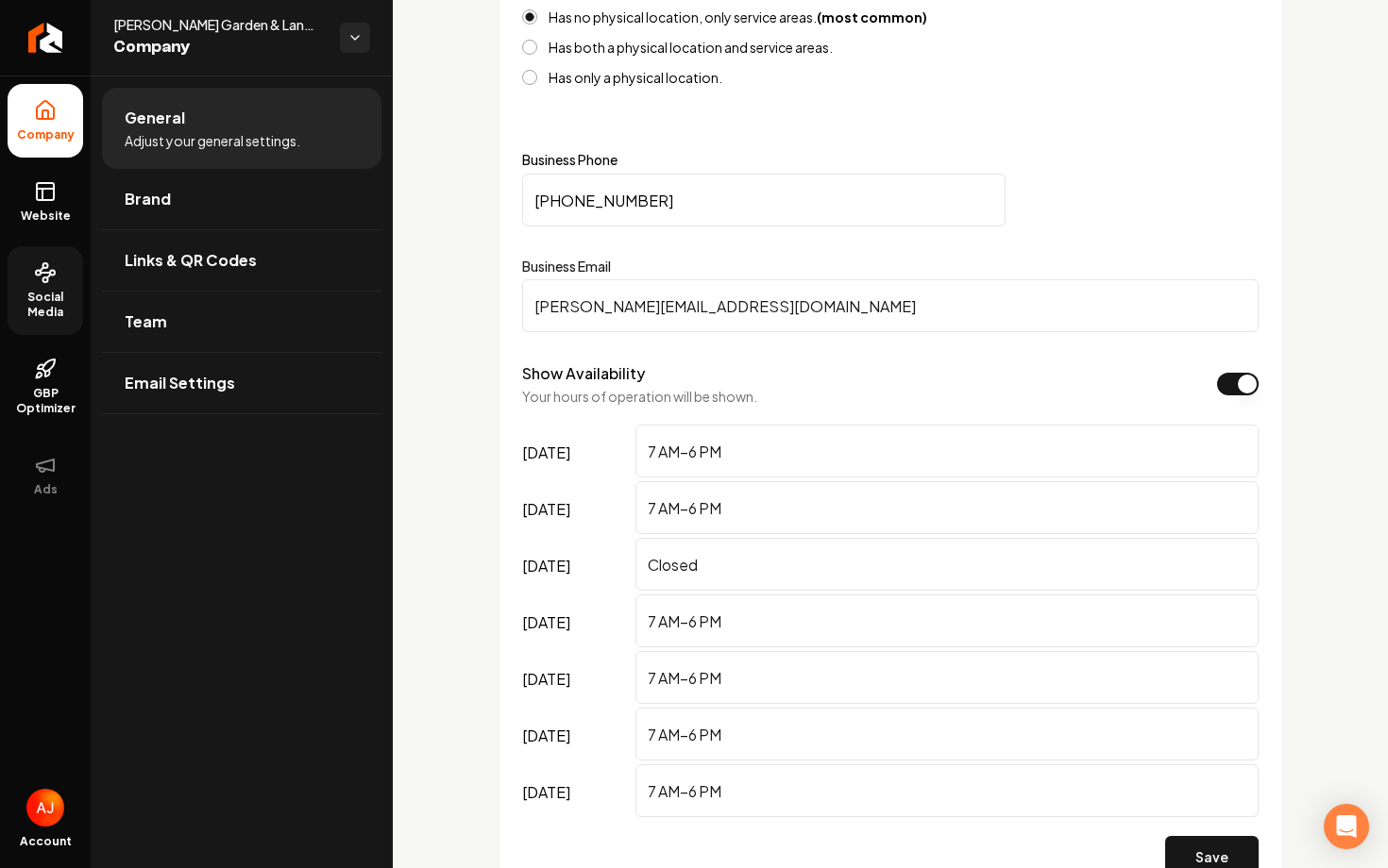
scroll to position [754, 0]
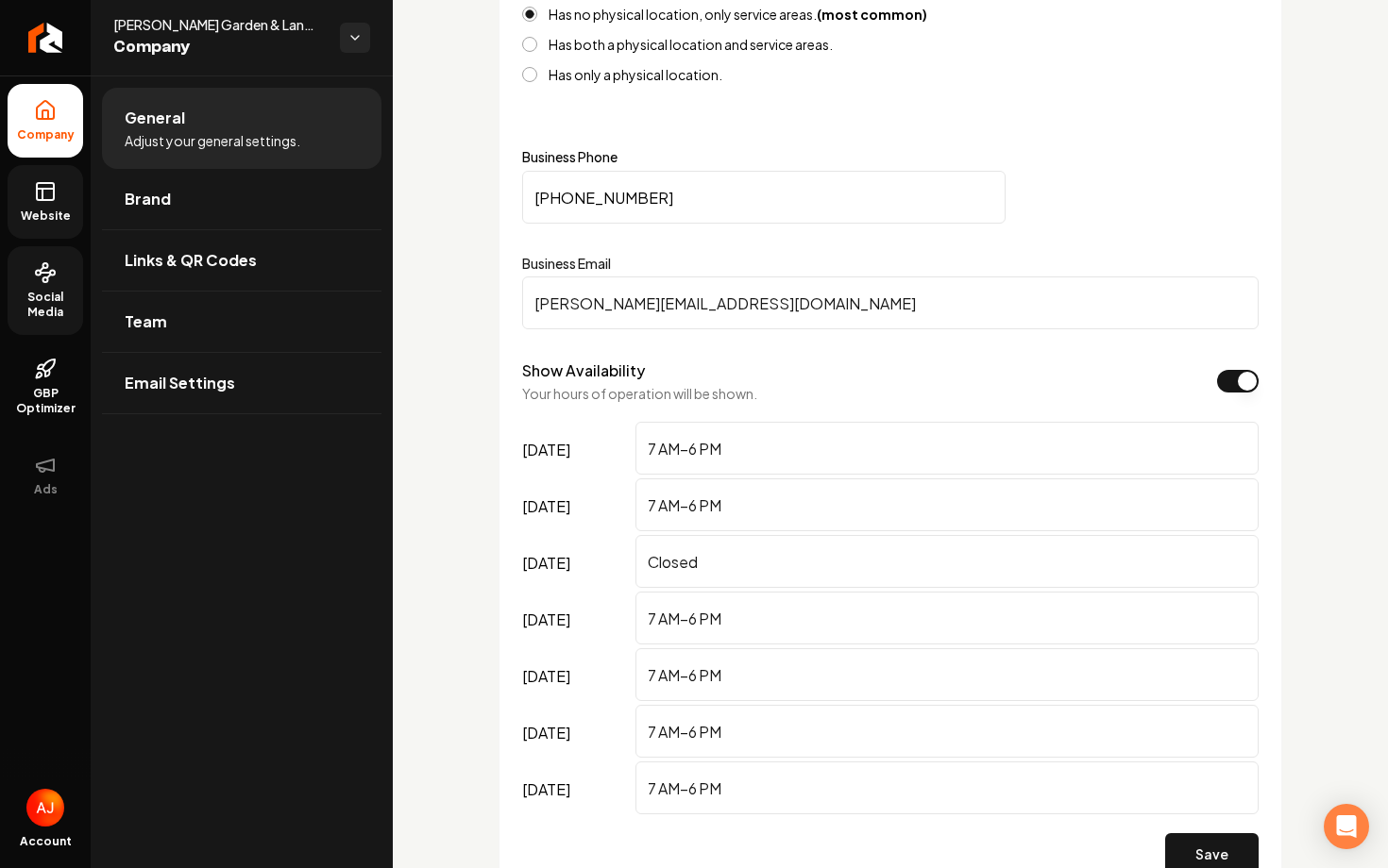
click at [46, 212] on span "Website" at bounding box center [45, 215] width 65 height 15
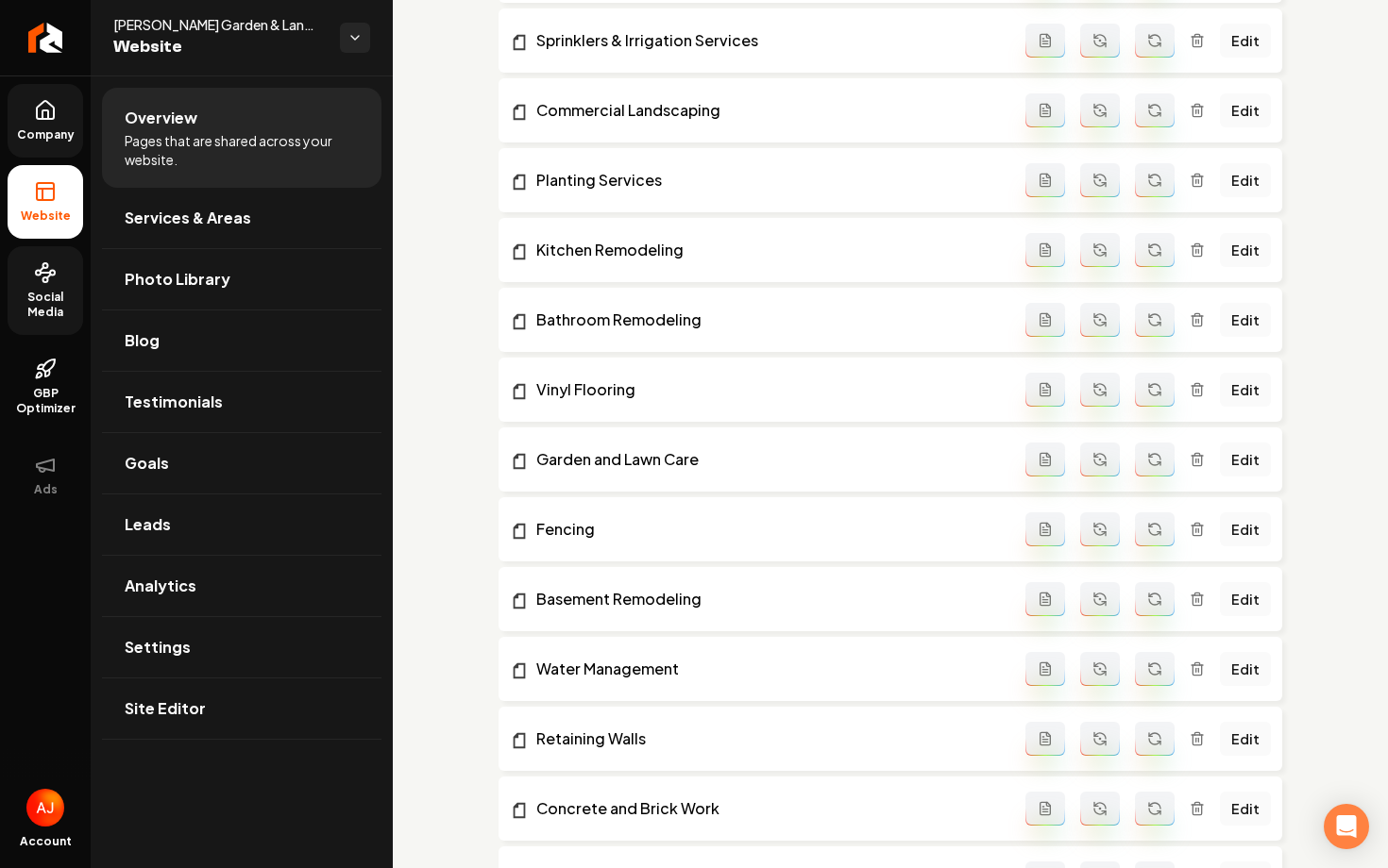
click at [29, 318] on span "Social Media" at bounding box center [45, 305] width 76 height 30
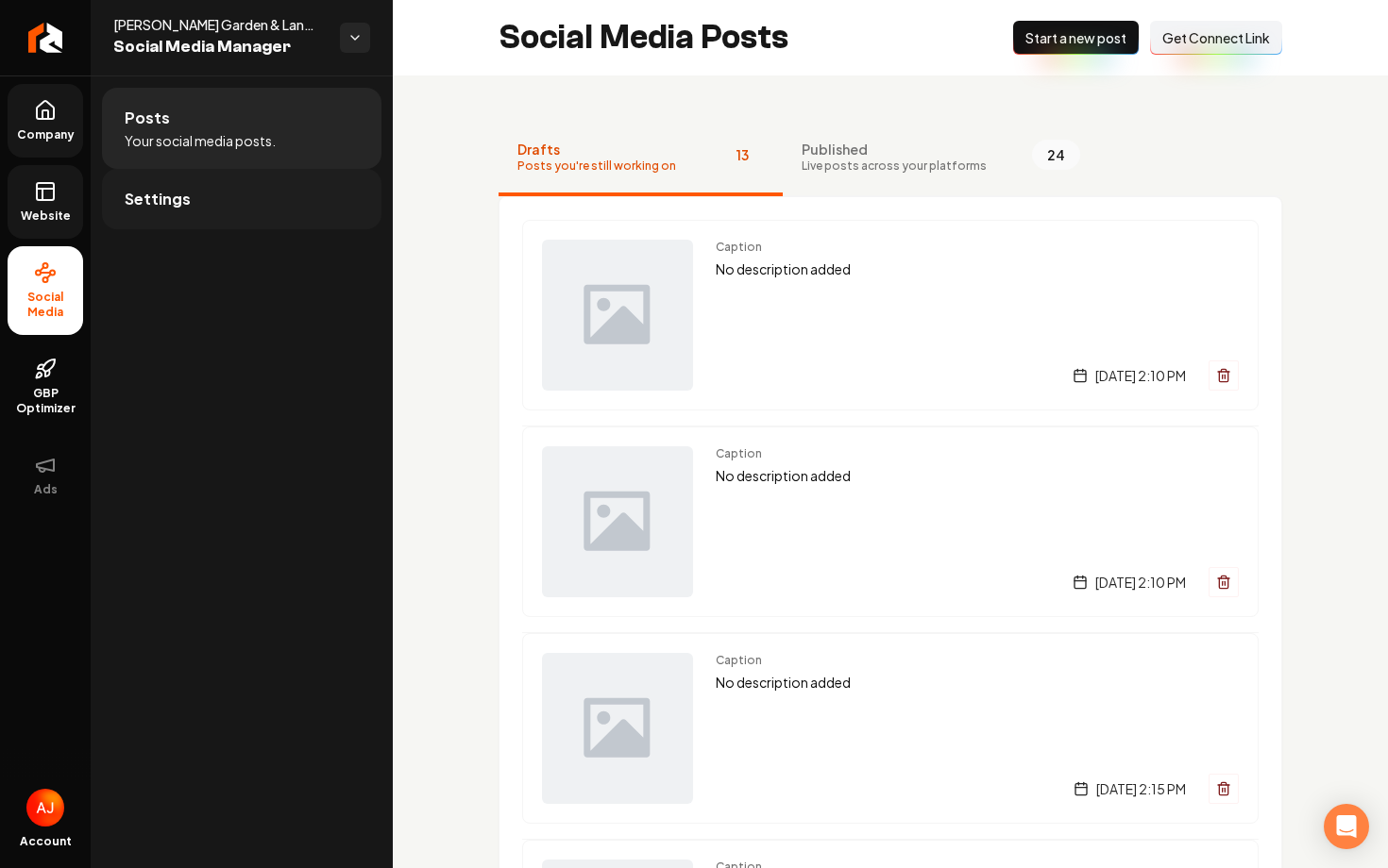
click at [203, 228] on link "Settings" at bounding box center [242, 199] width 279 height 60
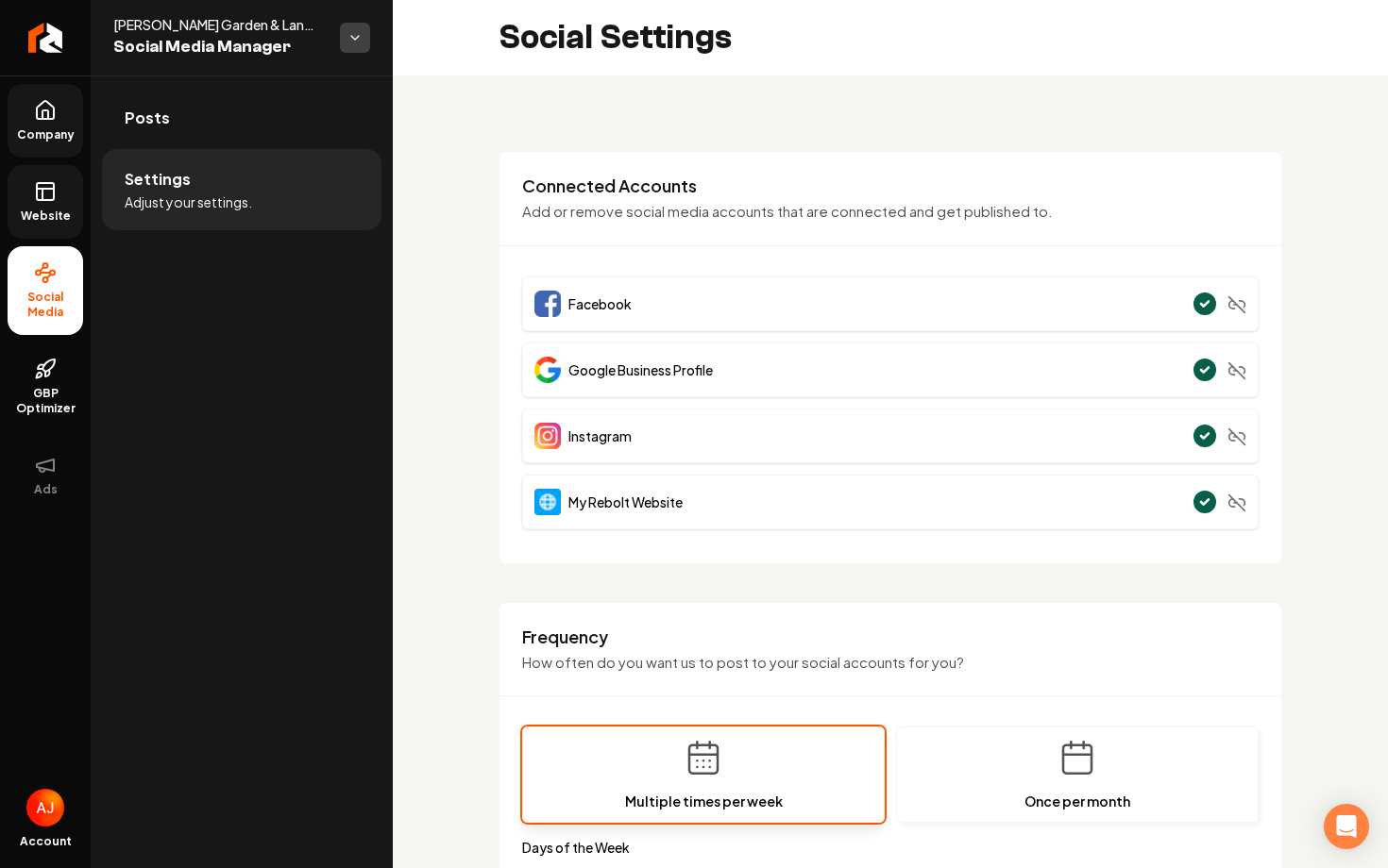
click at [354, 40] on html "**********" at bounding box center [694, 434] width 1388 height 868
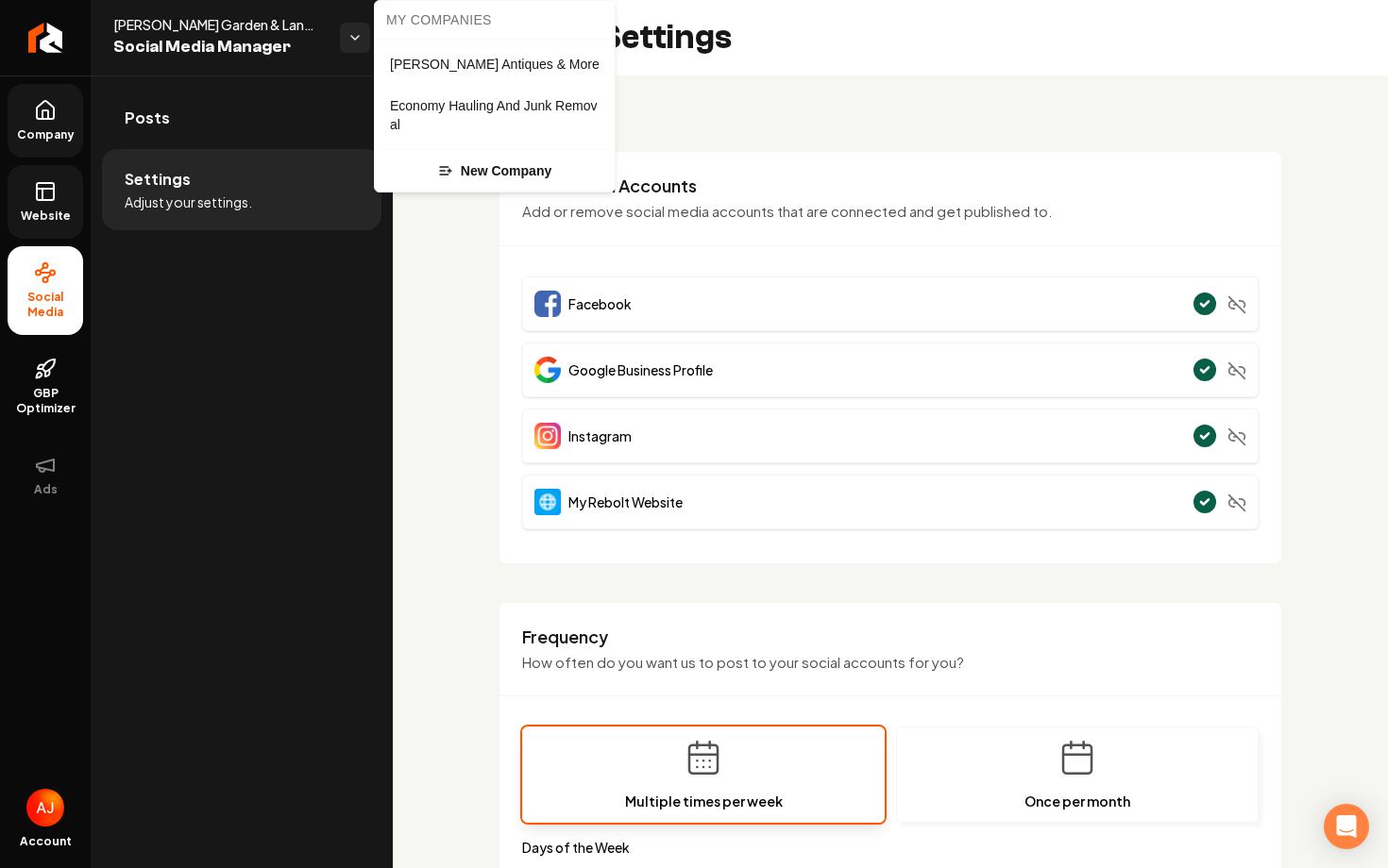
click at [266, 62] on html "**********" at bounding box center [694, 434] width 1388 height 868
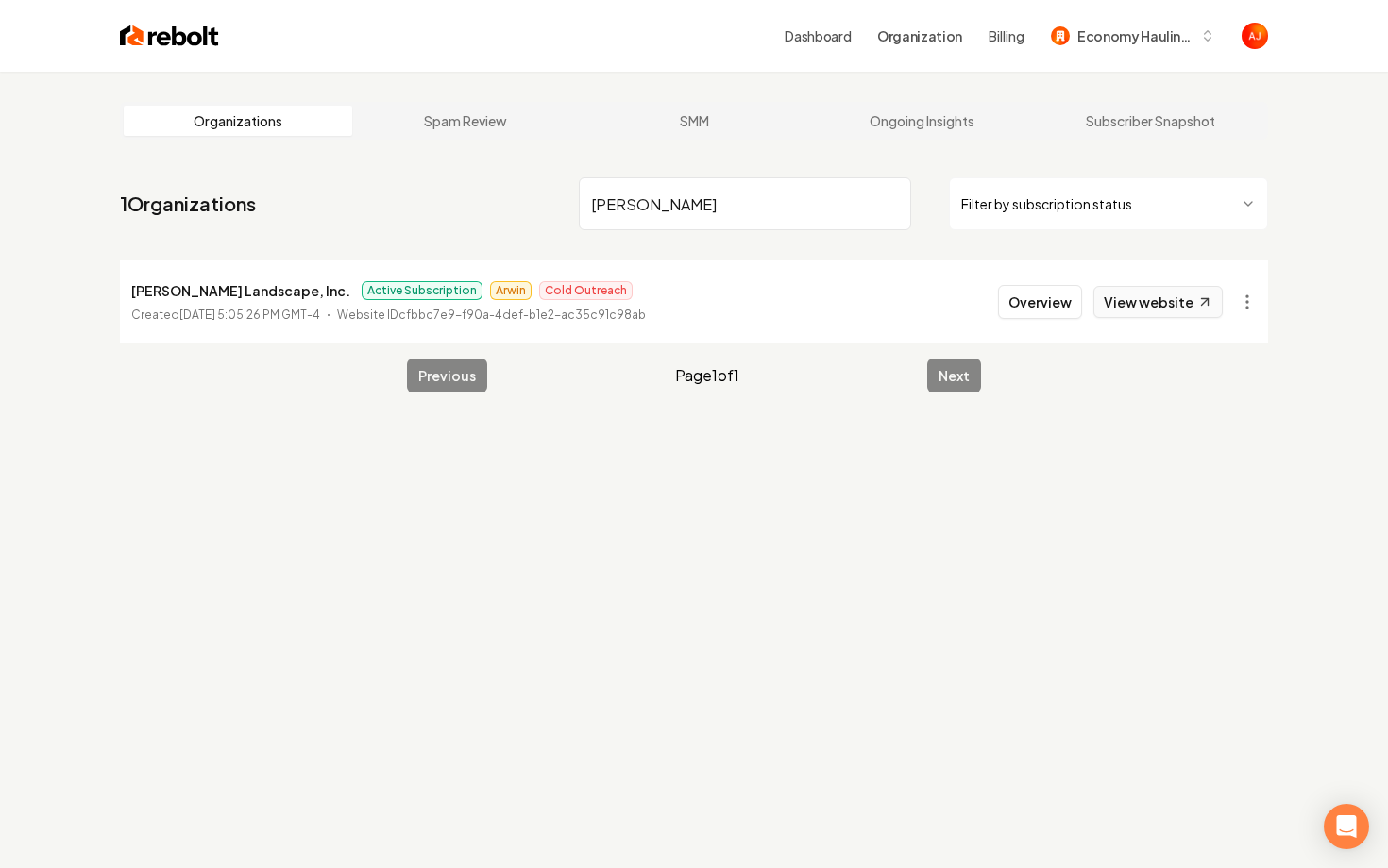
type input "parker lan"
click at [1122, 314] on link "View website" at bounding box center [1158, 302] width 130 height 32
click at [1127, 316] on link "View website" at bounding box center [1158, 302] width 130 height 32
click at [707, 204] on input "parker lan" at bounding box center [745, 204] width 332 height 53
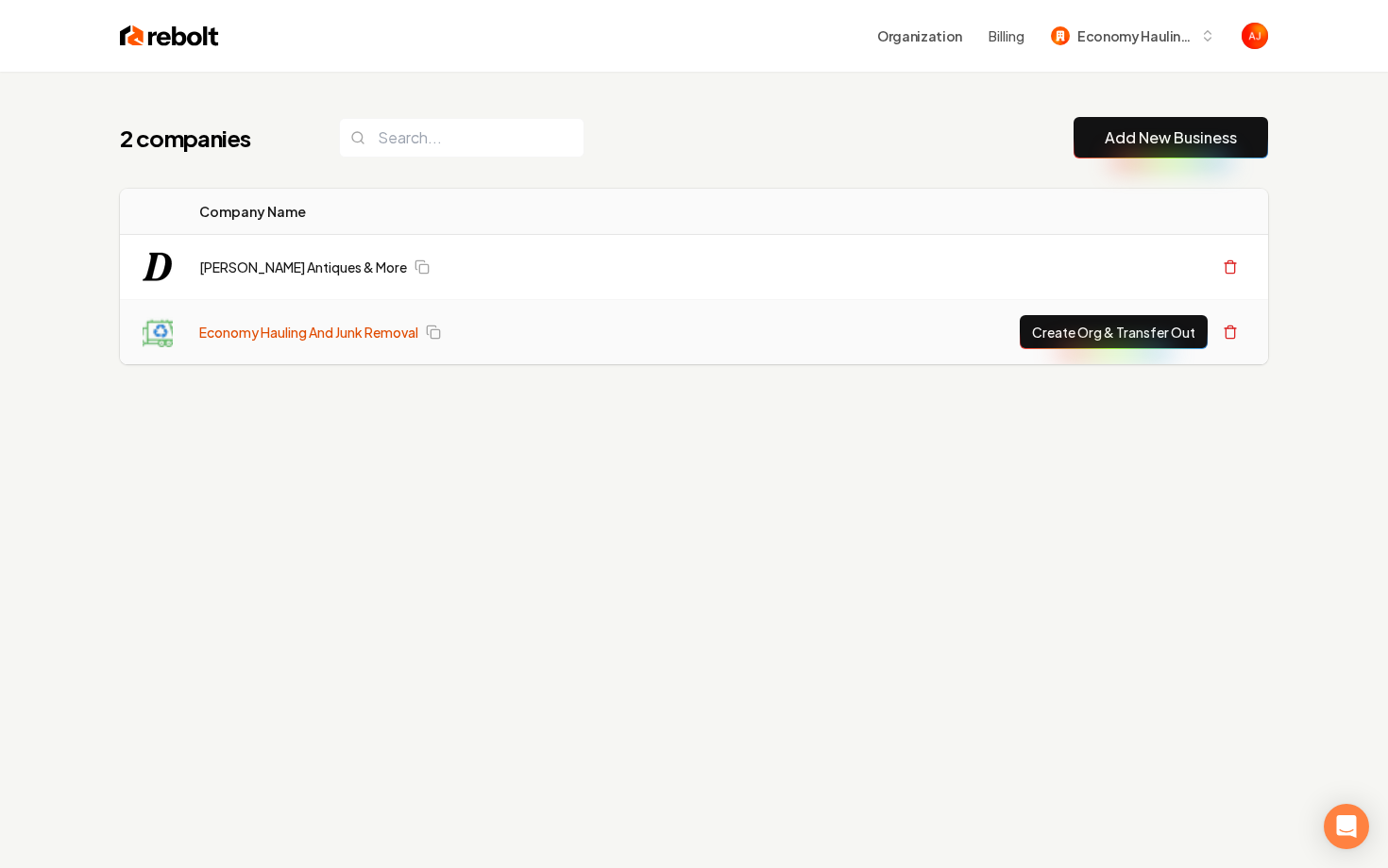
click at [294, 332] on link "Economy Hauling And Junk Removal" at bounding box center [309, 331] width 219 height 19
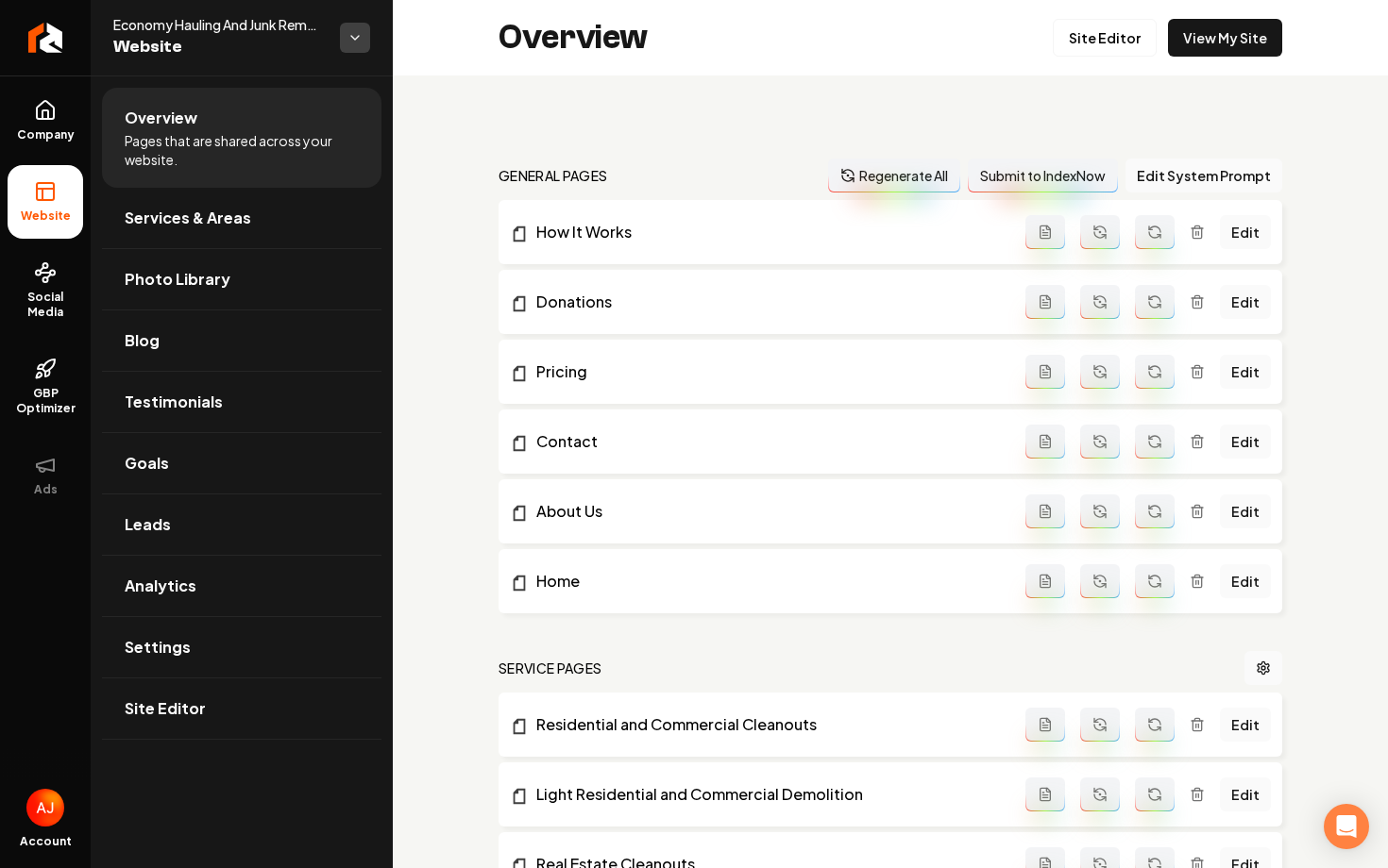
click at [349, 41] on html "Company Website Social Media GBP Optimizer Ads Account Economy Hauling And Junk…" at bounding box center [694, 434] width 1388 height 868
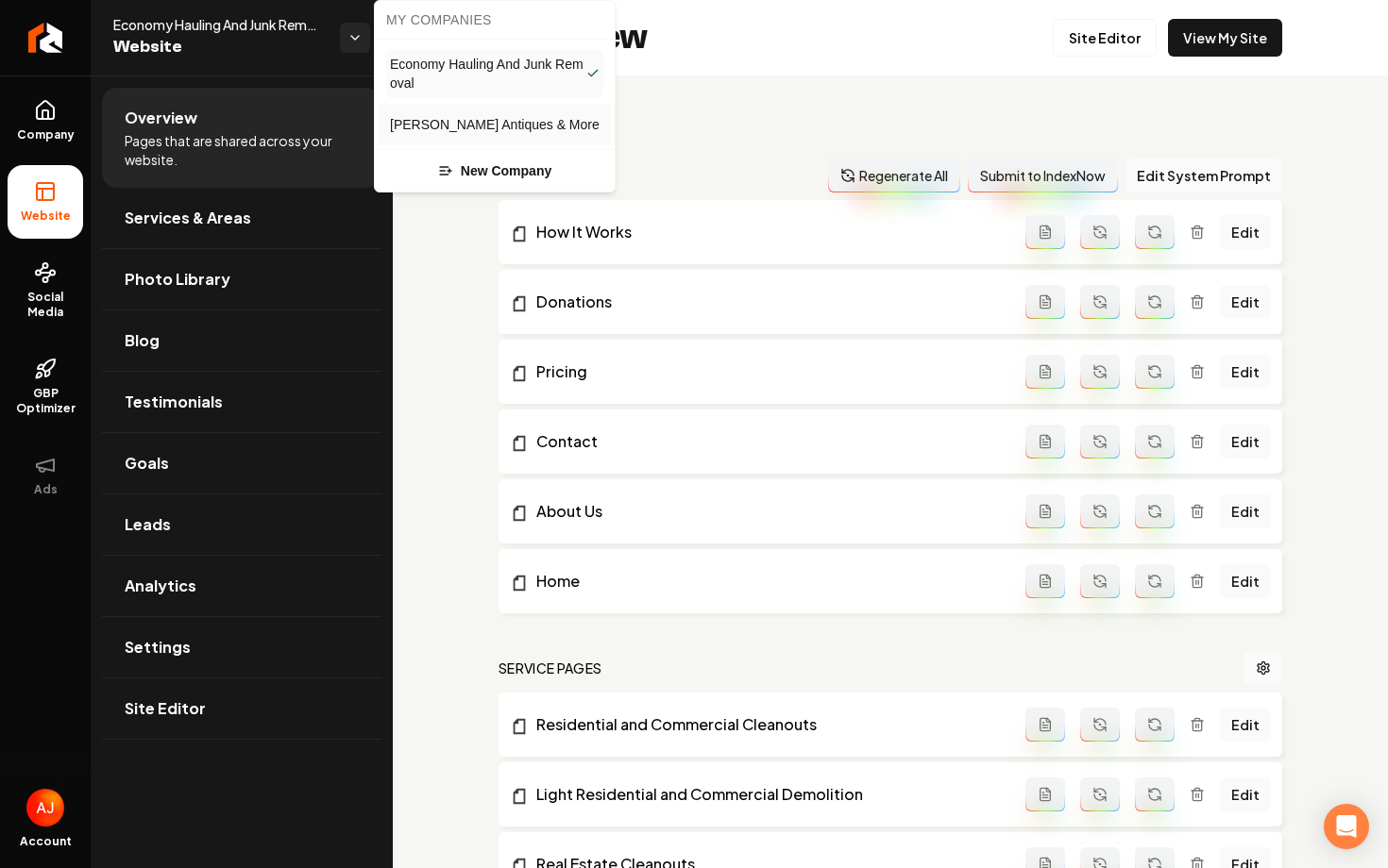
click at [420, 114] on link "[PERSON_NAME] Antiques & More" at bounding box center [494, 124] width 217 height 30
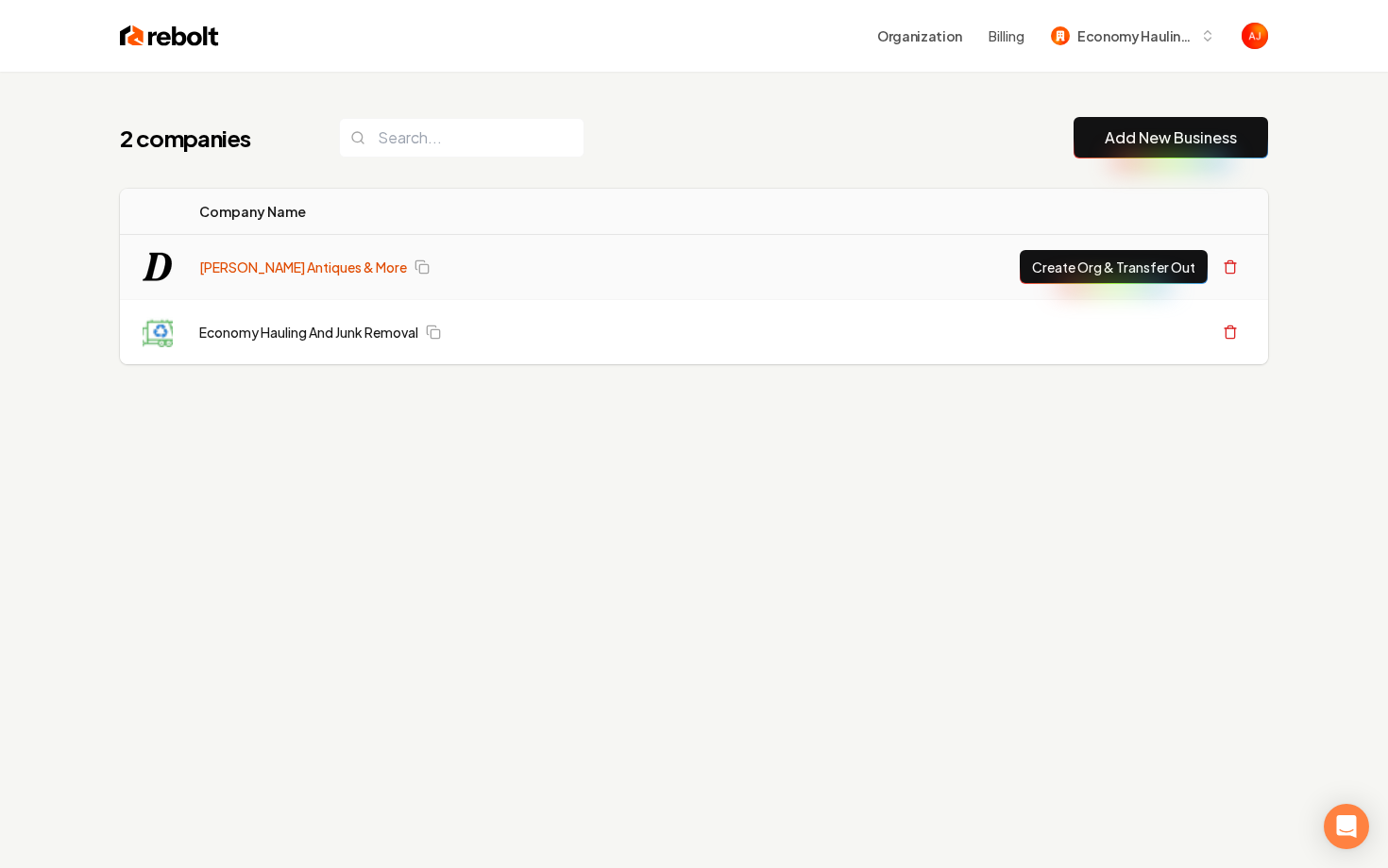
click at [222, 261] on link "[PERSON_NAME] Antiques & More" at bounding box center [303, 266] width 207 height 19
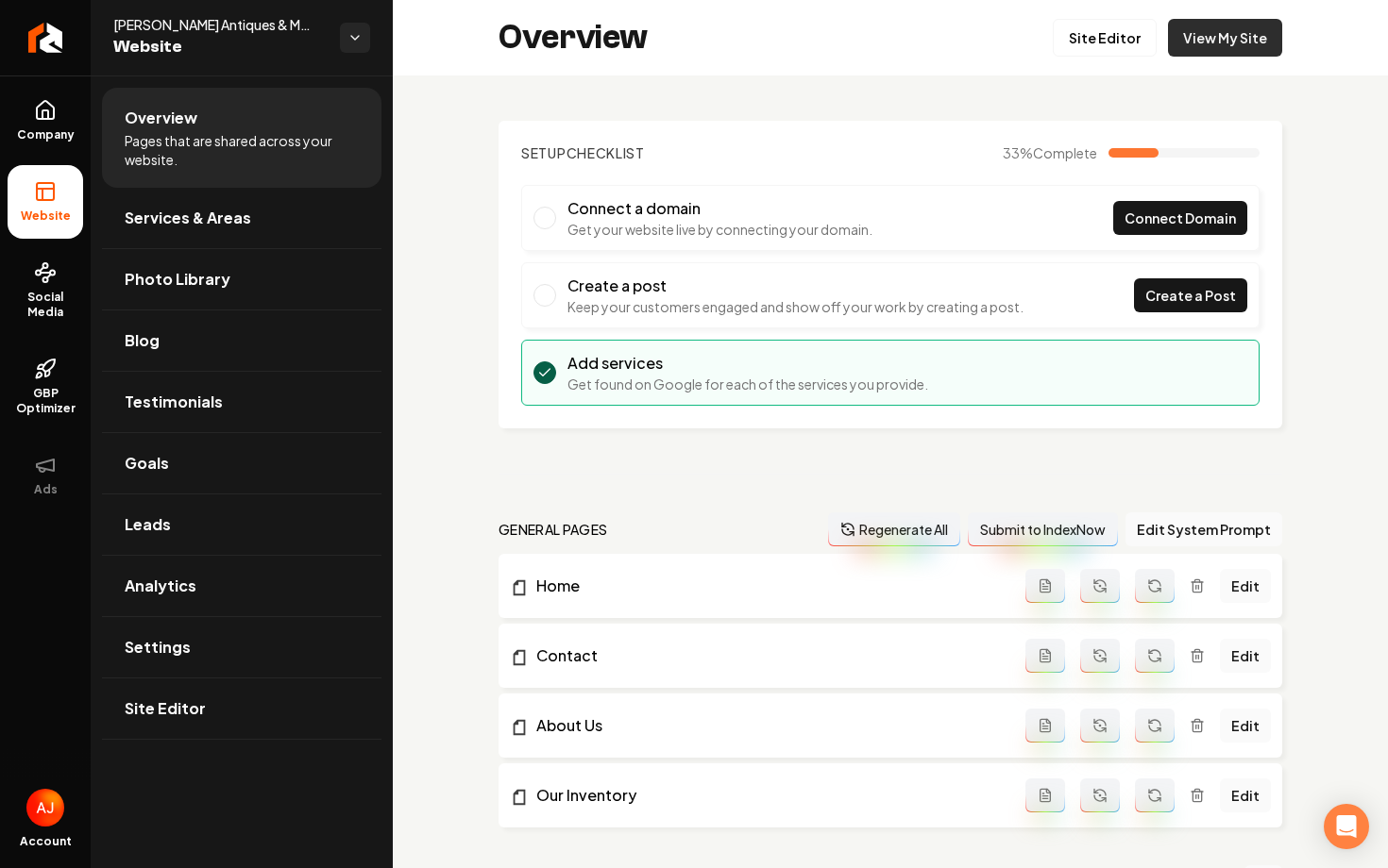
click at [1246, 33] on link "View My Site" at bounding box center [1225, 37] width 114 height 37
click at [53, 123] on link "Company" at bounding box center [45, 120] width 76 height 74
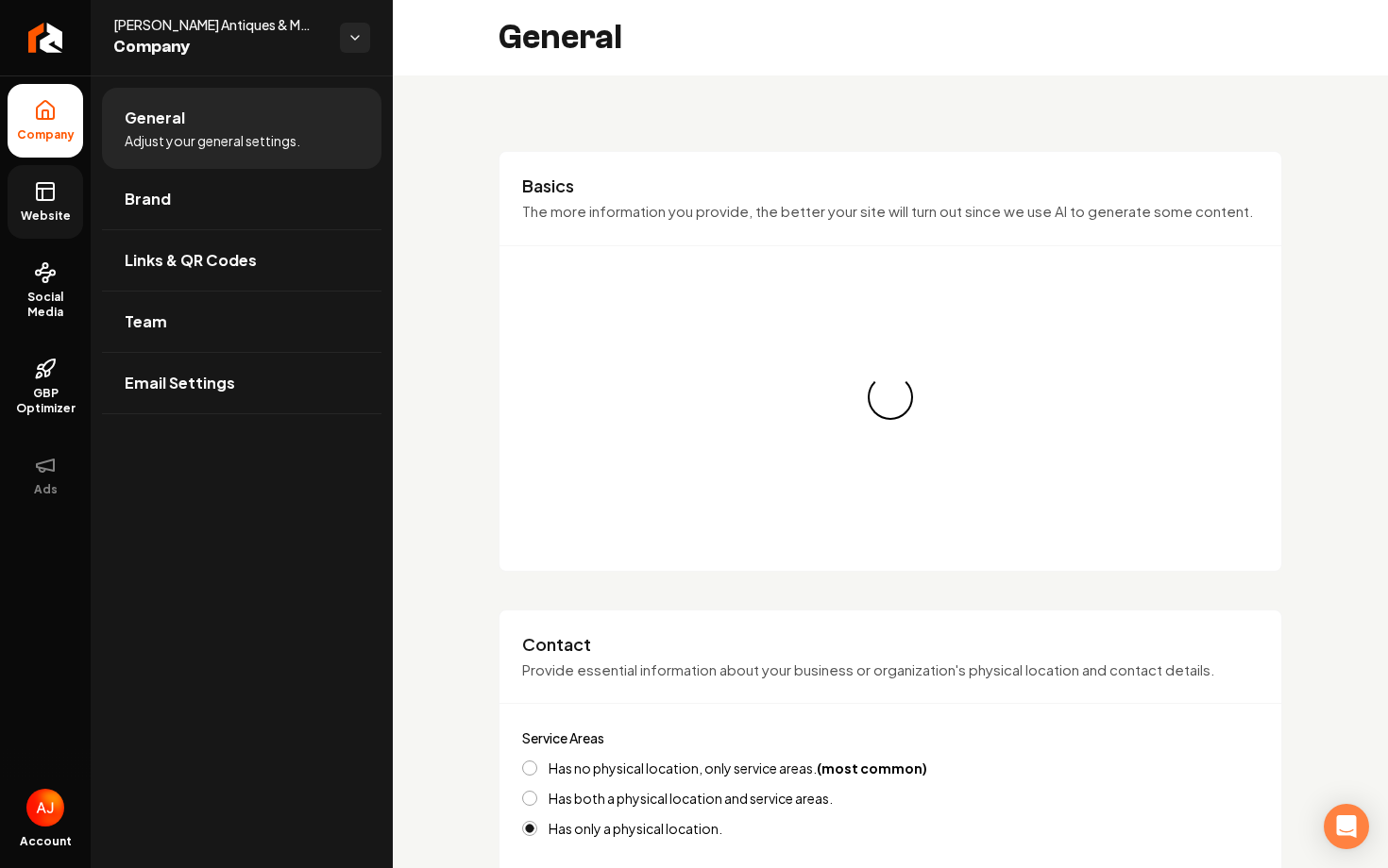
click at [34, 207] on link "Website" at bounding box center [45, 202] width 76 height 74
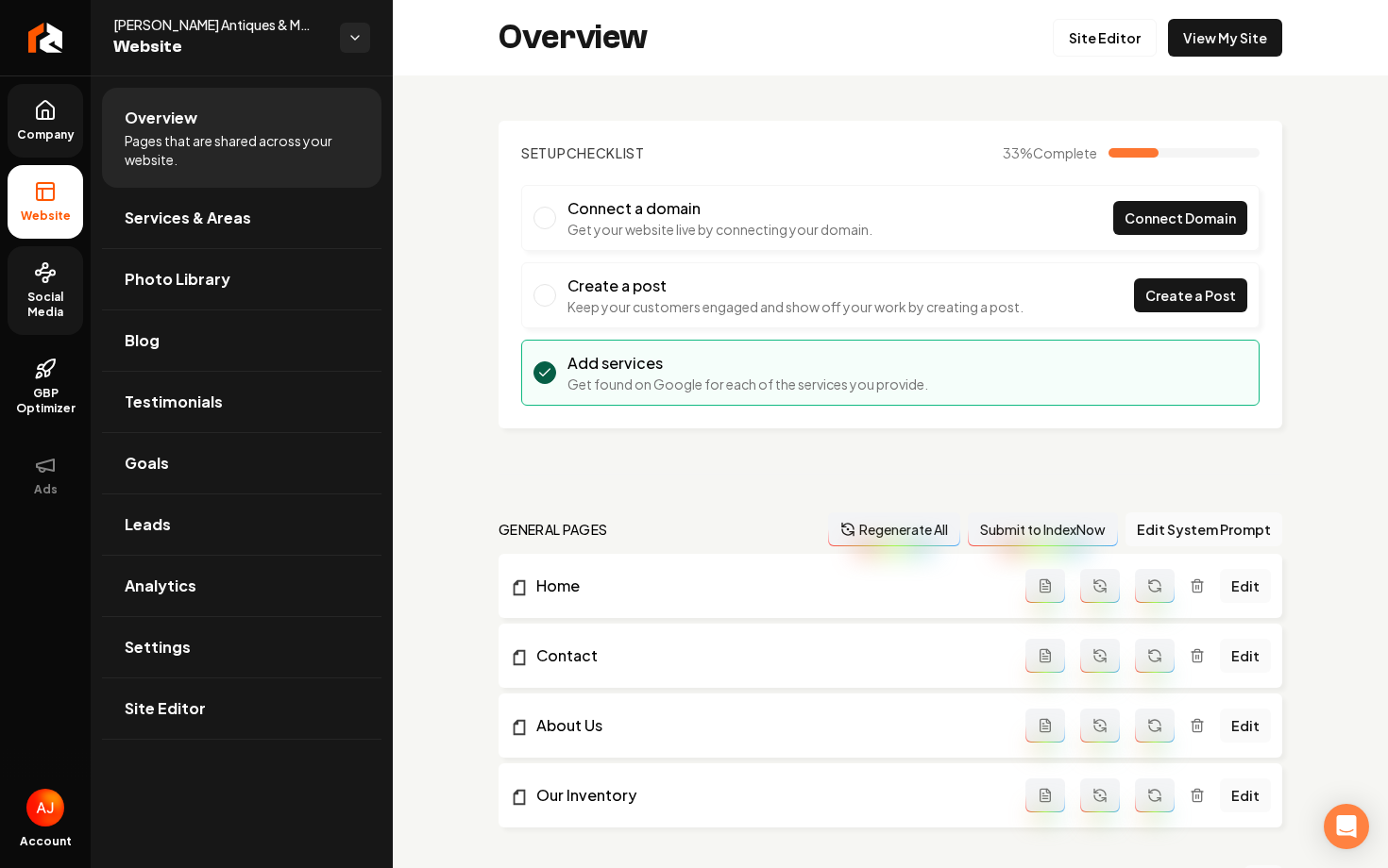
click at [30, 303] on span "Social Media" at bounding box center [45, 305] width 76 height 30
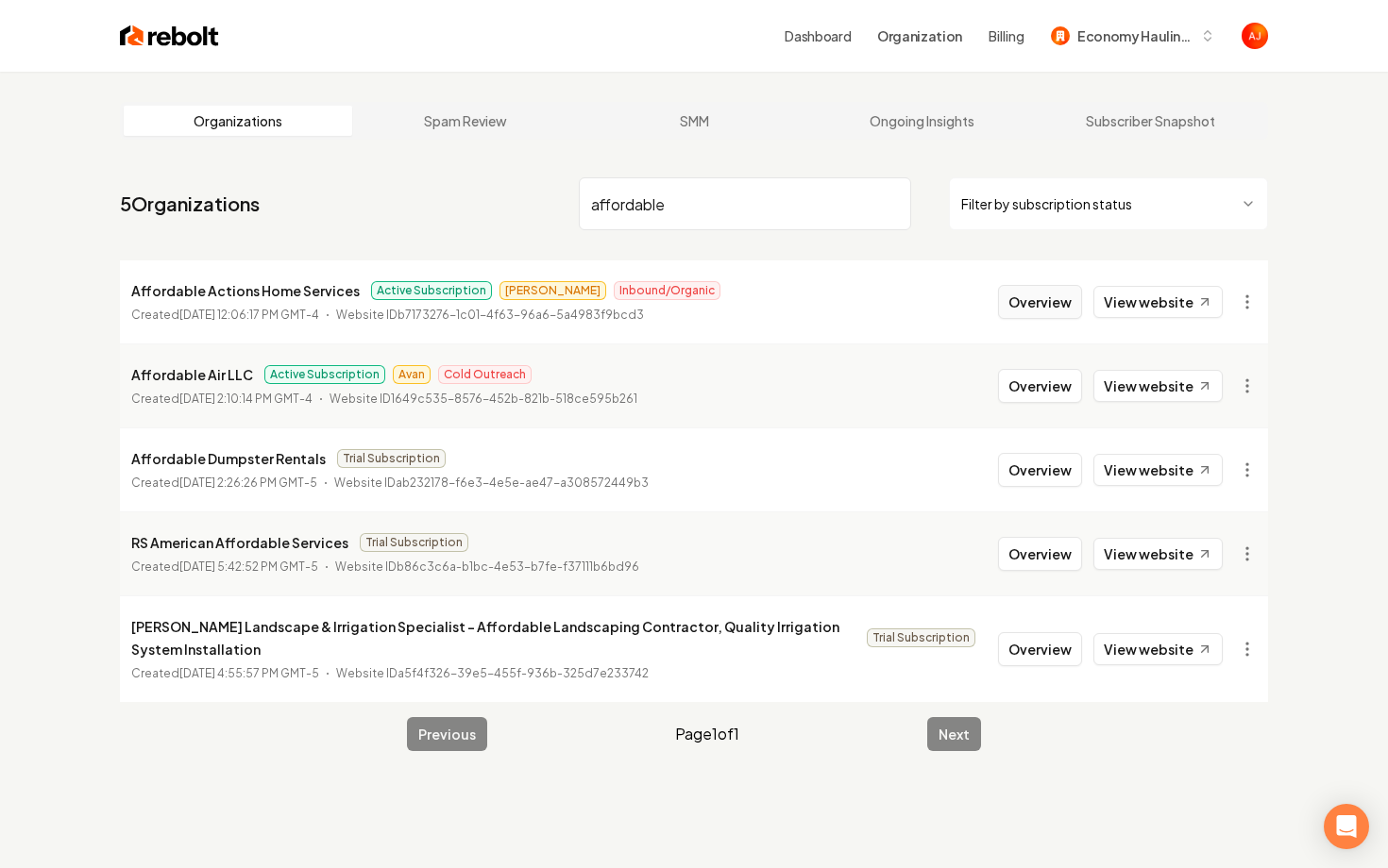
type input "affordable"
click at [1025, 317] on button "Overview" at bounding box center [1039, 302] width 84 height 34
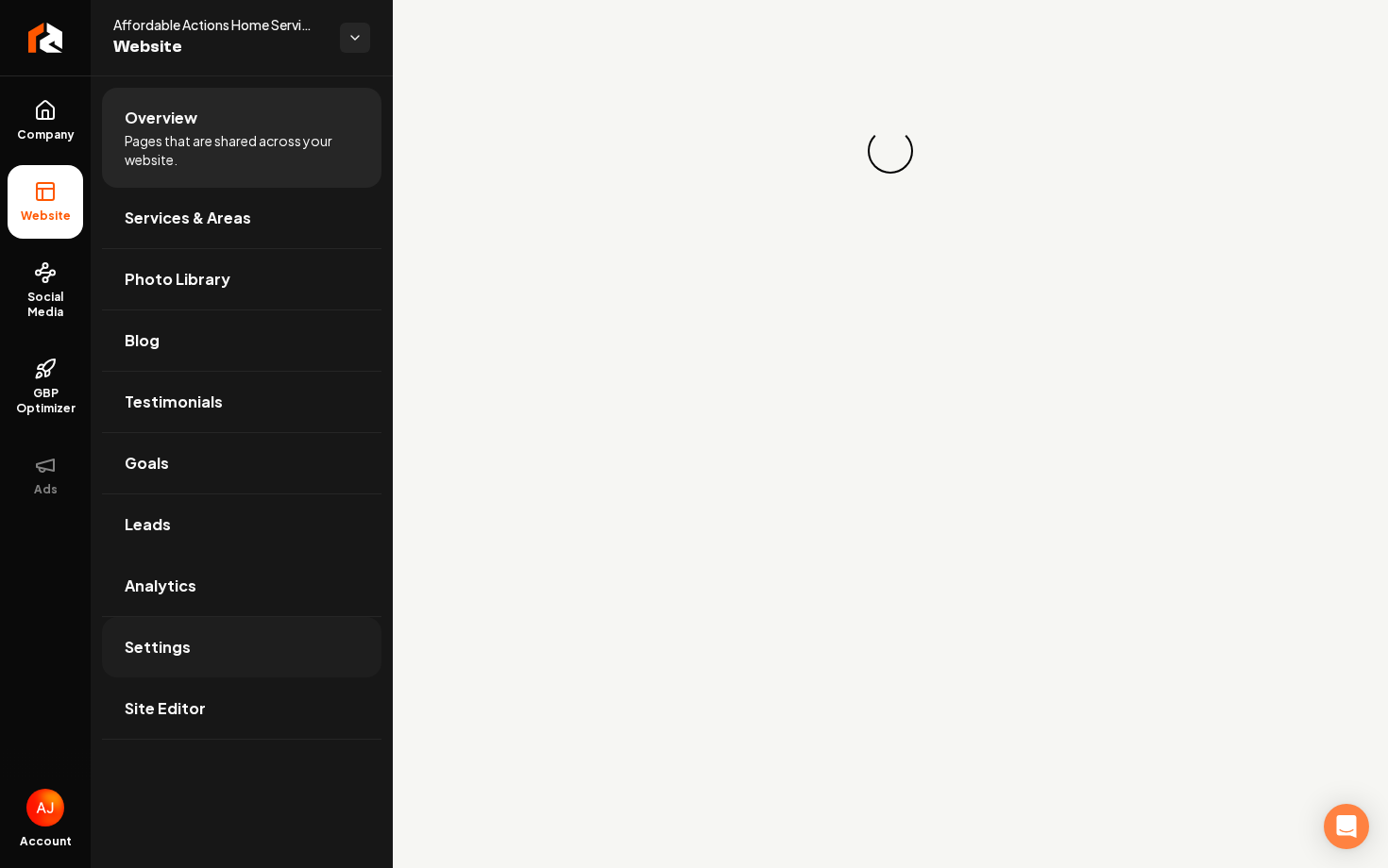
click at [161, 629] on link "Settings" at bounding box center [242, 647] width 279 height 60
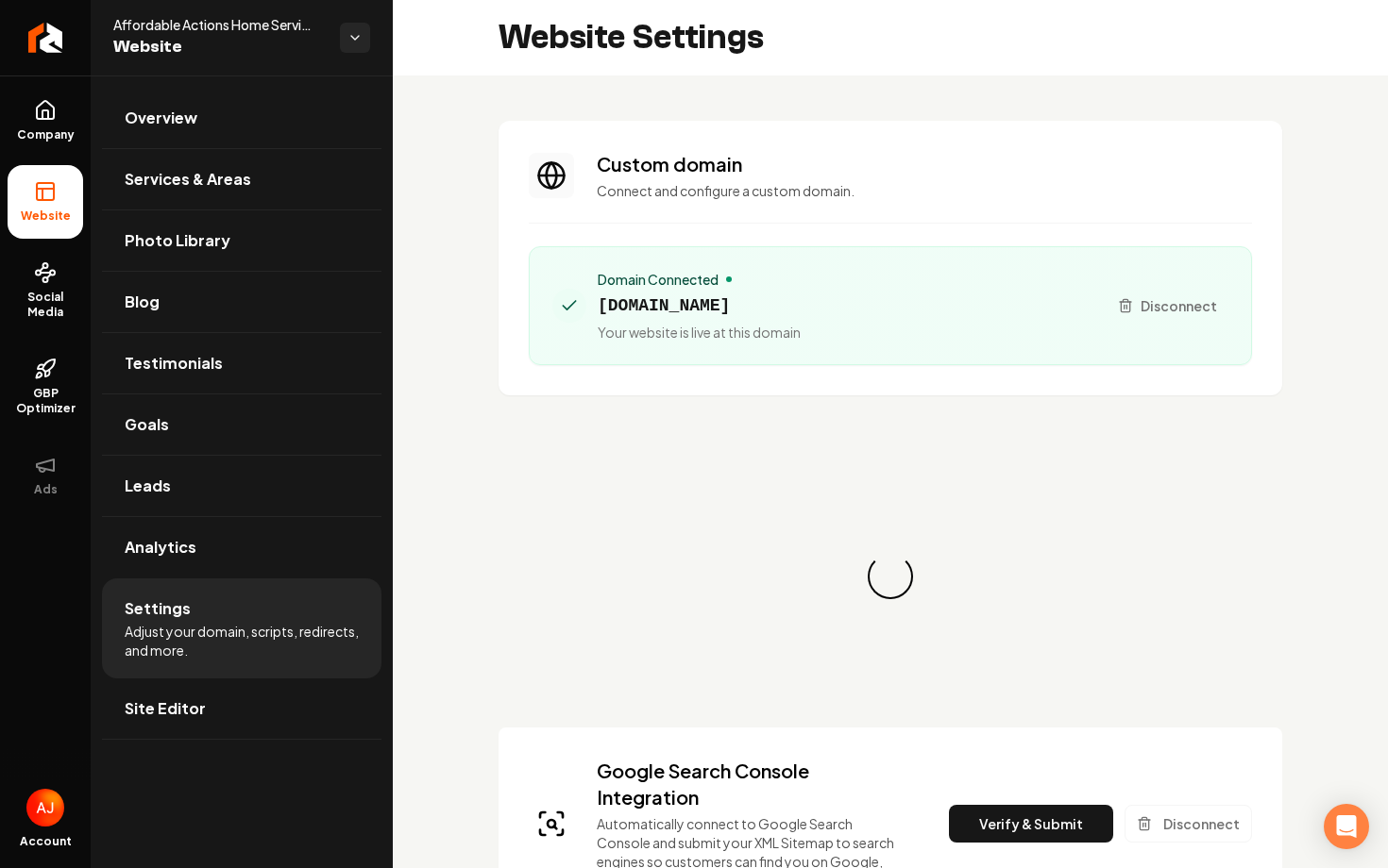
scroll to position [170, 0]
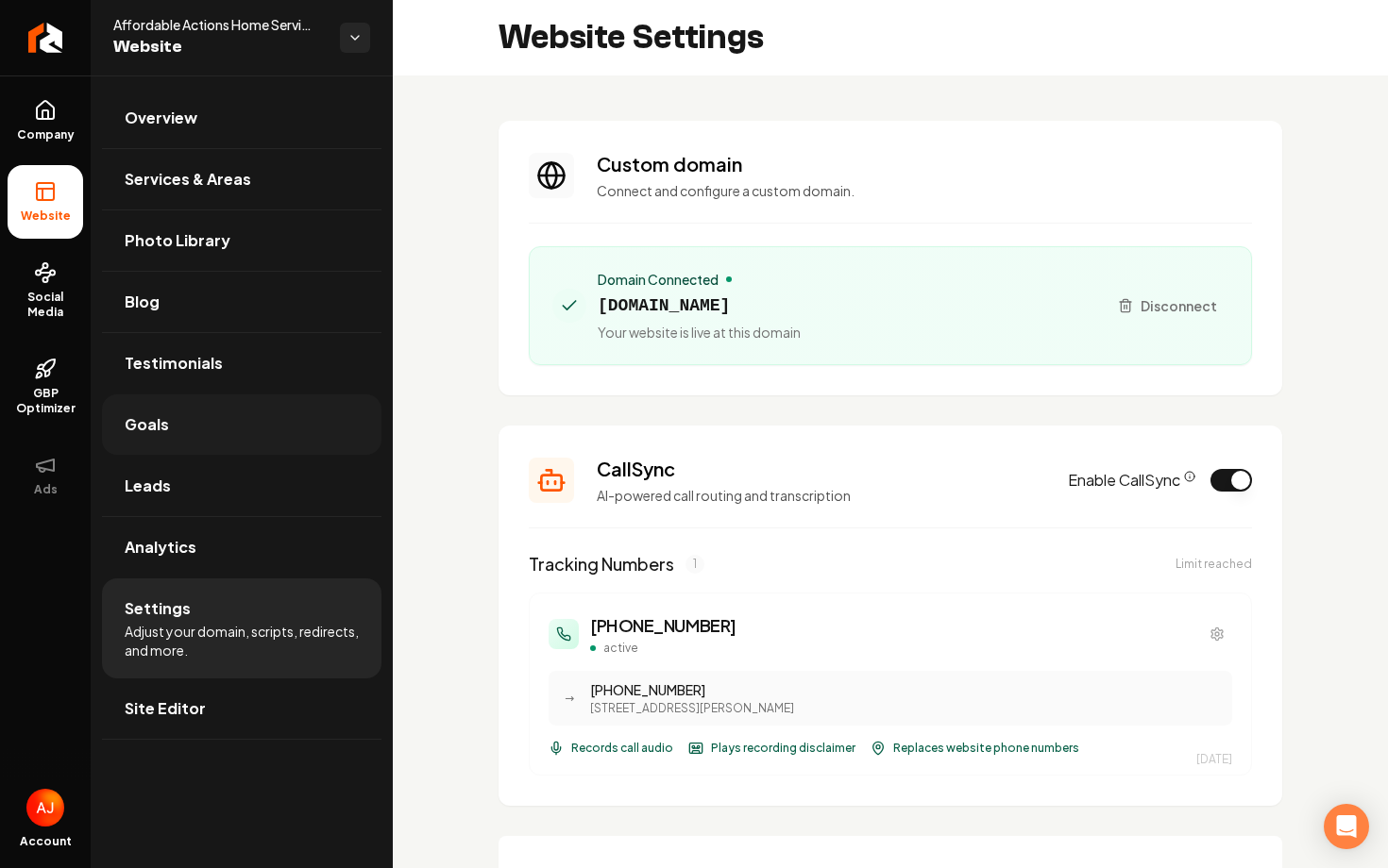
click at [145, 435] on span "Goals" at bounding box center [146, 425] width 44 height 23
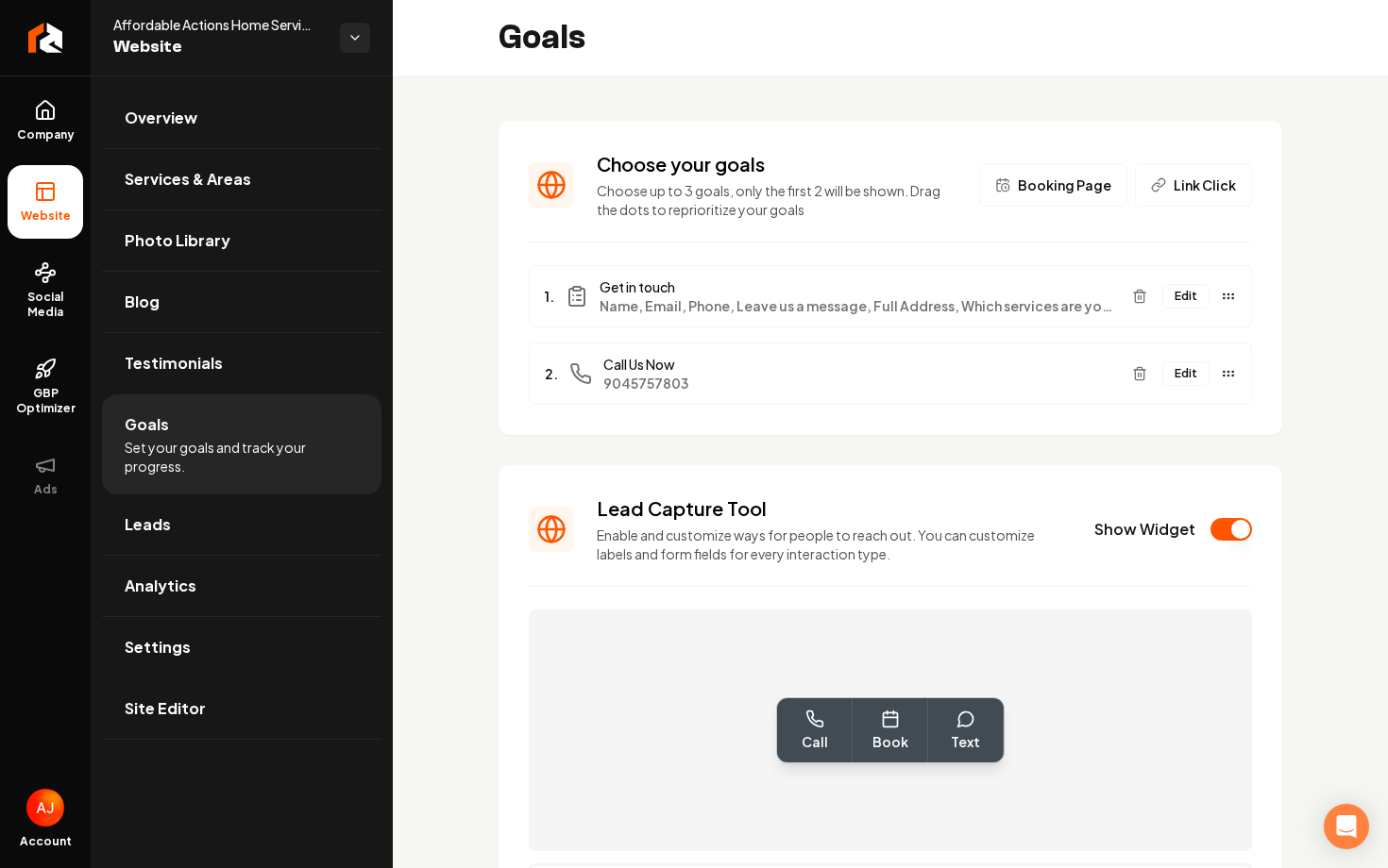
click at [1185, 188] on span "Link Click" at bounding box center [1204, 185] width 62 height 19
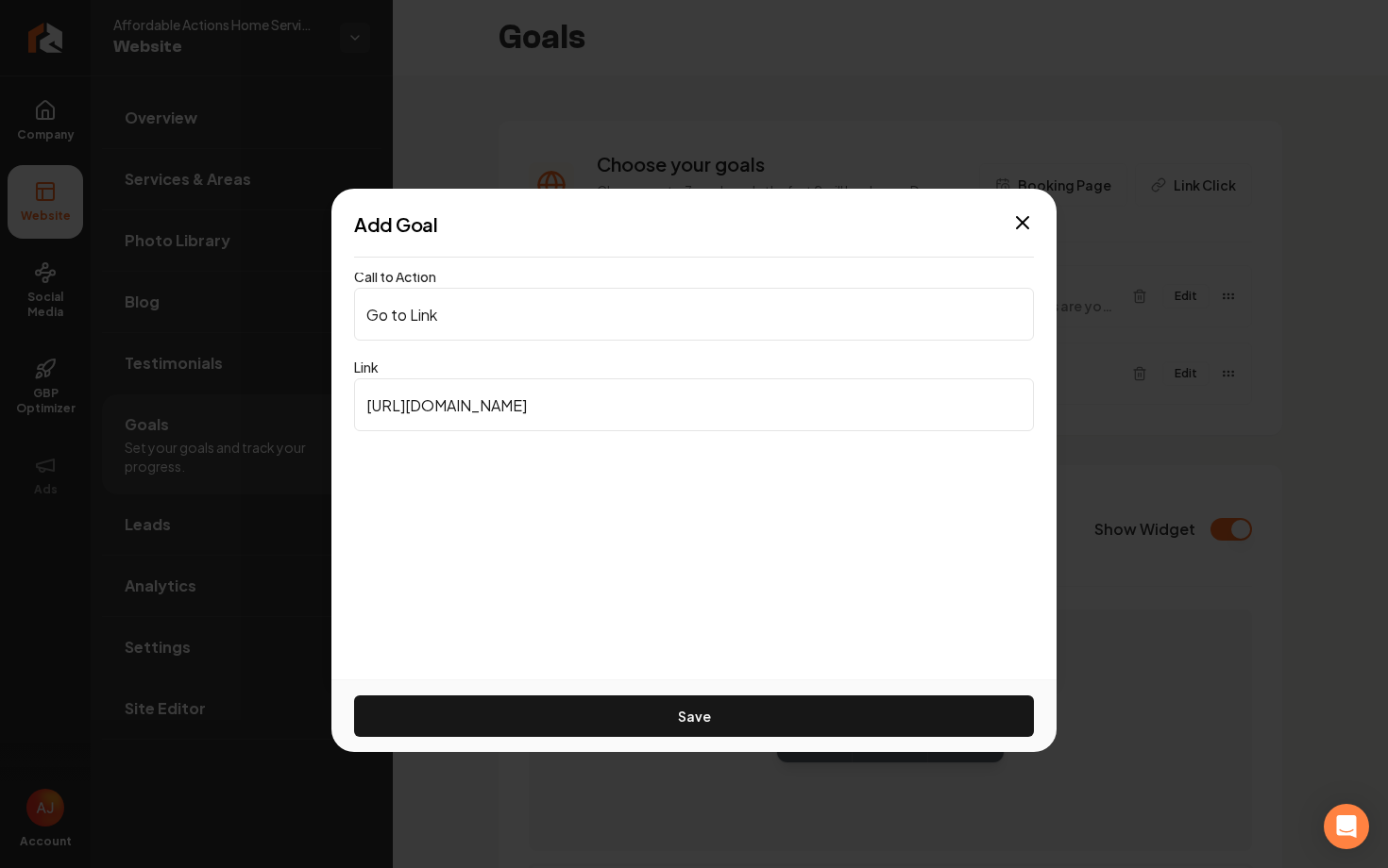
click at [676, 398] on input "[URL][DOMAIN_NAME]" at bounding box center [693, 405] width 679 height 53
drag, startPoint x: 410, startPoint y: 288, endPoint x: 280, endPoint y: 296, distance: 130.2
click at [280, 296] on body "Company Website Social Media GBP Optimizer Ads Account Affordable Actions Home …" at bounding box center [694, 434] width 1388 height 868
click at [463, 326] on input "Go to Link" at bounding box center [693, 315] width 679 height 53
drag, startPoint x: 463, startPoint y: 326, endPoint x: 321, endPoint y: 307, distance: 143.3
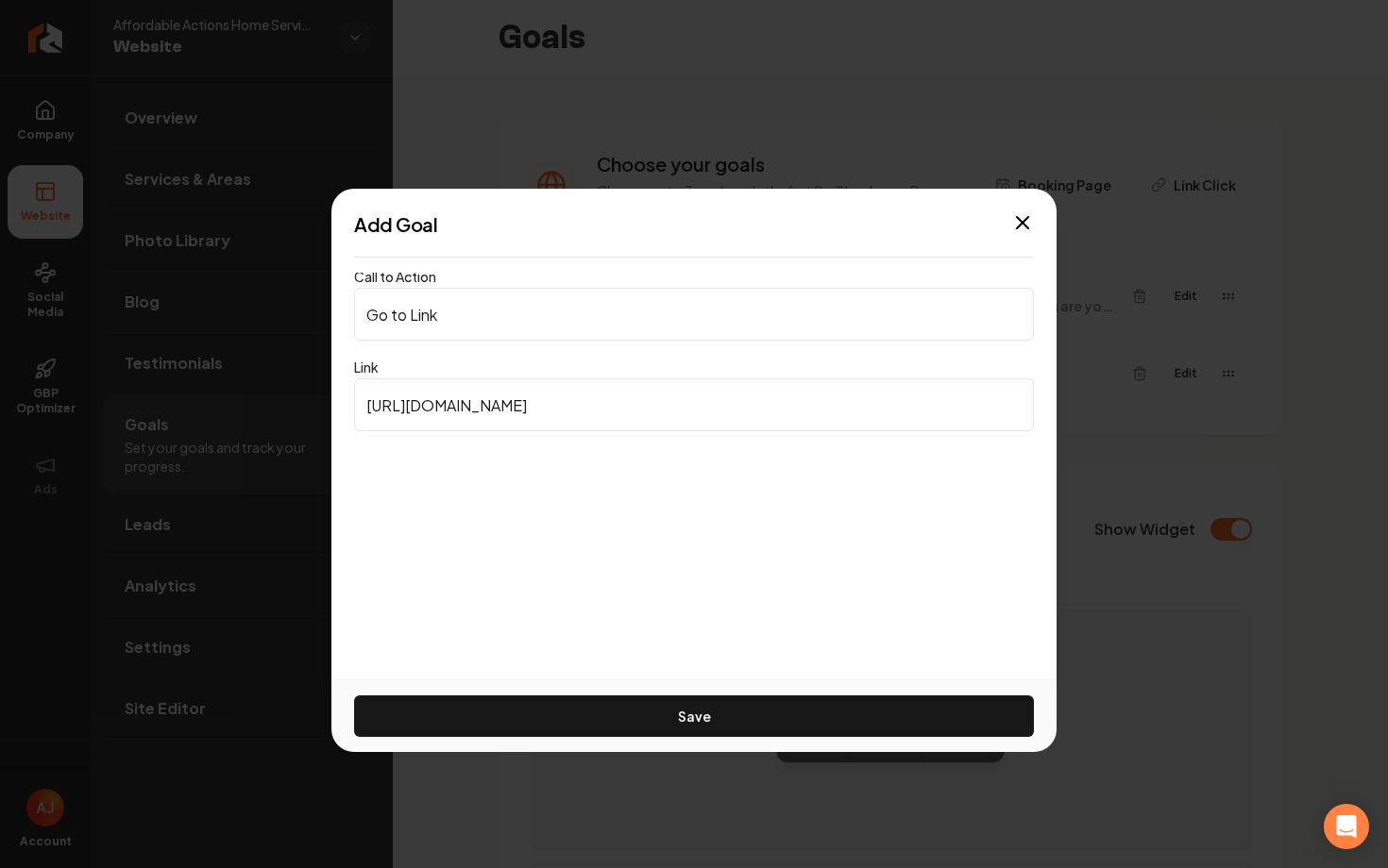
click at [321, 307] on body "Company Website Social Media GBP Optimizer Ads Account Affordable Actions Home …" at bounding box center [694, 434] width 1388 height 868
type input "Book Now"
drag, startPoint x: 576, startPoint y: 411, endPoint x: 250, endPoint y: 404, distance: 326.1
click at [256, 404] on body "Company Website Social Media GBP Optimizer Ads Account Affordable Actions Home …" at bounding box center [694, 434] width 1388 height 868
paste input "[URL][DOMAIN_NAME]"
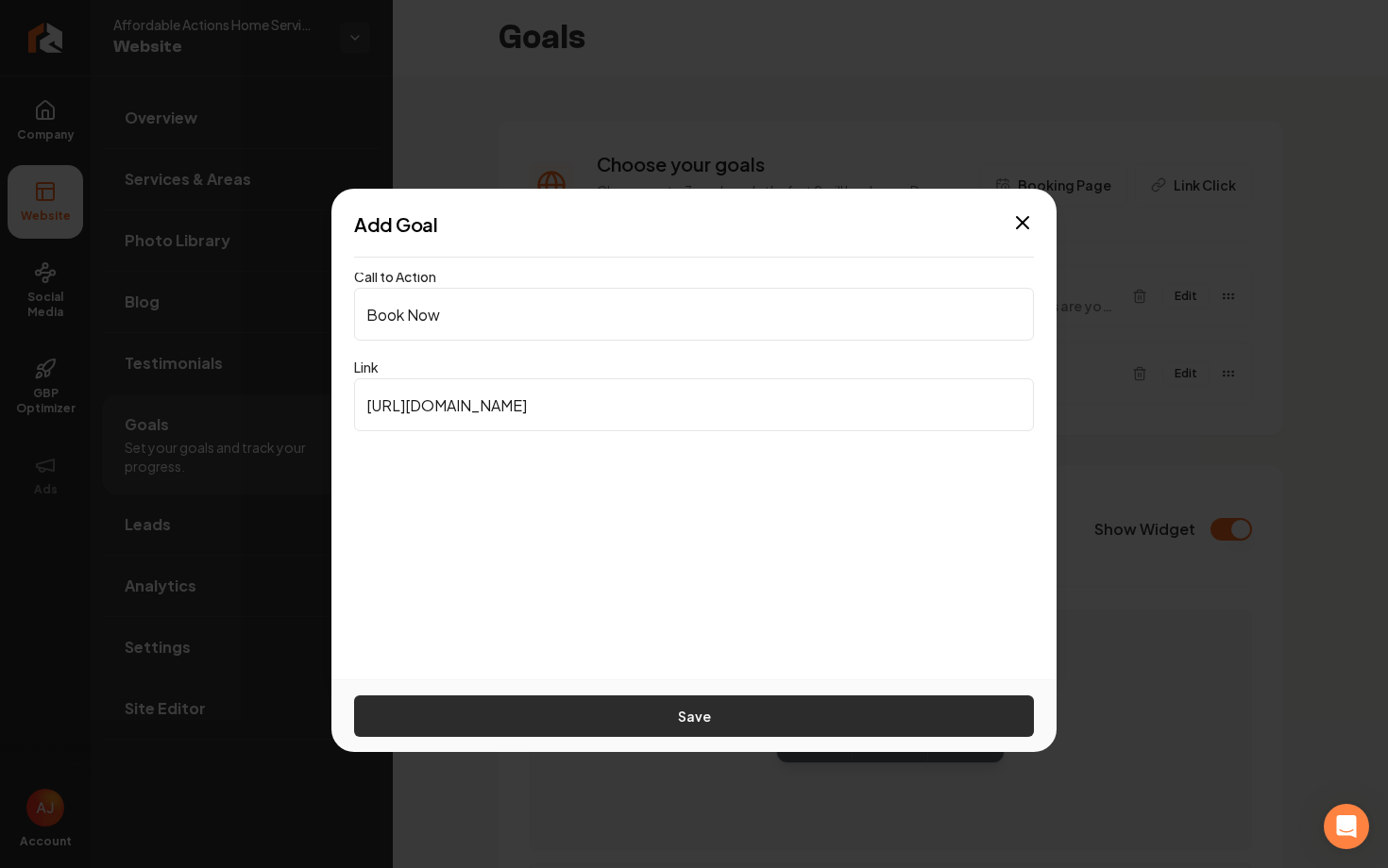
type input "[URL][DOMAIN_NAME]"
click at [620, 713] on button "Save" at bounding box center [693, 717] width 679 height 41
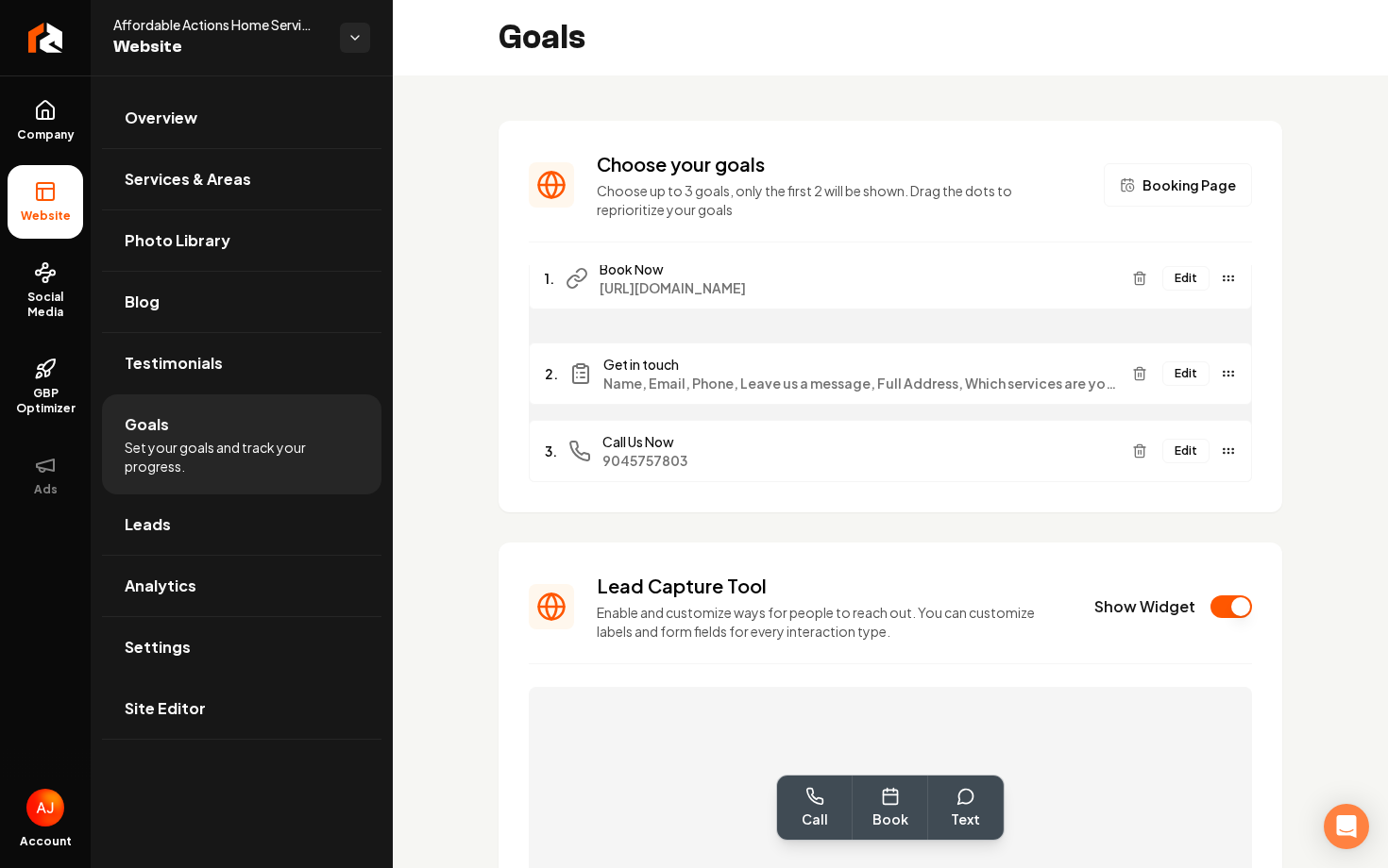
drag, startPoint x: 1224, startPoint y: 457, endPoint x: 1217, endPoint y: 286, distance: 171.1
click at [1216, 285] on div "Edit" at bounding box center [1180, 278] width 111 height 30
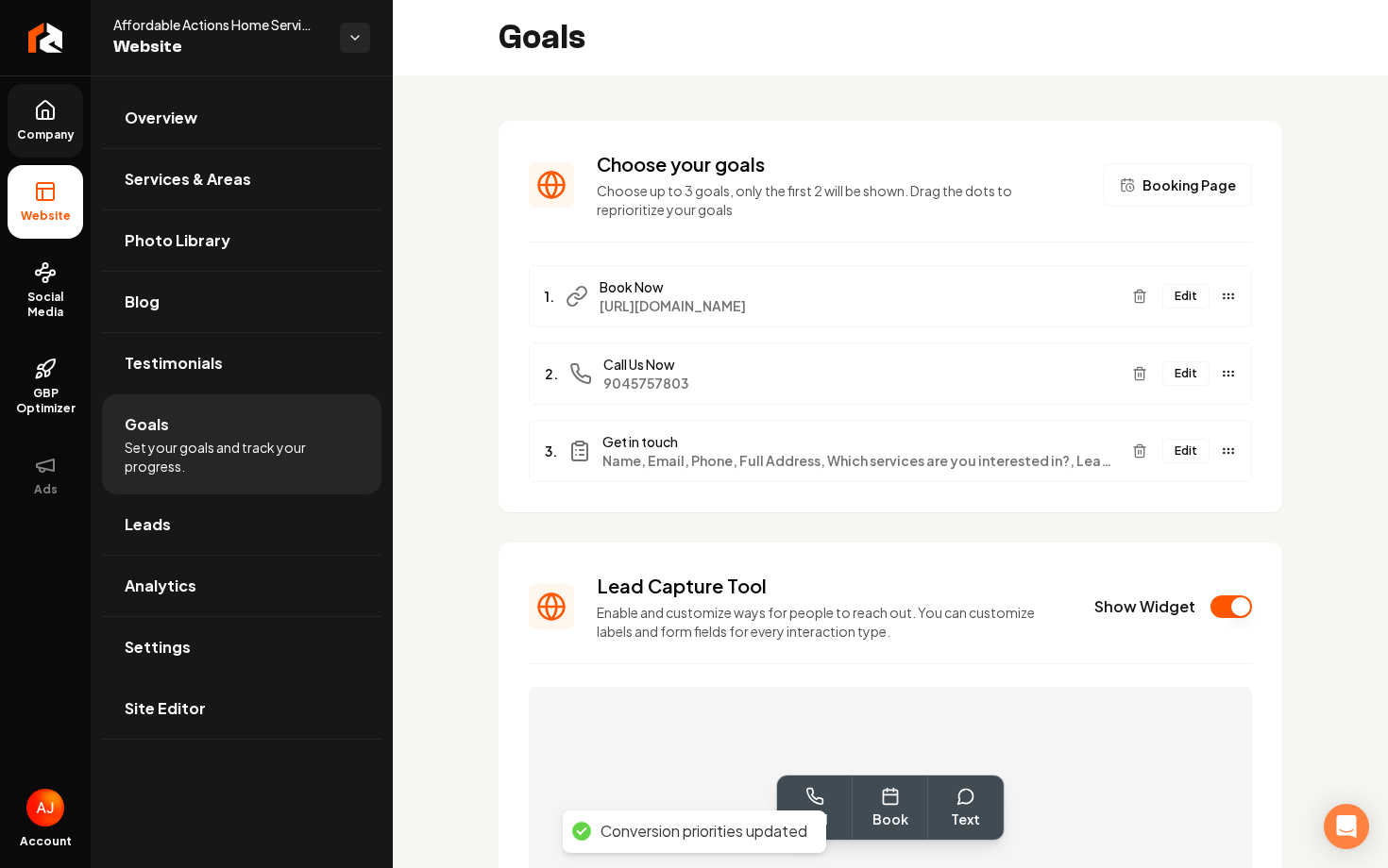
click at [31, 114] on link "Company" at bounding box center [45, 120] width 76 height 74
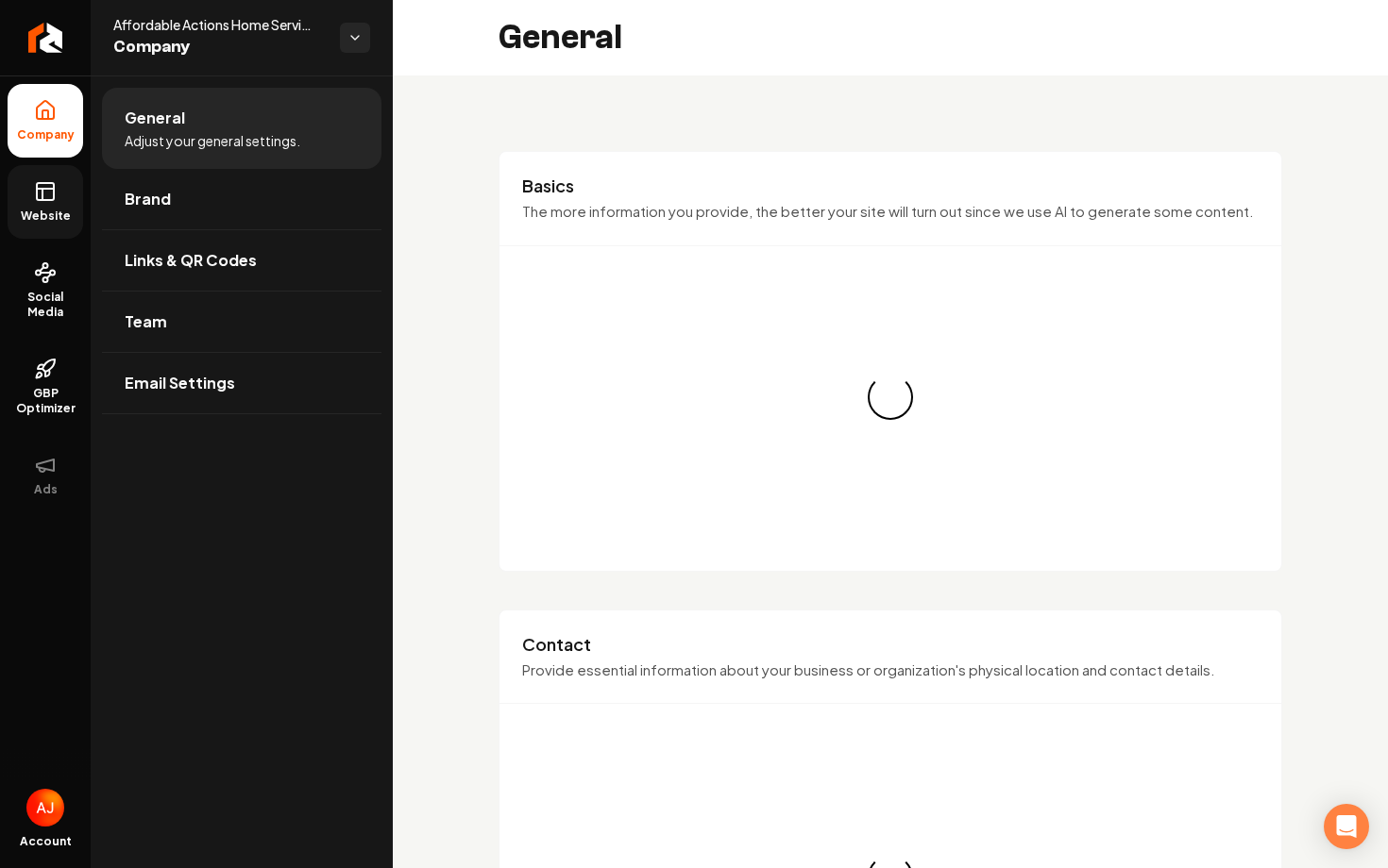
click at [31, 178] on link "Website" at bounding box center [45, 202] width 76 height 74
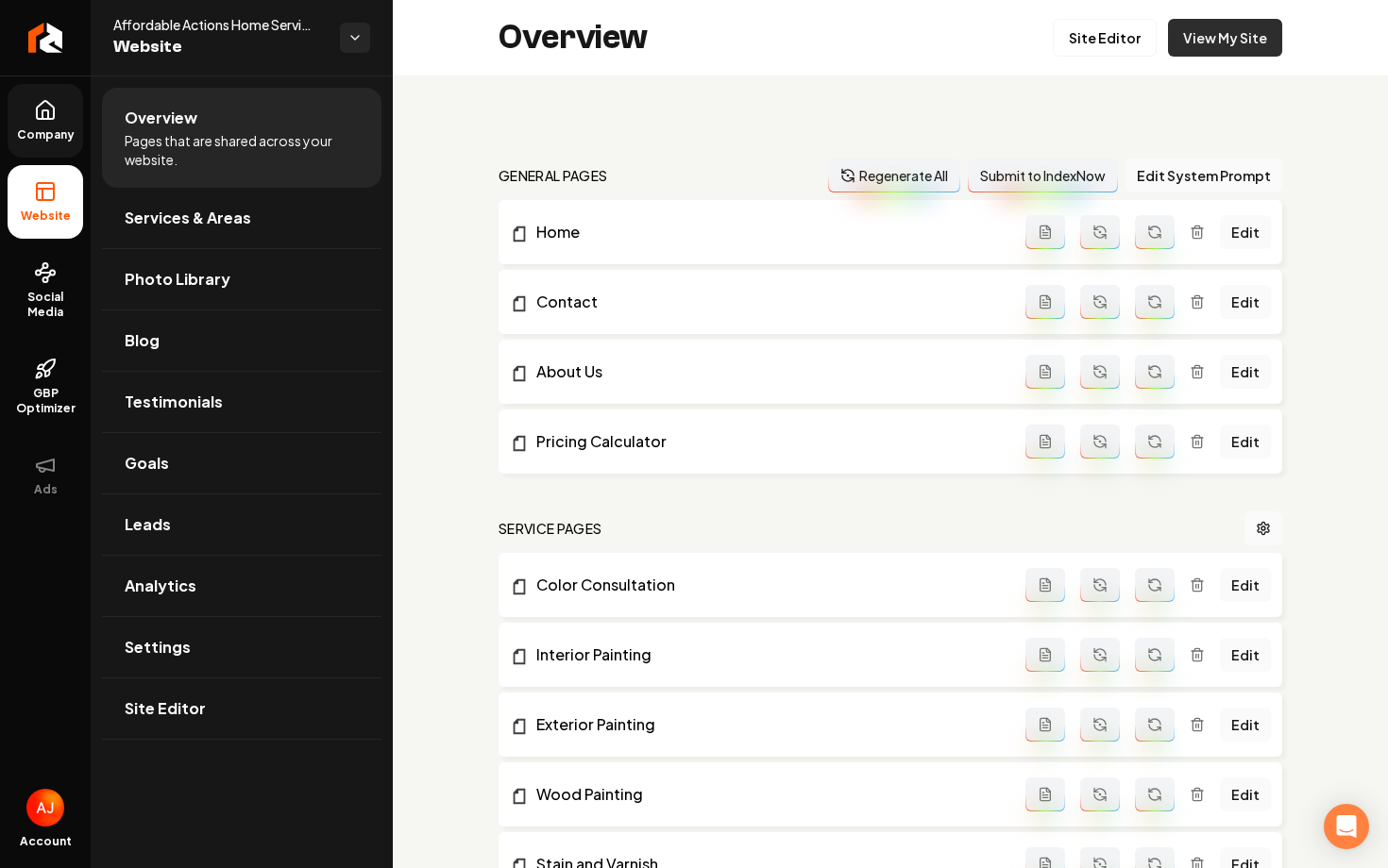
click at [1228, 43] on link "View My Site" at bounding box center [1225, 37] width 114 height 37
click at [201, 492] on link "Goals" at bounding box center [242, 463] width 279 height 60
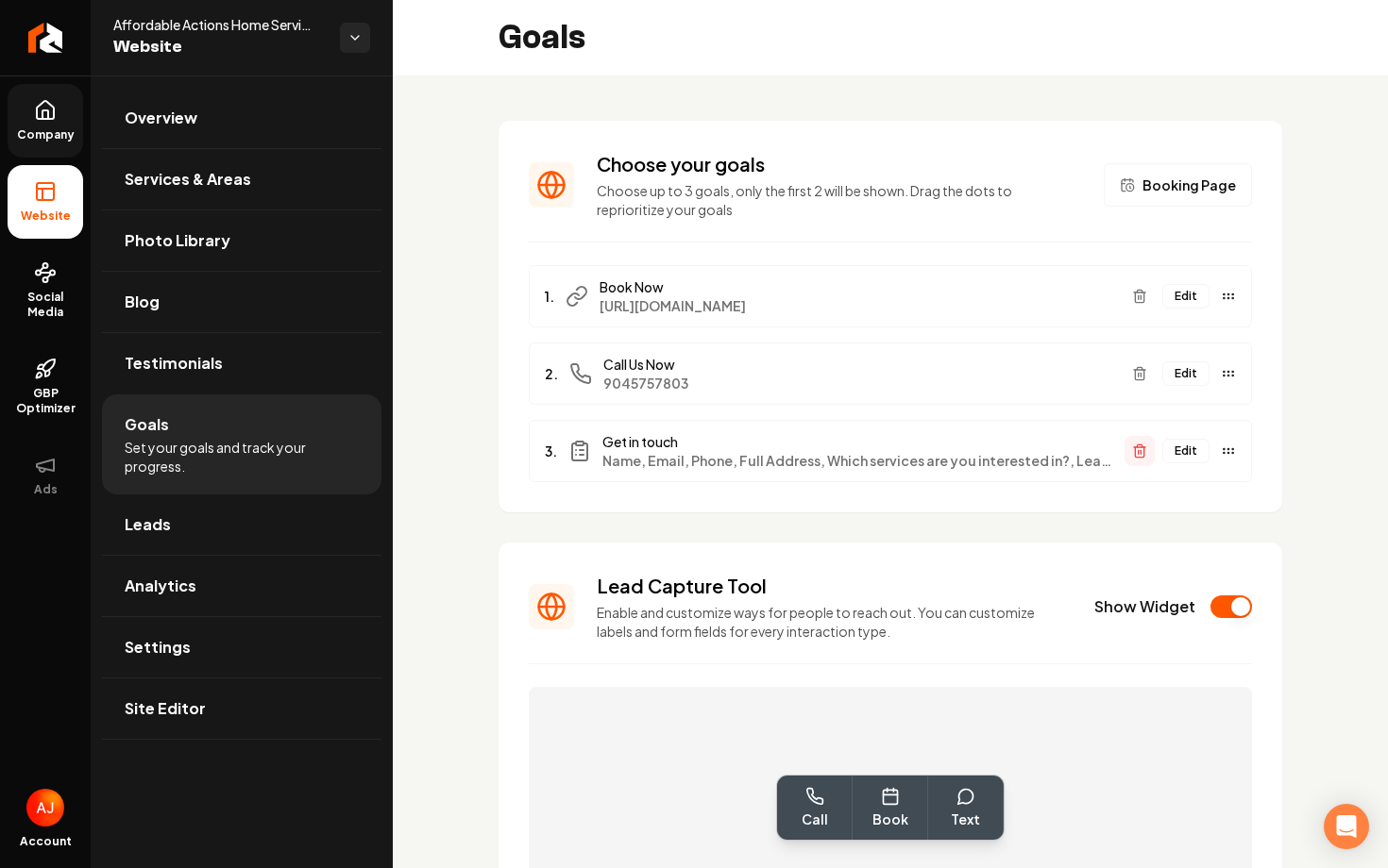
click at [1143, 457] on icon "Main content area" at bounding box center [1138, 452] width 9 height 11
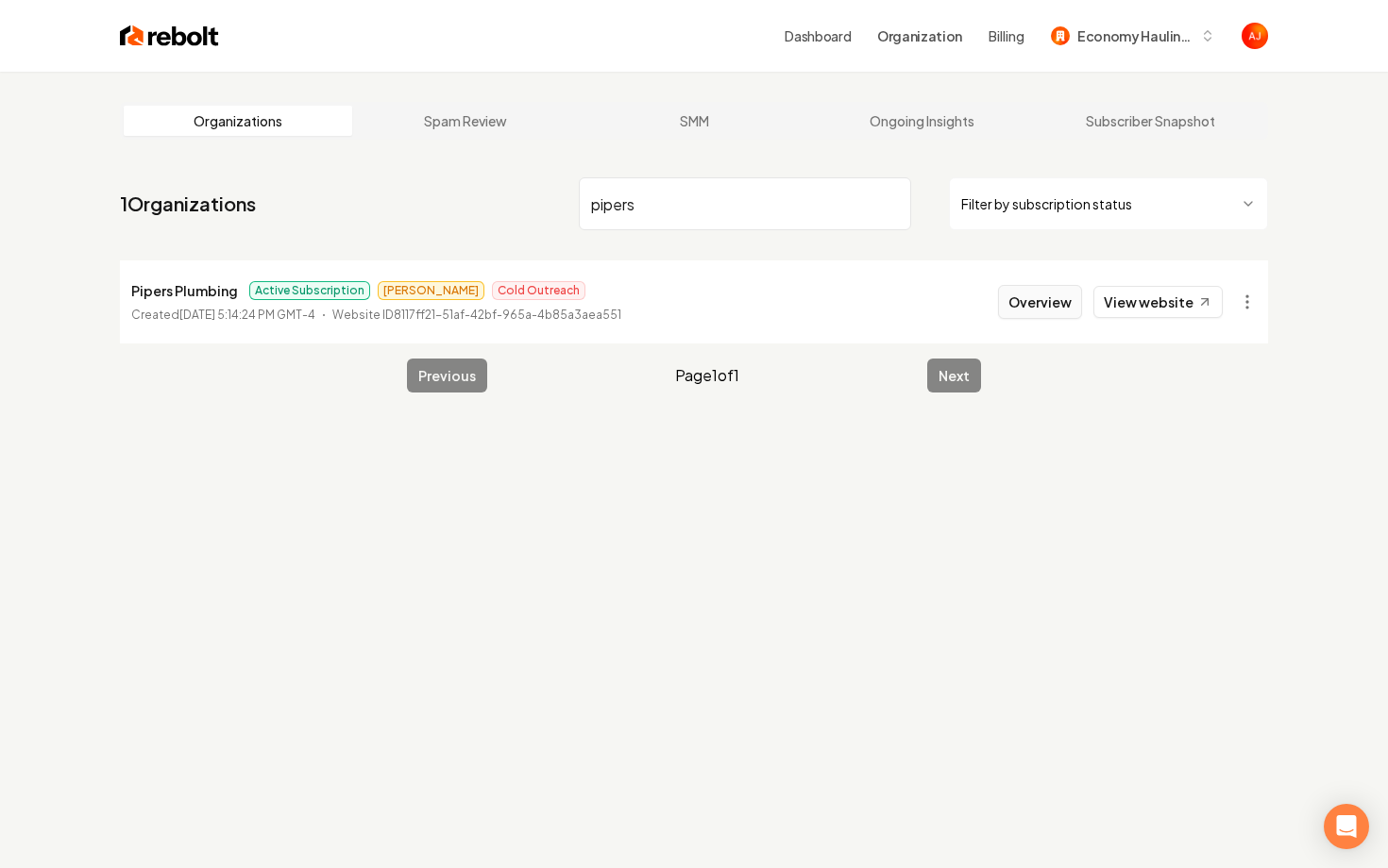
type input "pipers"
click at [1031, 300] on button "Overview" at bounding box center [1039, 302] width 84 height 34
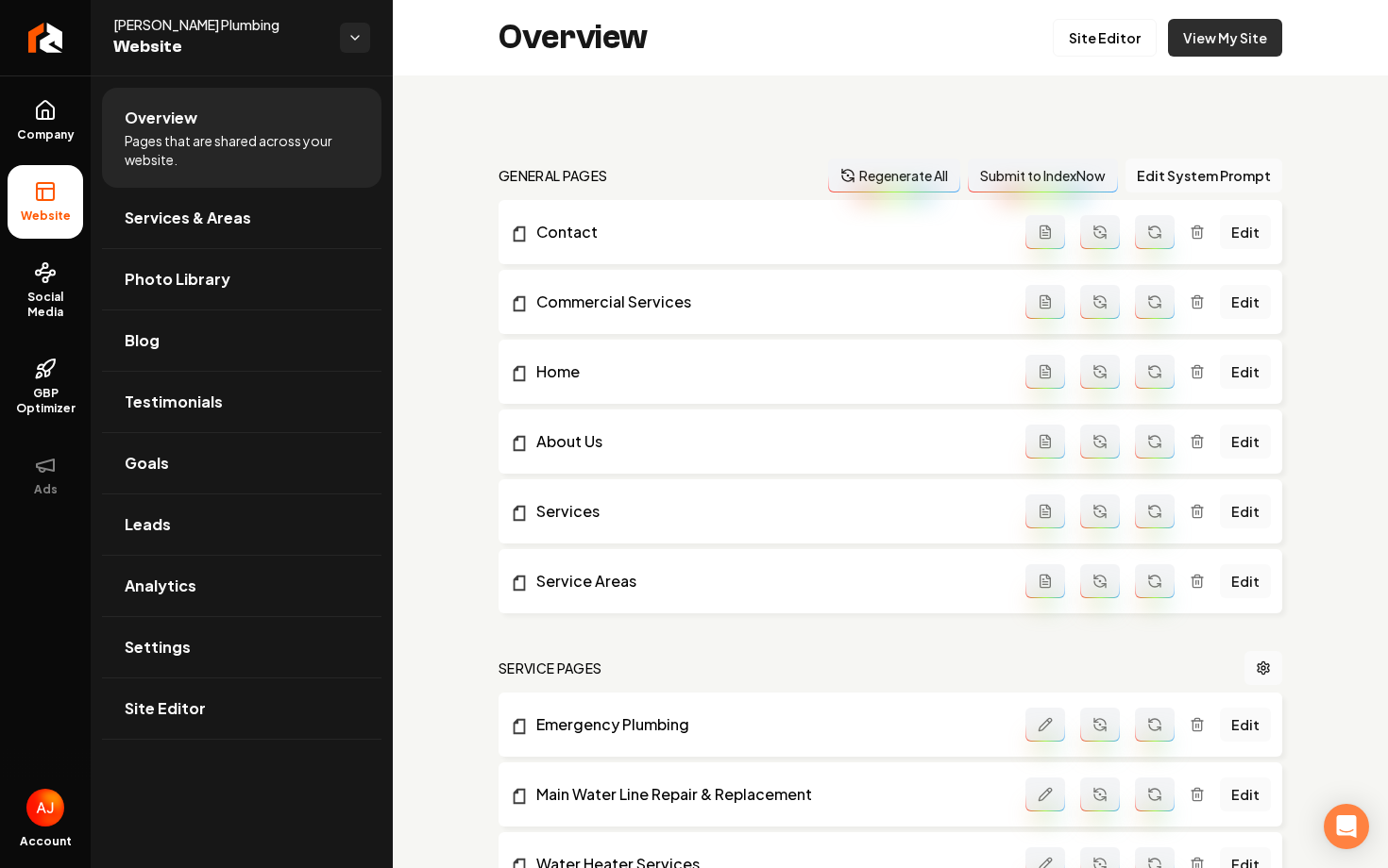
click at [1196, 48] on link "View My Site" at bounding box center [1225, 37] width 114 height 37
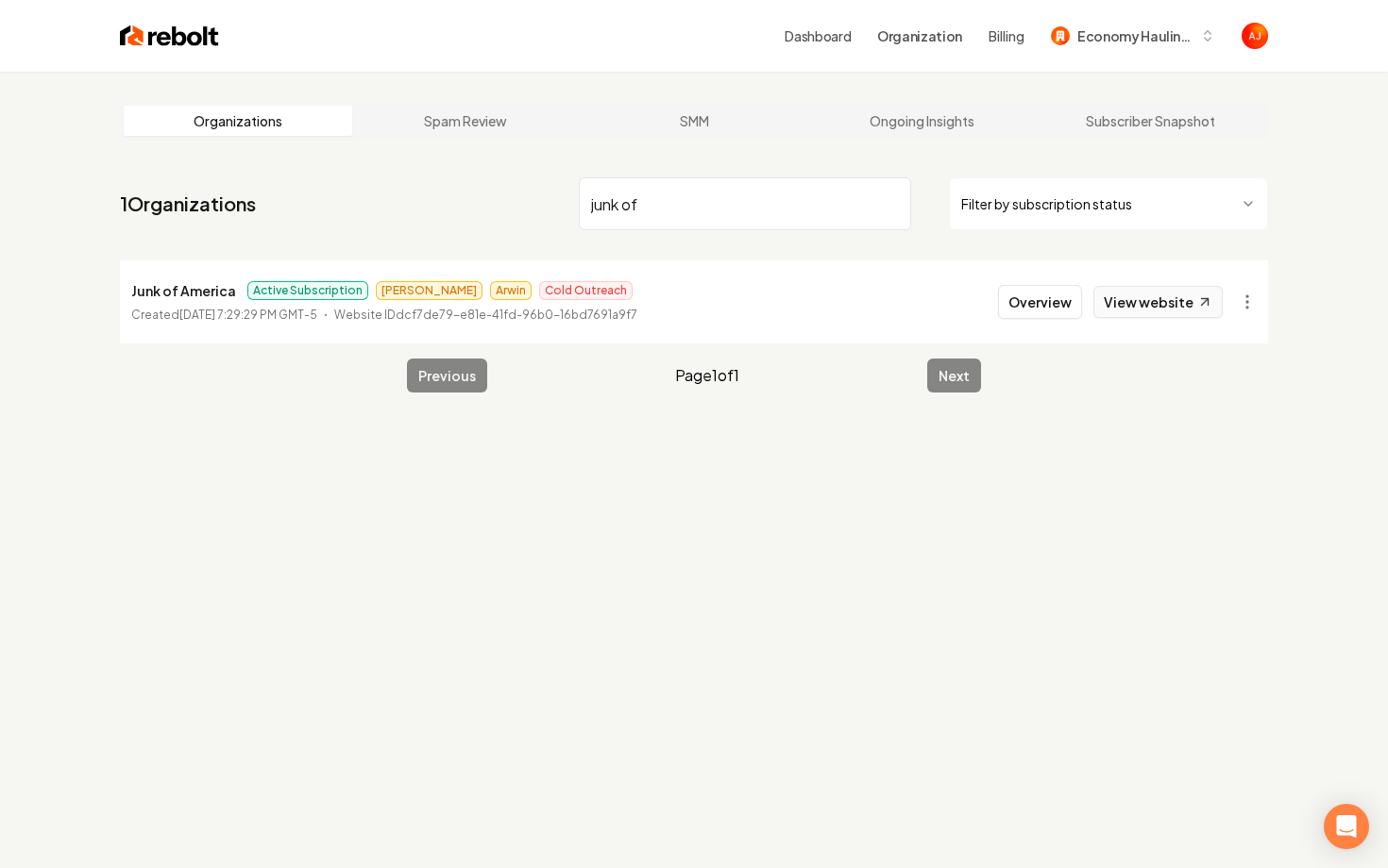
type input "junk of"
click at [1151, 301] on link "View website" at bounding box center [1158, 302] width 130 height 32
click at [1015, 303] on button "Overview" at bounding box center [1039, 302] width 84 height 34
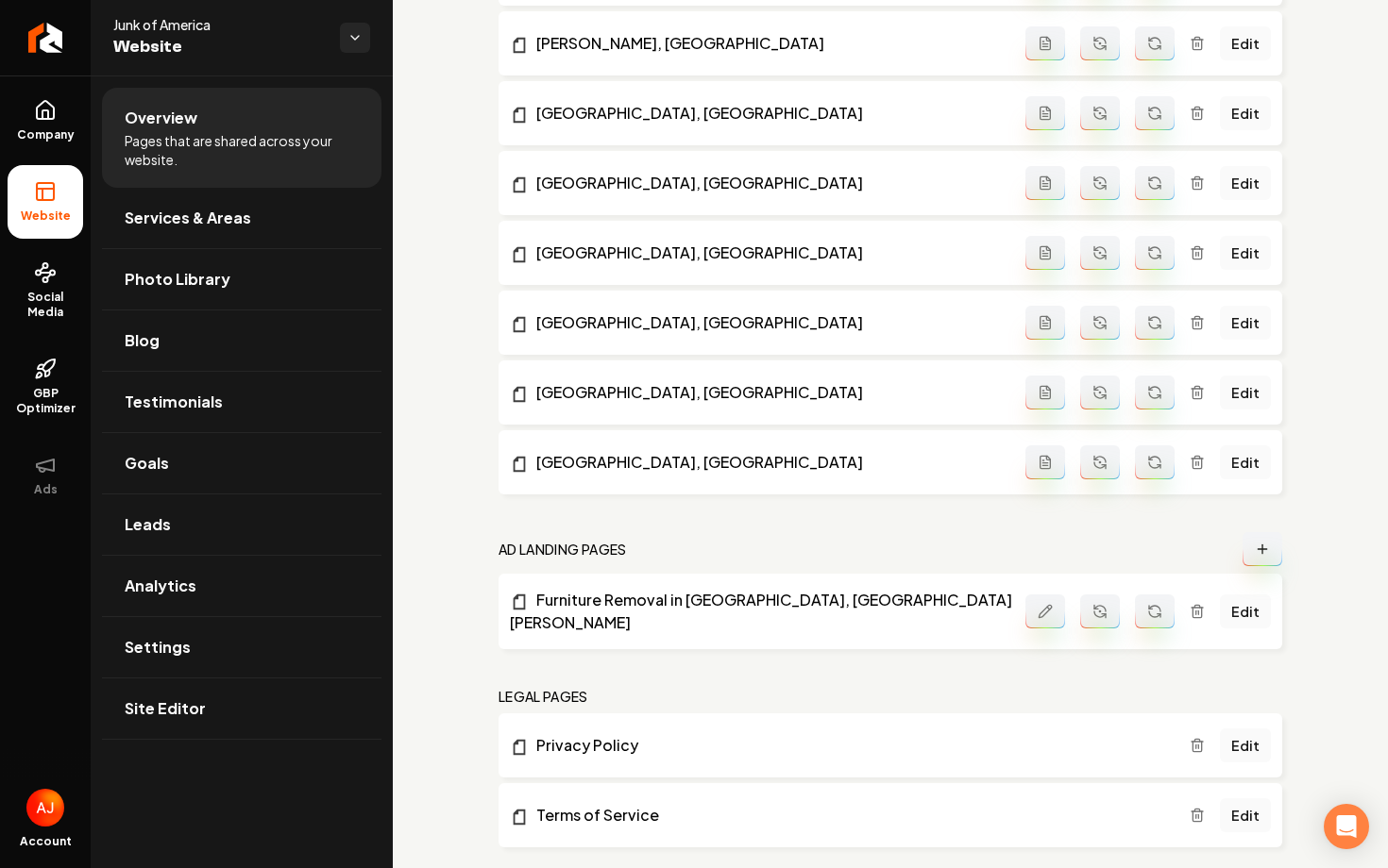
scroll to position [2241, 0]
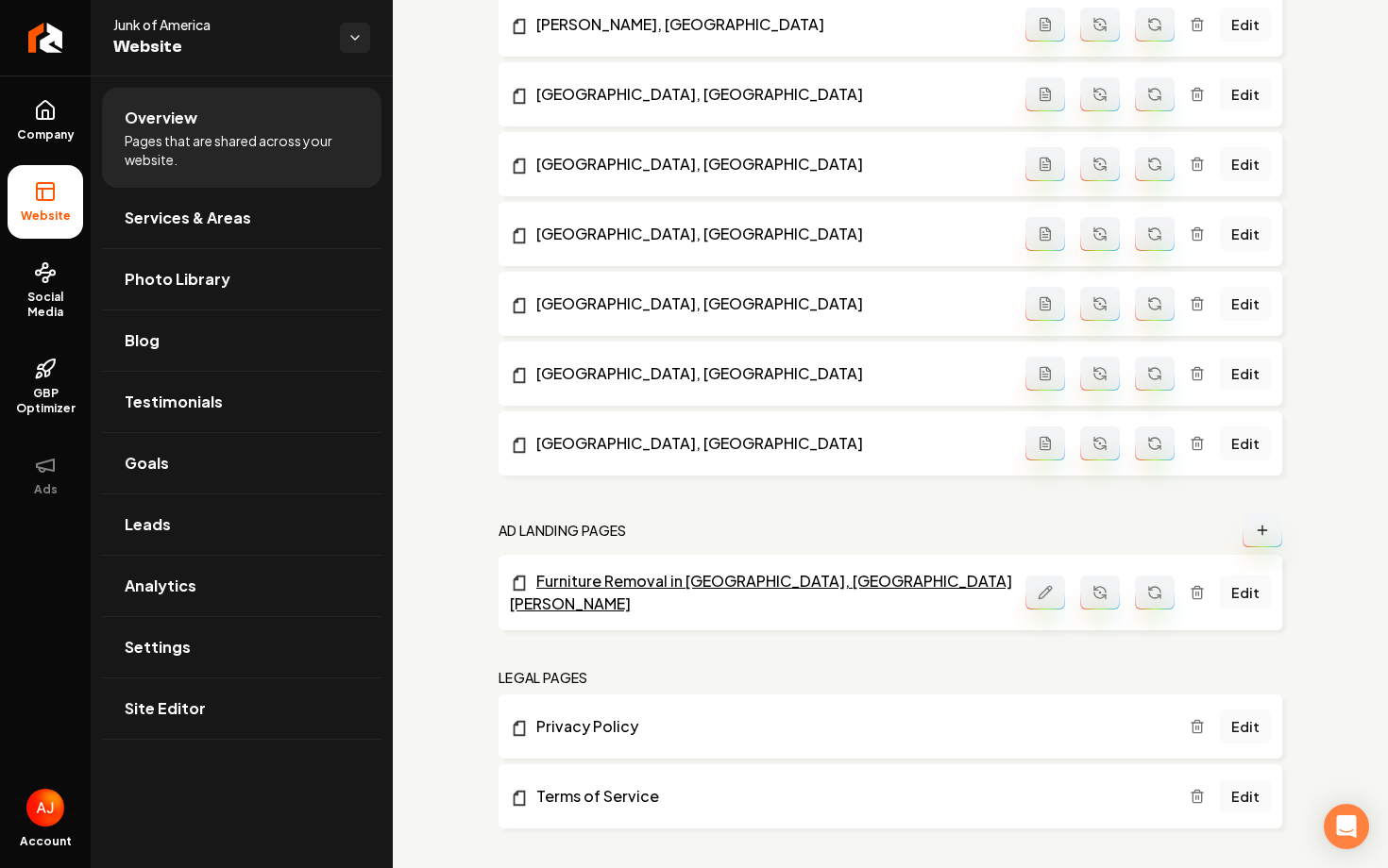
click at [620, 584] on link "Furniture Removal in Plano, Richardson, Allen" at bounding box center [768, 593] width 515 height 45
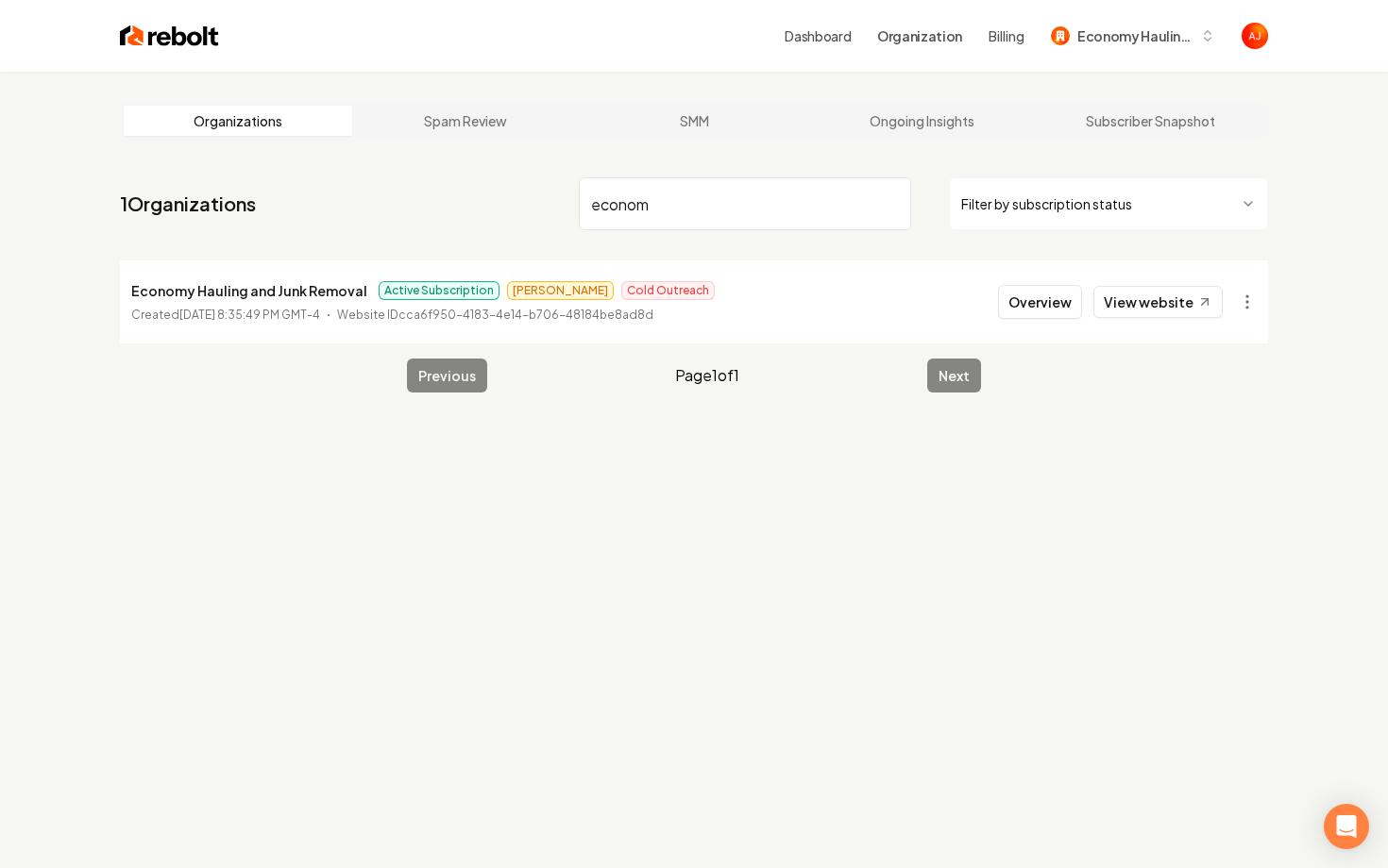
type input "econom"
drag, startPoint x: 129, startPoint y: 290, endPoint x: 363, endPoint y: 296, distance: 234.1
click at [363, 296] on li "Economy Hauling and Junk Removal Active Subscription Andrew Cold Outreach Creat…" at bounding box center [694, 302] width 1148 height 84
copy p "Economy Hauling and Junk Removal"
click at [1163, 43] on span "Economy Hauling and Junk Removal" at bounding box center [1134, 36] width 115 height 20
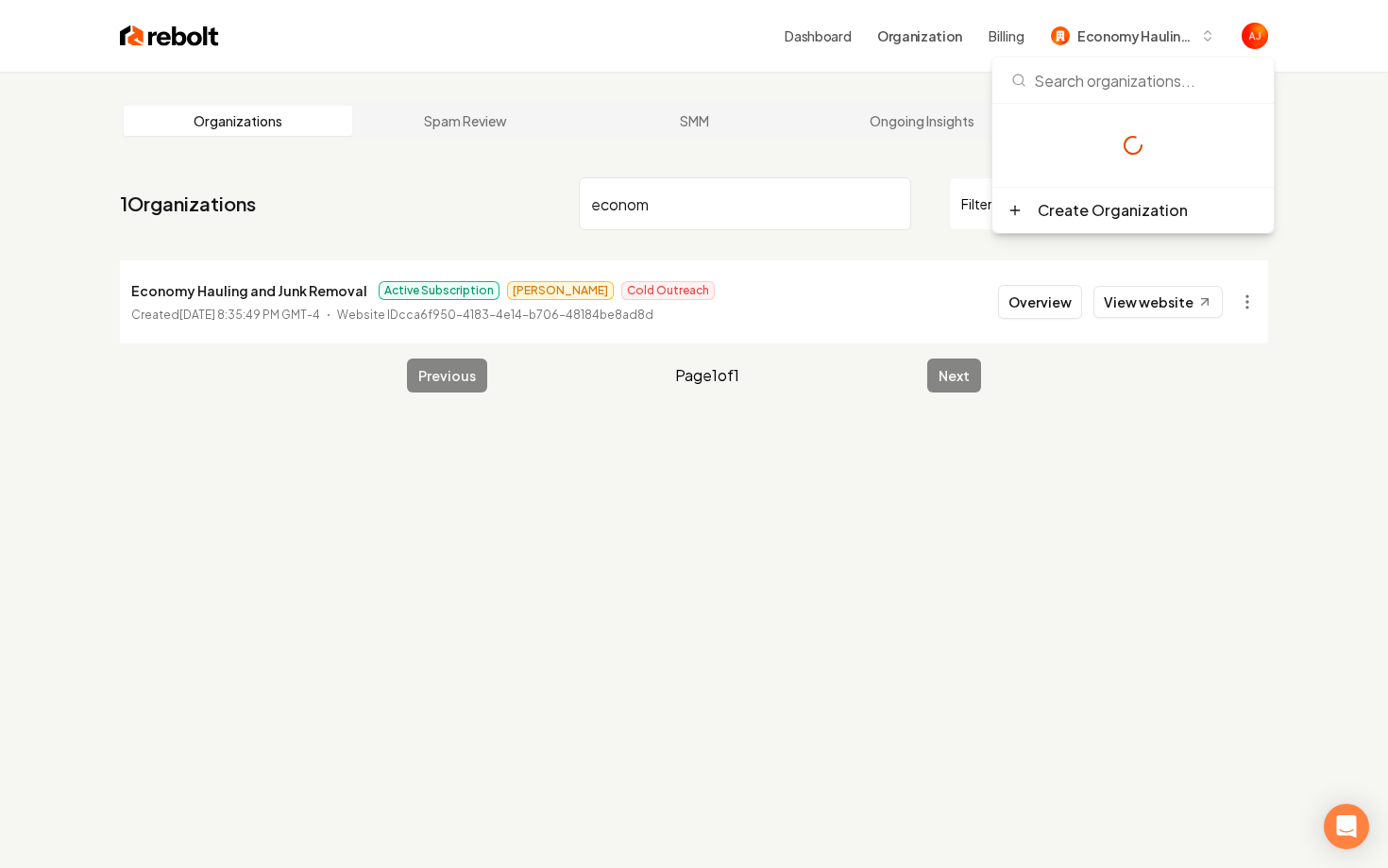
click at [757, 325] on li "Economy Hauling and Junk Removal Active Subscription Andrew Cold Outreach Creat…" at bounding box center [694, 302] width 1148 height 84
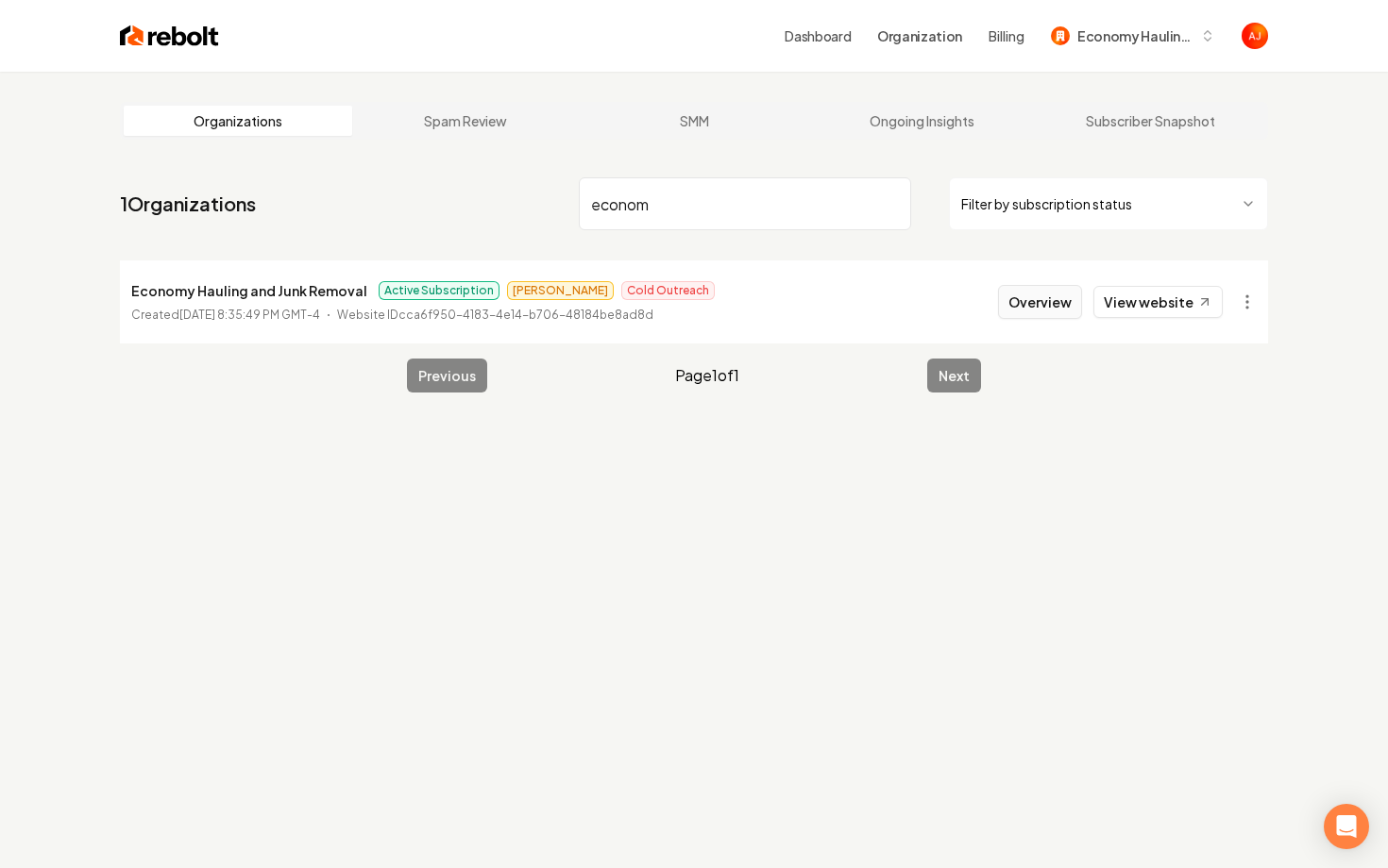
click at [1038, 293] on button "Overview" at bounding box center [1039, 302] width 84 height 34
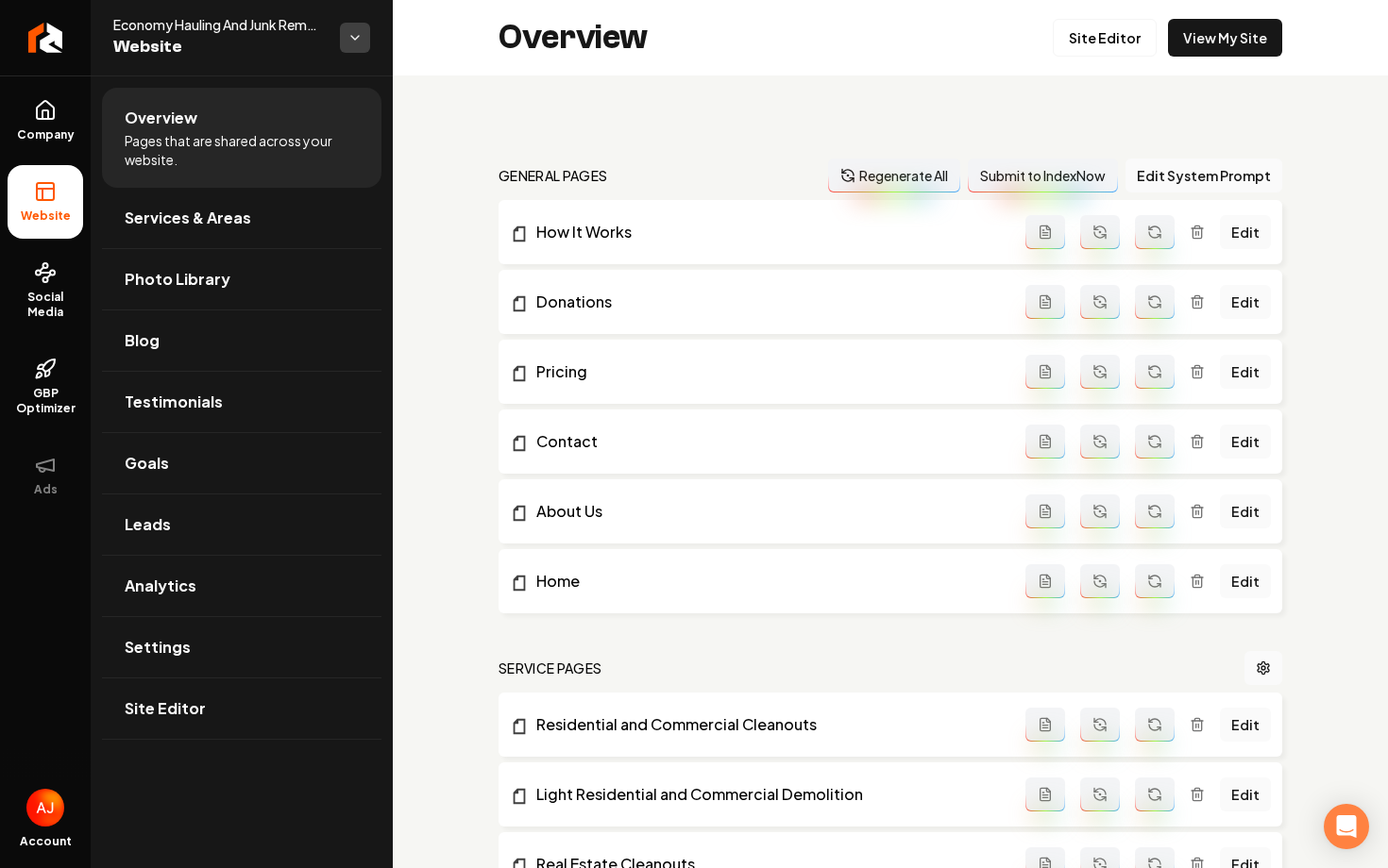
click at [350, 38] on html "Company Website Social Media GBP Optimizer Ads Account Economy Hauling And Junk…" at bounding box center [694, 434] width 1388 height 868
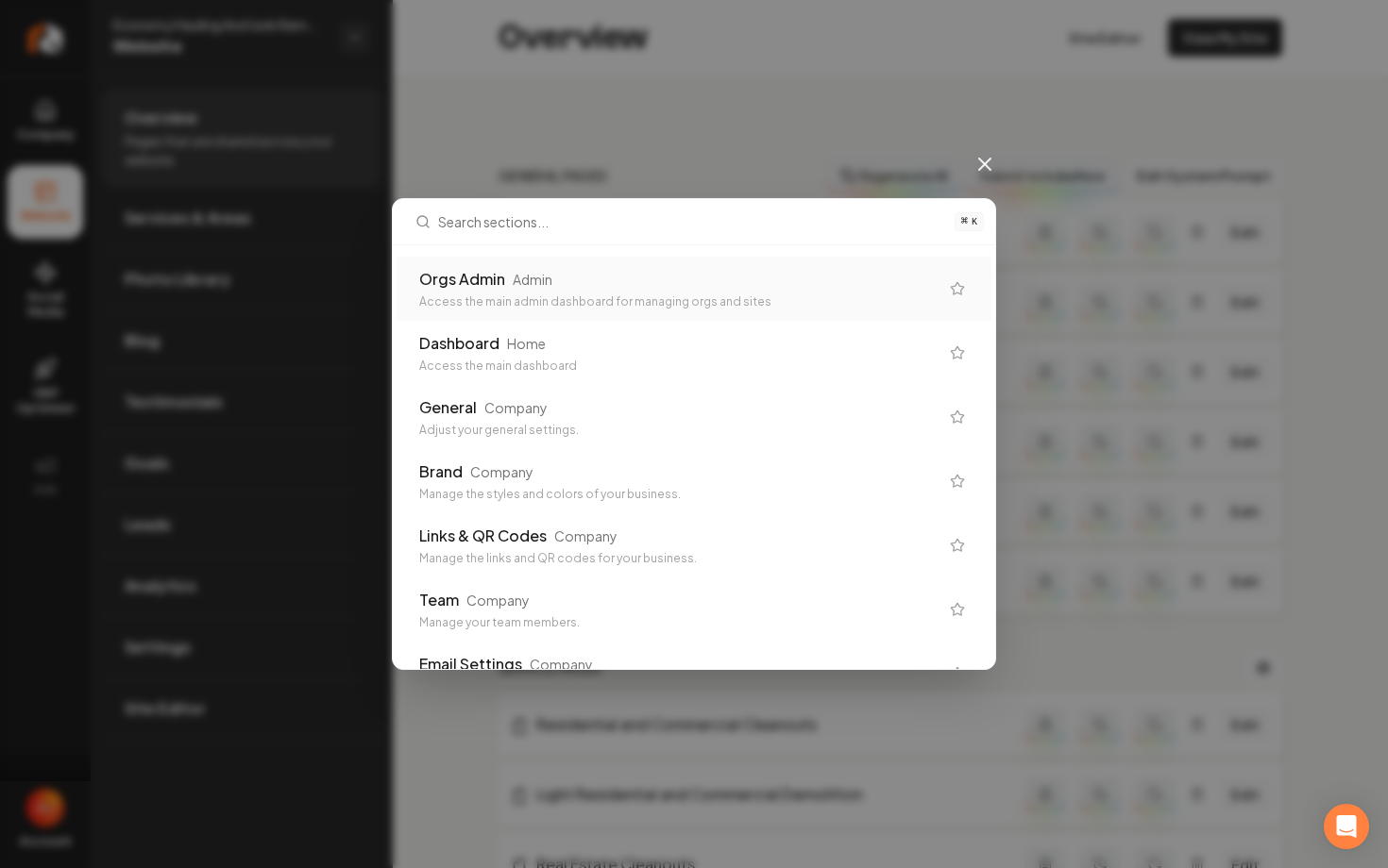
click at [496, 271] on div "Orgs Admin" at bounding box center [461, 279] width 86 height 23
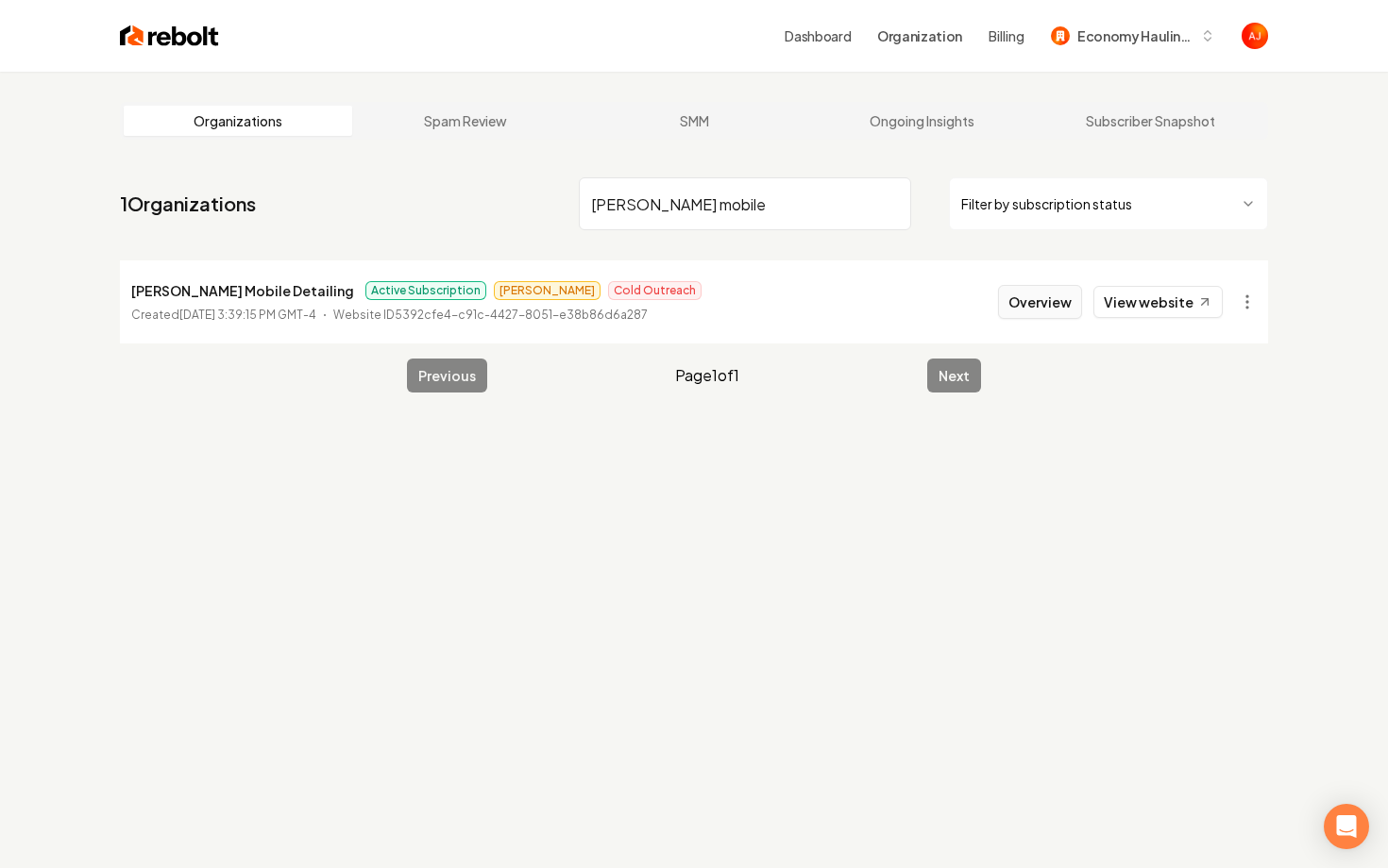
type input "holmes mobile"
click at [1064, 302] on button "Overview" at bounding box center [1039, 302] width 84 height 34
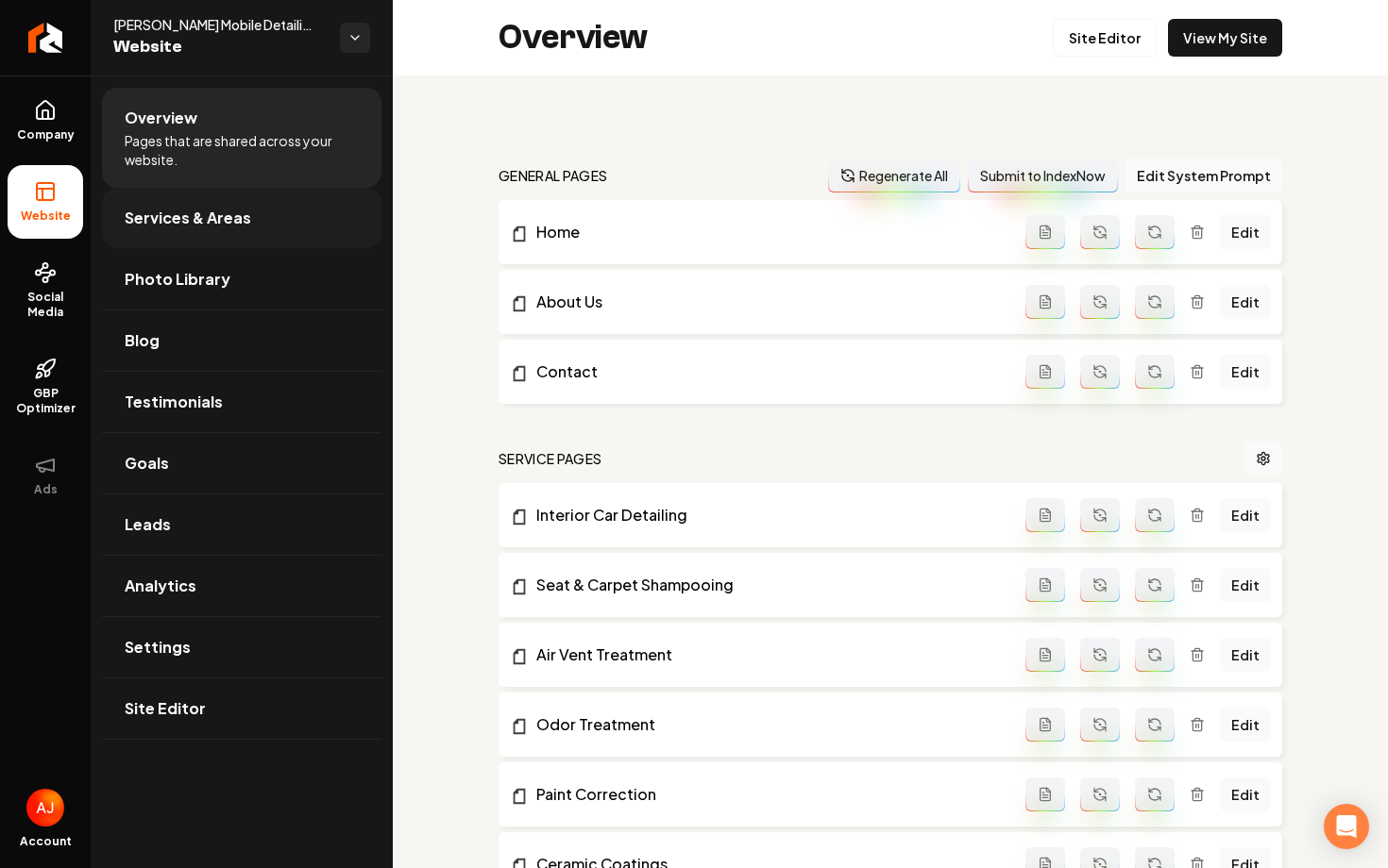
click at [338, 225] on link "Services & Areas" at bounding box center [242, 217] width 279 height 60
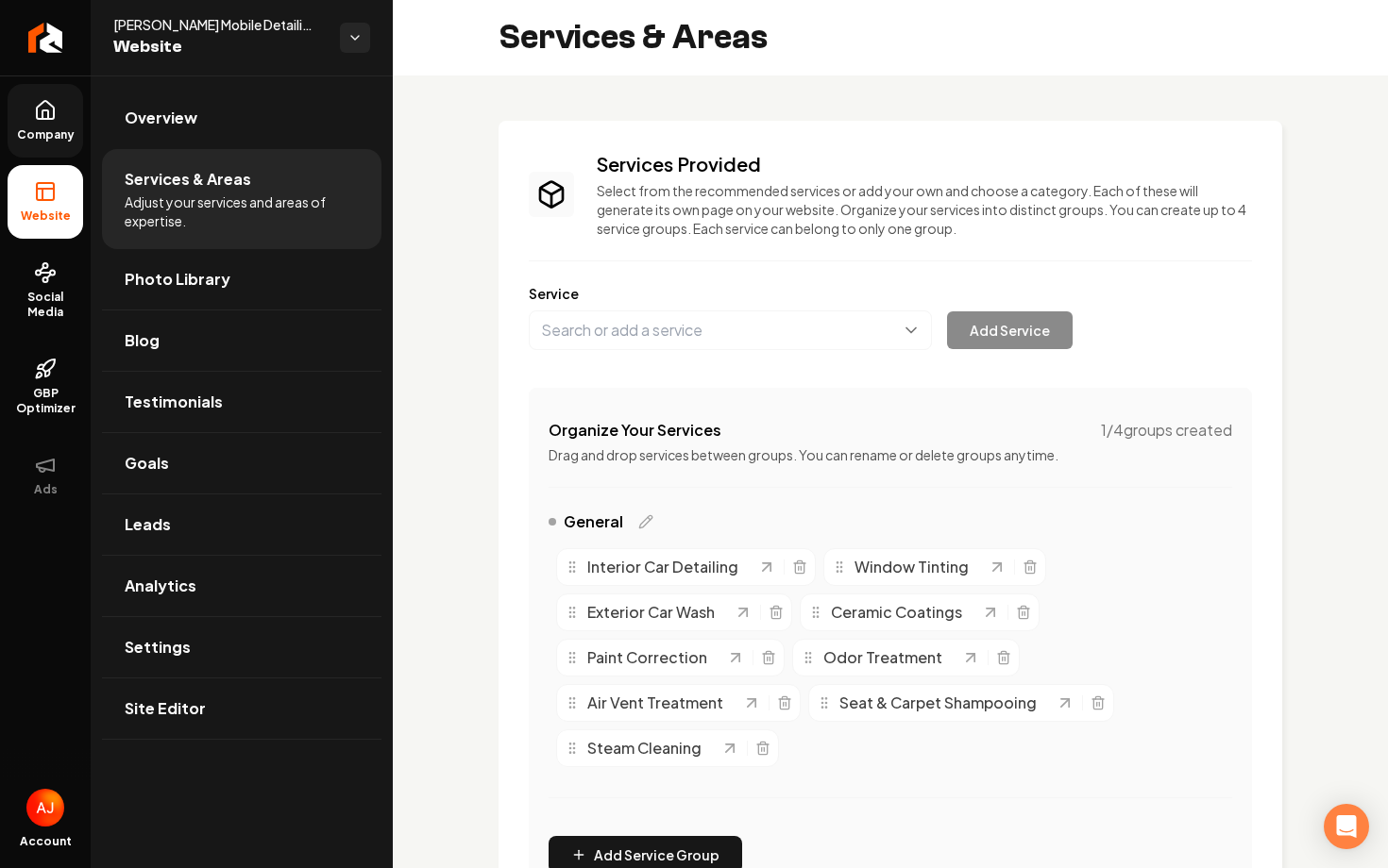
click at [57, 123] on link "Company" at bounding box center [45, 120] width 76 height 74
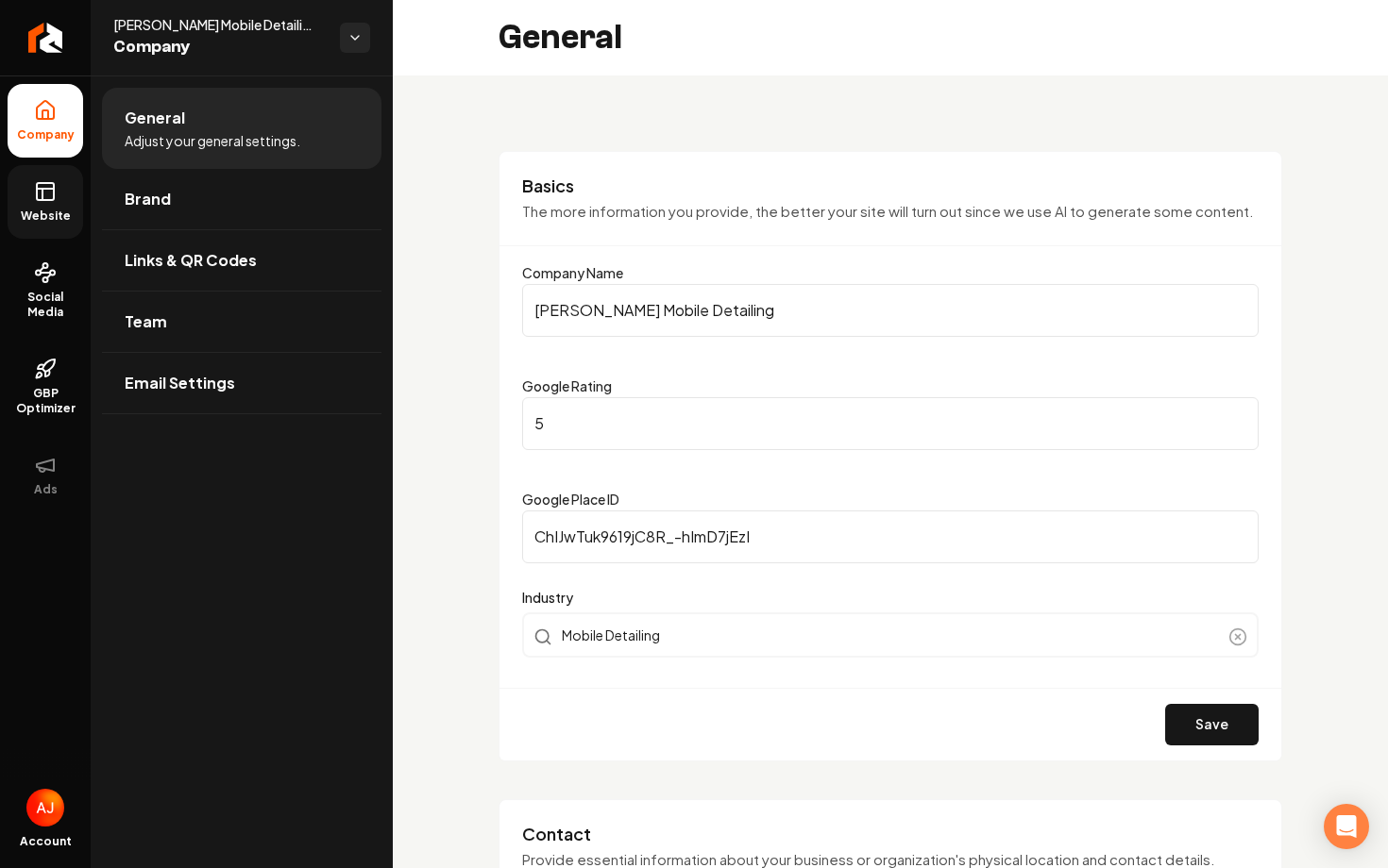
click at [48, 195] on icon at bounding box center [45, 191] width 23 height 23
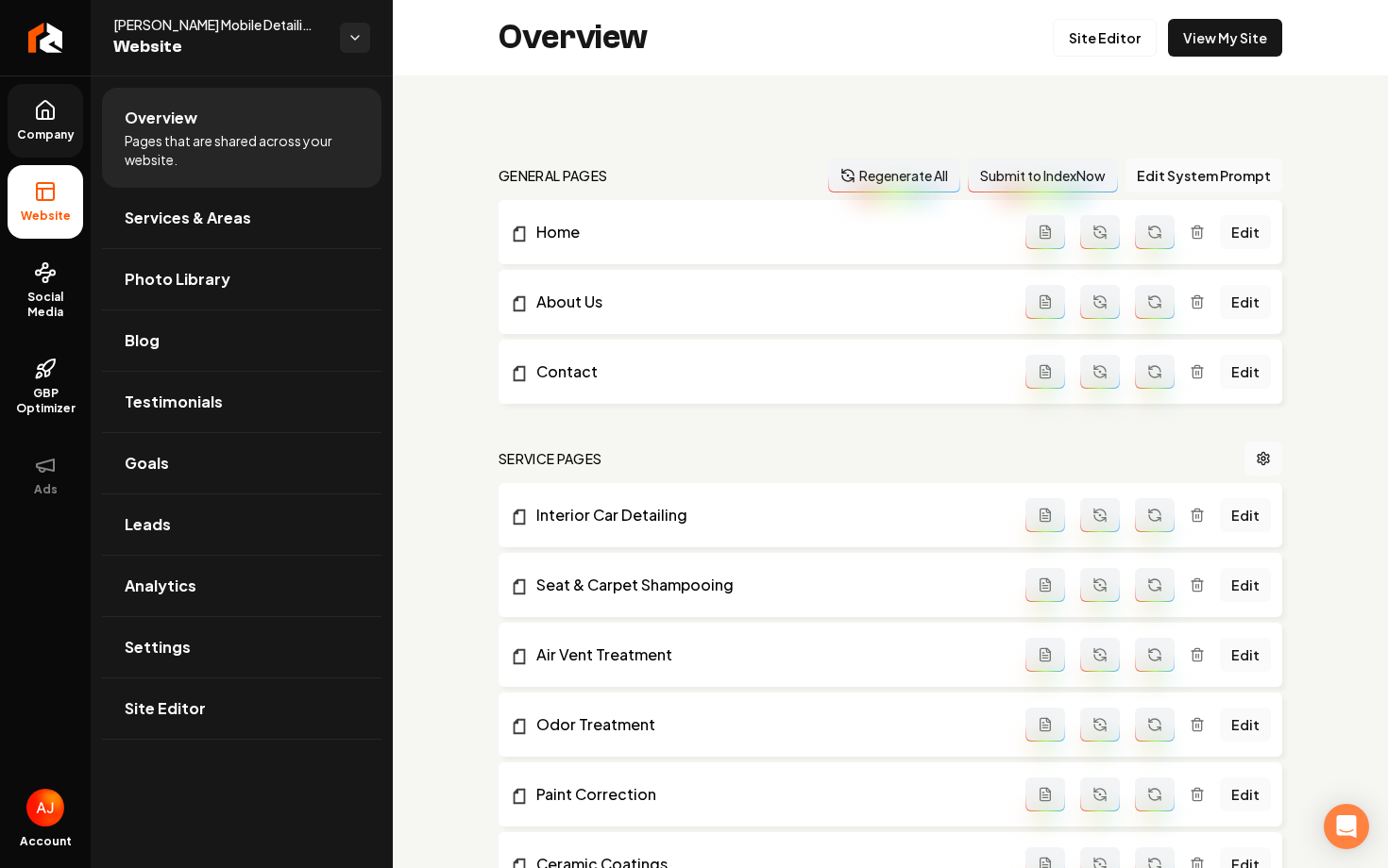
click at [1223, 61] on div "Overview Site Editor View My Site" at bounding box center [890, 37] width 995 height 76
click at [1223, 59] on div "Overview Site Editor View My Site" at bounding box center [890, 37] width 995 height 76
click at [1223, 37] on link "View My Site" at bounding box center [1225, 37] width 114 height 37
click at [1140, 39] on link "Site Editor" at bounding box center [1105, 37] width 104 height 37
click at [1091, 42] on link "Site Editor" at bounding box center [1105, 37] width 104 height 37
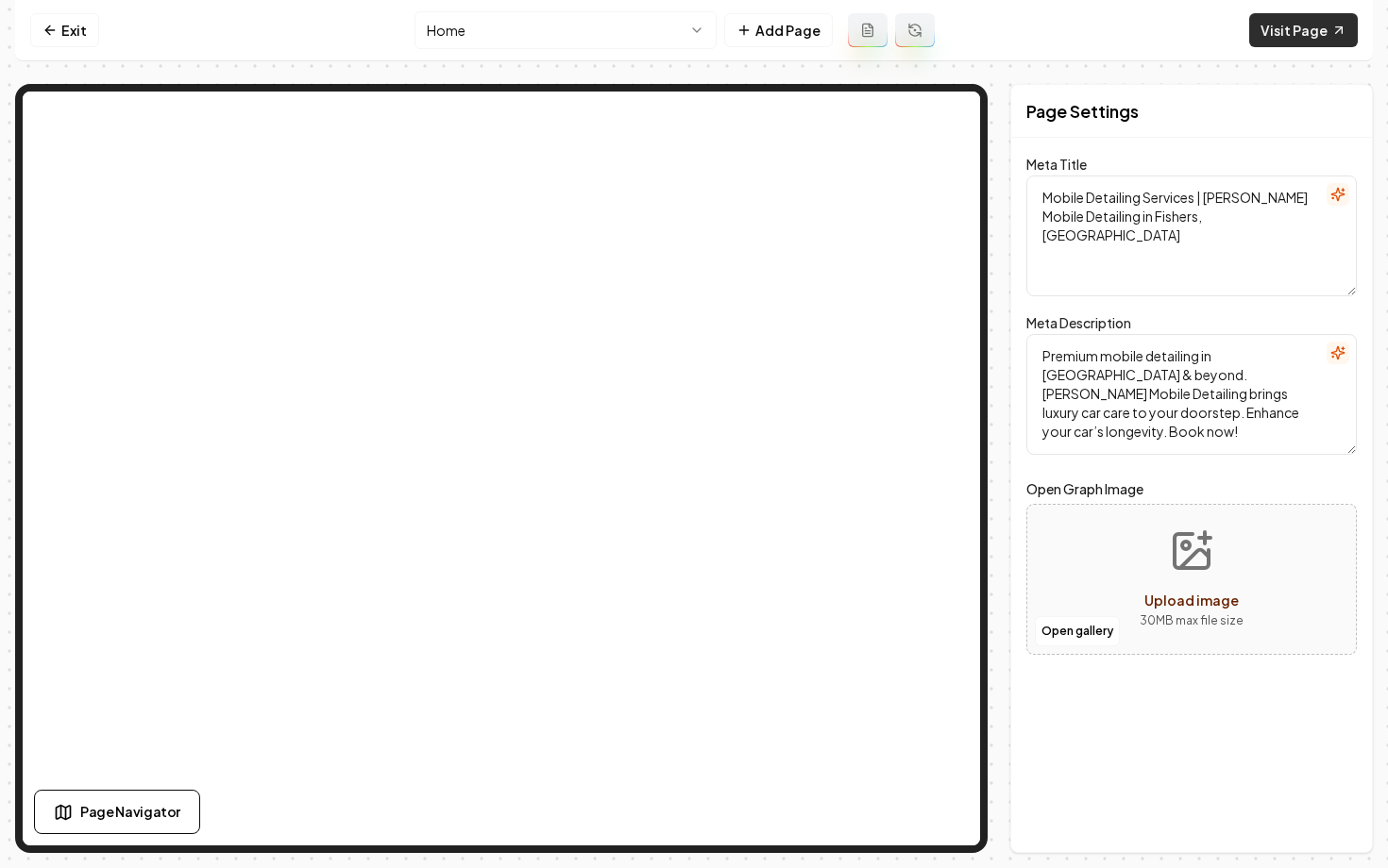
click at [1266, 37] on link "Visit Page" at bounding box center [1302, 29] width 108 height 34
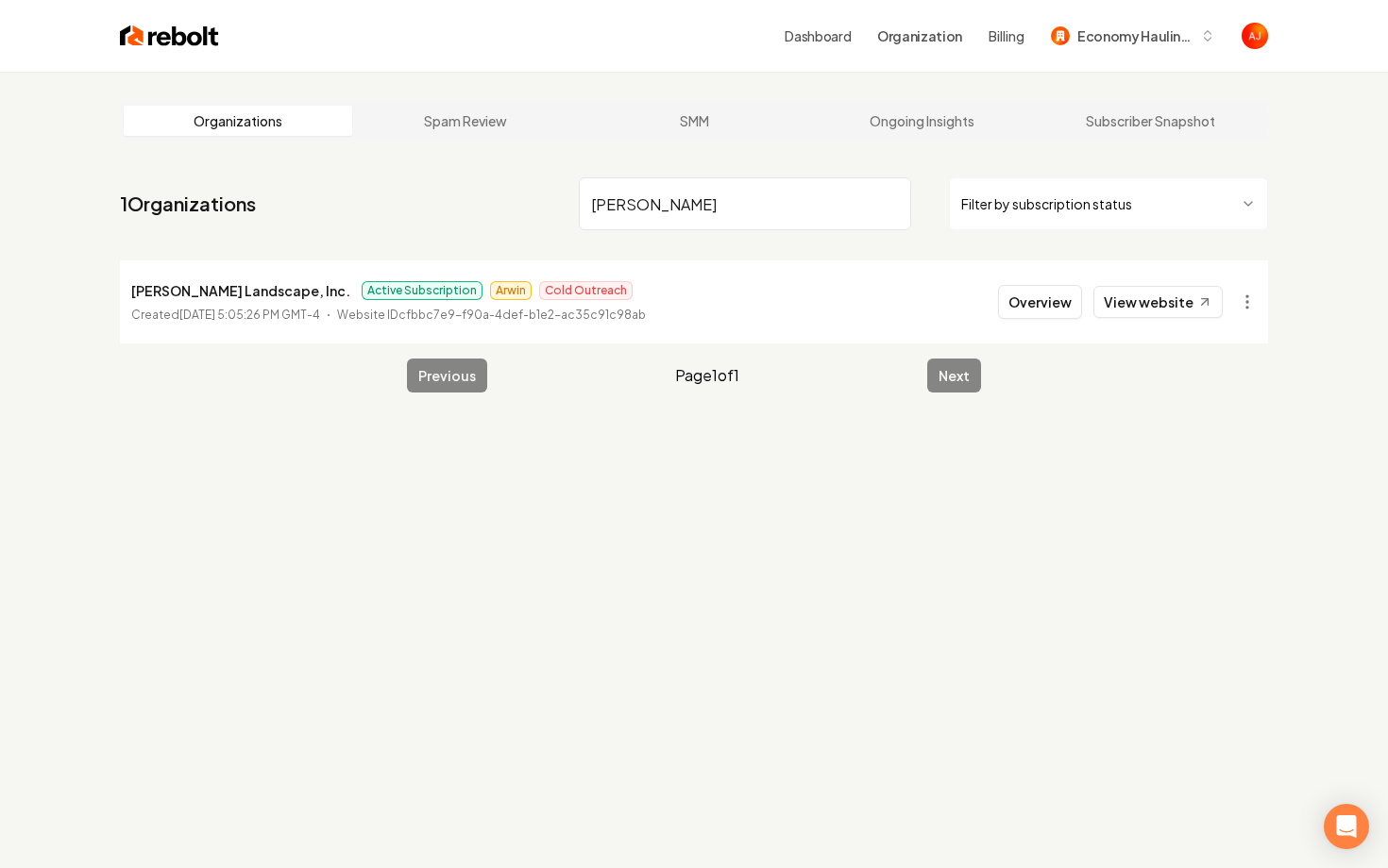
drag, startPoint x: 685, startPoint y: 209, endPoint x: 501, endPoint y: 209, distance: 184.0
click at [501, 209] on nav "1 Organizations [PERSON_NAME] Filter by subscription status" at bounding box center [694, 211] width 1148 height 84
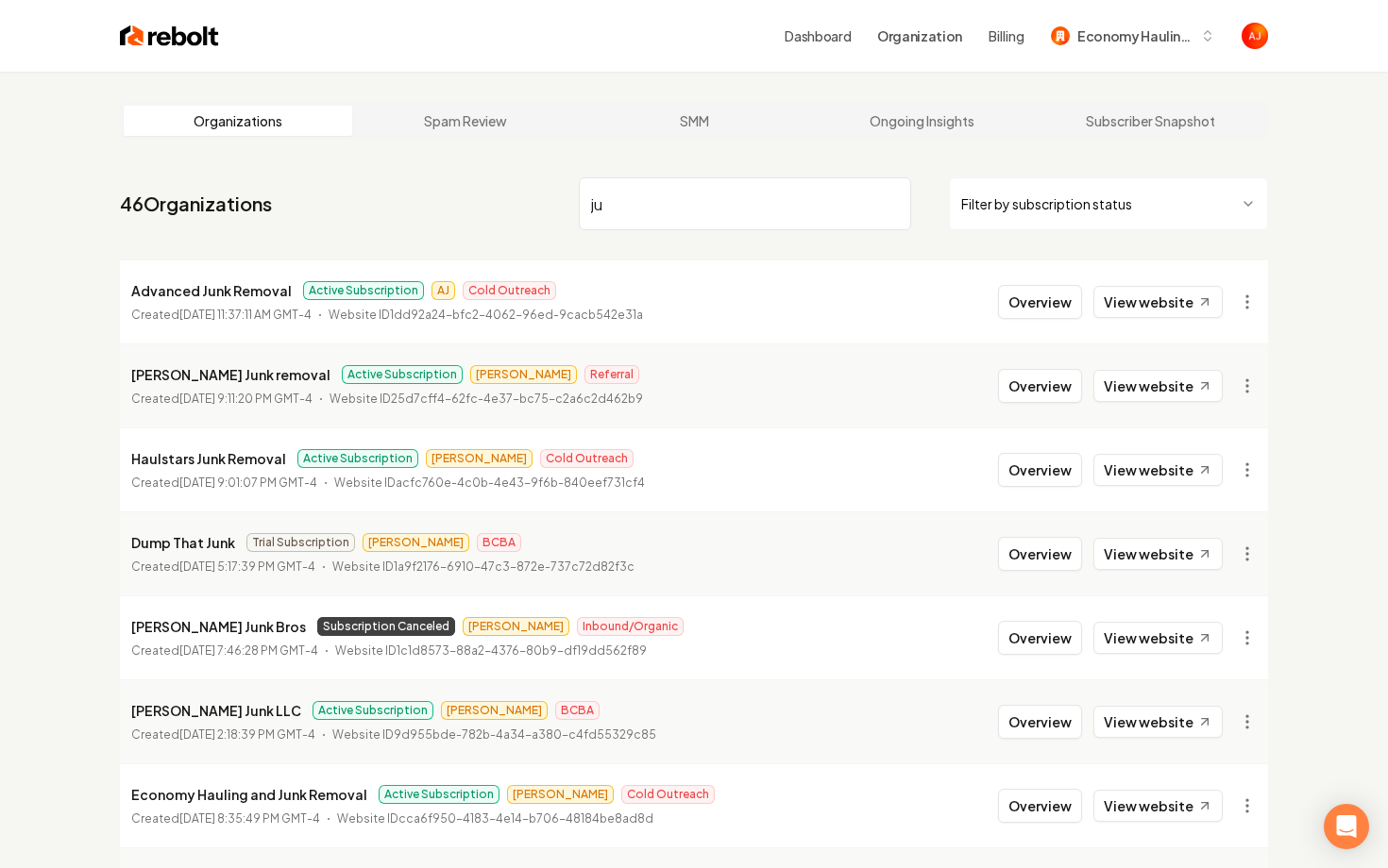
type input "j"
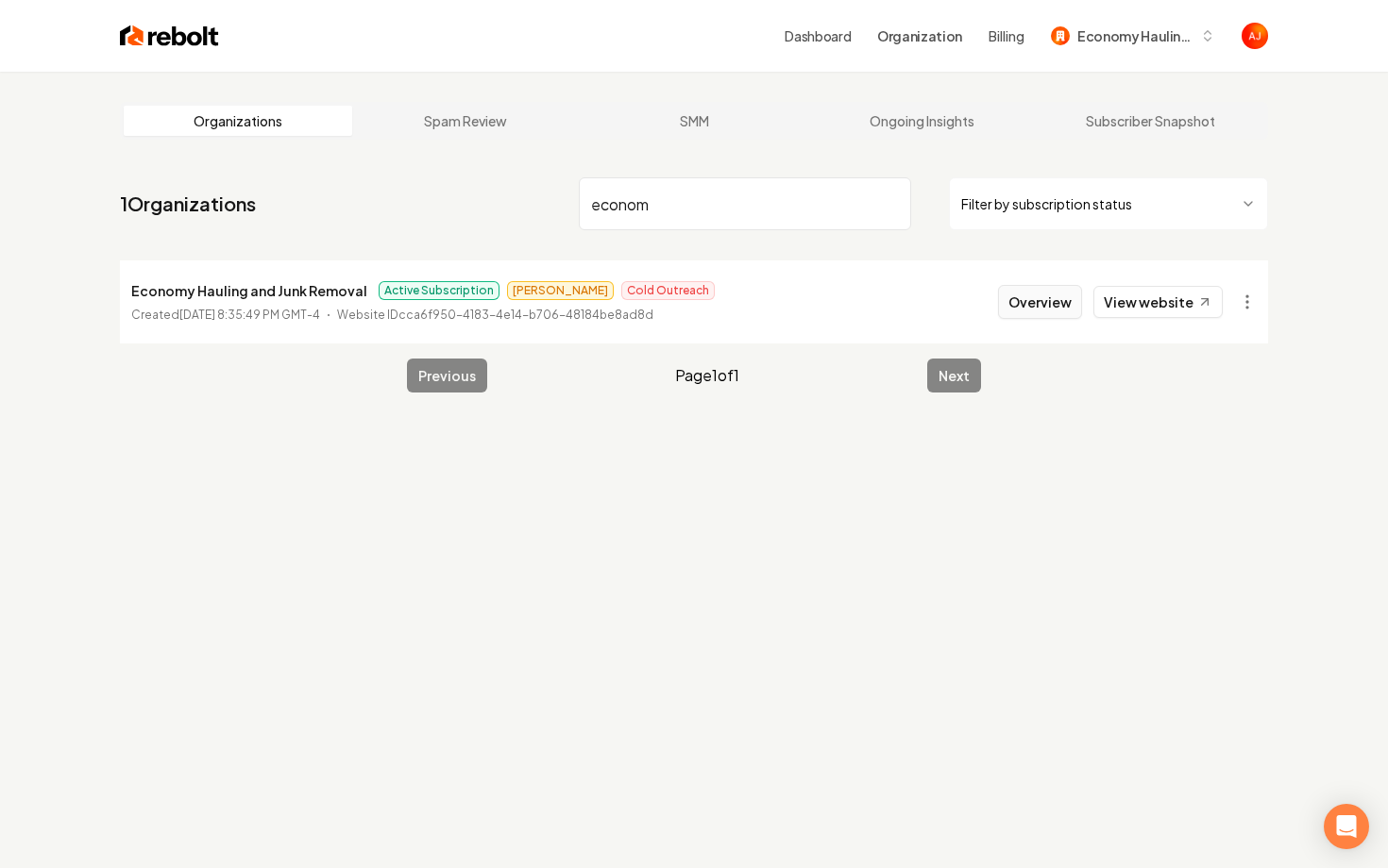
type input "econom"
click at [1015, 306] on button "Overview" at bounding box center [1039, 302] width 84 height 34
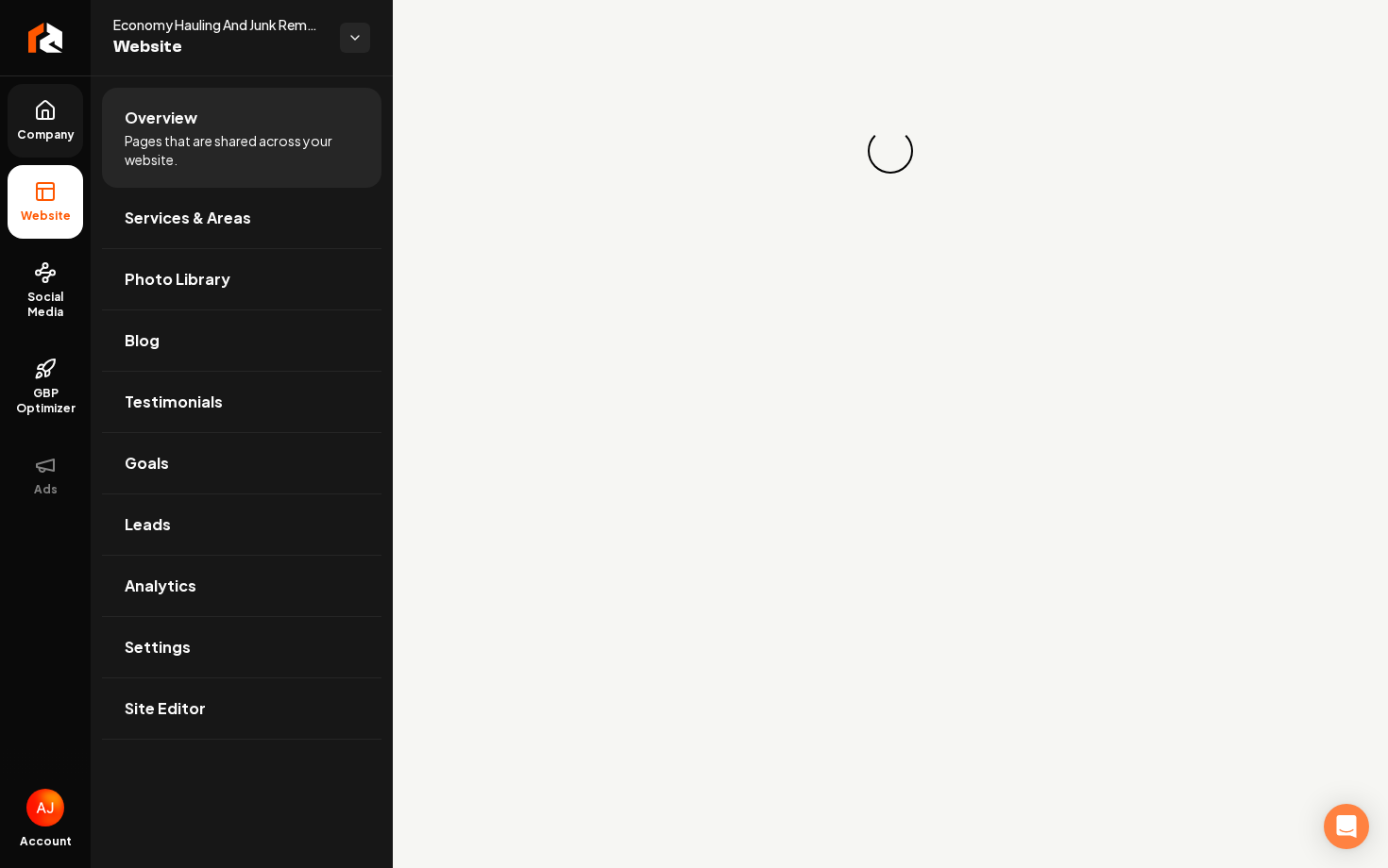
click at [63, 131] on span "Company" at bounding box center [46, 135] width 73 height 15
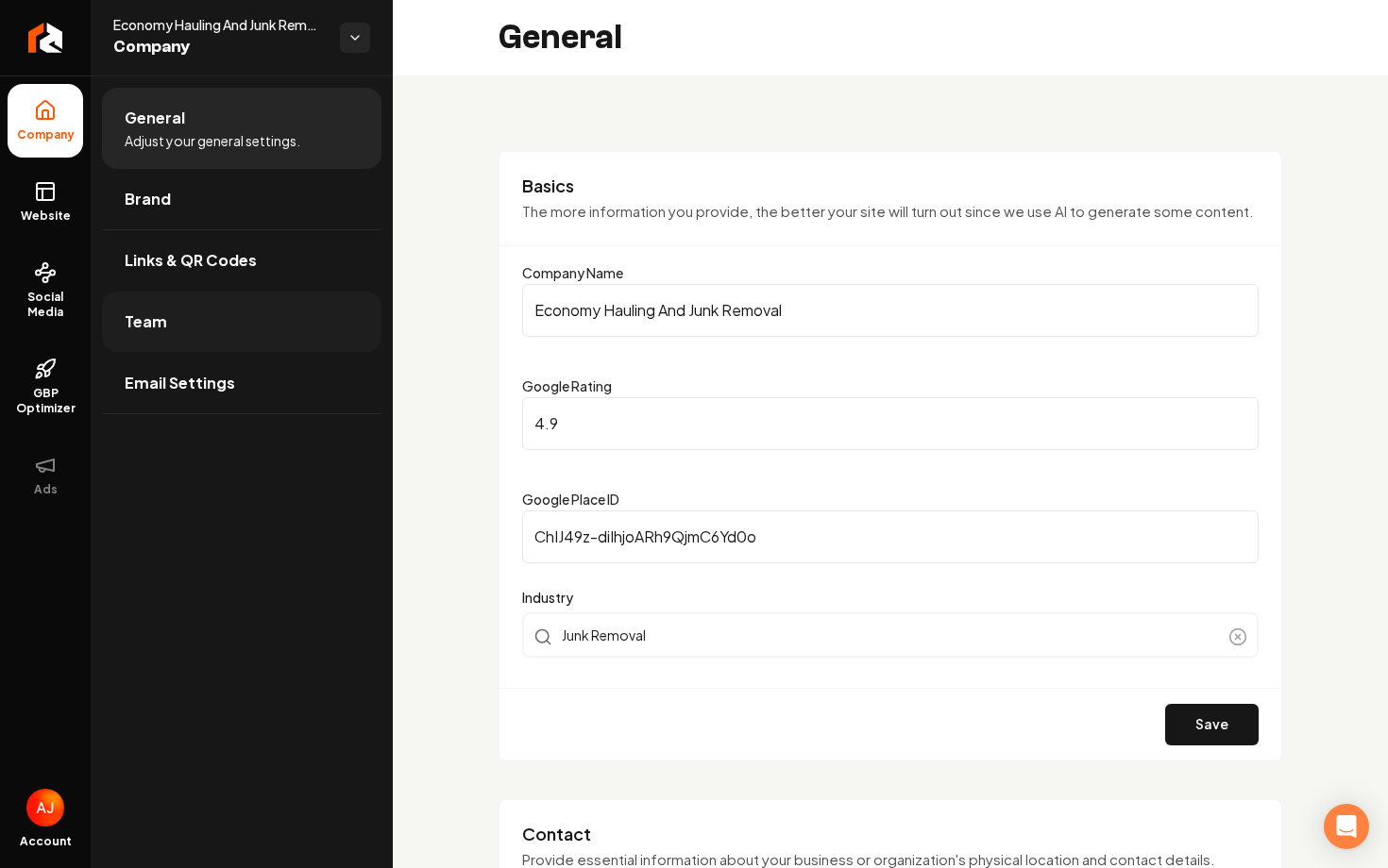
click at [278, 297] on link "Team" at bounding box center [242, 321] width 279 height 60
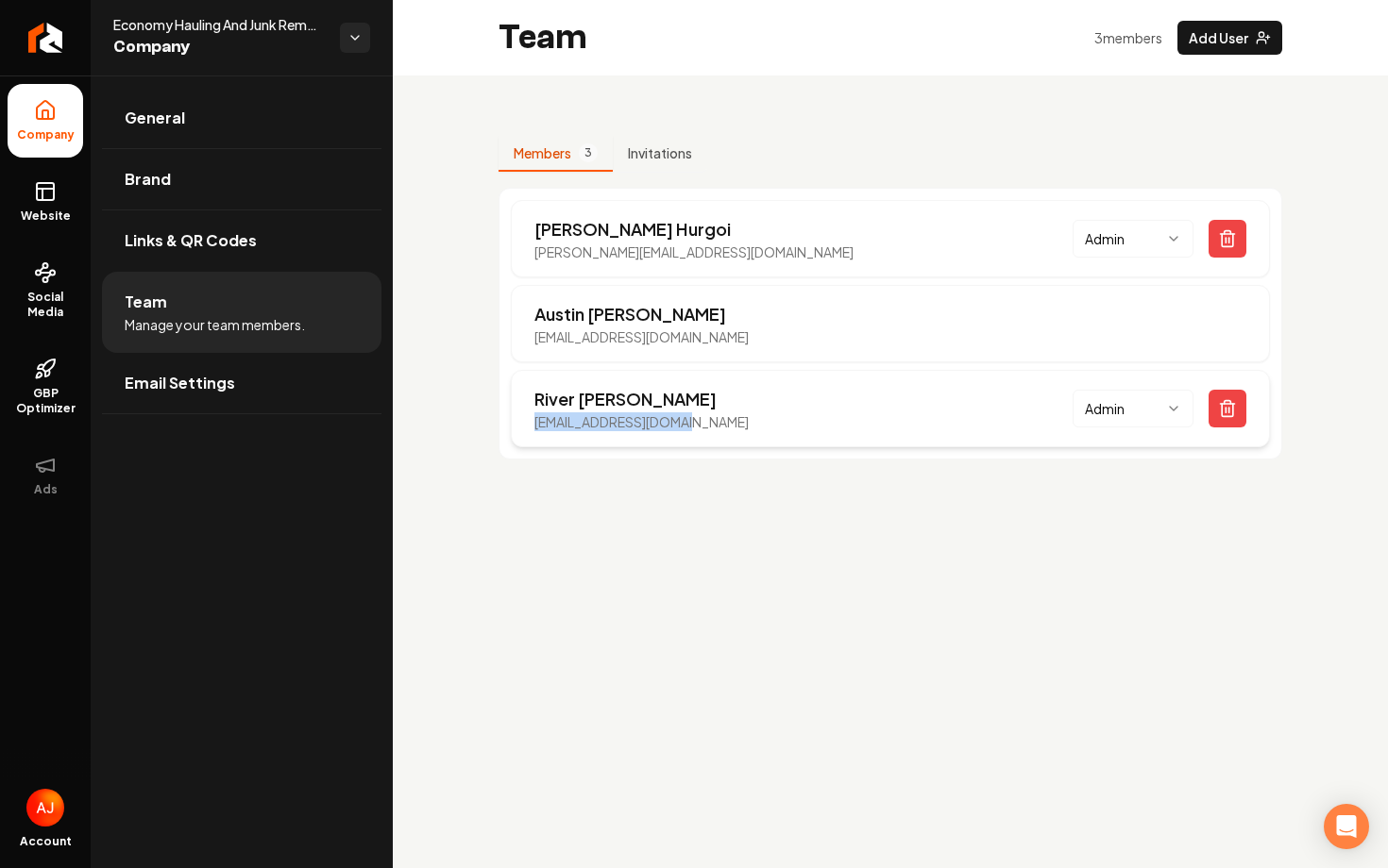
drag, startPoint x: 702, startPoint y: 427, endPoint x: 534, endPoint y: 427, distance: 168.0
click at [534, 427] on div "River [PERSON_NAME] [EMAIL_ADDRESS][DOMAIN_NAME] Admin" at bounding box center [891, 408] width 759 height 78
copy p "[EMAIL_ADDRESS][DOMAIN_NAME]"
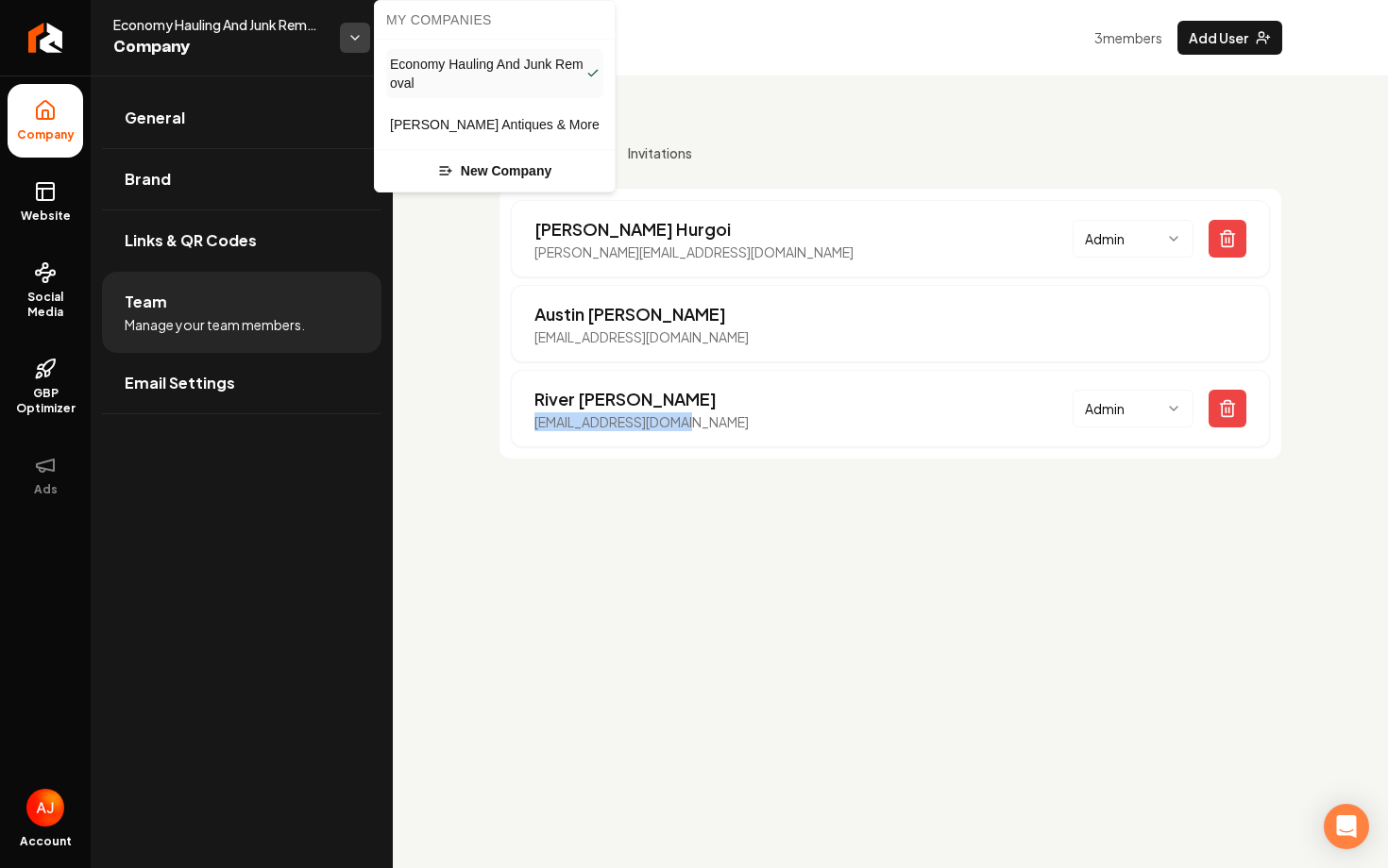
click at [341, 39] on html "Company Website Social Media GBP Optimizer Ads Account Economy Hauling And Junk…" at bounding box center [694, 434] width 1388 height 868
click at [403, 124] on span "[PERSON_NAME] Antiques & More" at bounding box center [494, 124] width 209 height 19
